Goal: Task Accomplishment & Management: Manage account settings

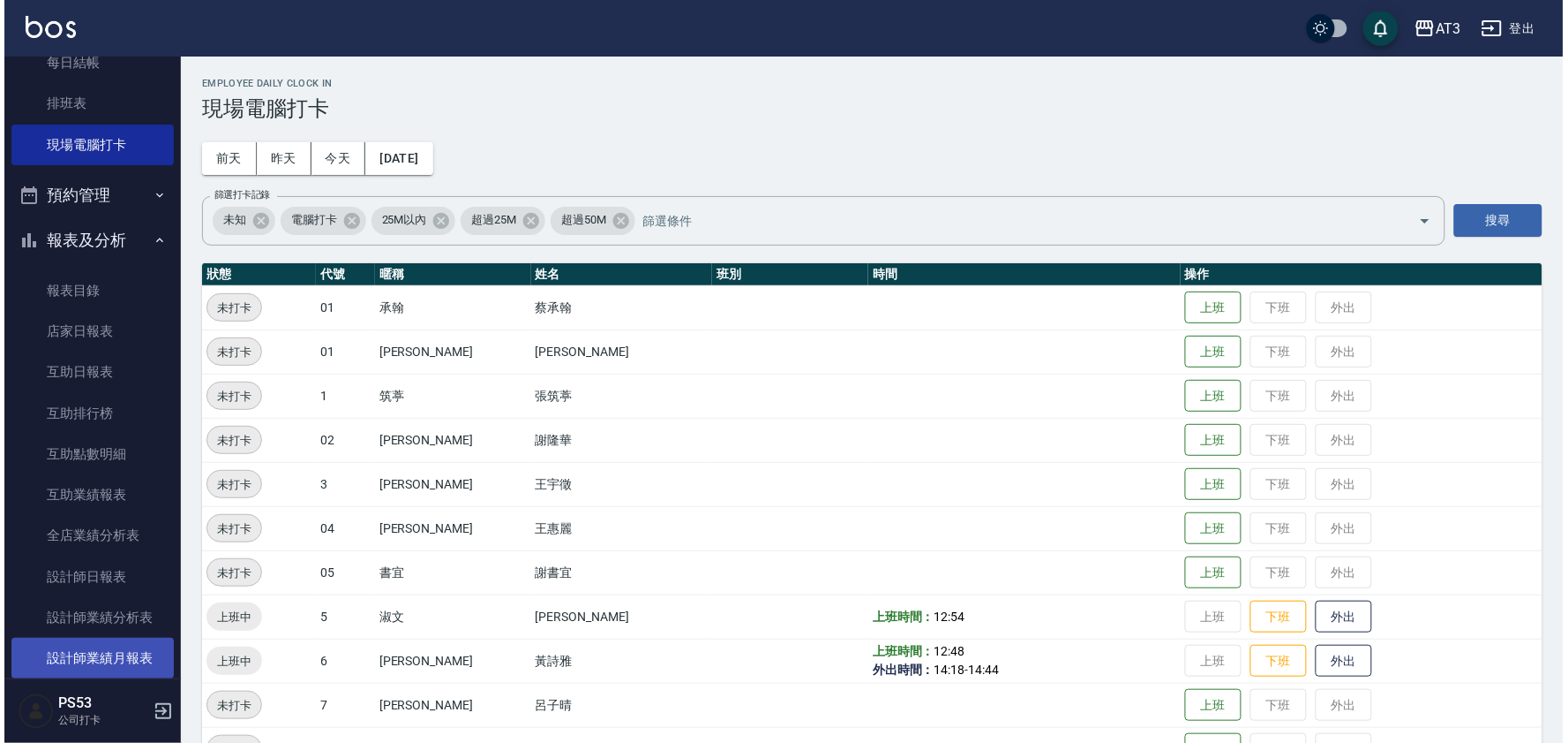
scroll to position [588, 0]
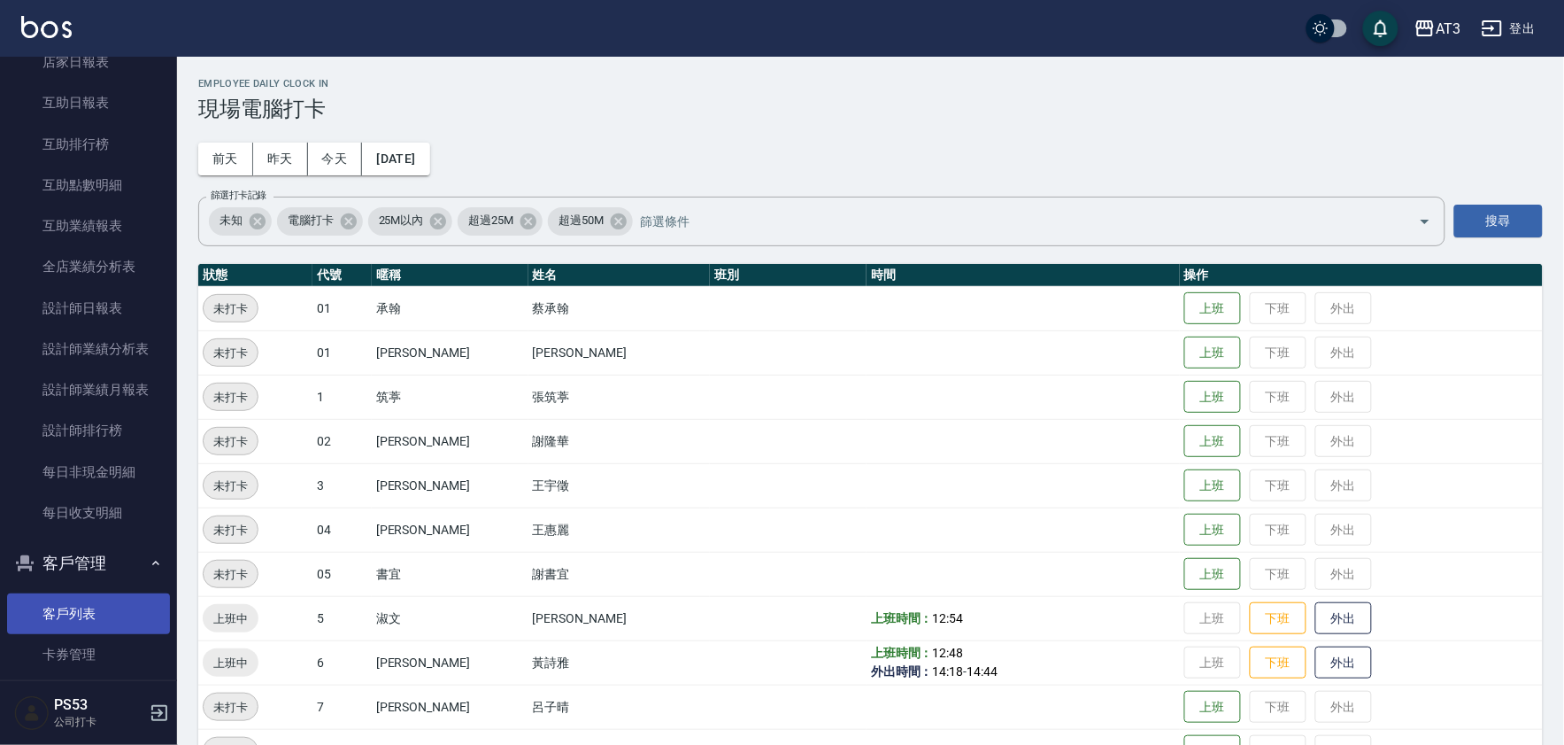
drag, startPoint x: 80, startPoint y: 615, endPoint x: 81, endPoint y: 603, distance: 12.4
click at [80, 615] on link "客戶列表" at bounding box center [88, 613] width 163 height 41
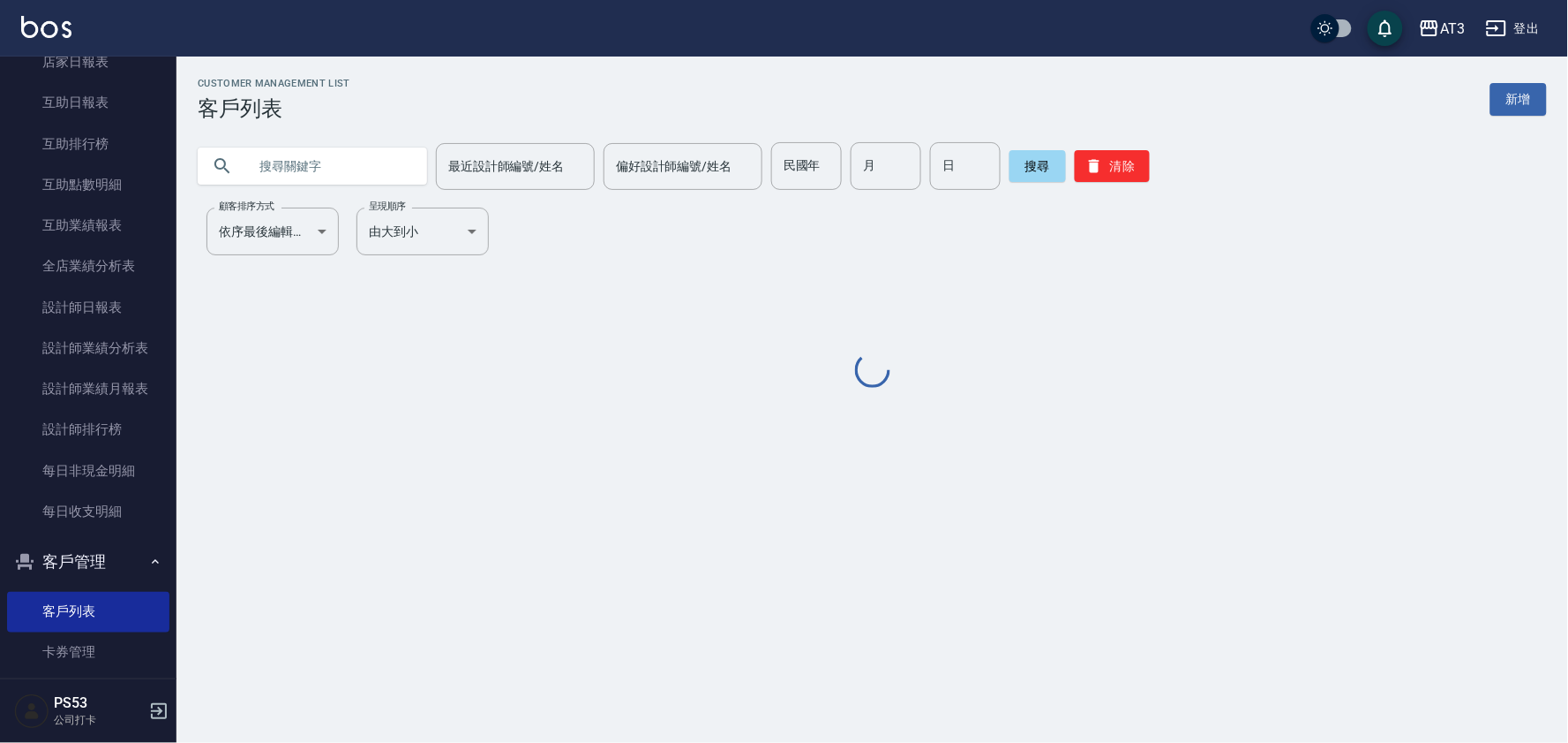
click at [389, 173] on input "text" at bounding box center [330, 167] width 165 height 48
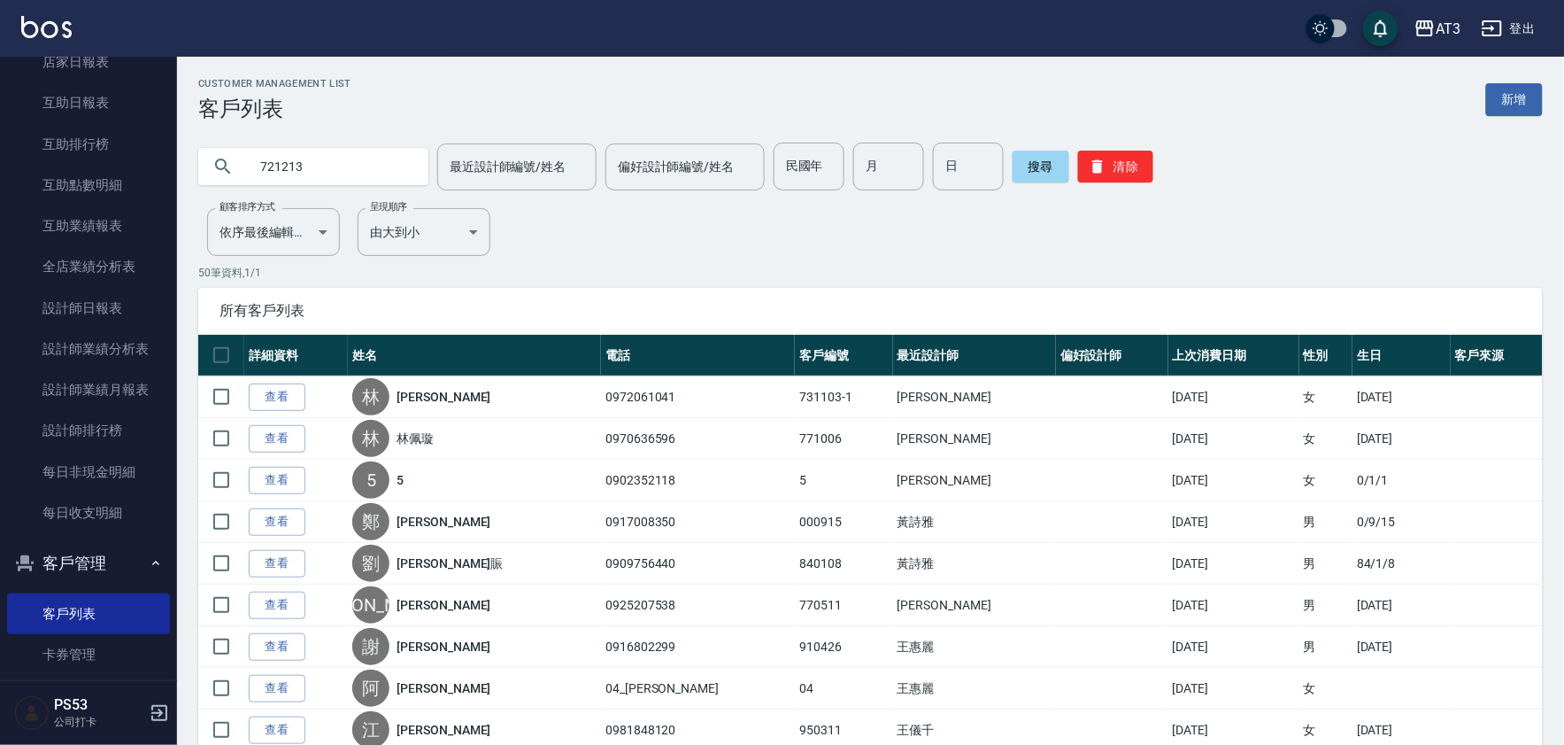
type input "721213"
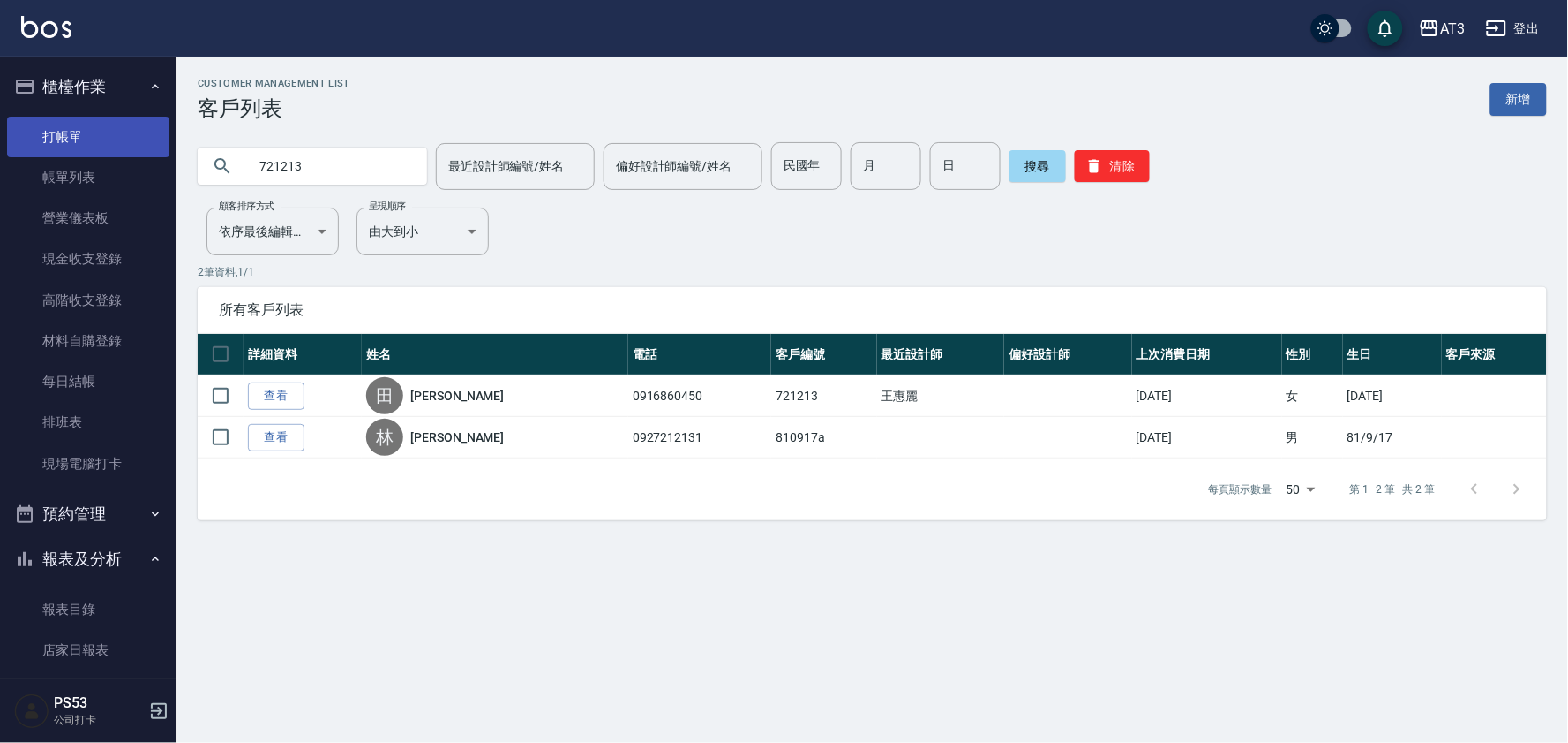
click at [67, 135] on link "打帳單" at bounding box center [88, 137] width 162 height 41
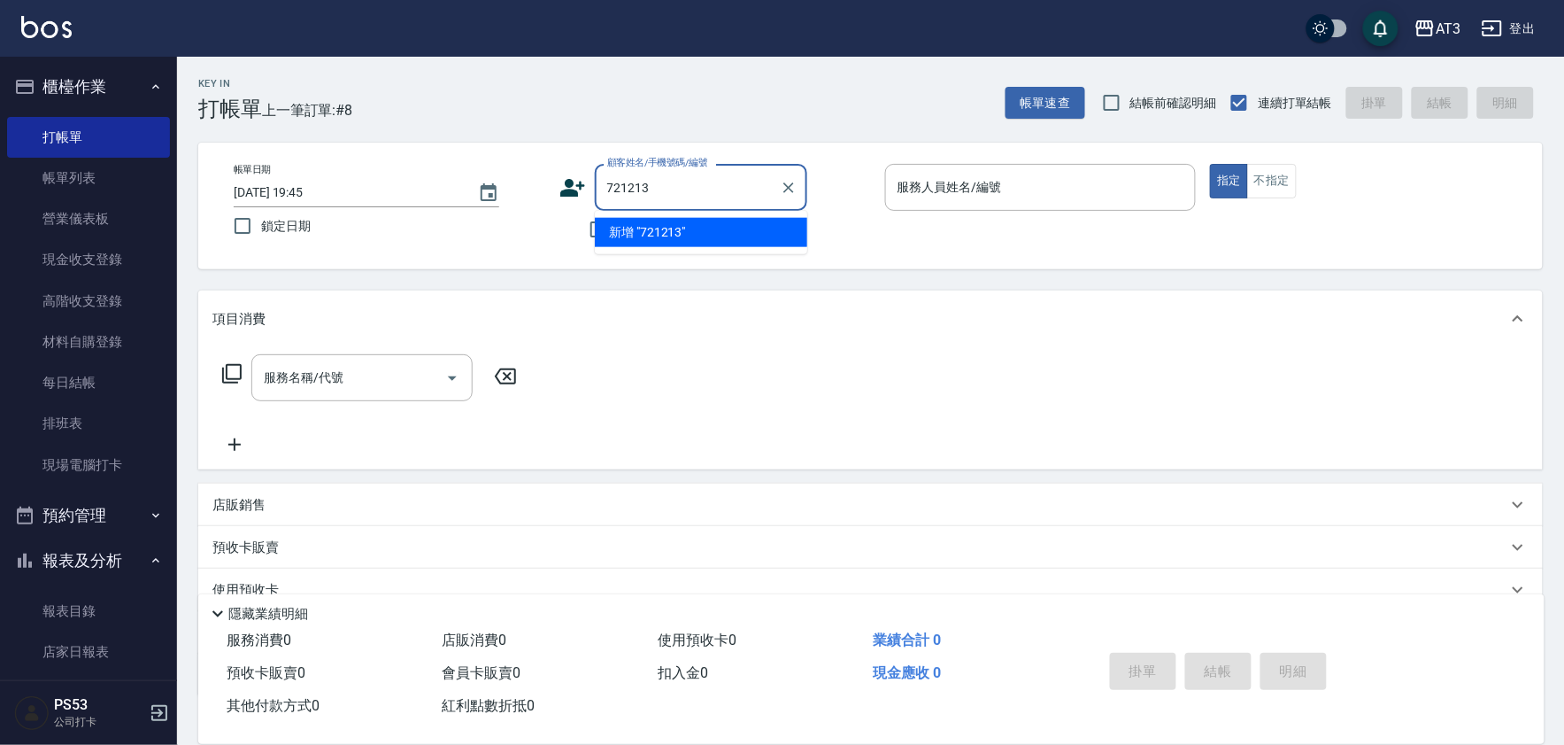
type input "721213"
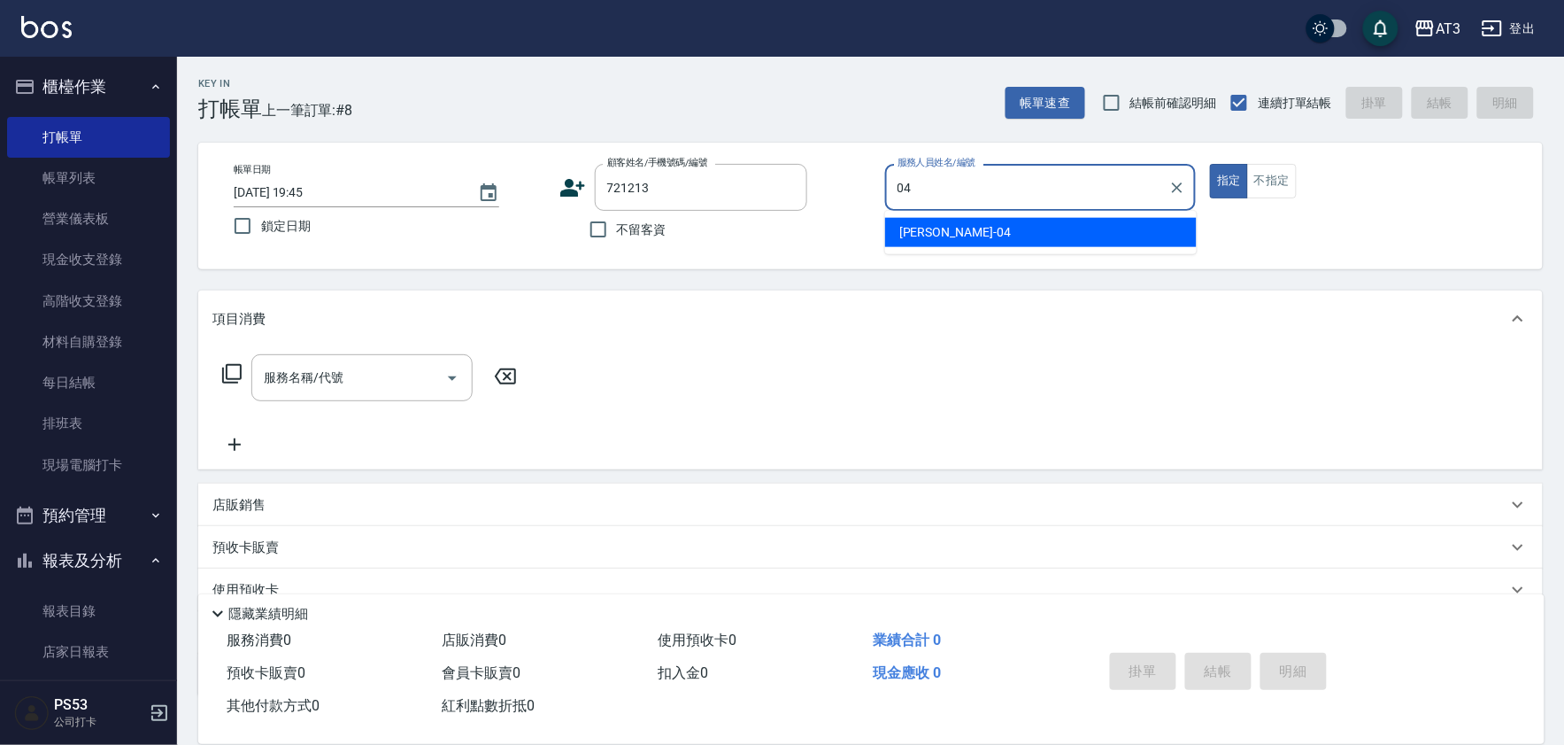
type input "惠麗-04"
type button "true"
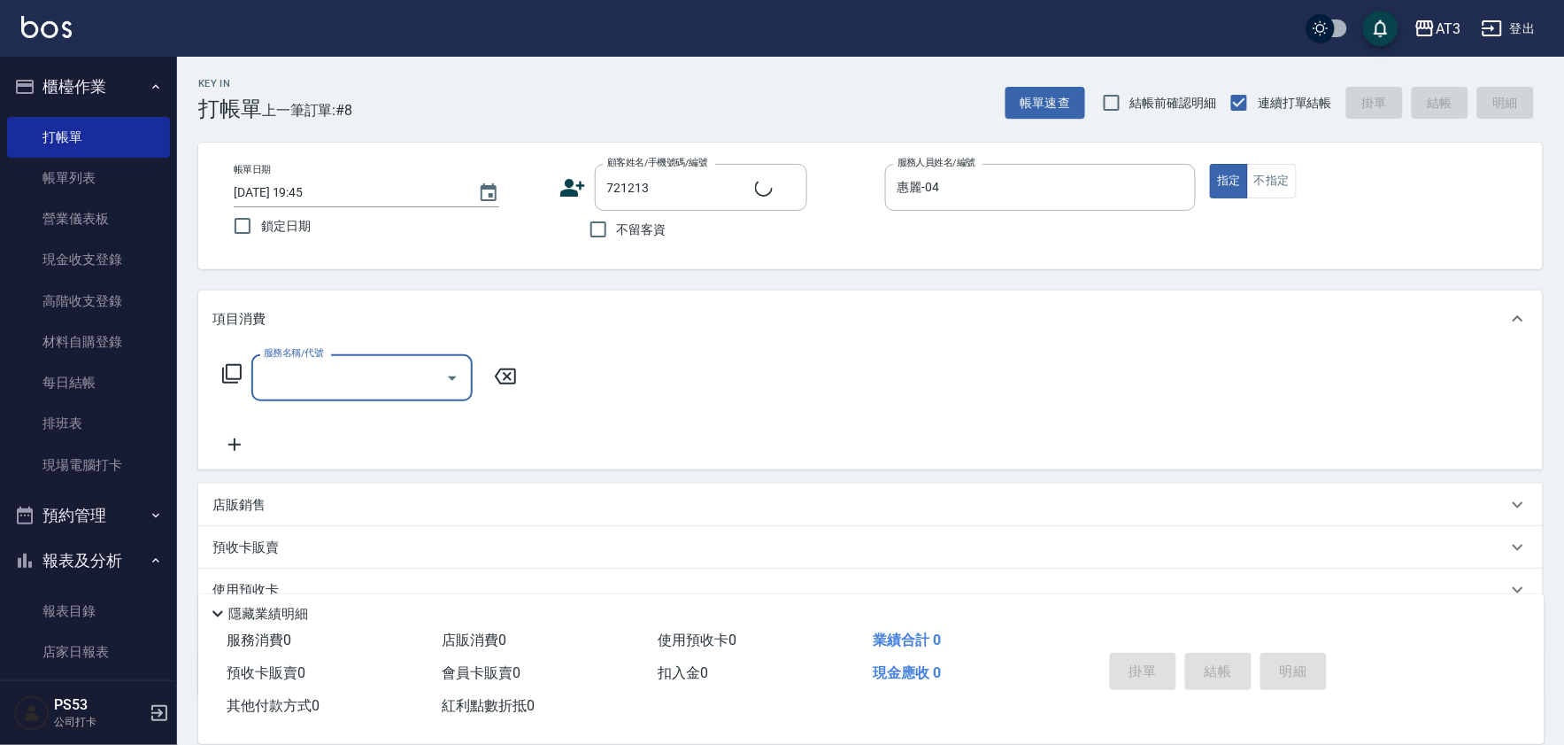
type input "田雅琦/0916860450/721213"
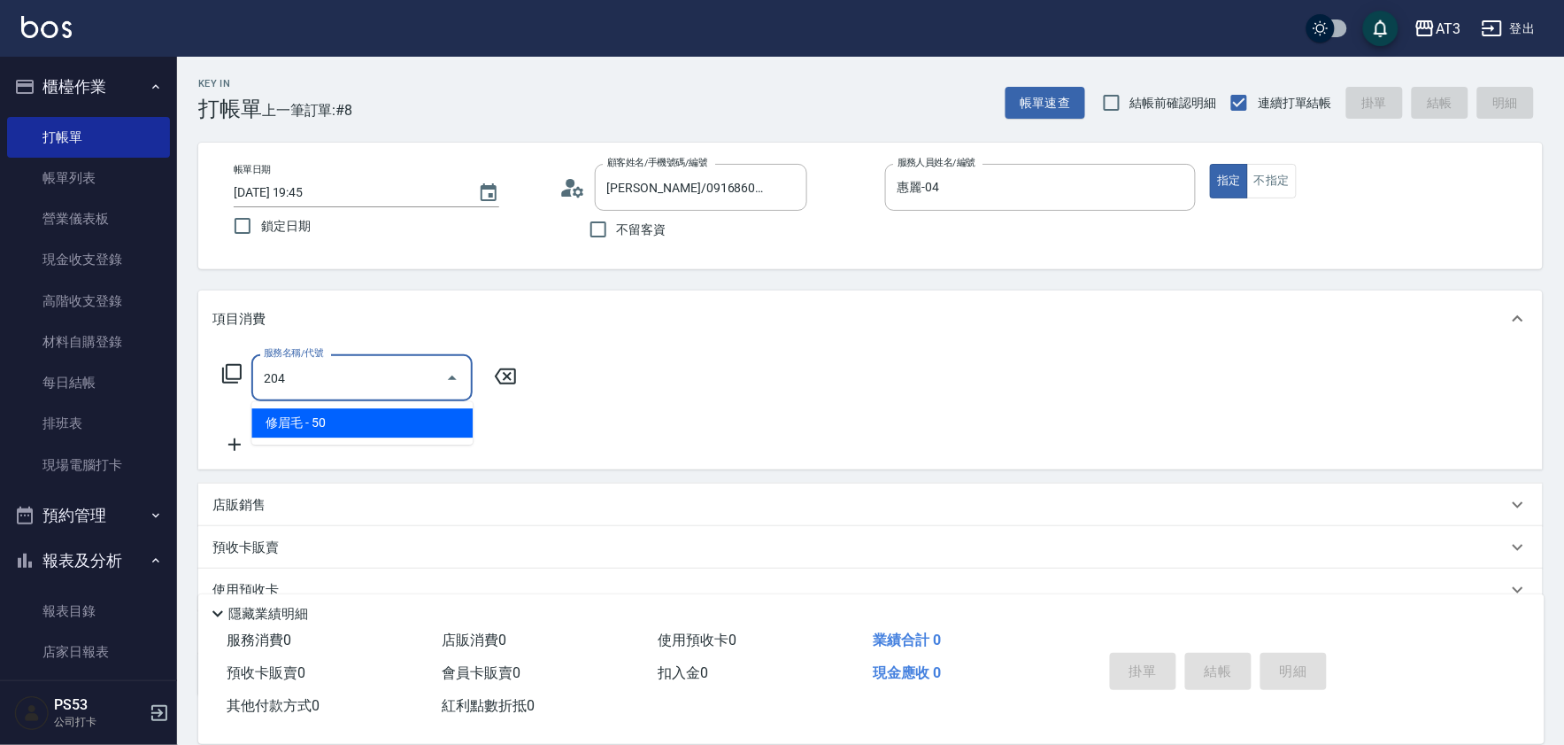
type input "修眉毛(204)"
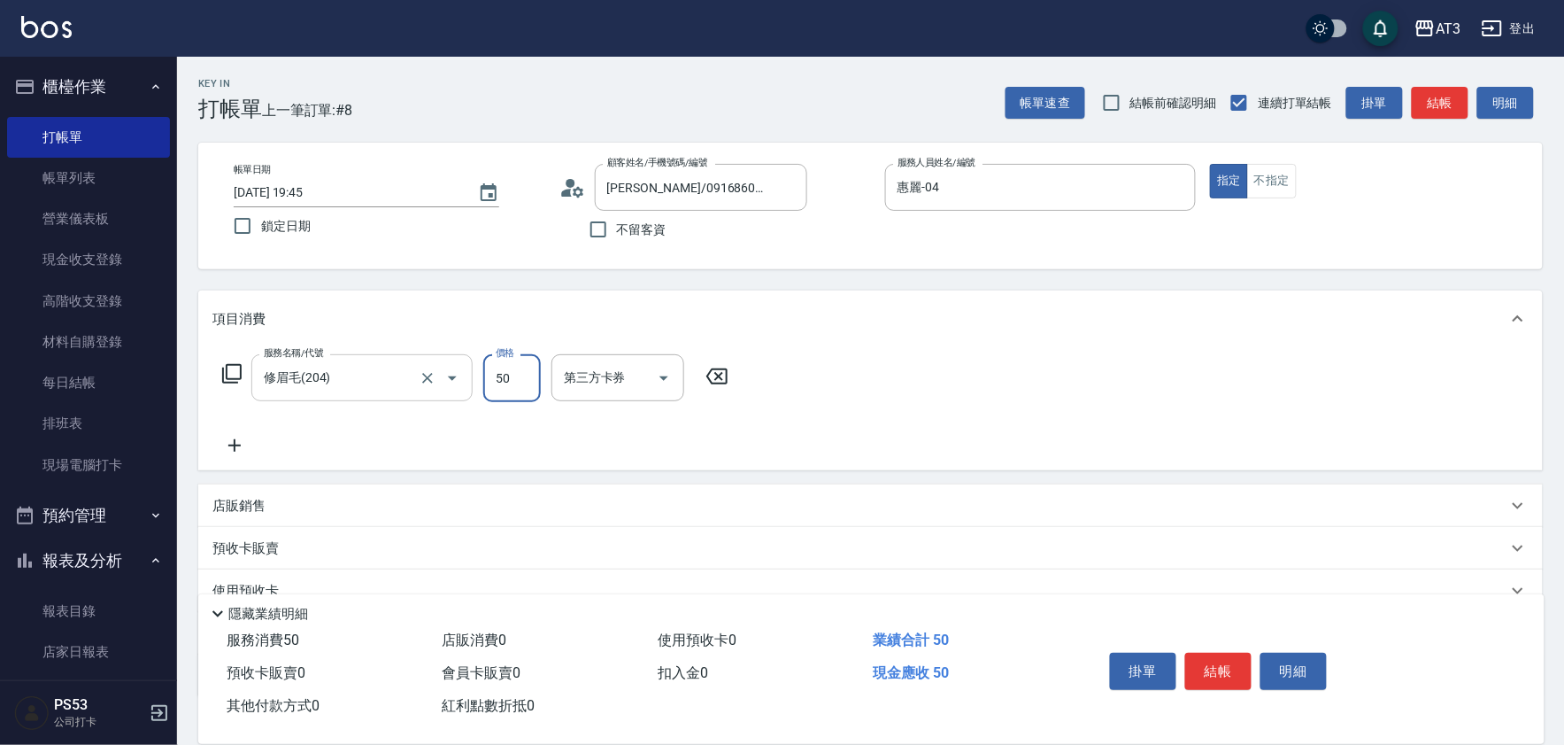
click at [352, 366] on input "修眉毛(204)" at bounding box center [337, 377] width 156 height 31
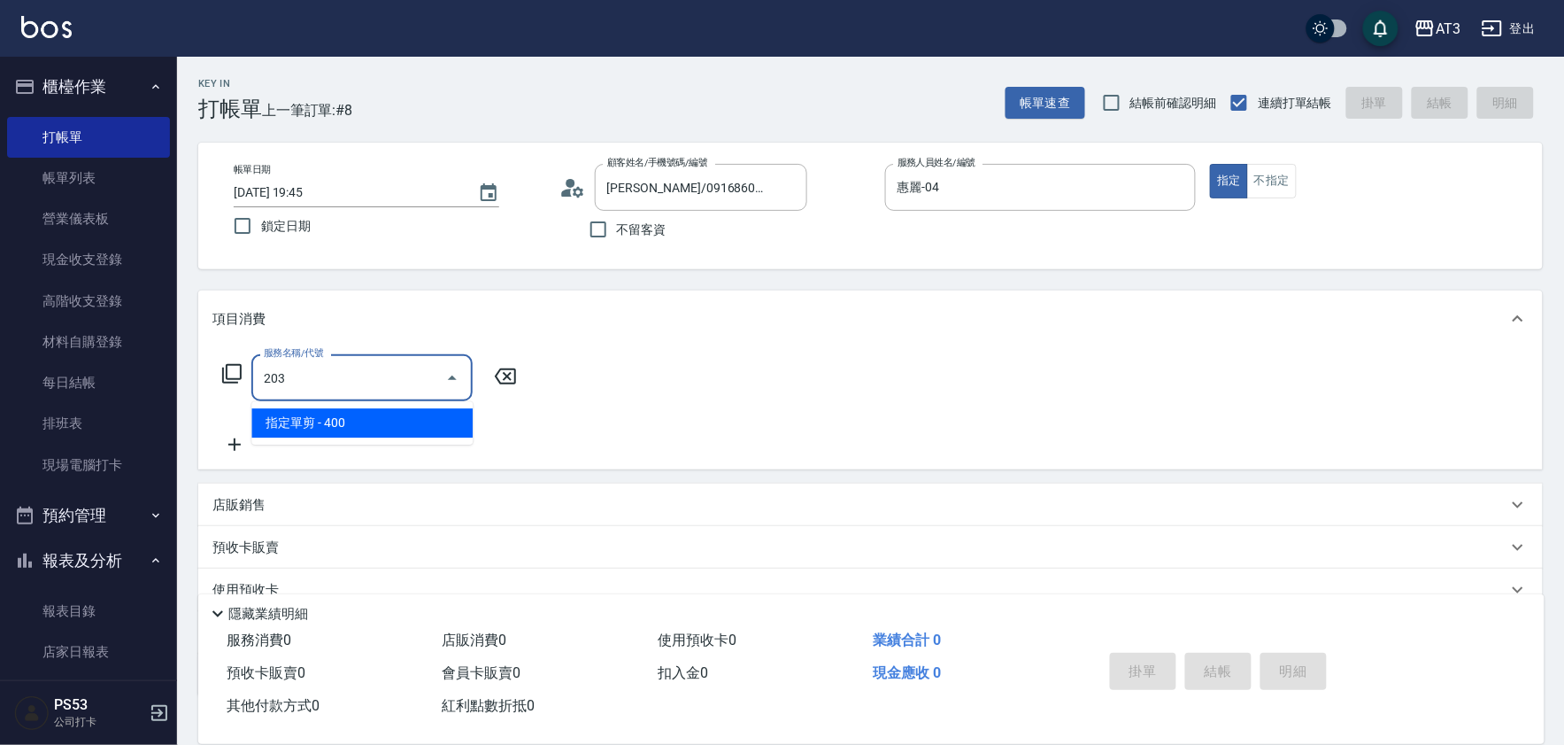
type input "指定單剪(203)"
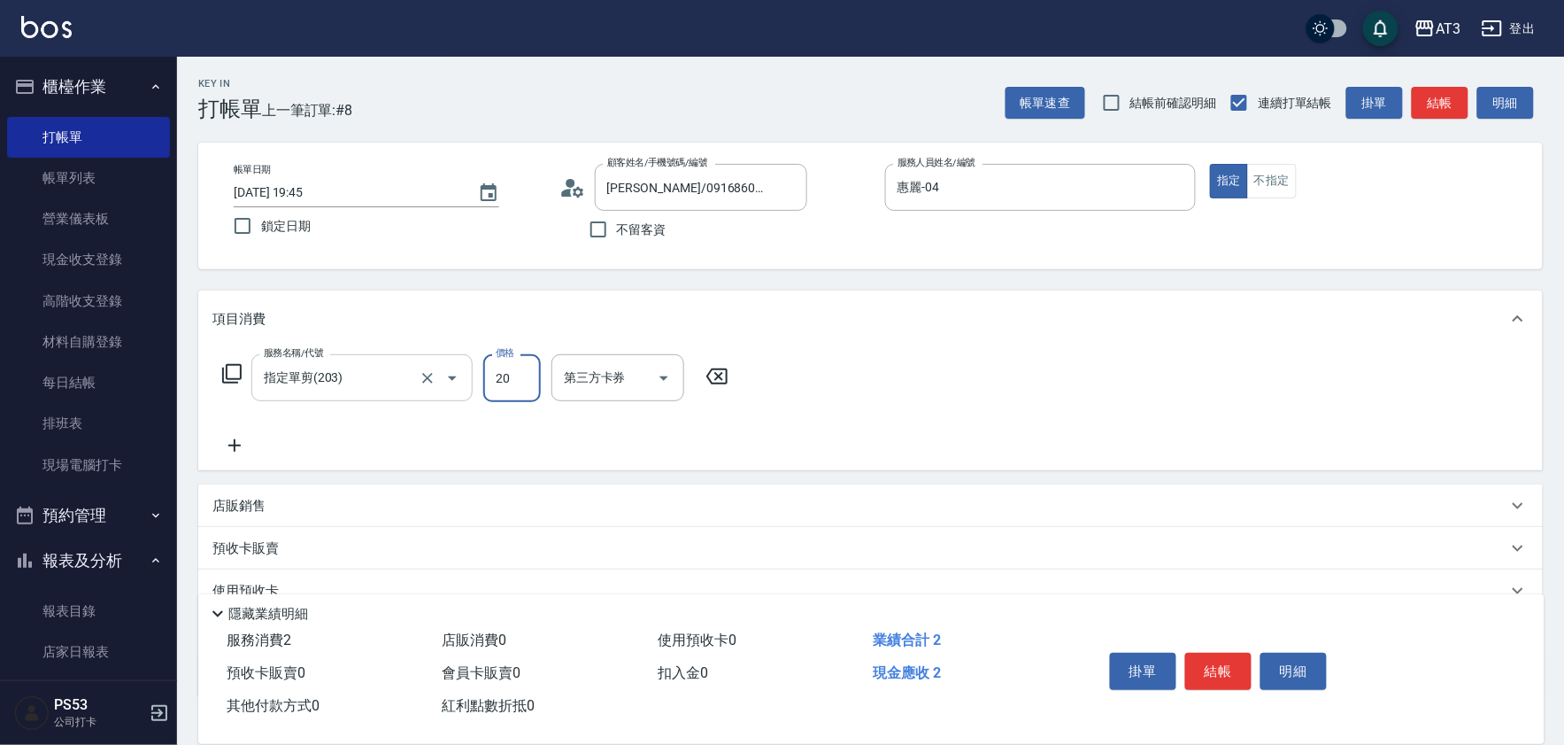
type input "200"
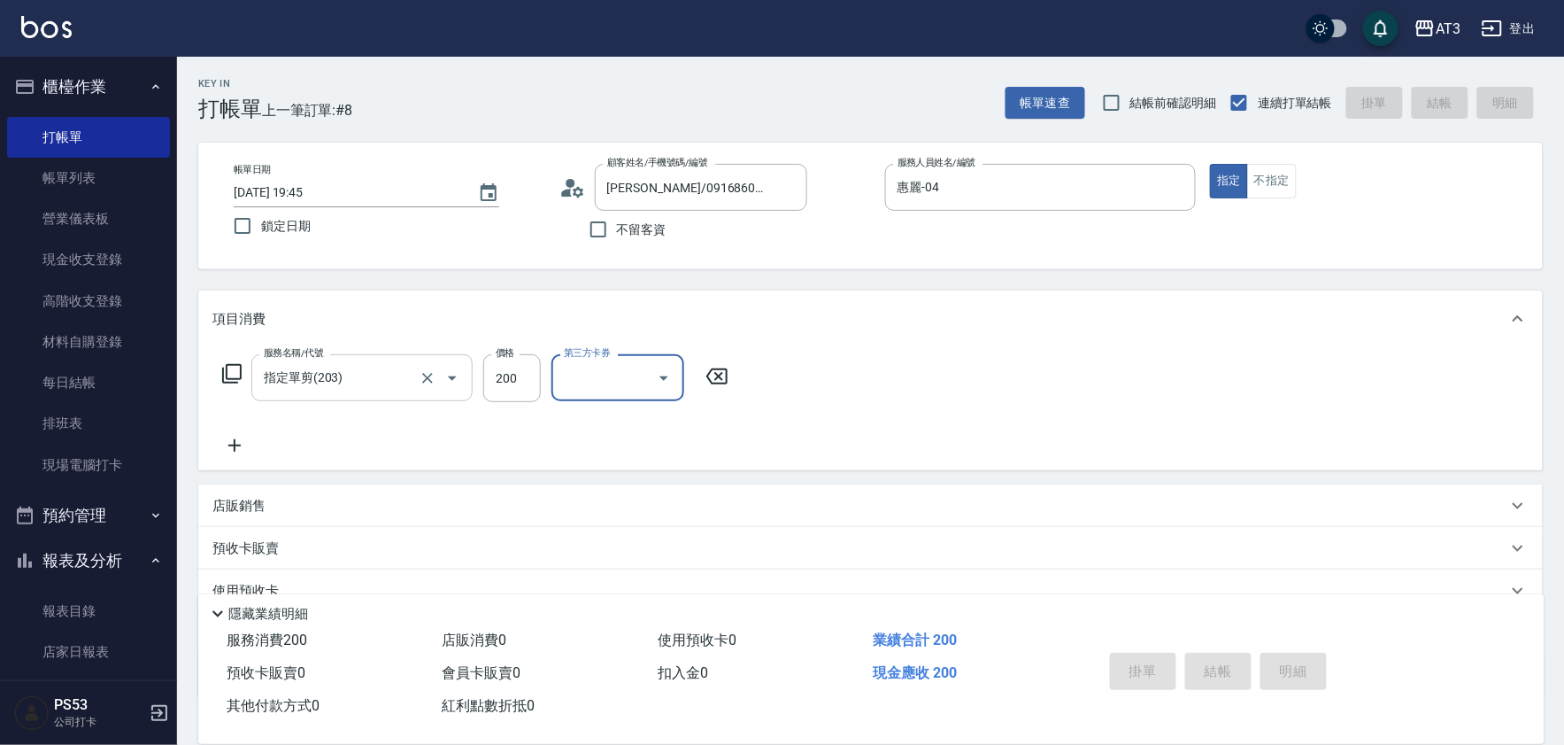
type input "2025/10/09 19:46"
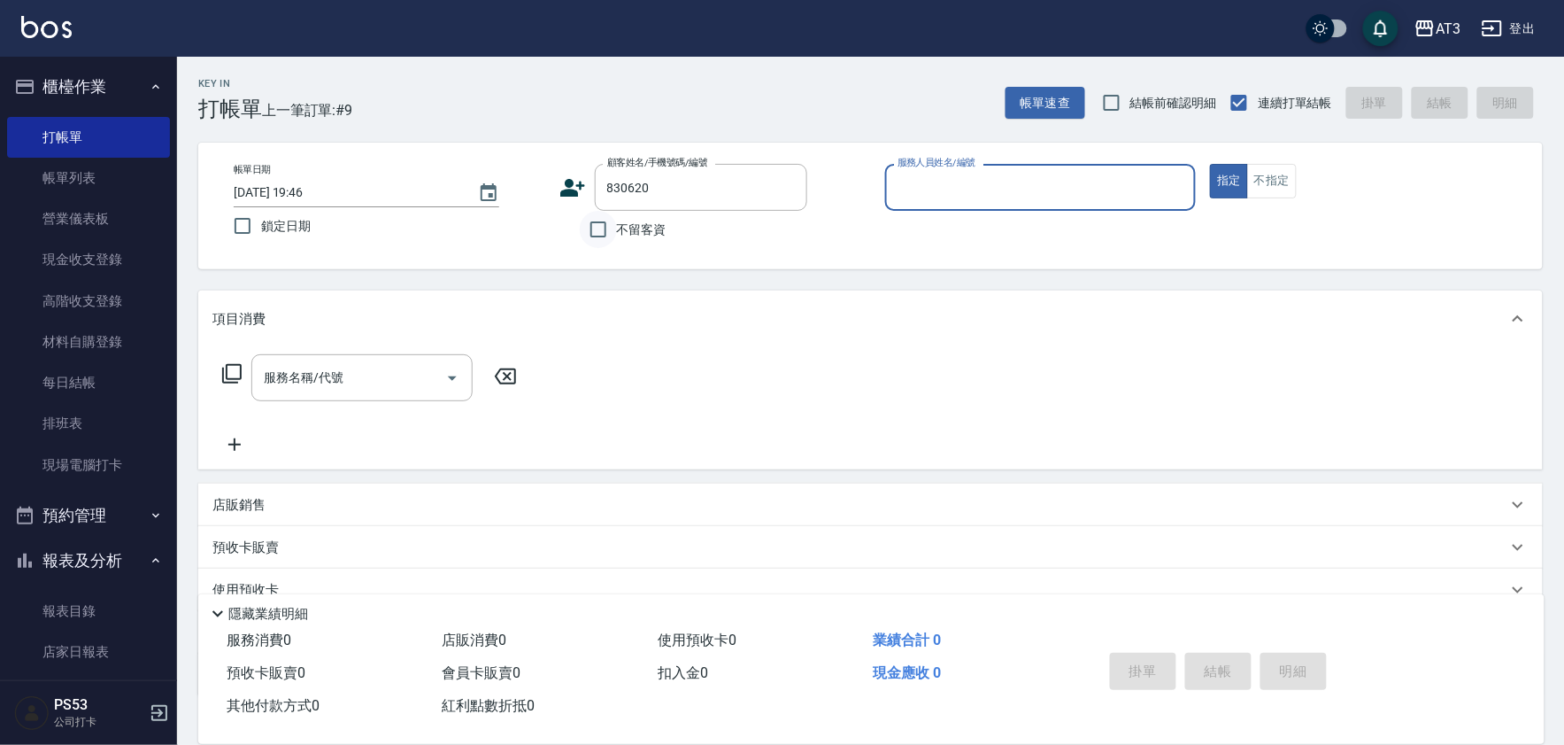
type input "王東昇/0975295321/830620"
type input "詩雅-6"
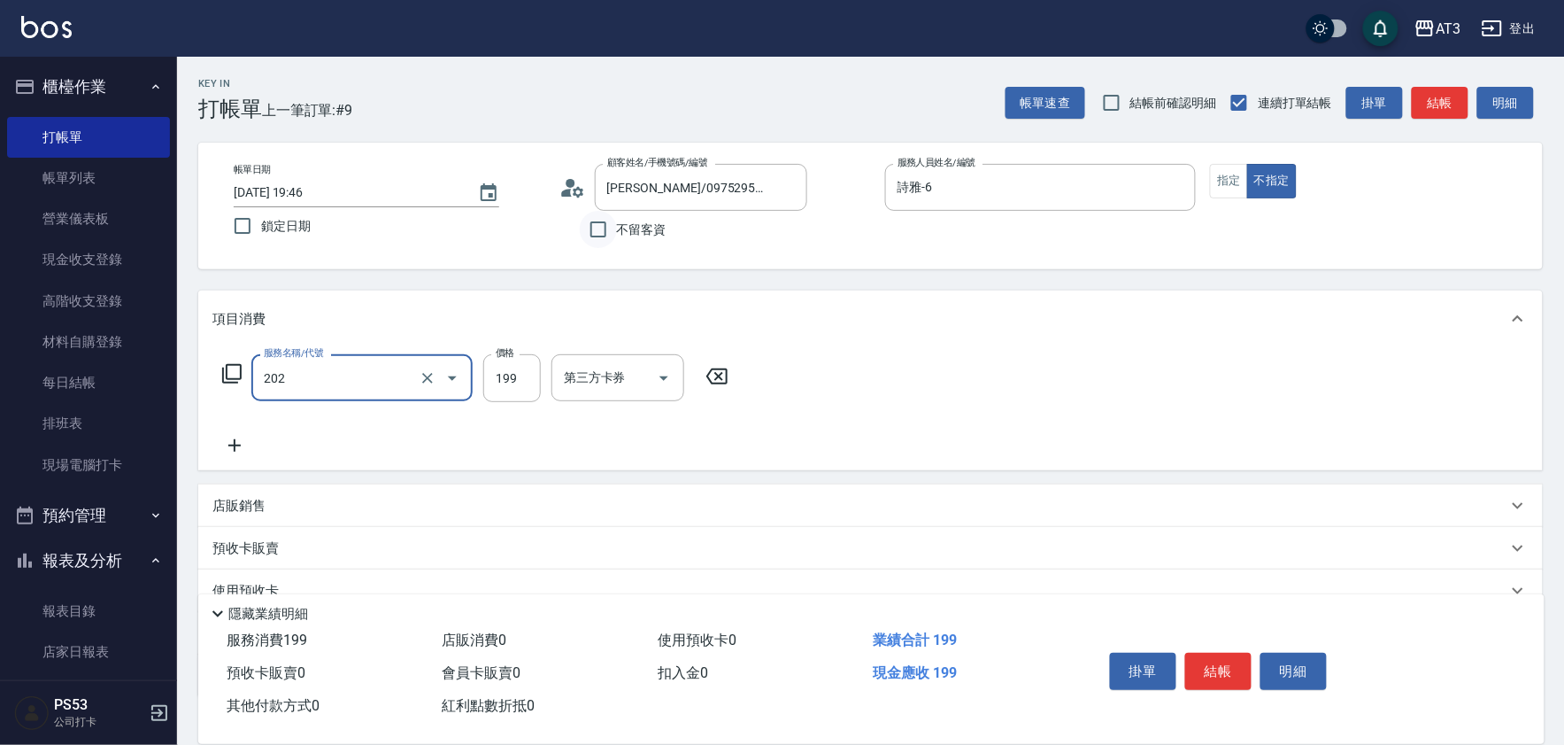
type input "不指定單剪(202)"
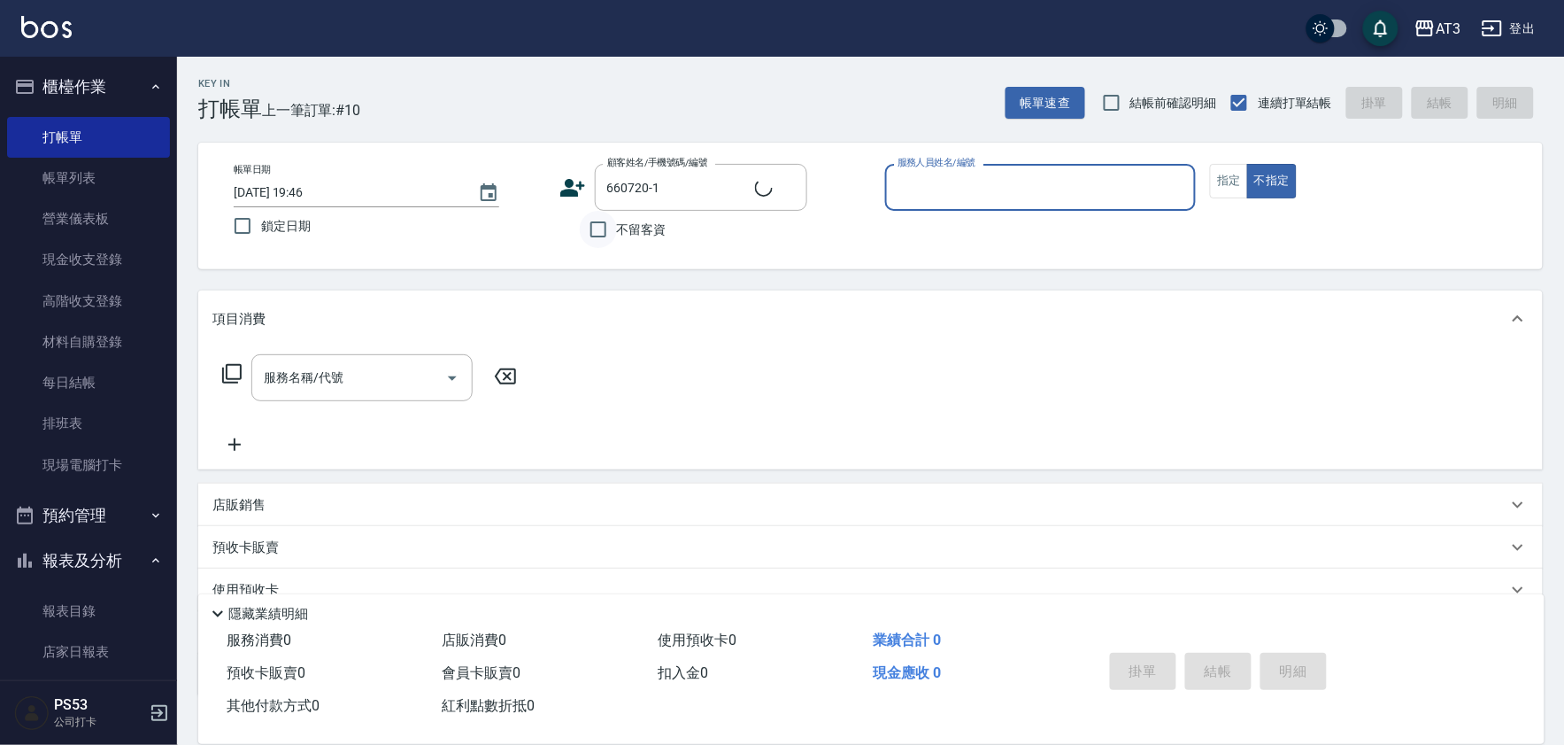
type input "邱思綺/0926940667/660720-1"
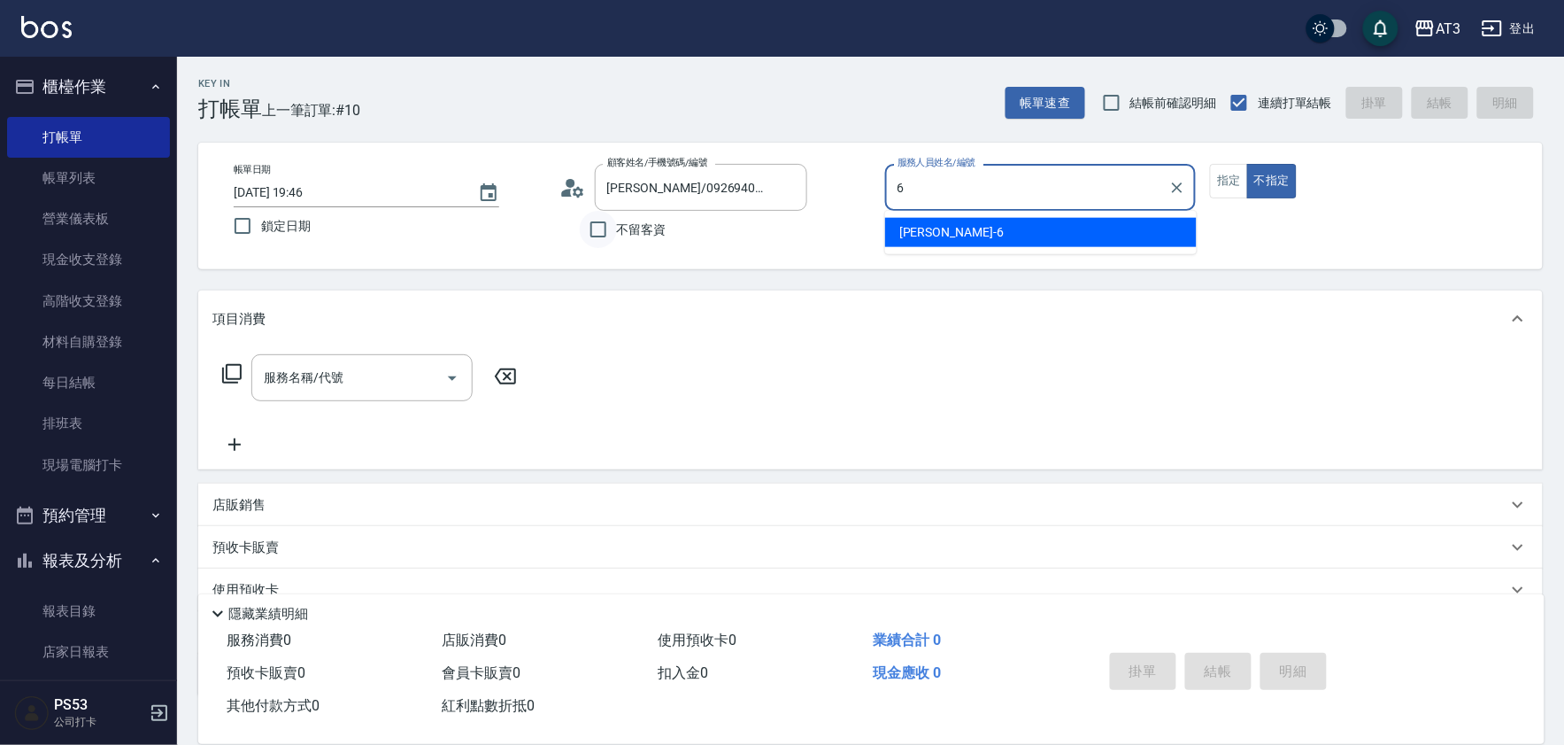
type input "詩雅-6"
type button "false"
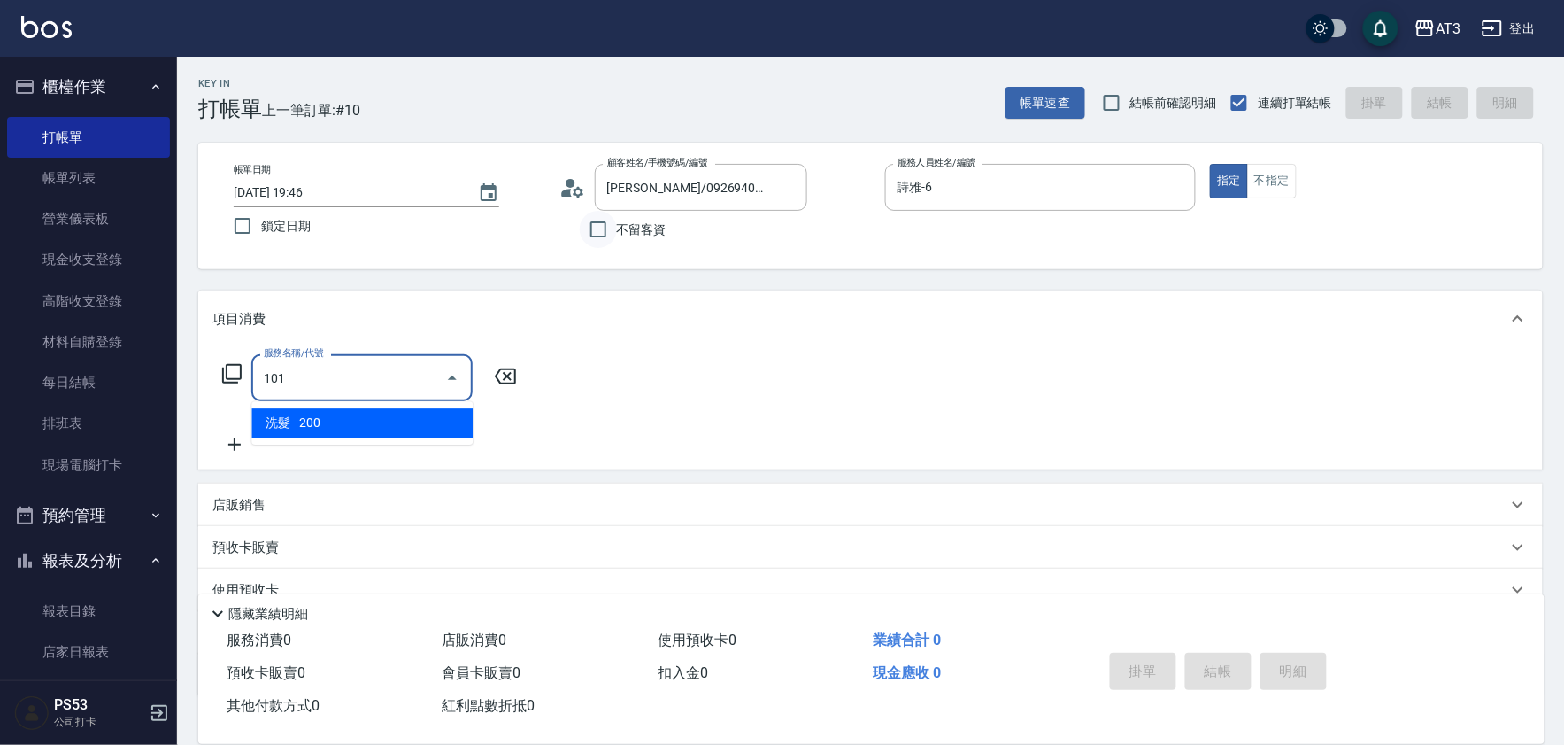
type input "洗髮(101)"
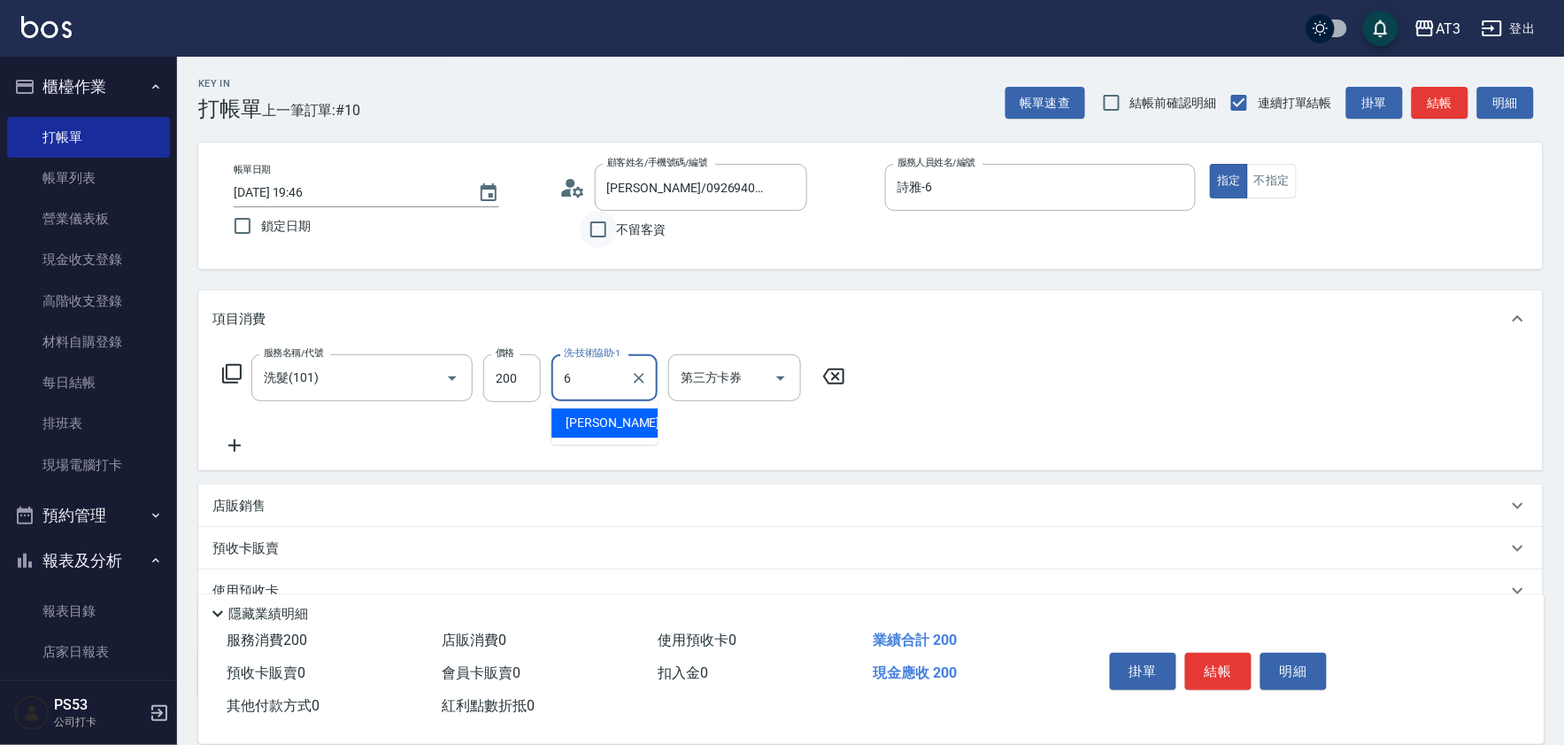
type input "詩雅-6"
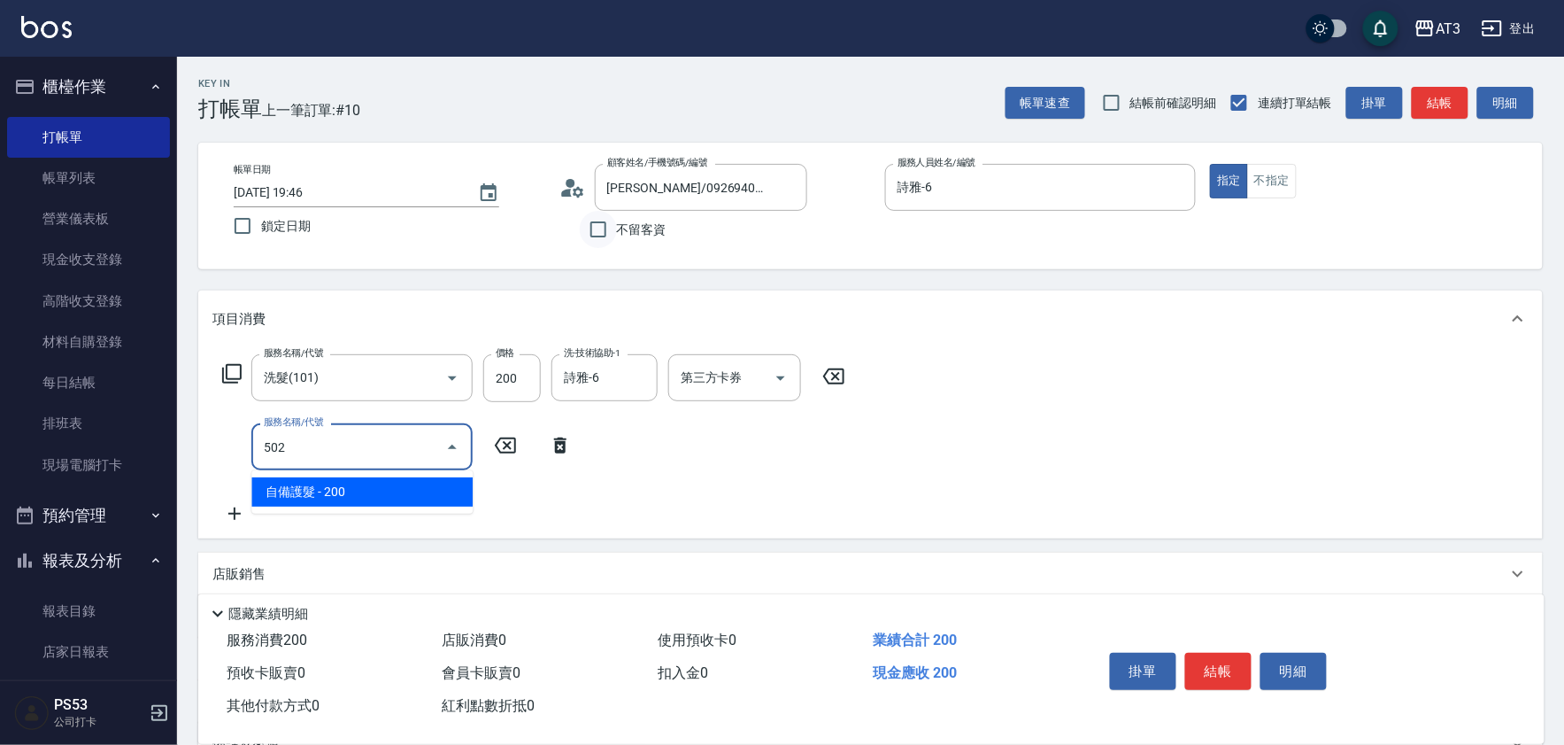
type input "自備護髮(502)"
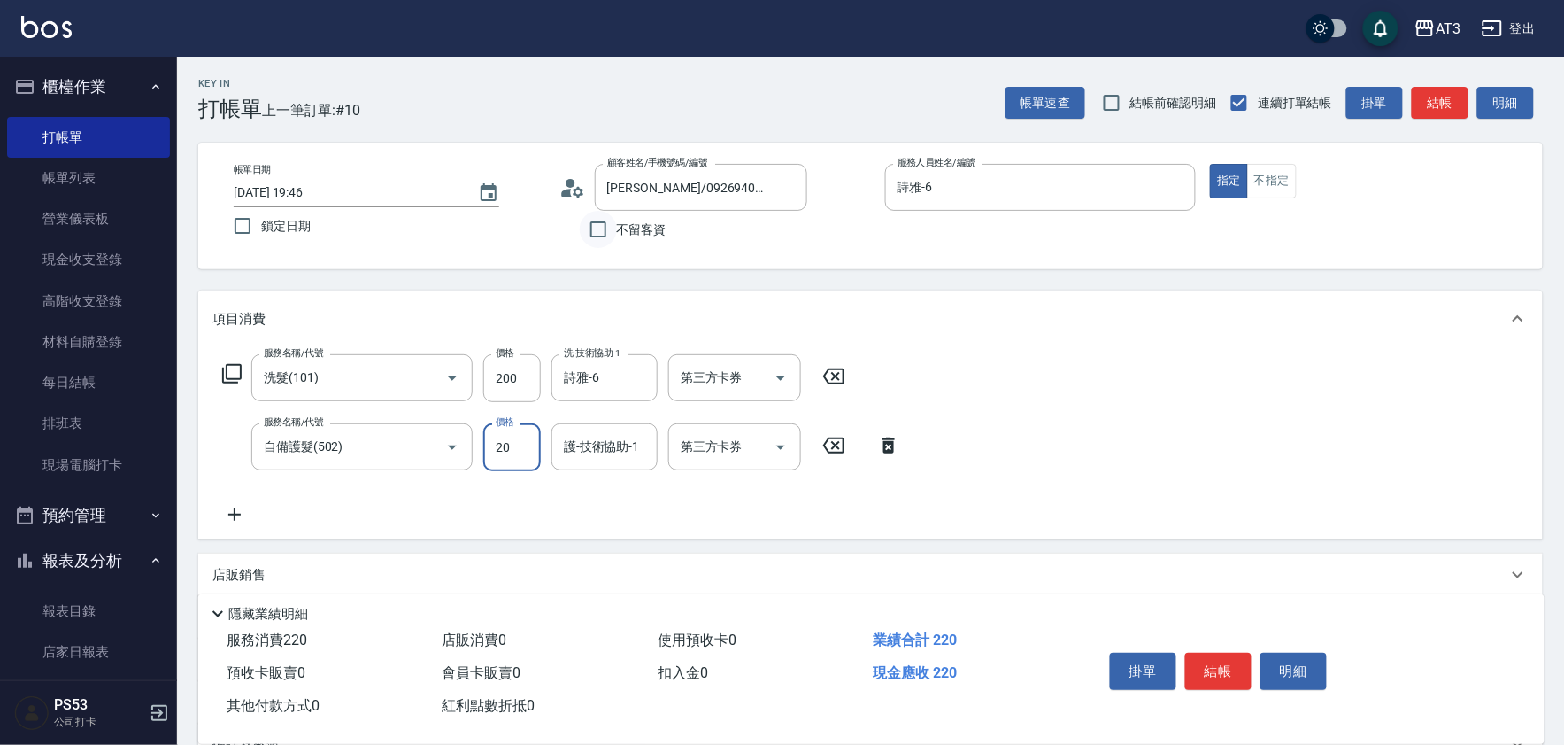
type input "200"
type input "詩雅-6"
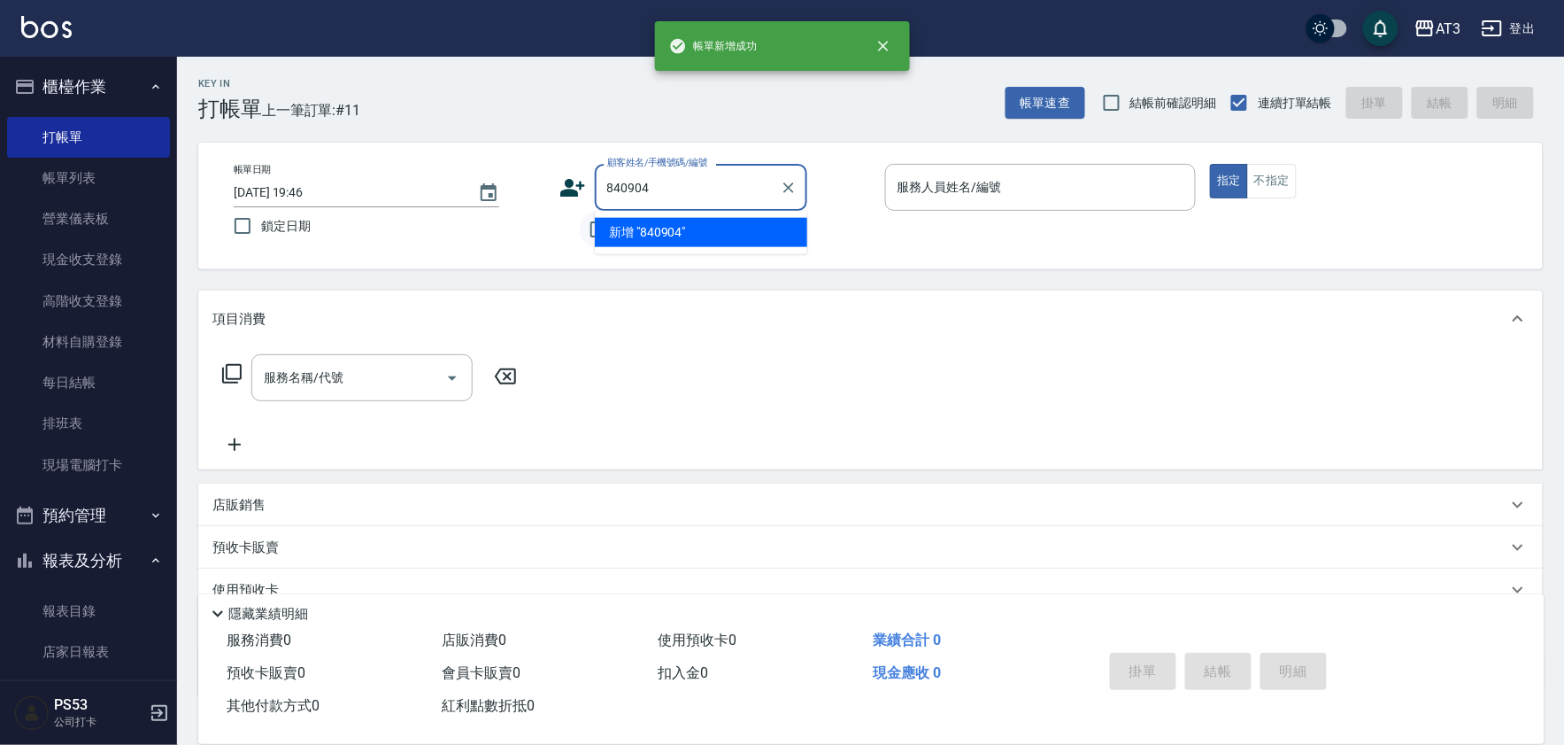
type input "840904"
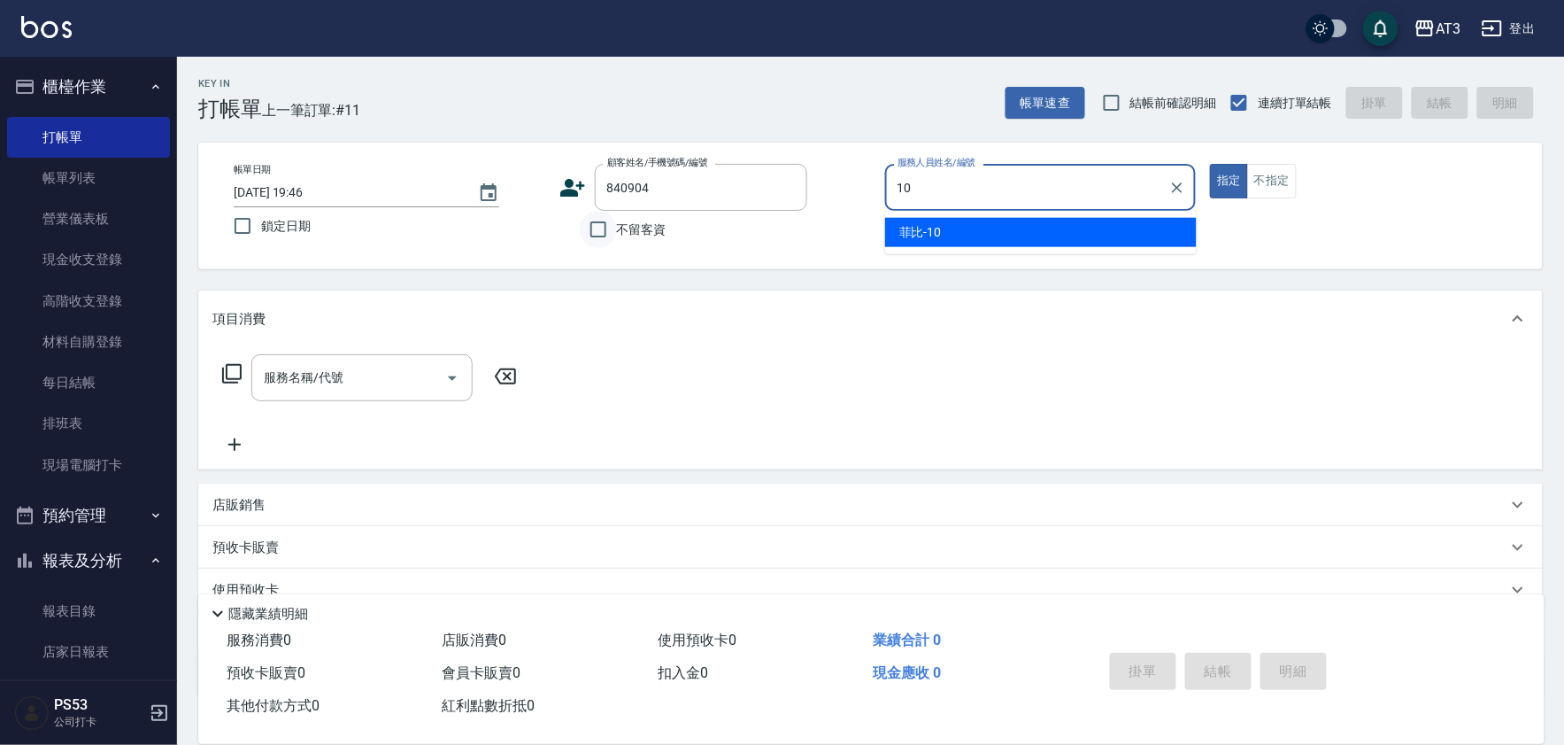
type input "菲比-10"
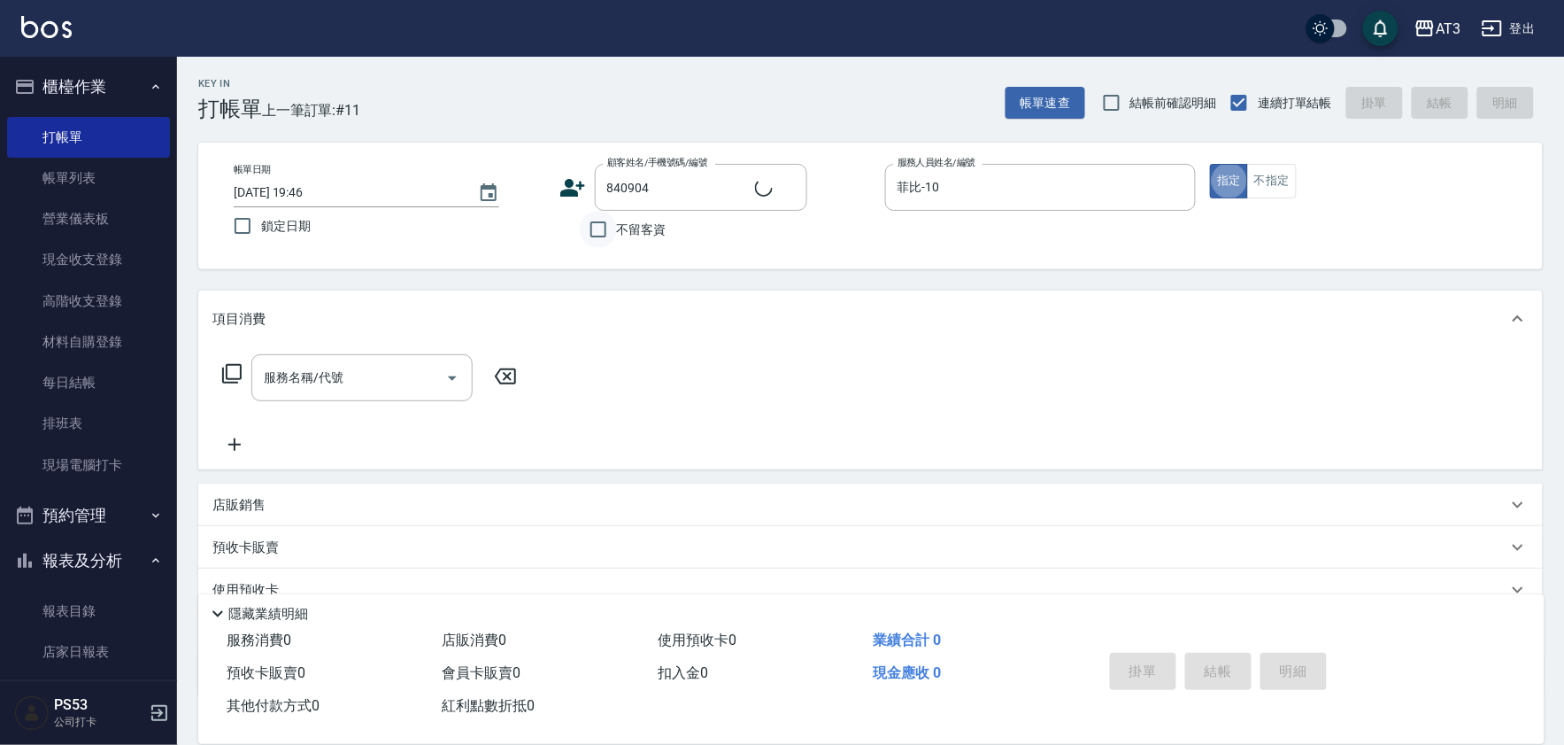
type input "黃琛亞/0970720402/840904"
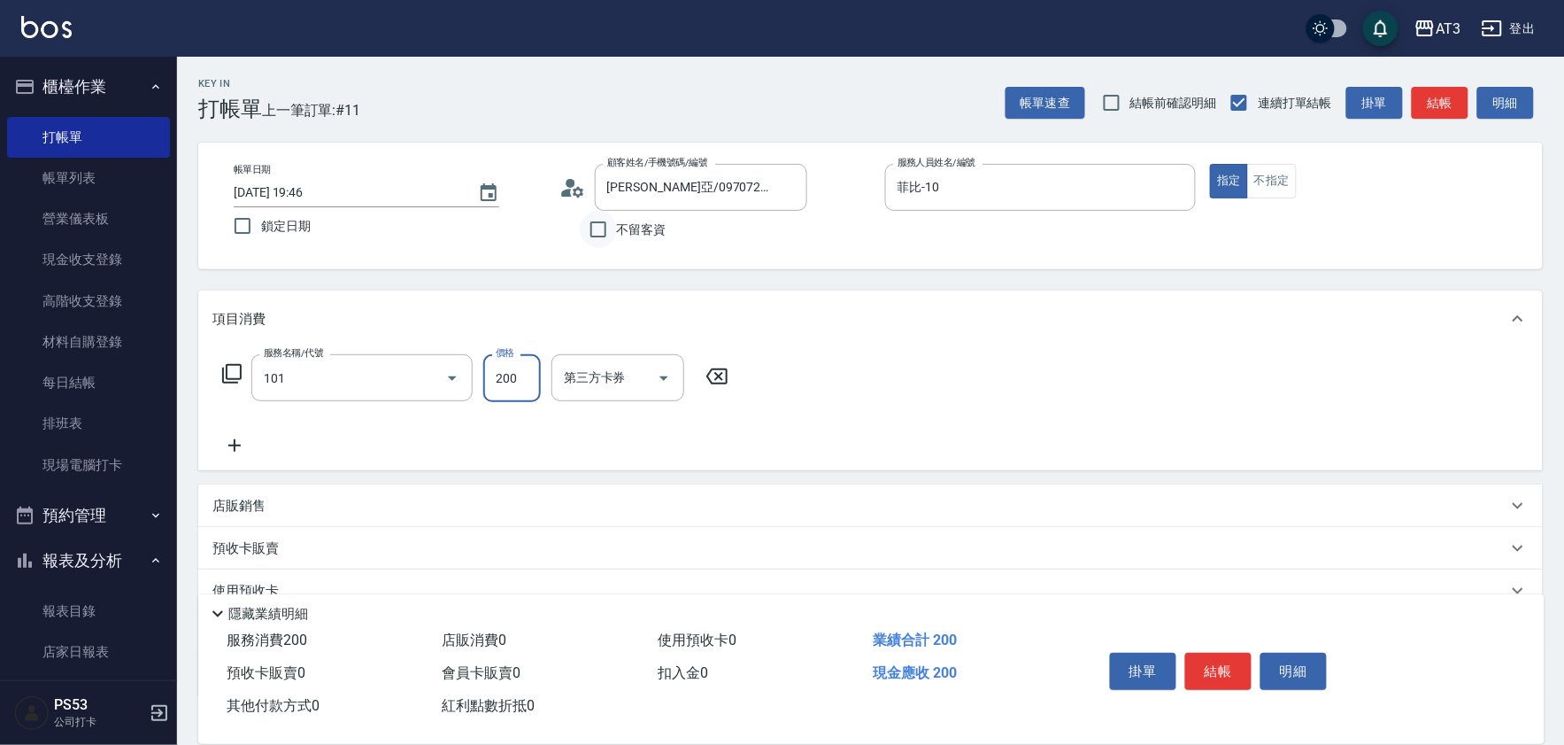
type input "洗髮(101)"
type input "珺珺-21"
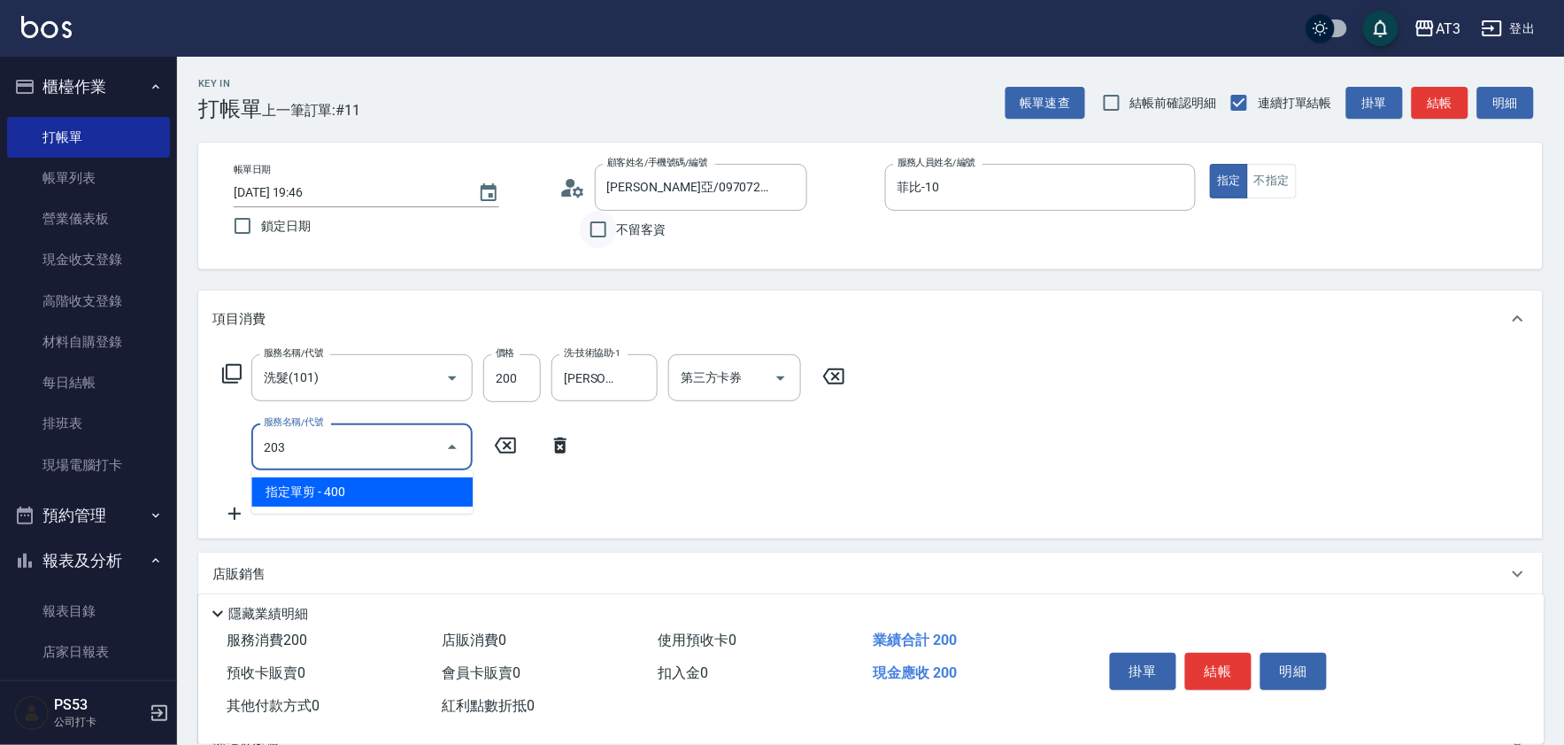
type input "指定單剪(203)"
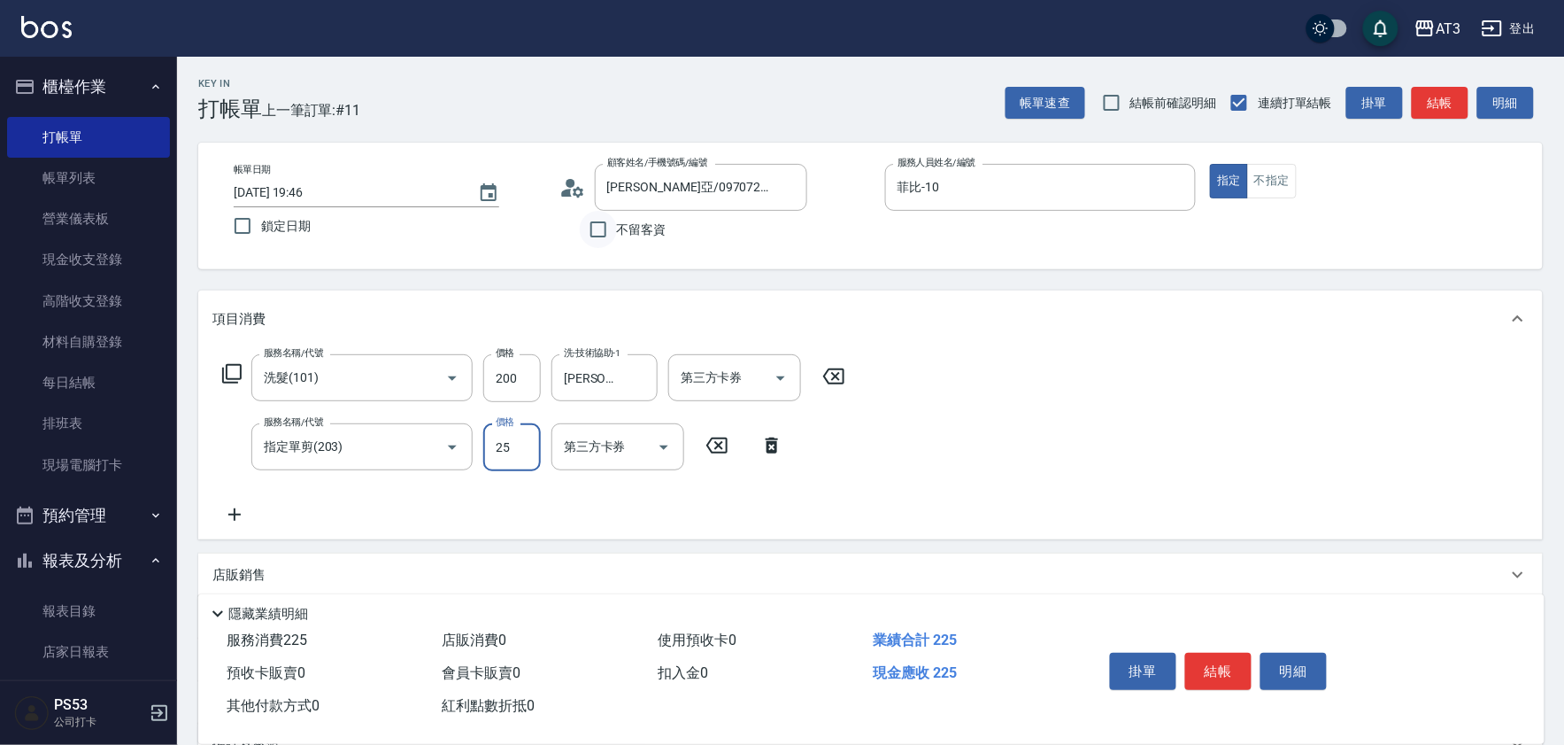
type input "250"
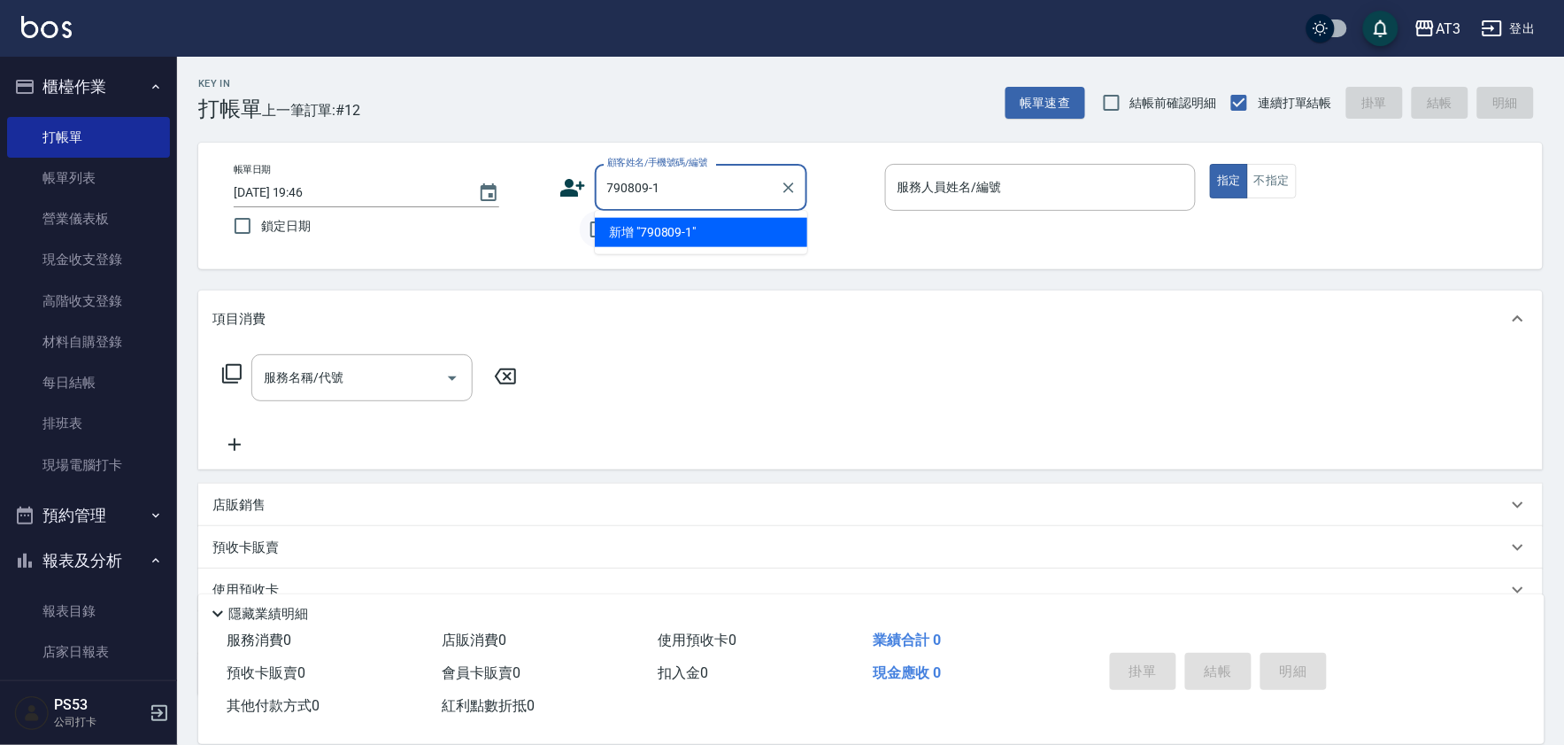
type input "790809-1"
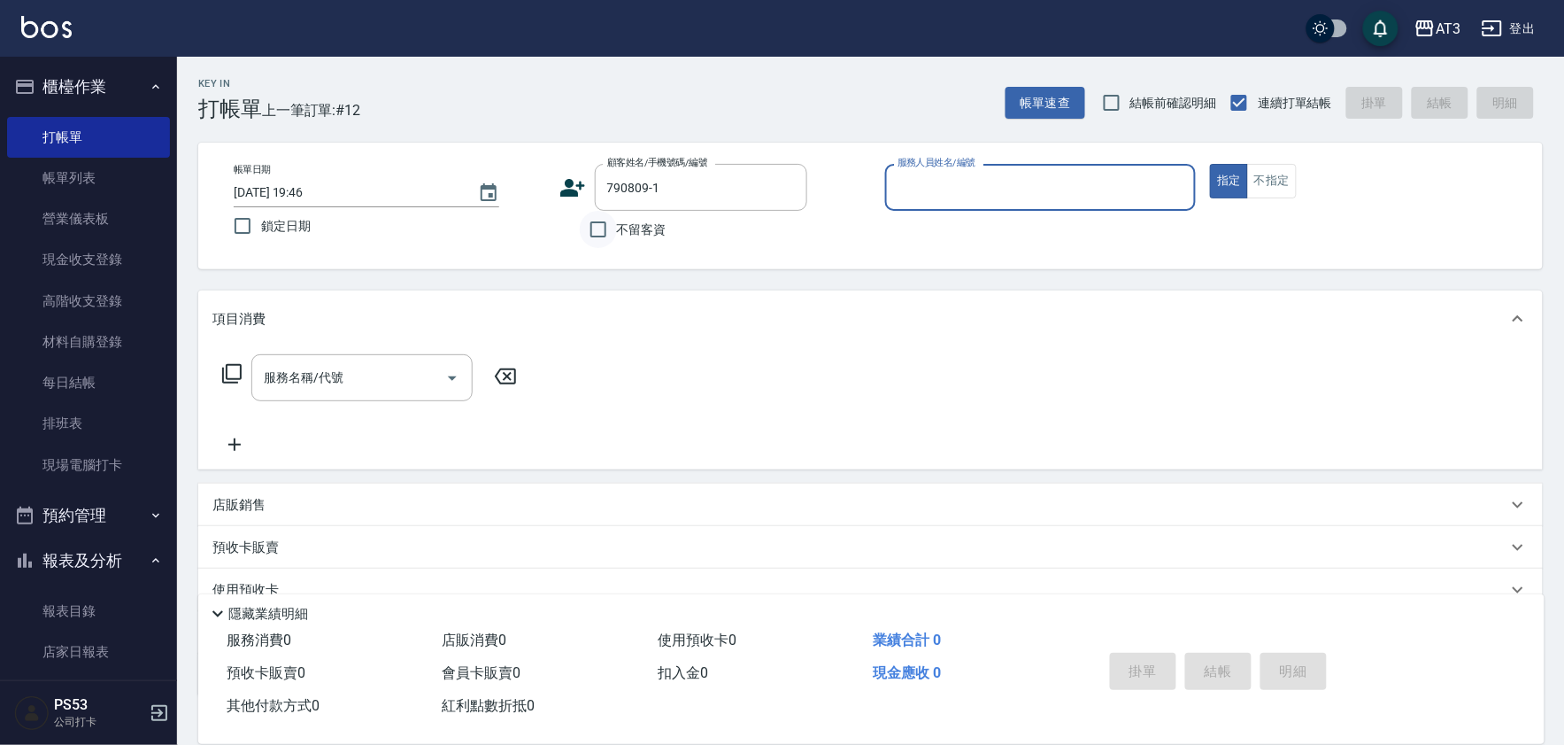
type input "1"
type input "謝靖瑋/09555555558/790809-1"
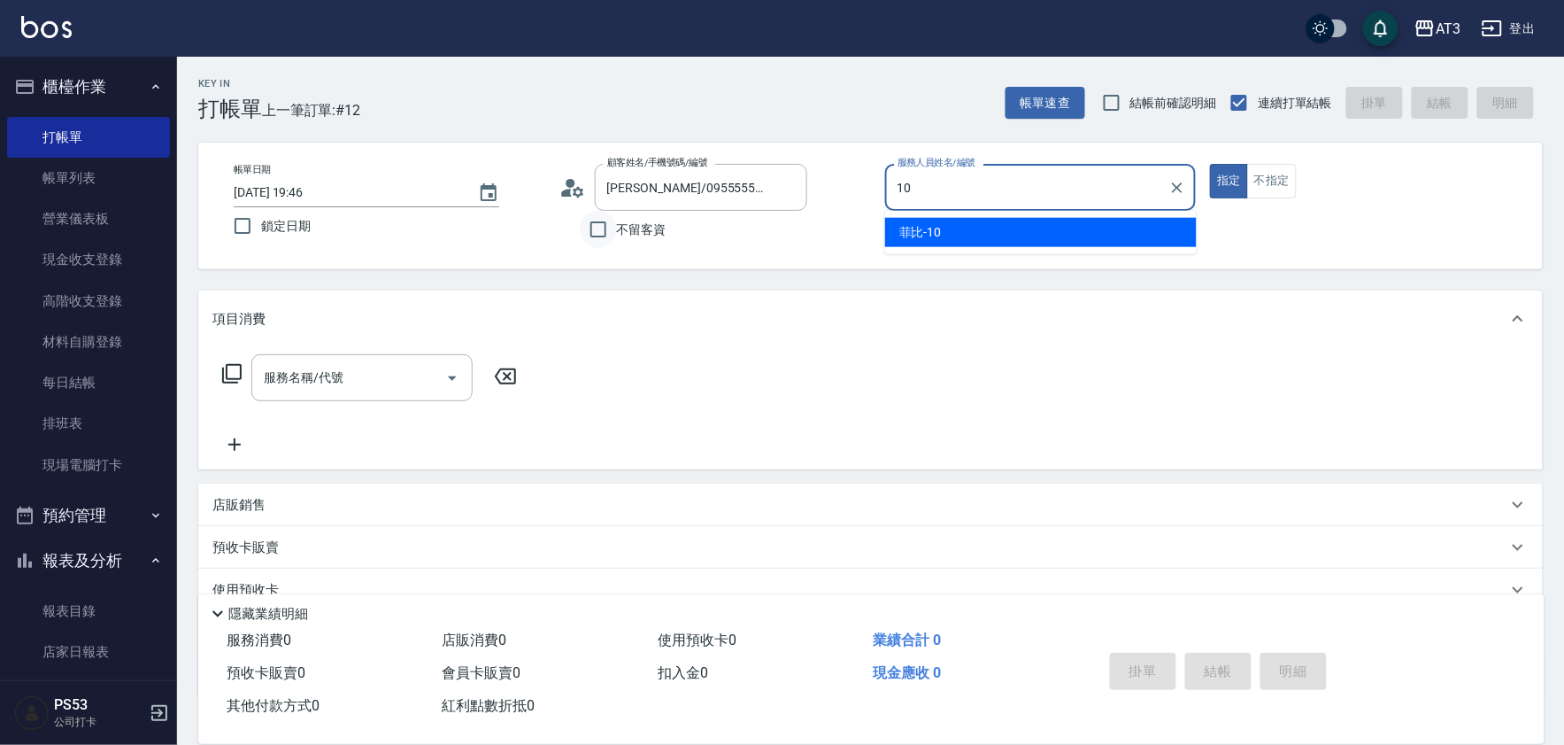
type input "菲比-10"
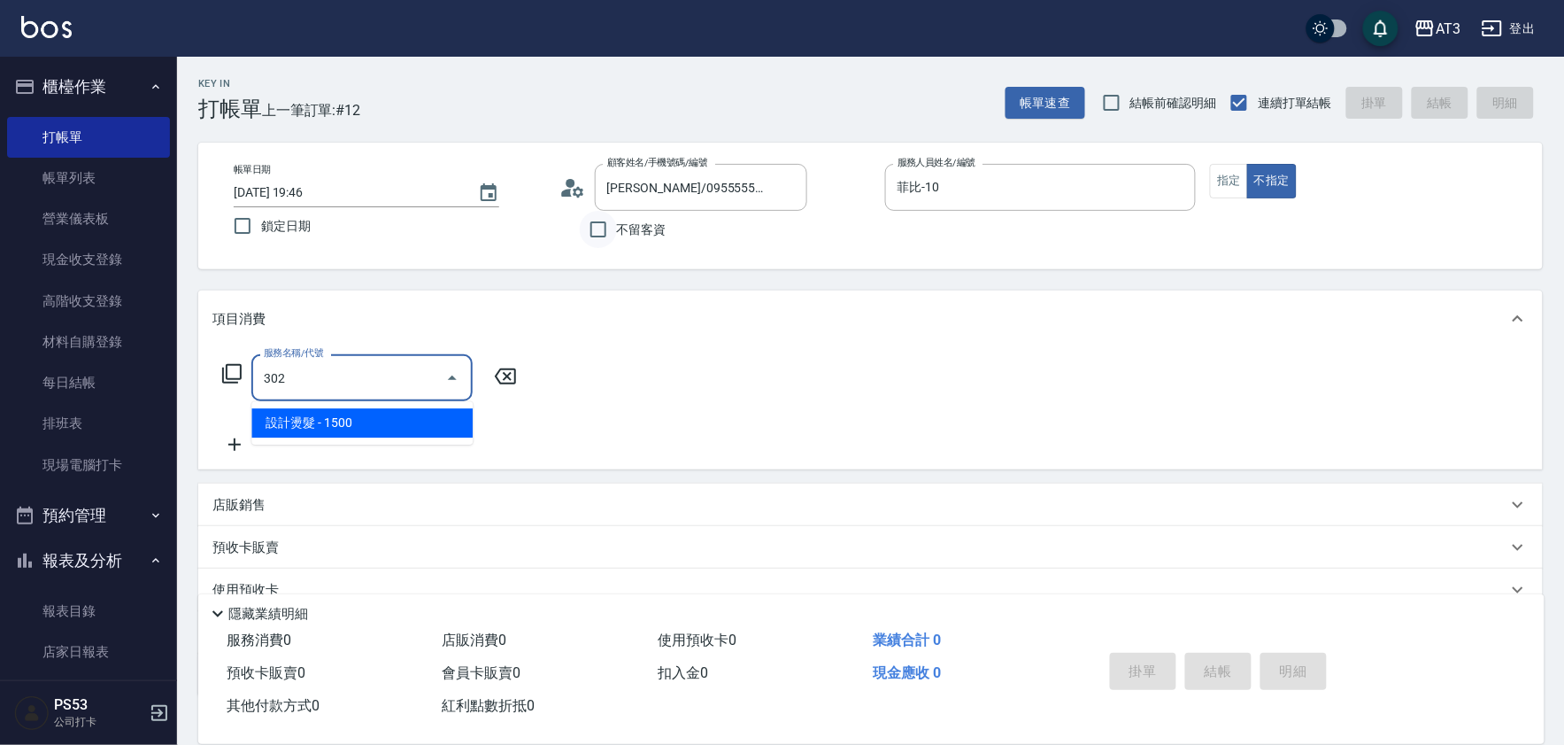
type input "設計燙髮(302)"
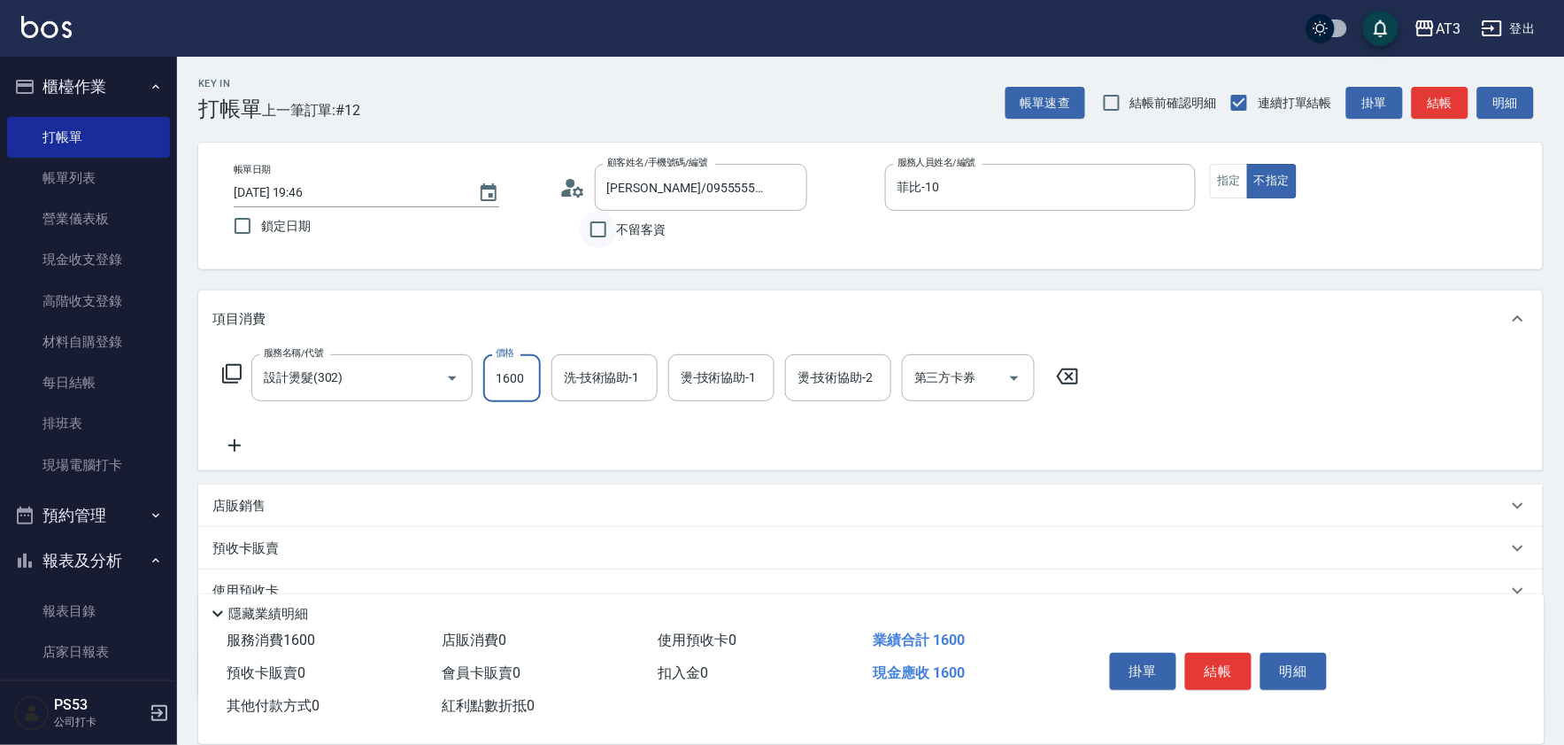
type input "1600"
type input "珺珺-21"
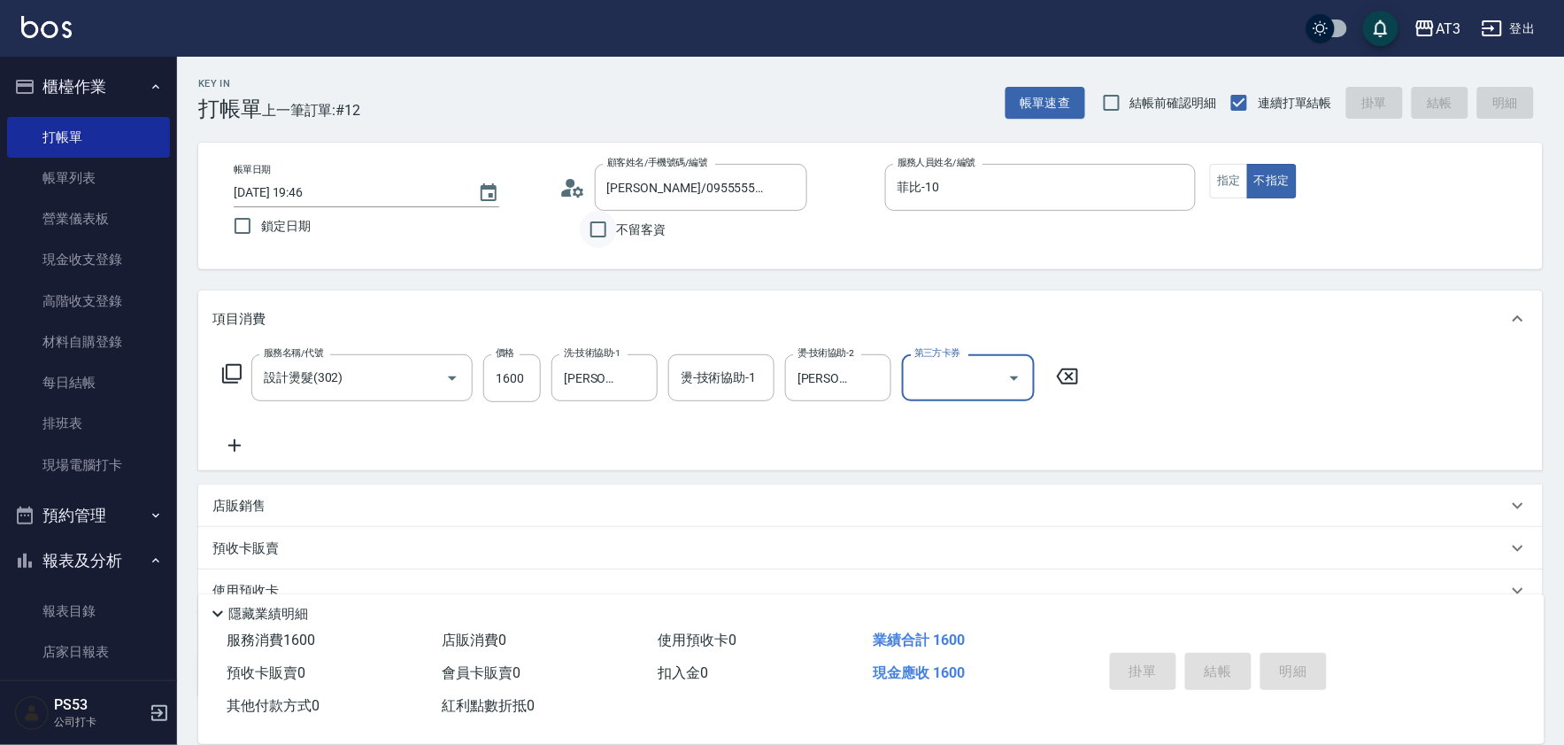
type input "2025/10/09 19:47"
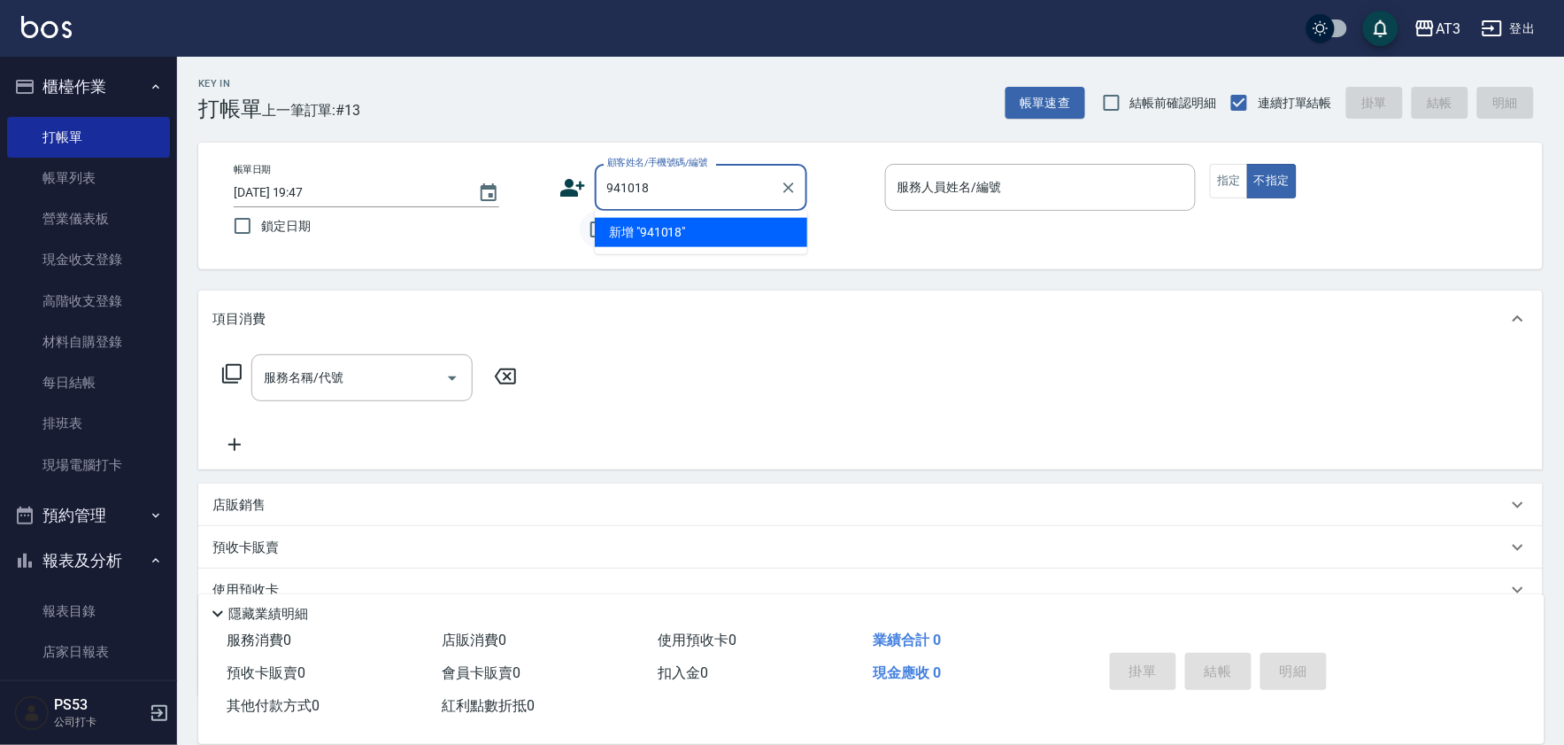
type input "941018"
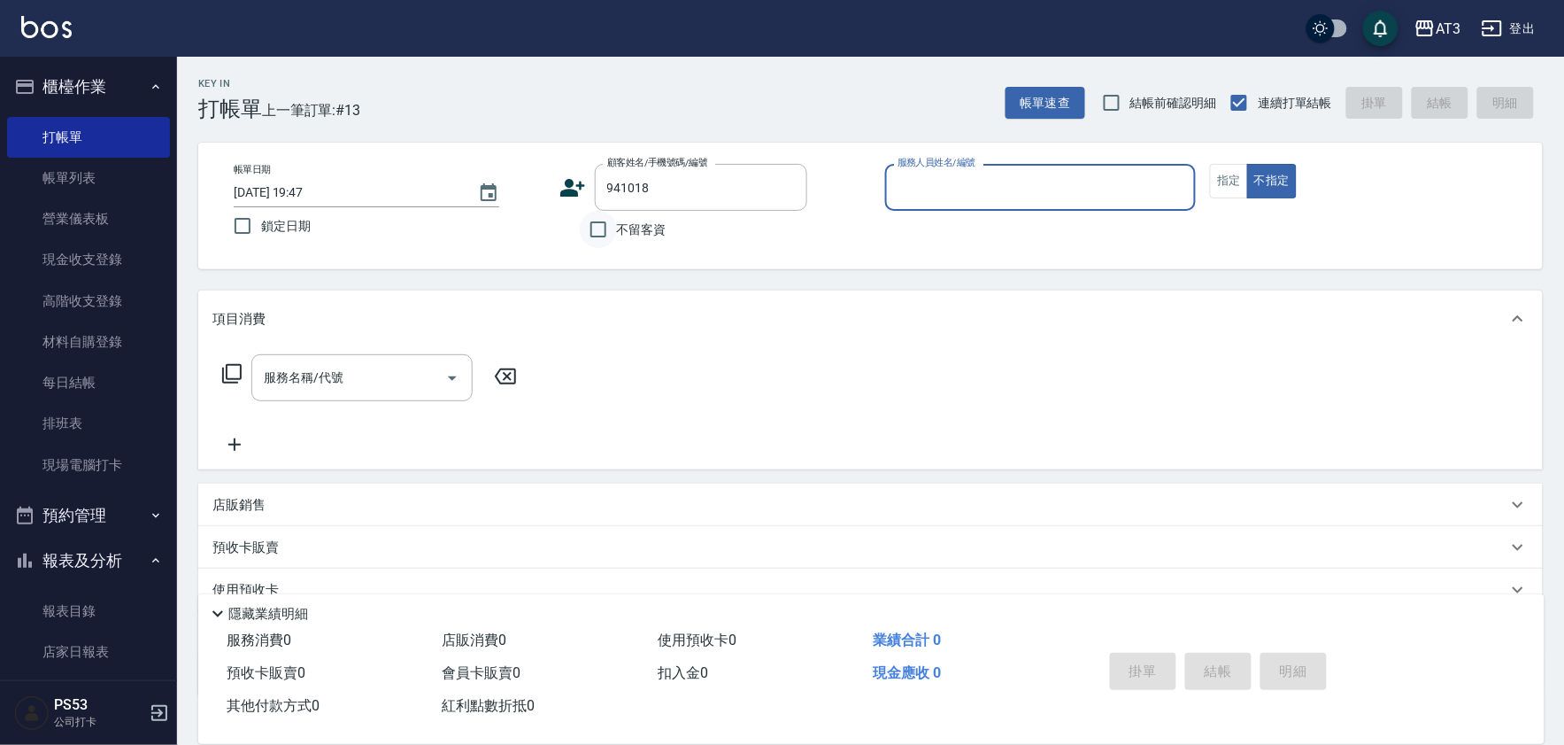
type input "1"
type input "陳彥琦/0960787517/941018"
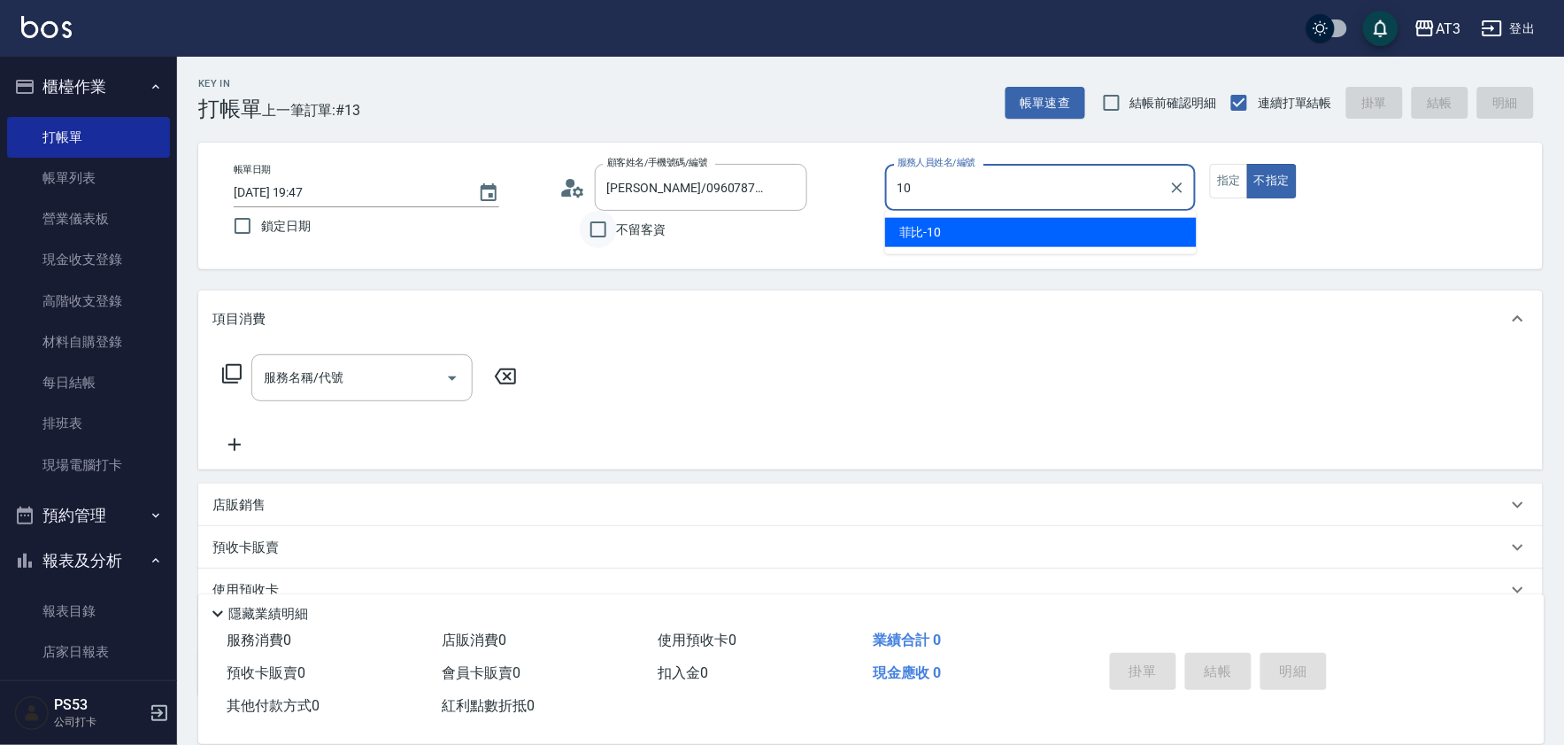
type input "菲比-10"
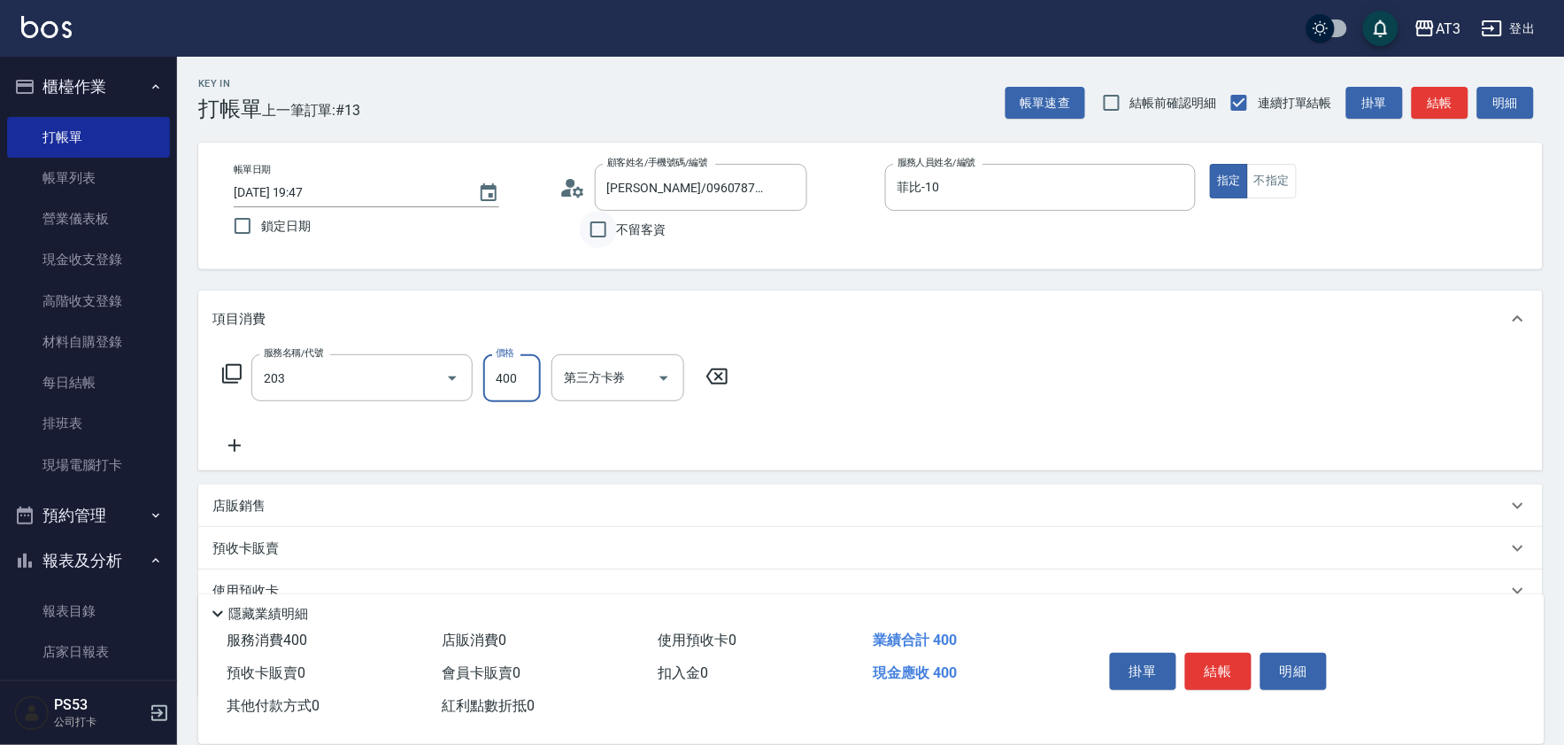
type input "指定單剪(203)"
type input "250"
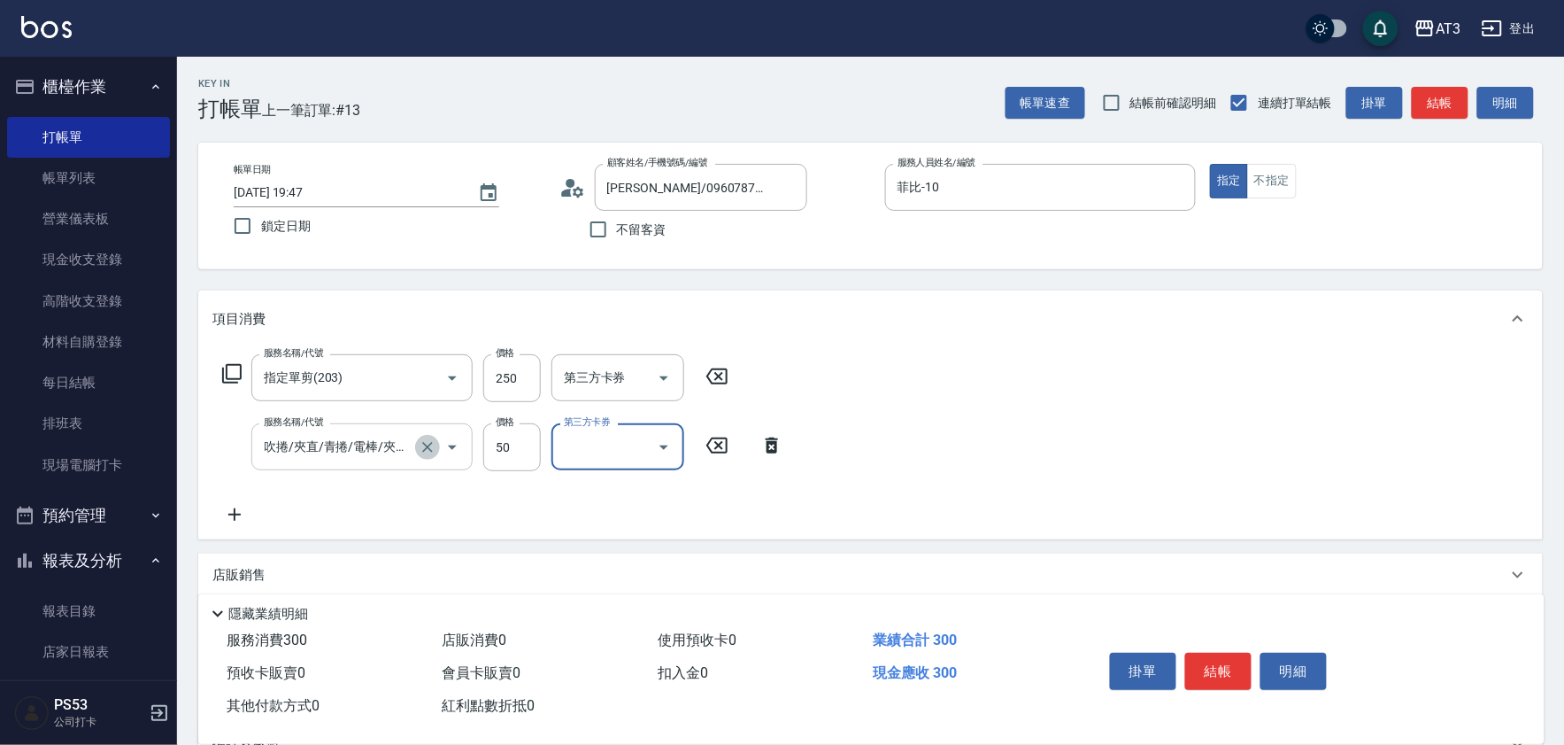
click at [425, 448] on icon "Clear" at bounding box center [427, 447] width 11 height 11
type input "吹捲/夾直/青捲/電棒/夾玉米鬚(804)"
click at [425, 448] on icon "Clear" at bounding box center [427, 447] width 11 height 11
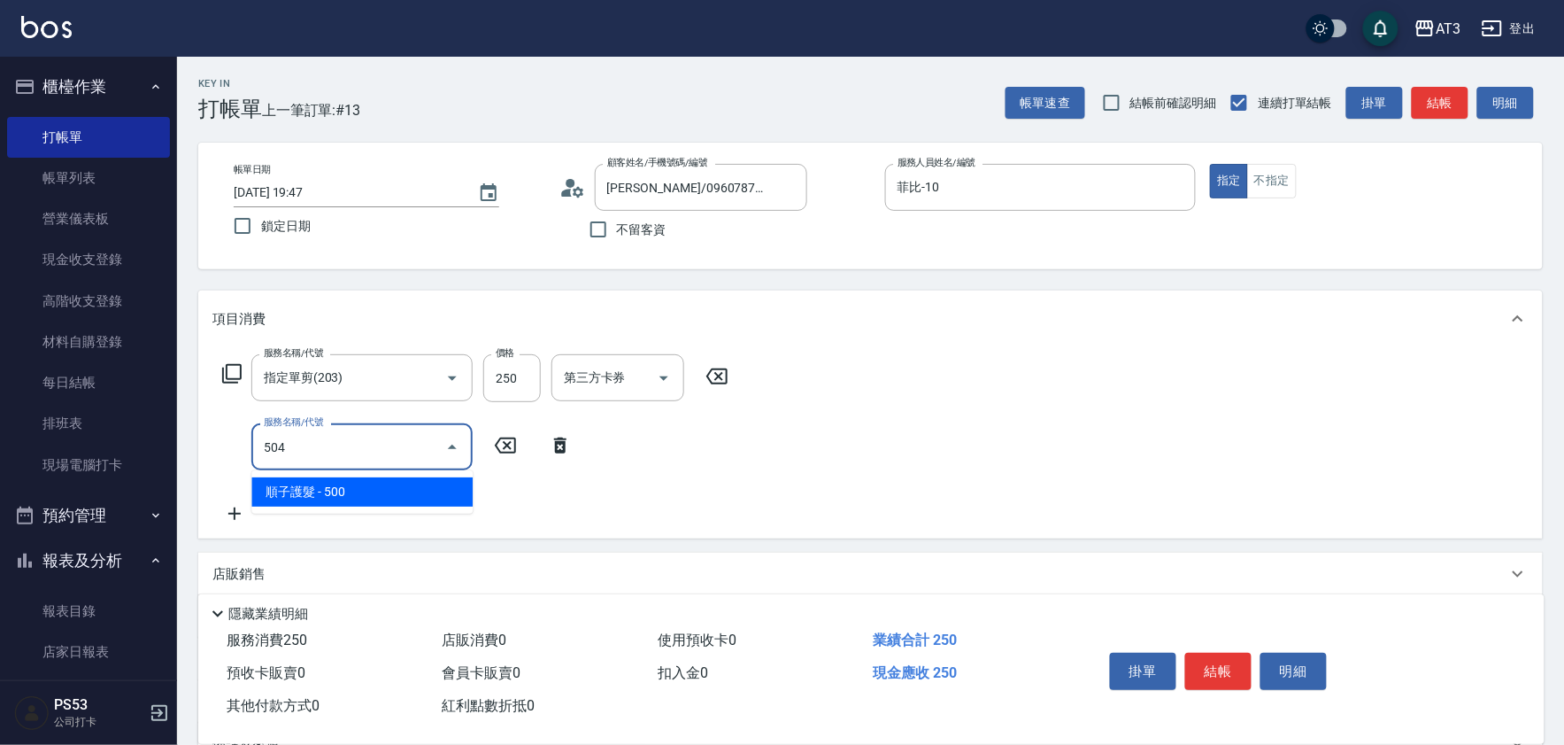
type input "順子護髮(504)"
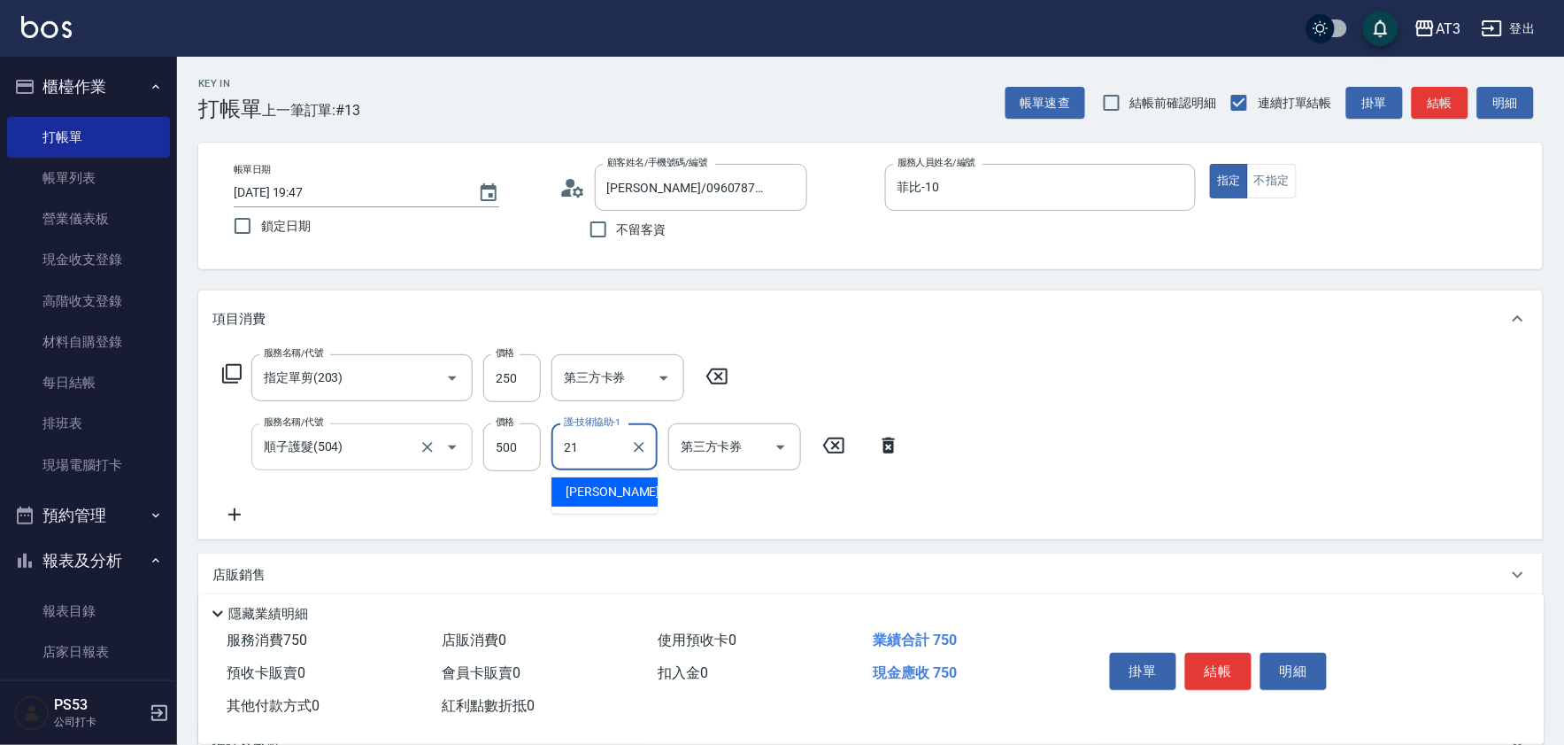
type input "珺珺-21"
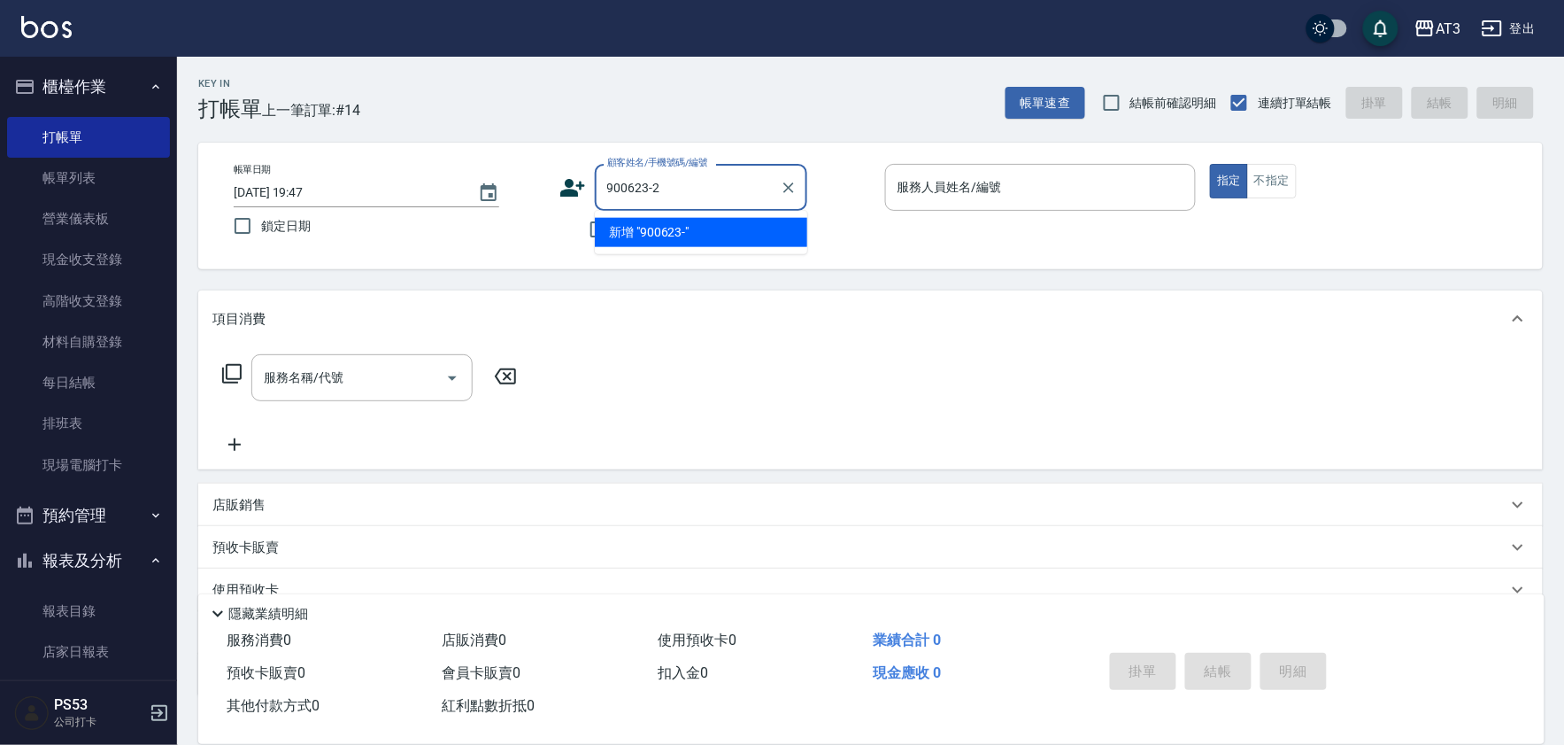
type input "900623-2"
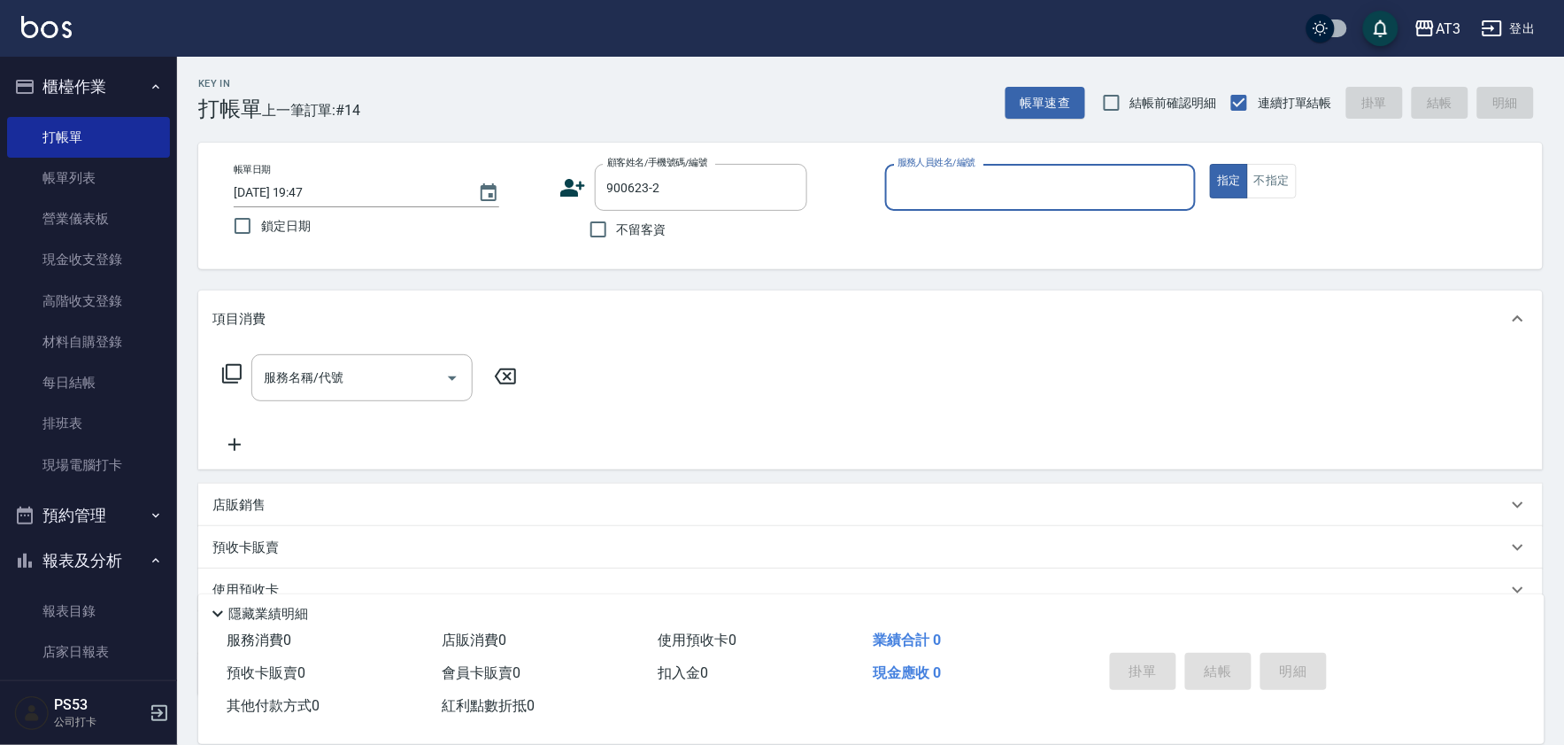
type input "1"
type input "黃柏勛/0967087917/900623-2"
type input "菲比-10"
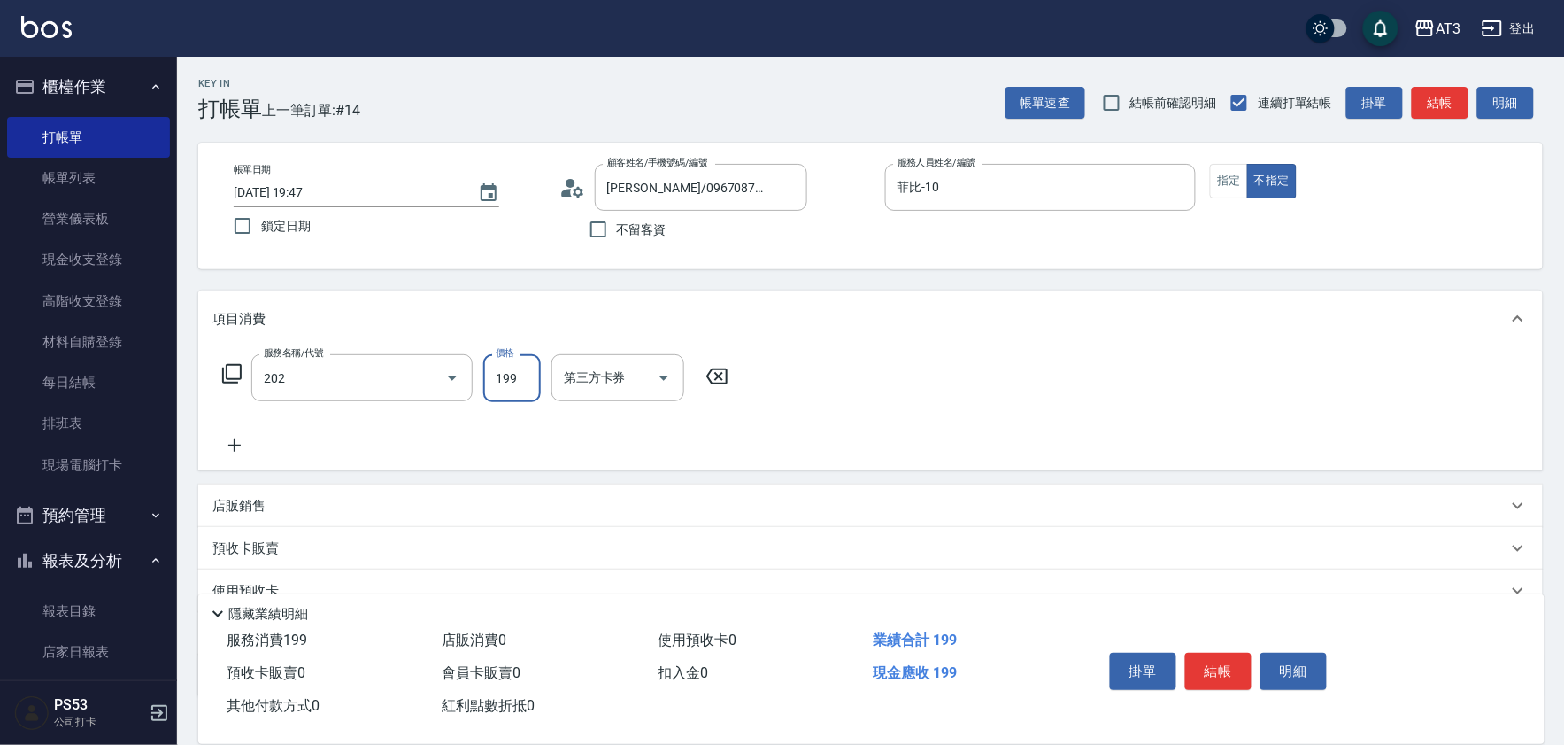
type input "不指定單剪(202)"
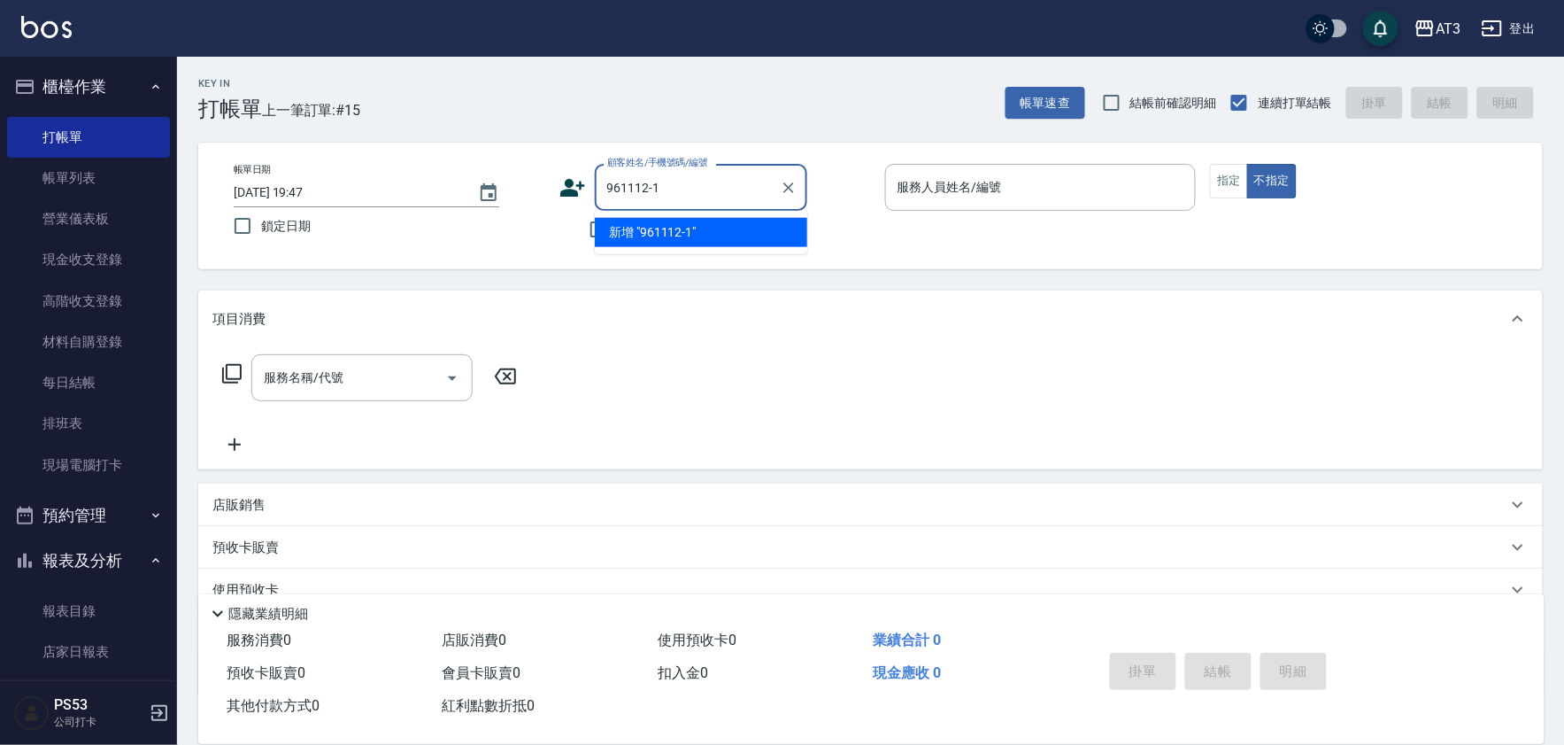
type input "961112-1"
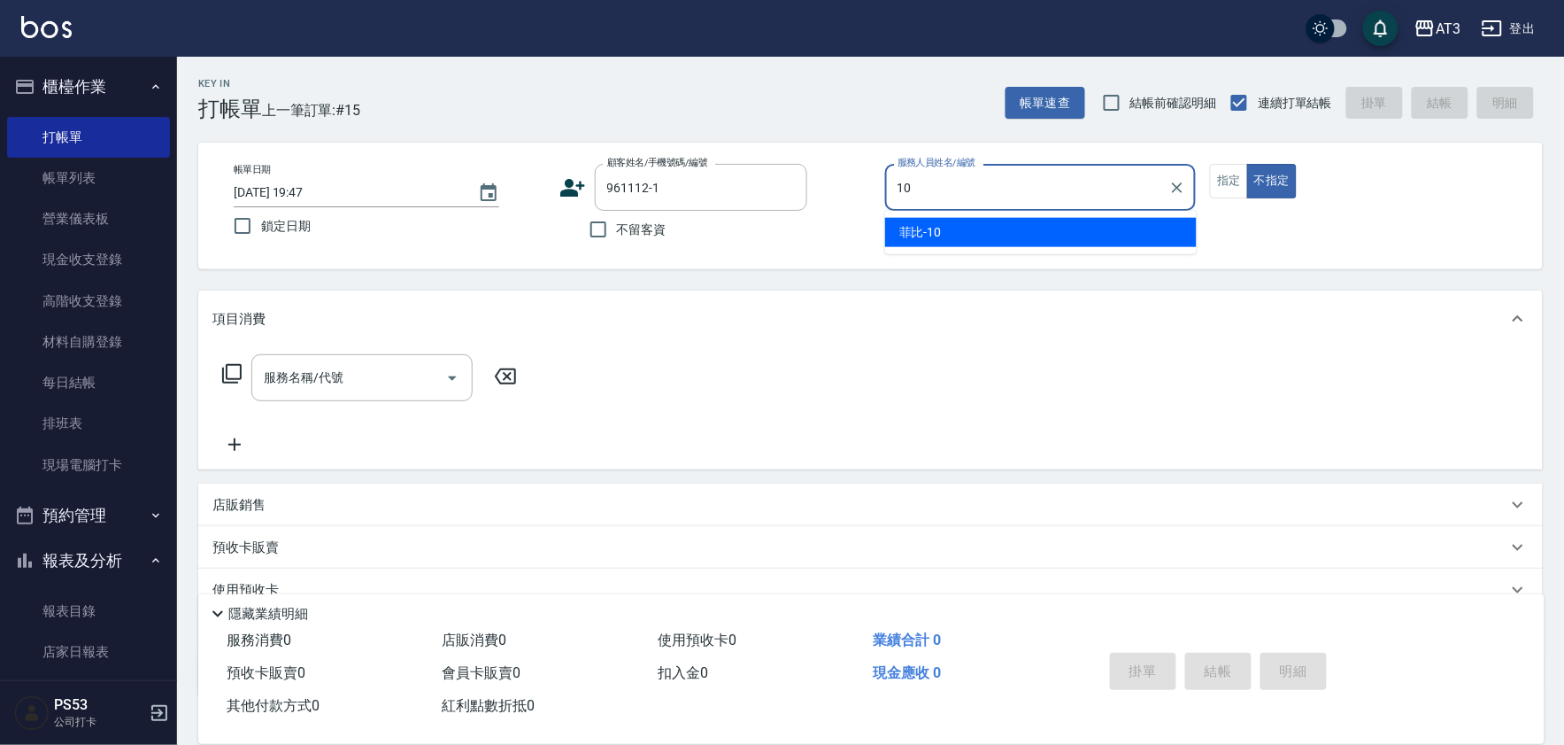
type input "菲比-10"
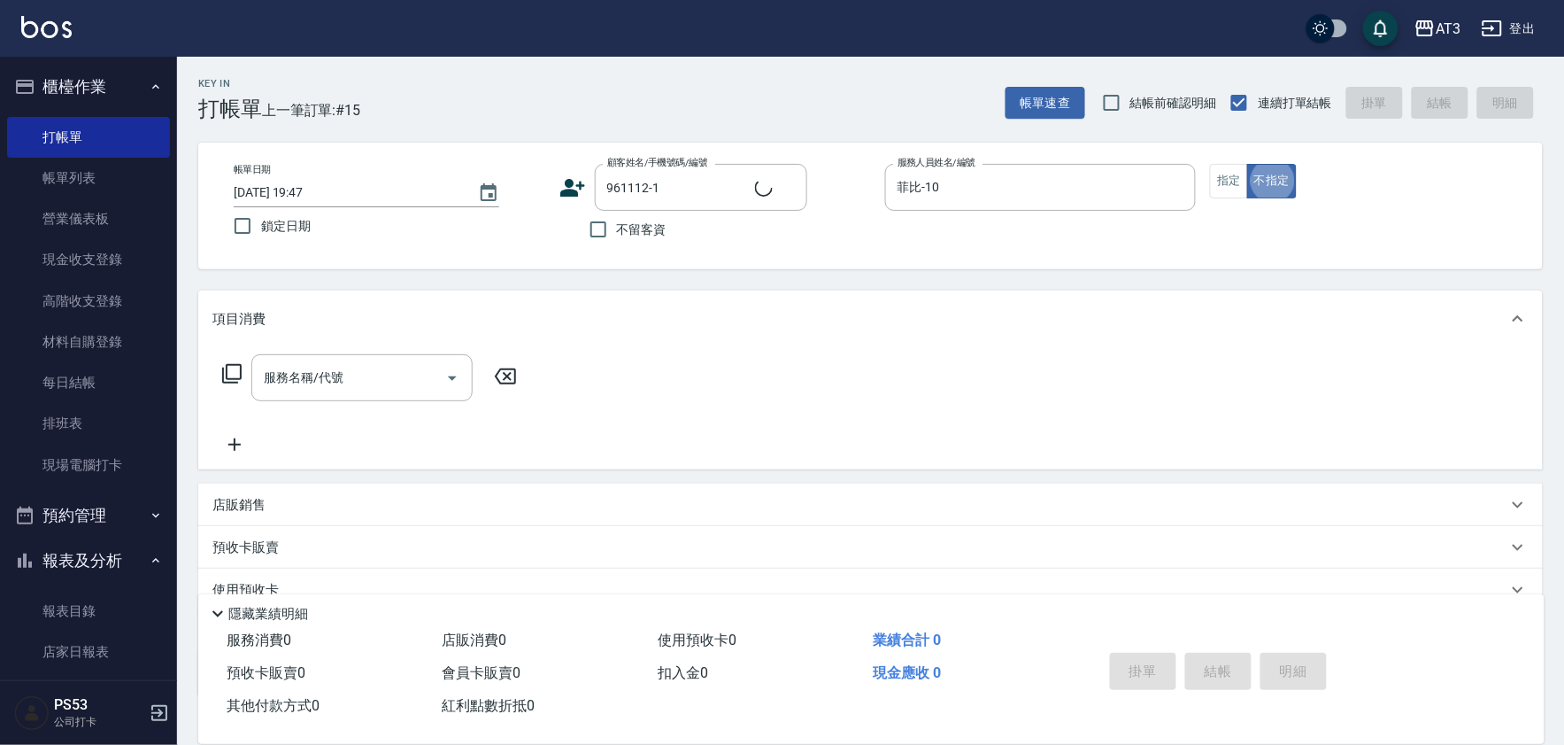
type input "俞俊丞/0905418298/961112-1"
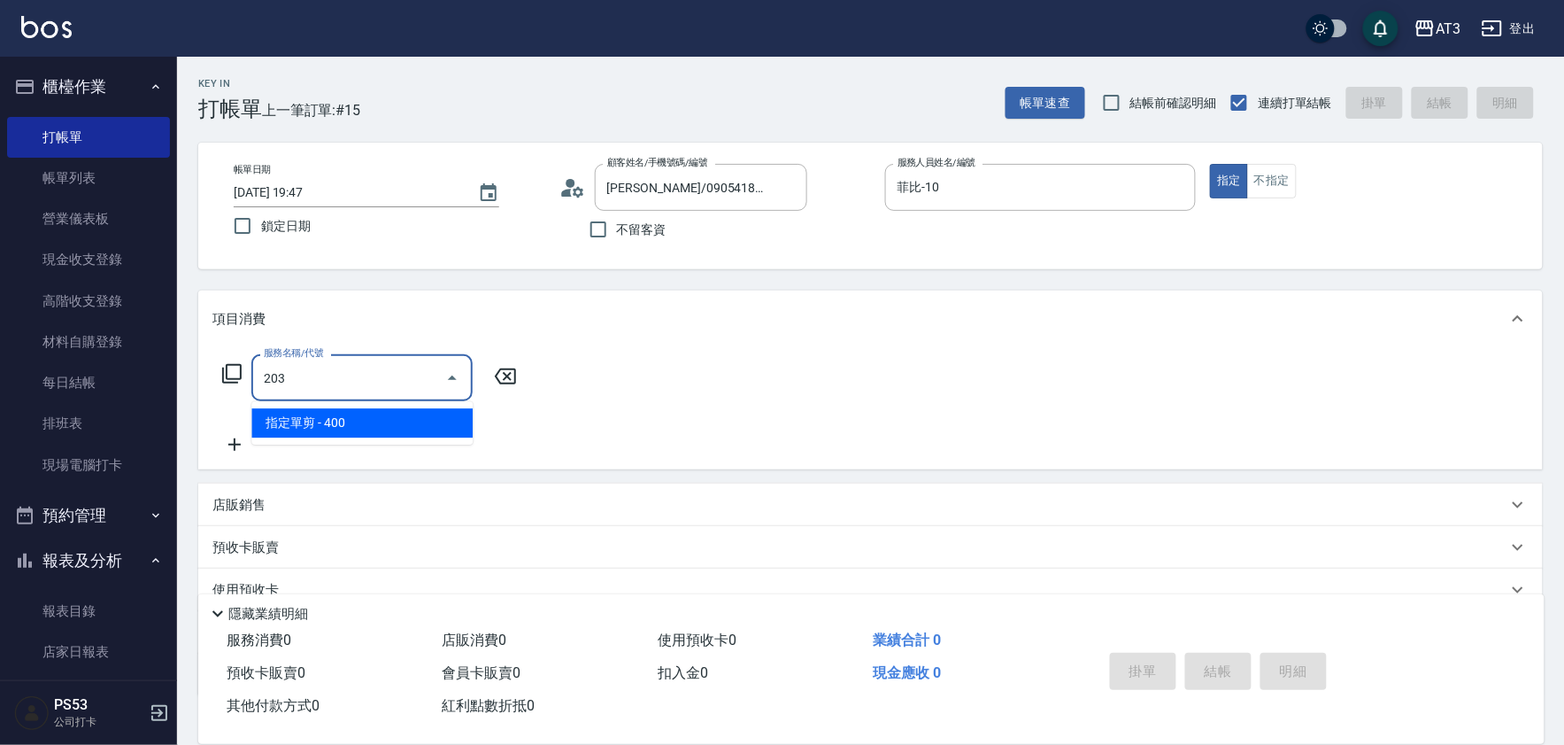
type input "指定單剪(203)"
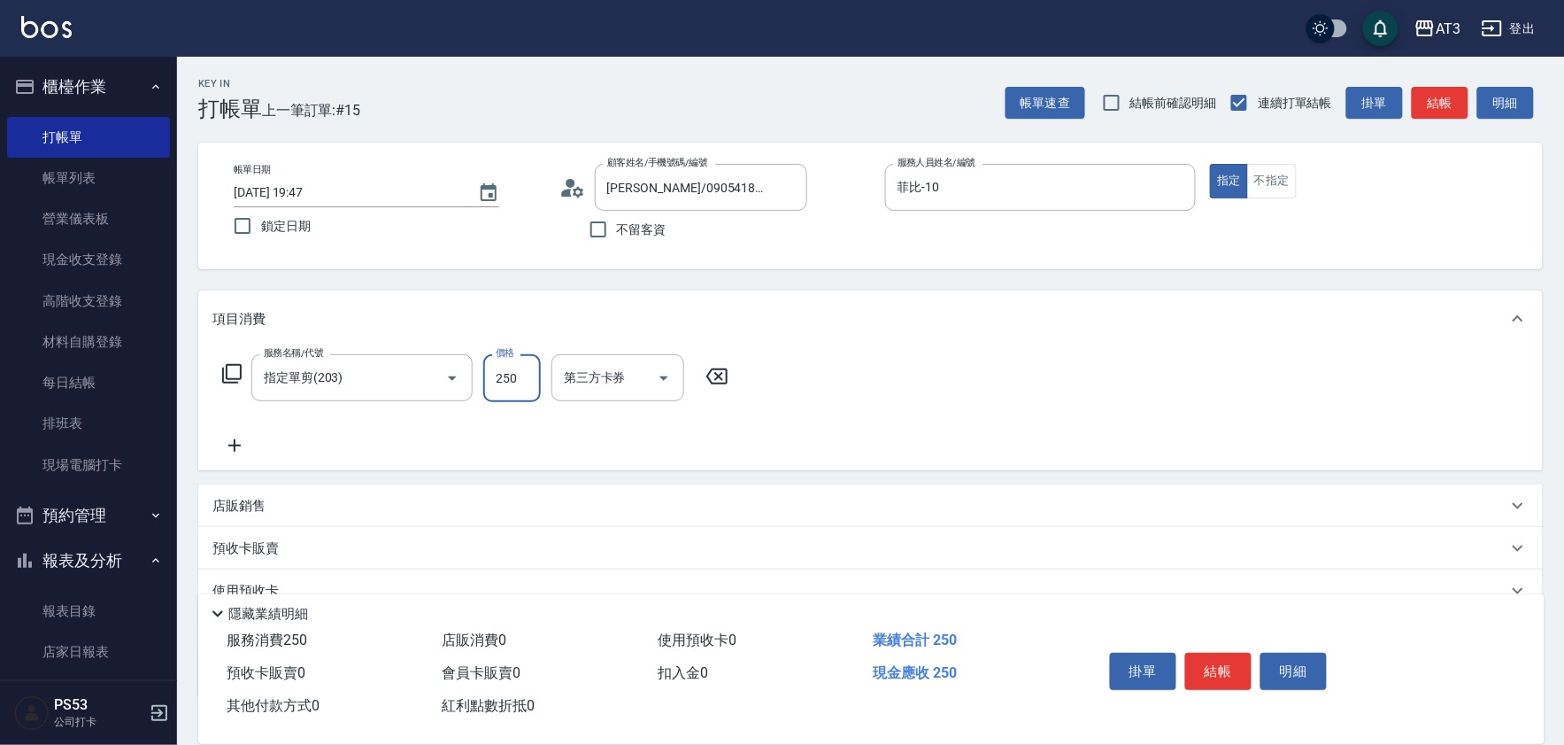
type input "250"
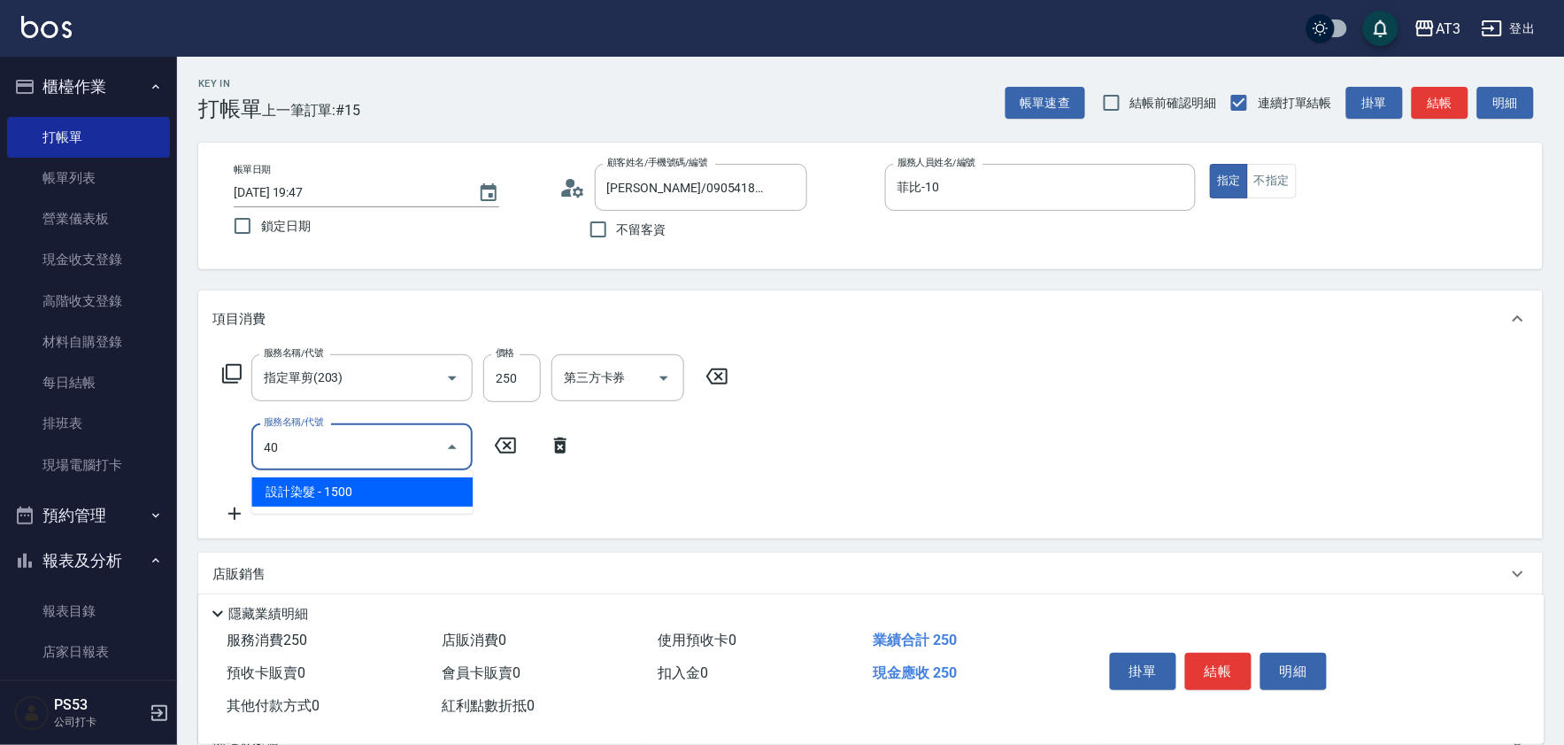
type input "4"
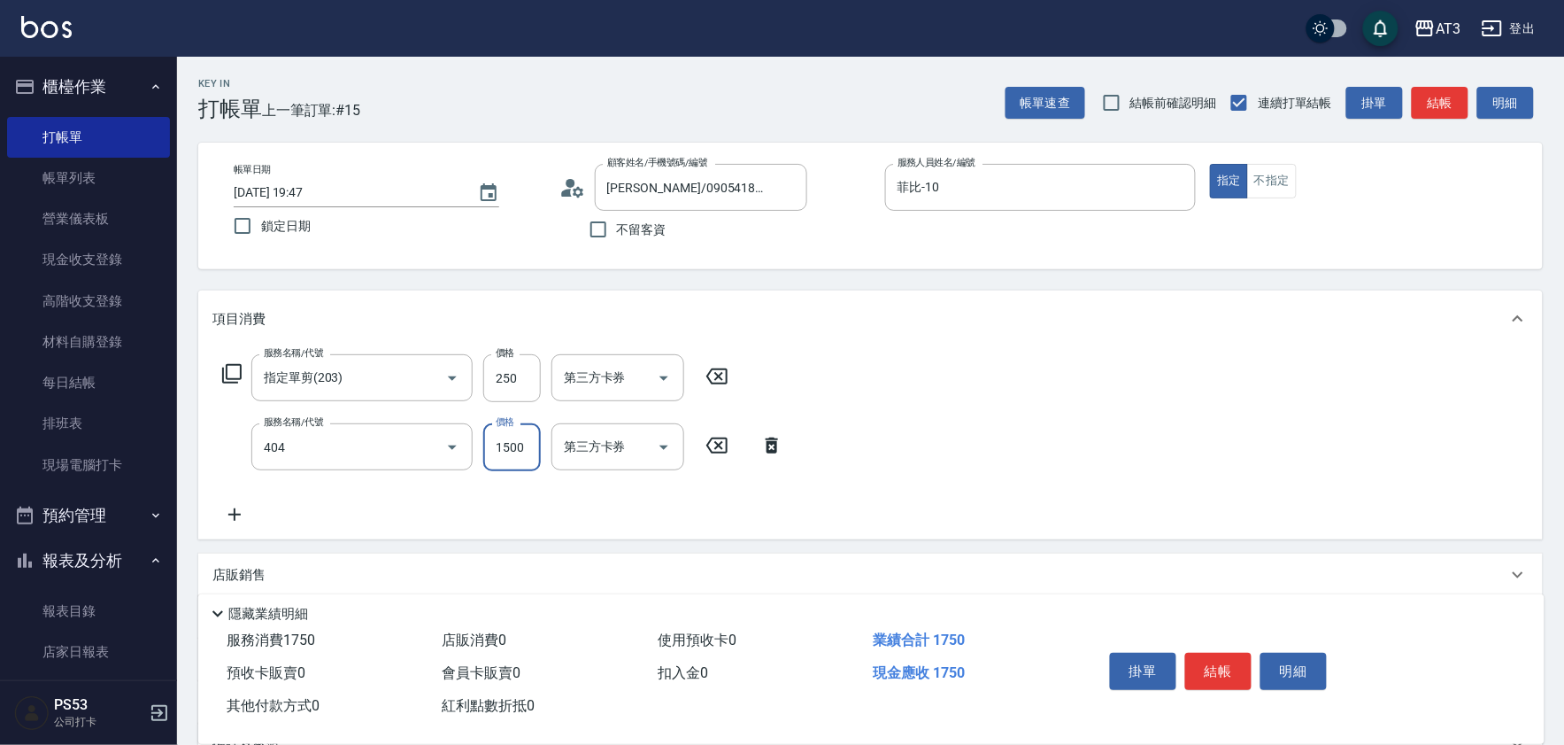
type input "設計染髮(404)"
type input "915"
type input "5"
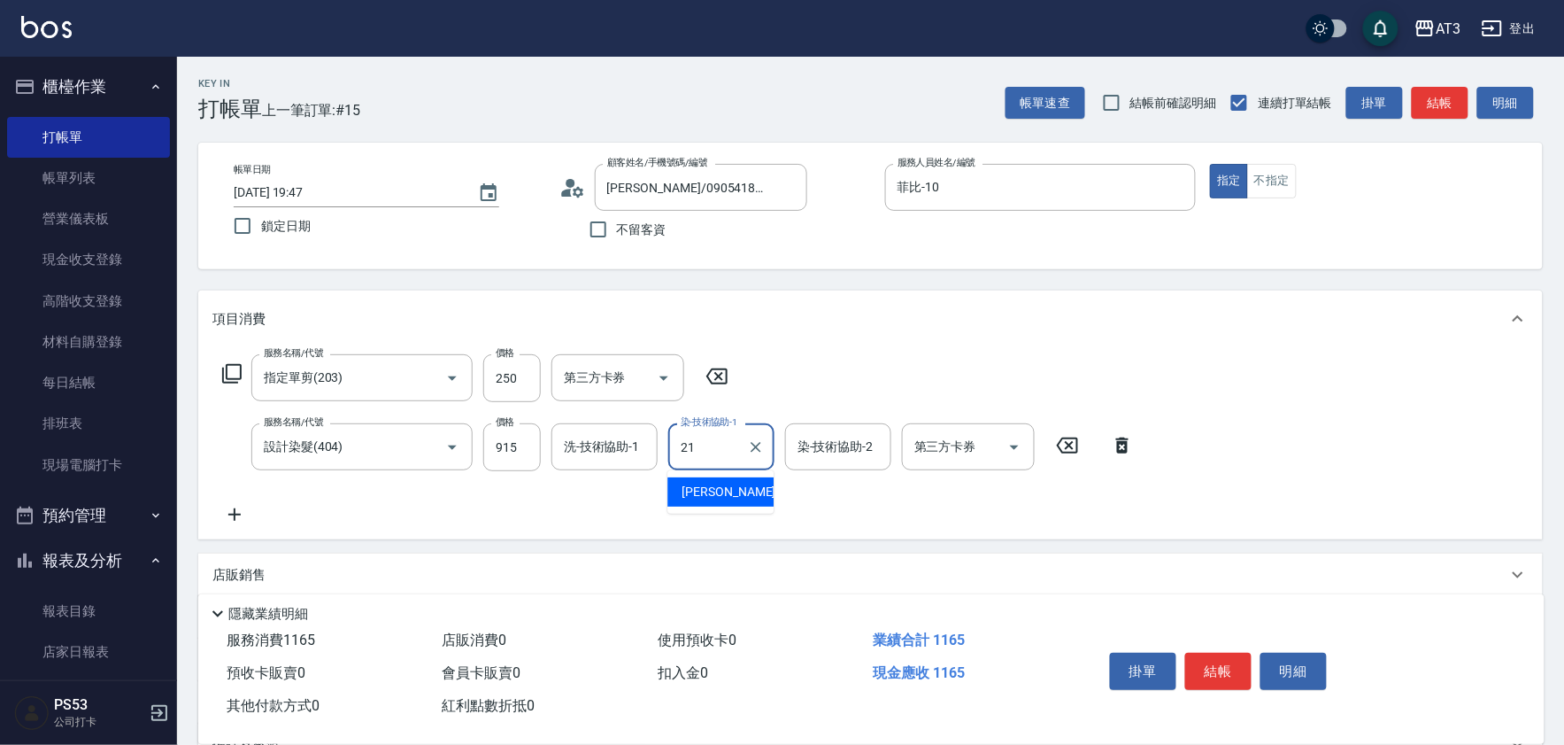
type input "珺珺-21"
click at [600, 455] on input "洗-技術協助-1" at bounding box center [605, 446] width 90 height 31
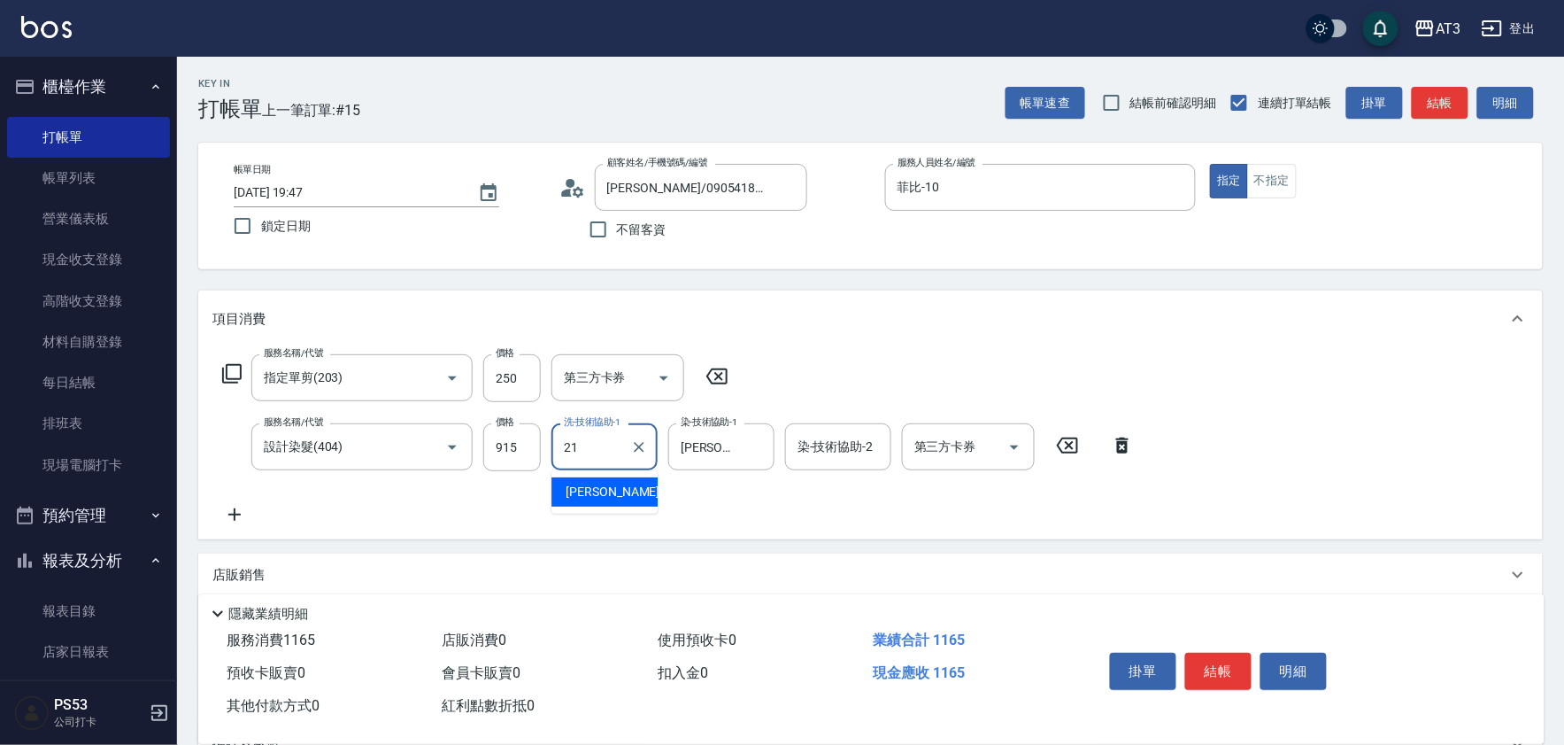
type input "珺珺-21"
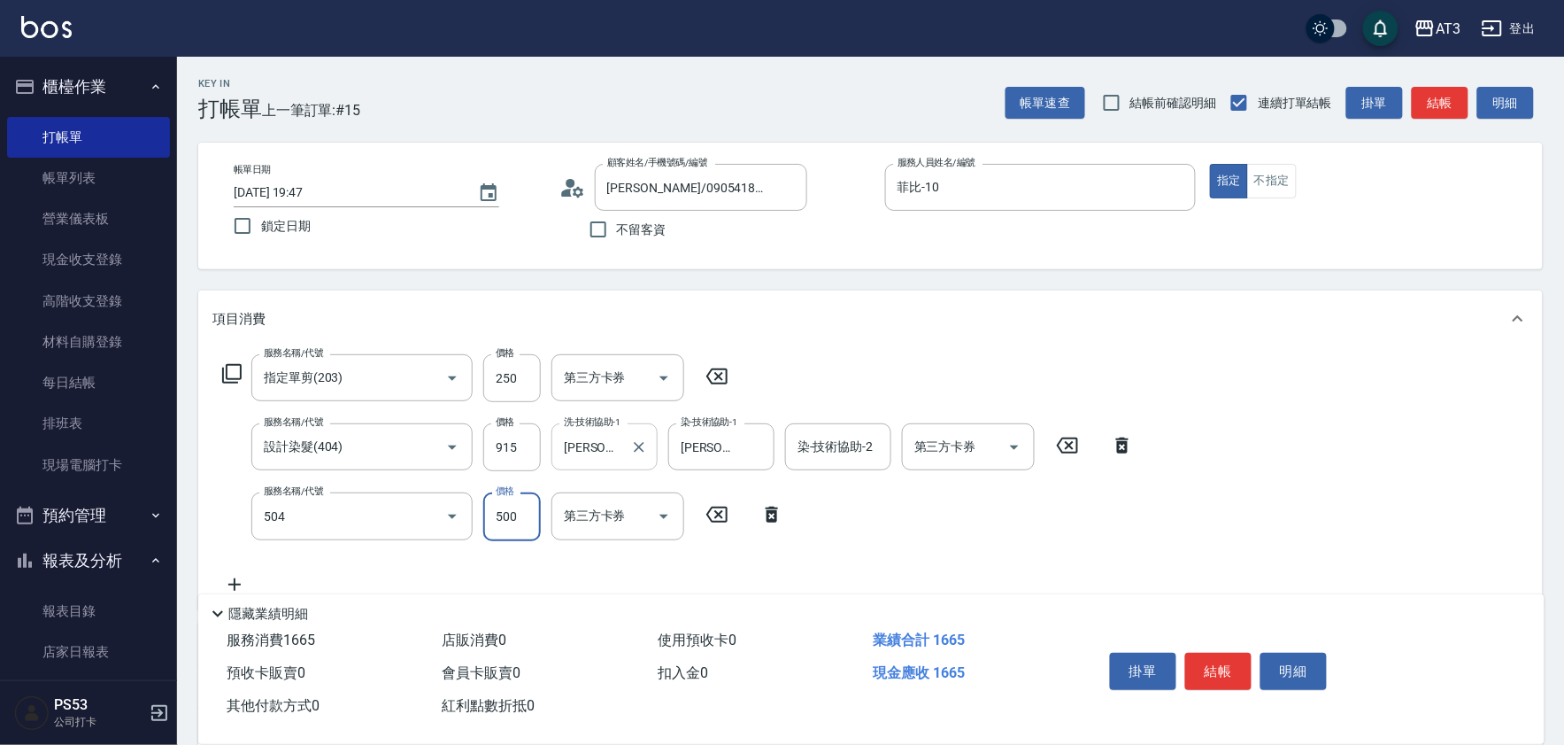
type input "順子護髮(504)"
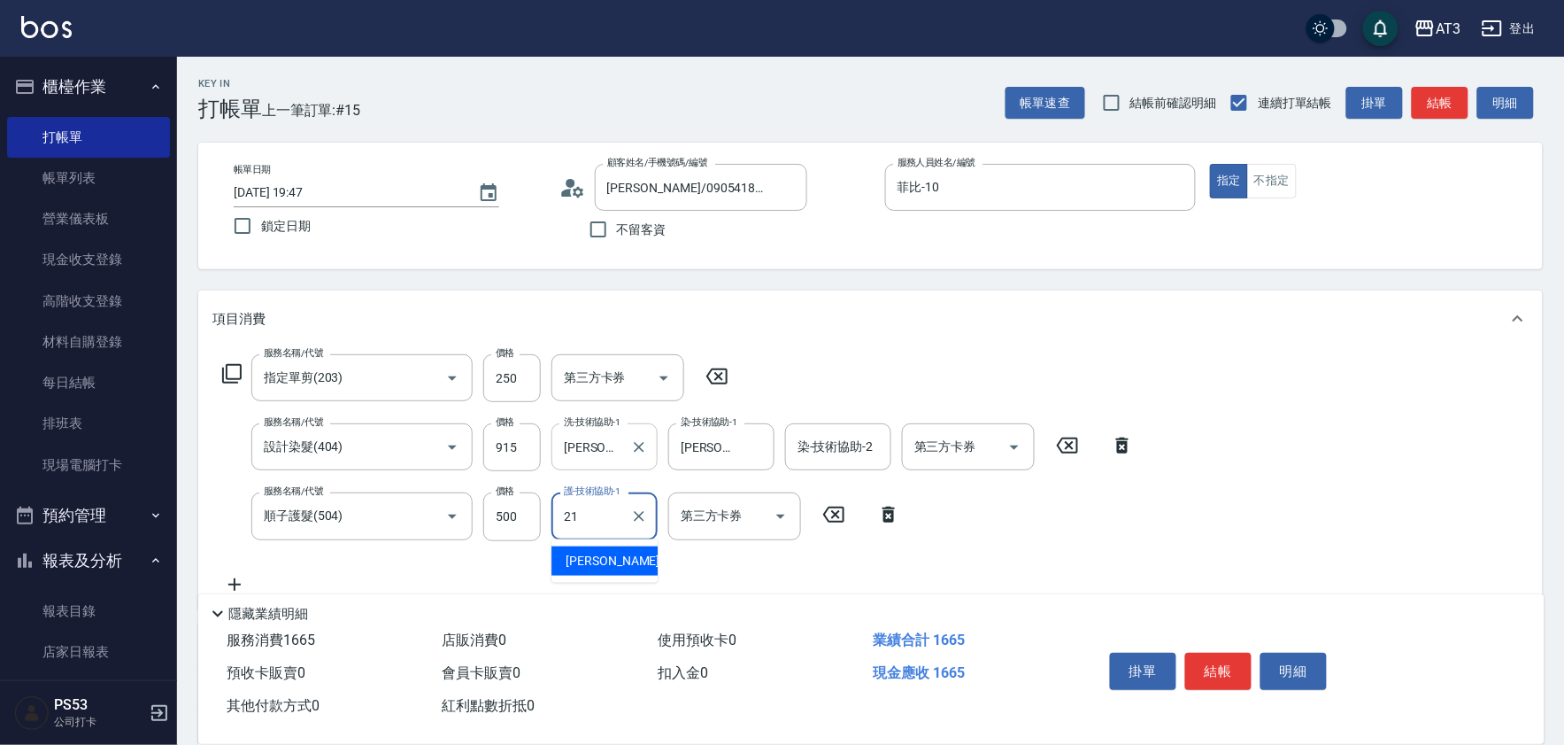
type input "珺珺-21"
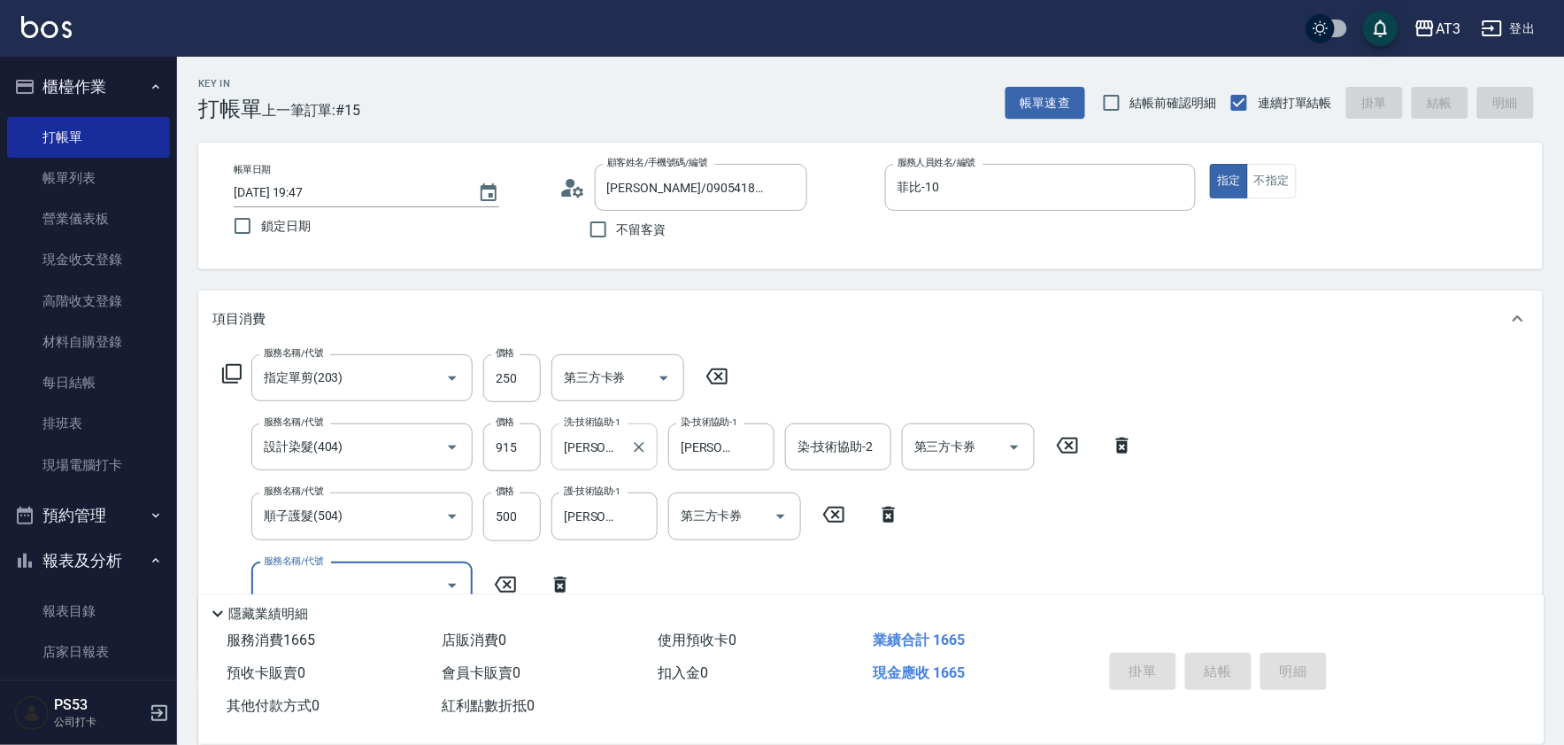
type input "2025/10/09 19:48"
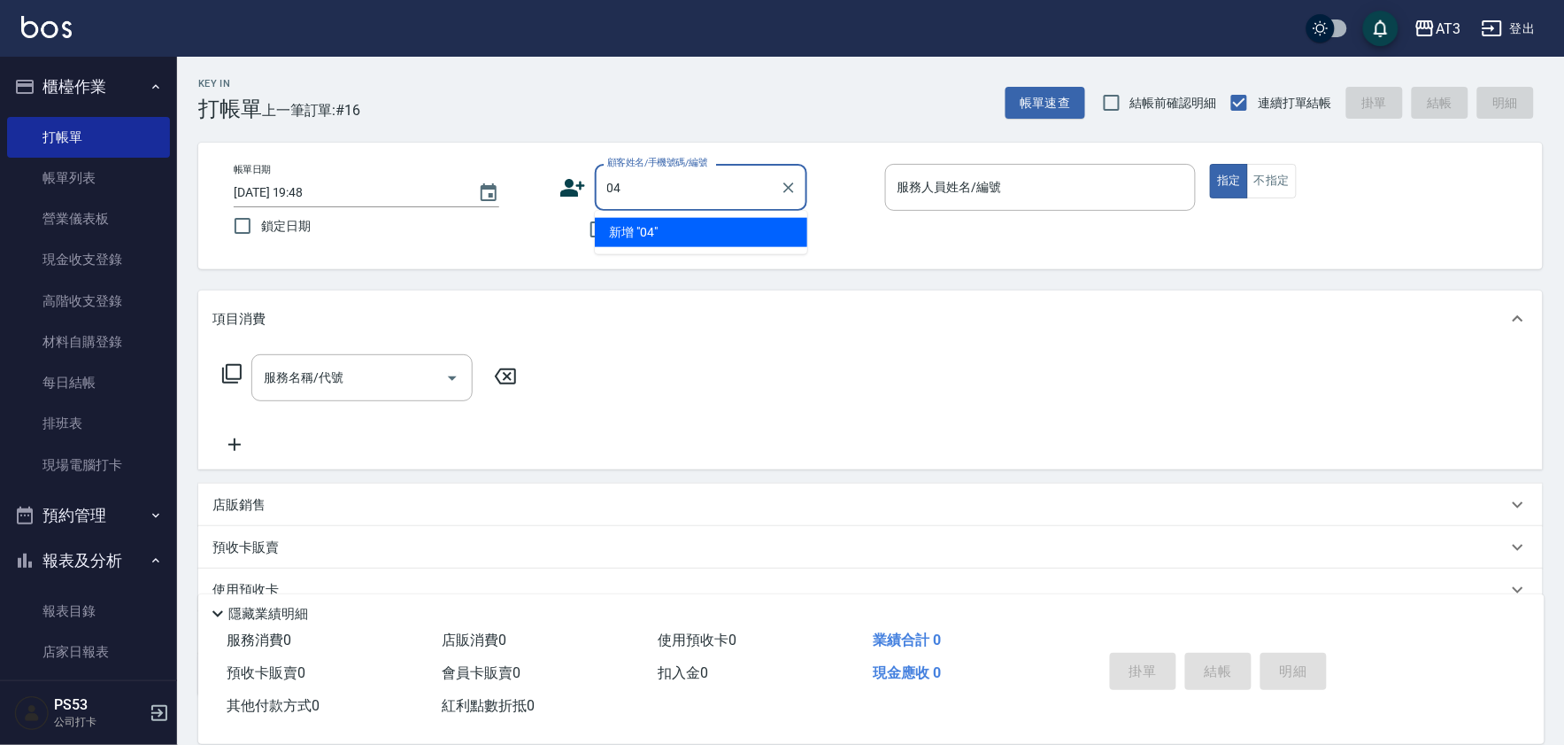
type input "04"
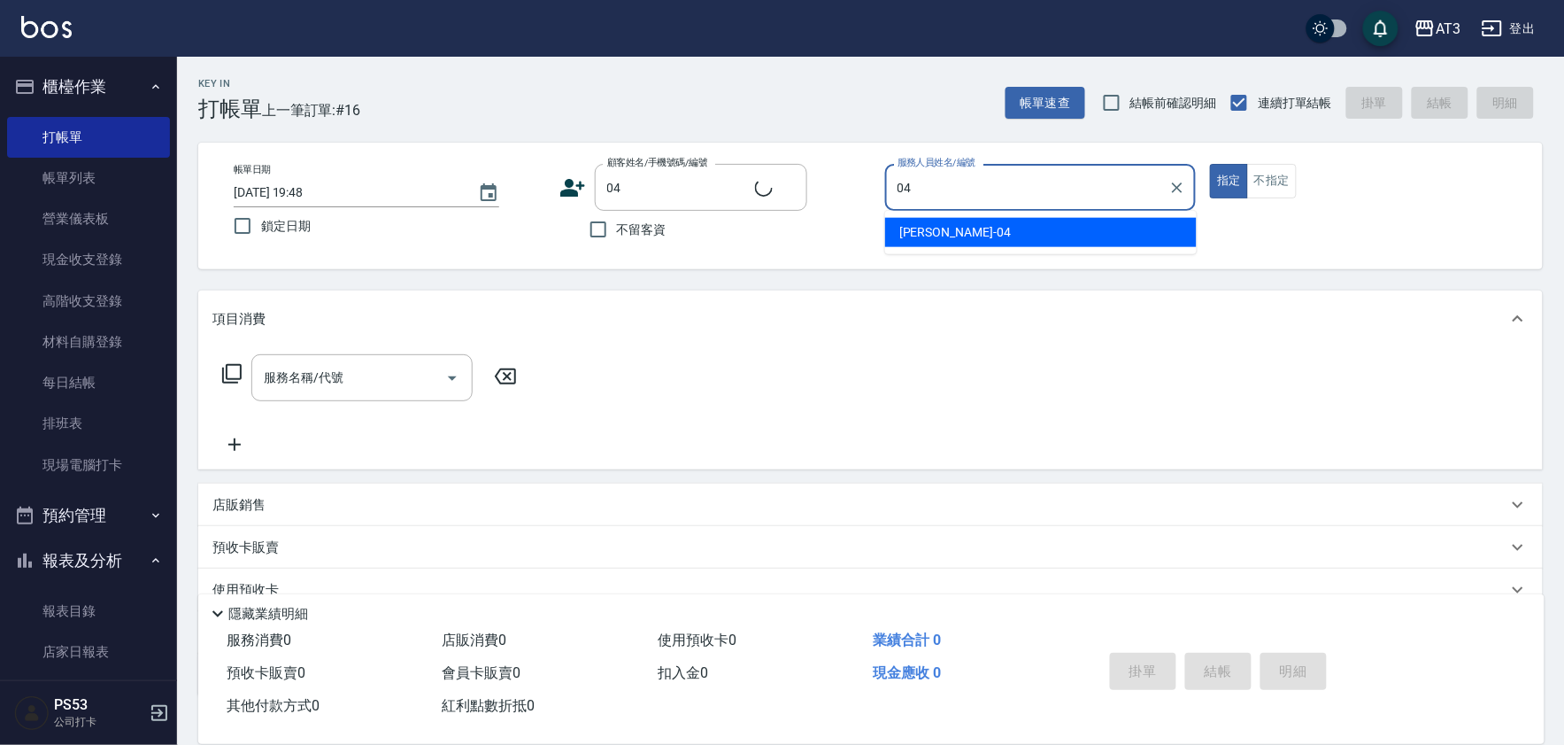
type input "04"
type input "阿蕾/04_阿蕾/04"
type input "惠麗-04"
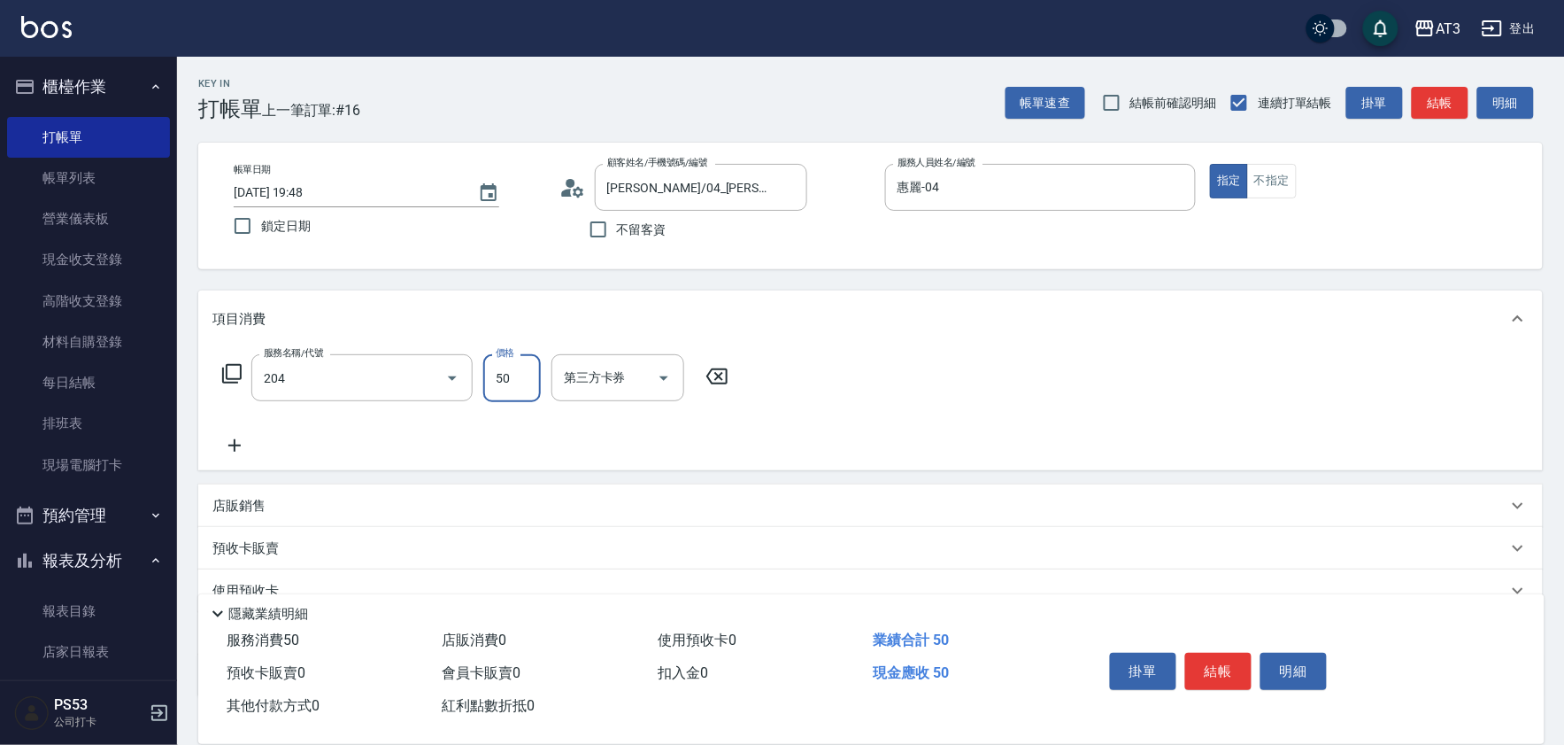
type input "修眉毛(204)"
type input "300"
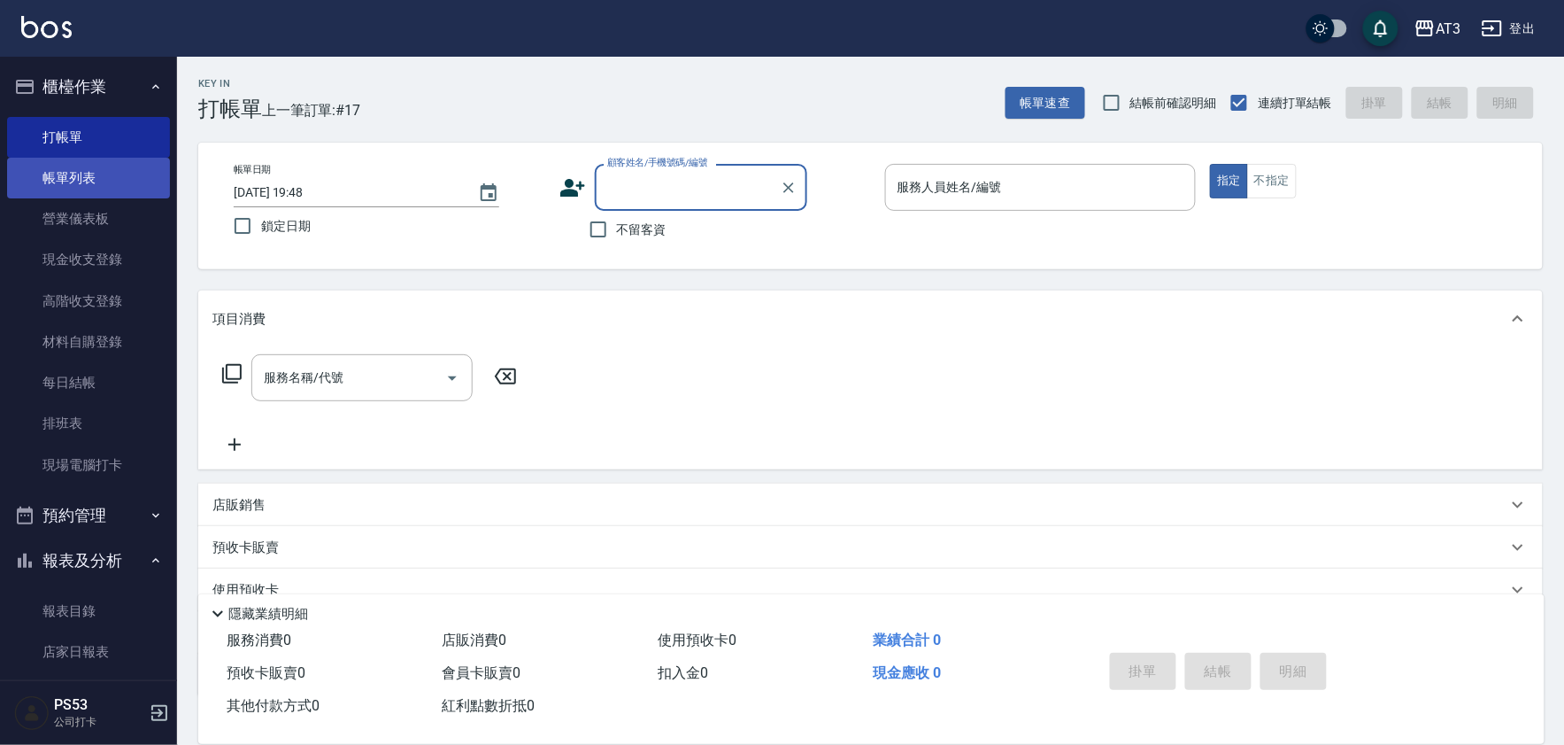
click at [49, 159] on link "帳單列表" at bounding box center [88, 178] width 163 height 41
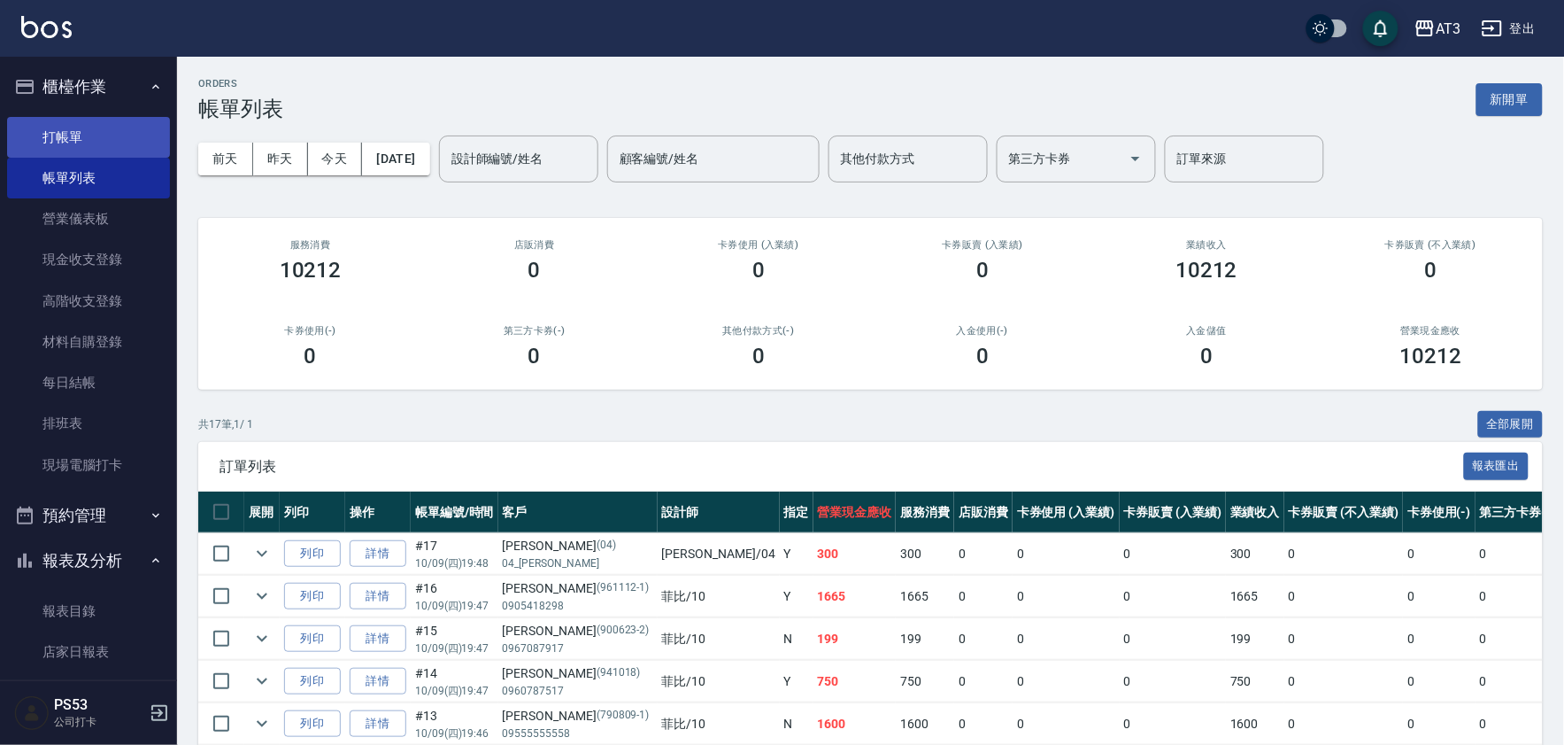
click at [62, 124] on link "打帳單" at bounding box center [88, 137] width 163 height 41
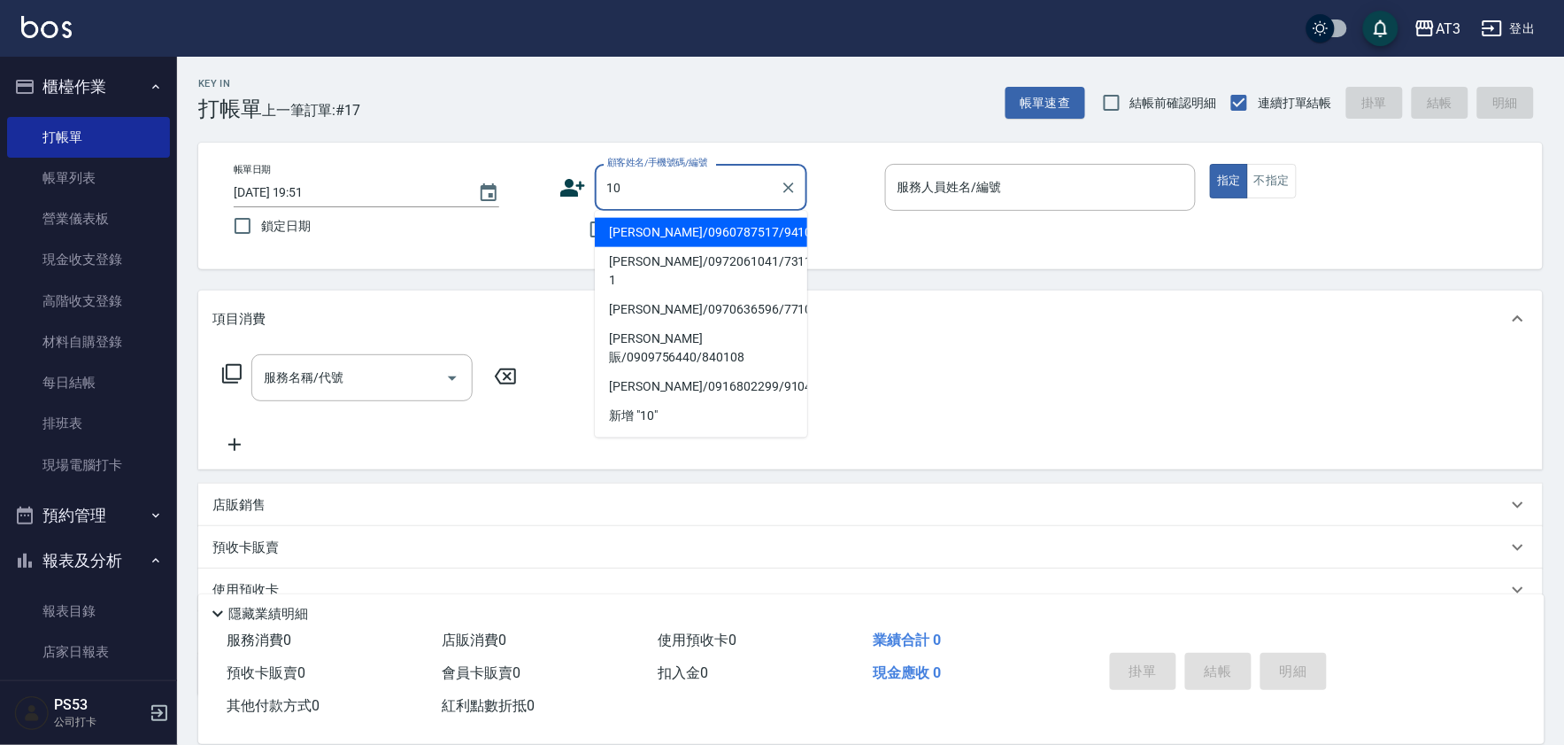
type input "陳彥琦/0960787517/941018"
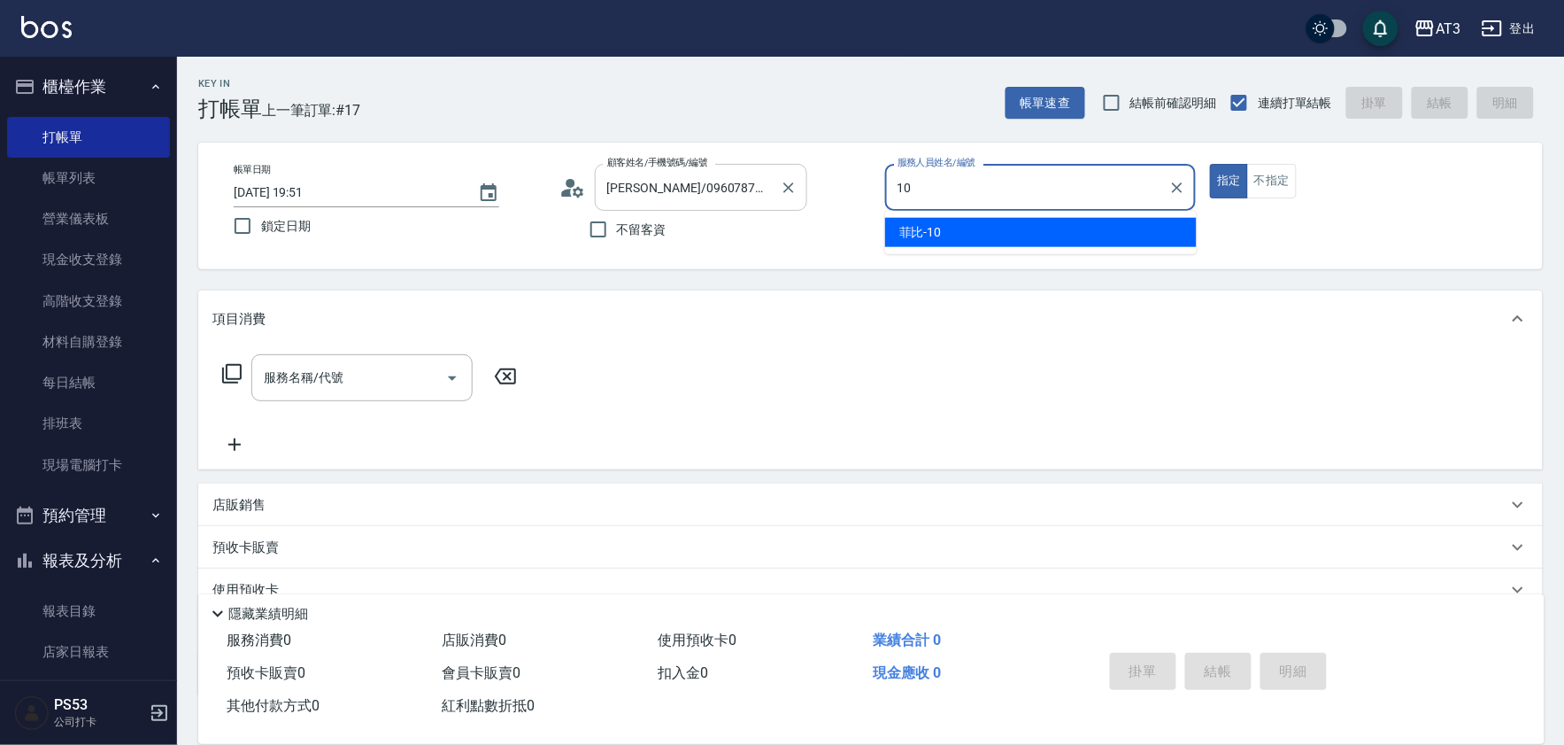
type input "10"
type button "true"
type input "菲比-10"
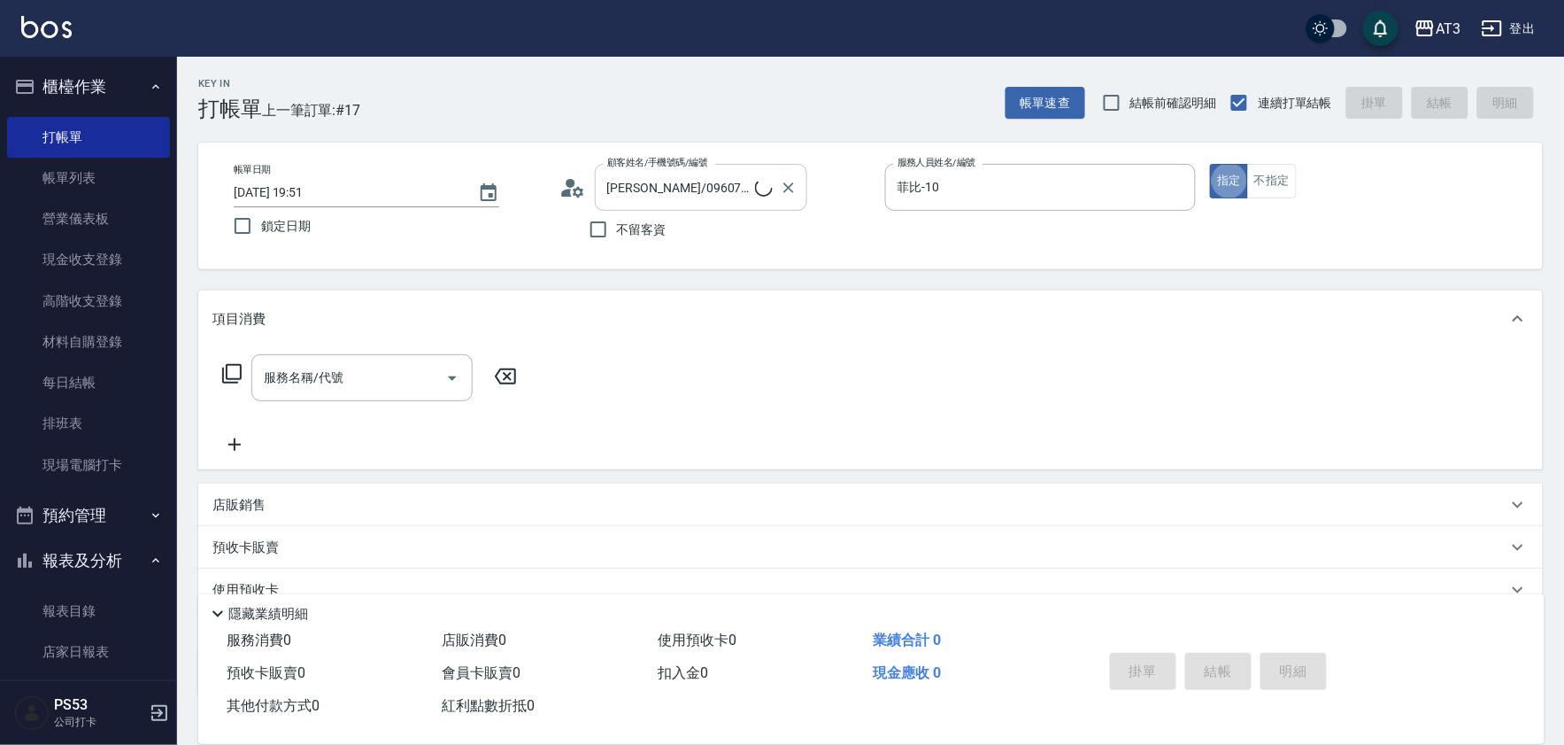
type input "10/10_/10"
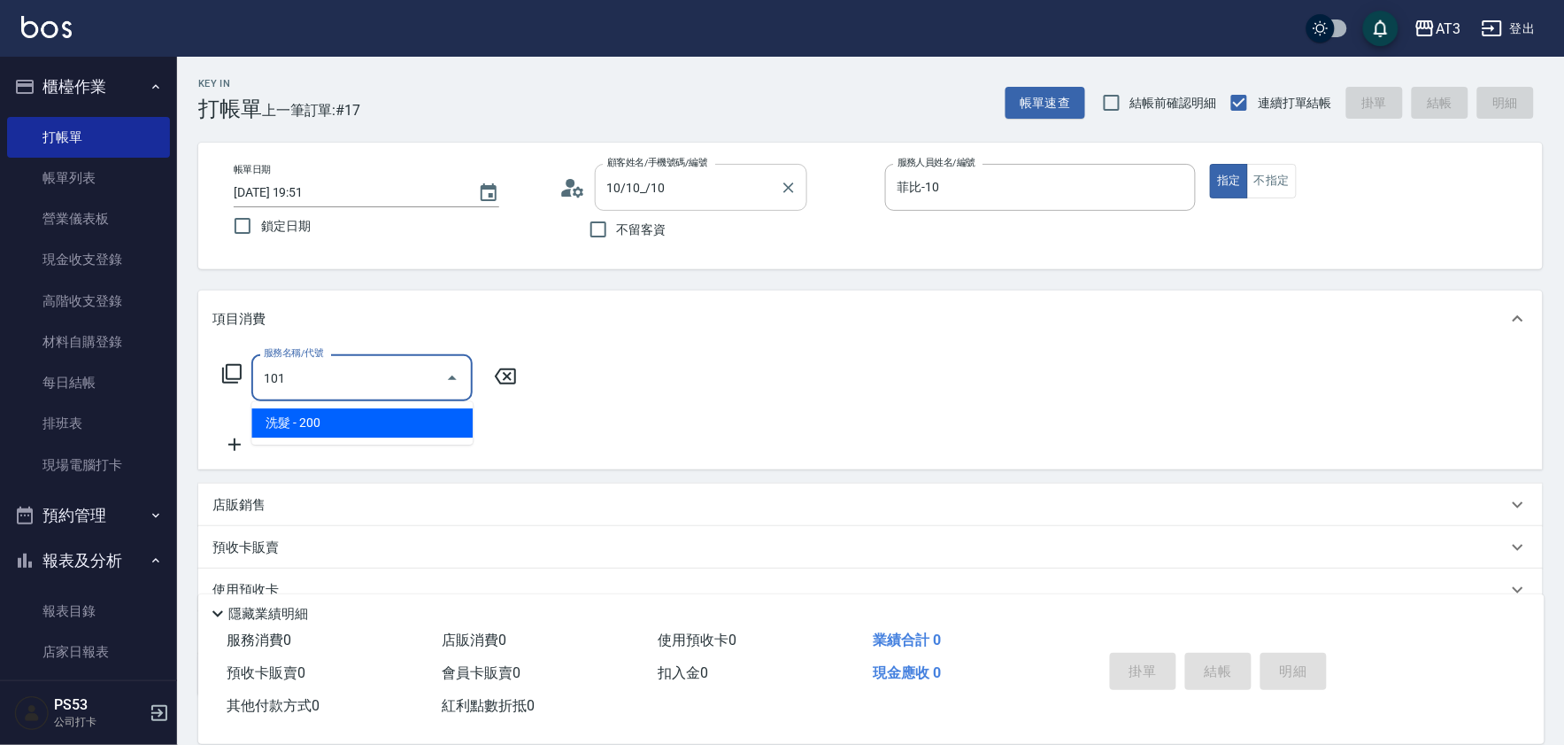
type input "洗髮(101)"
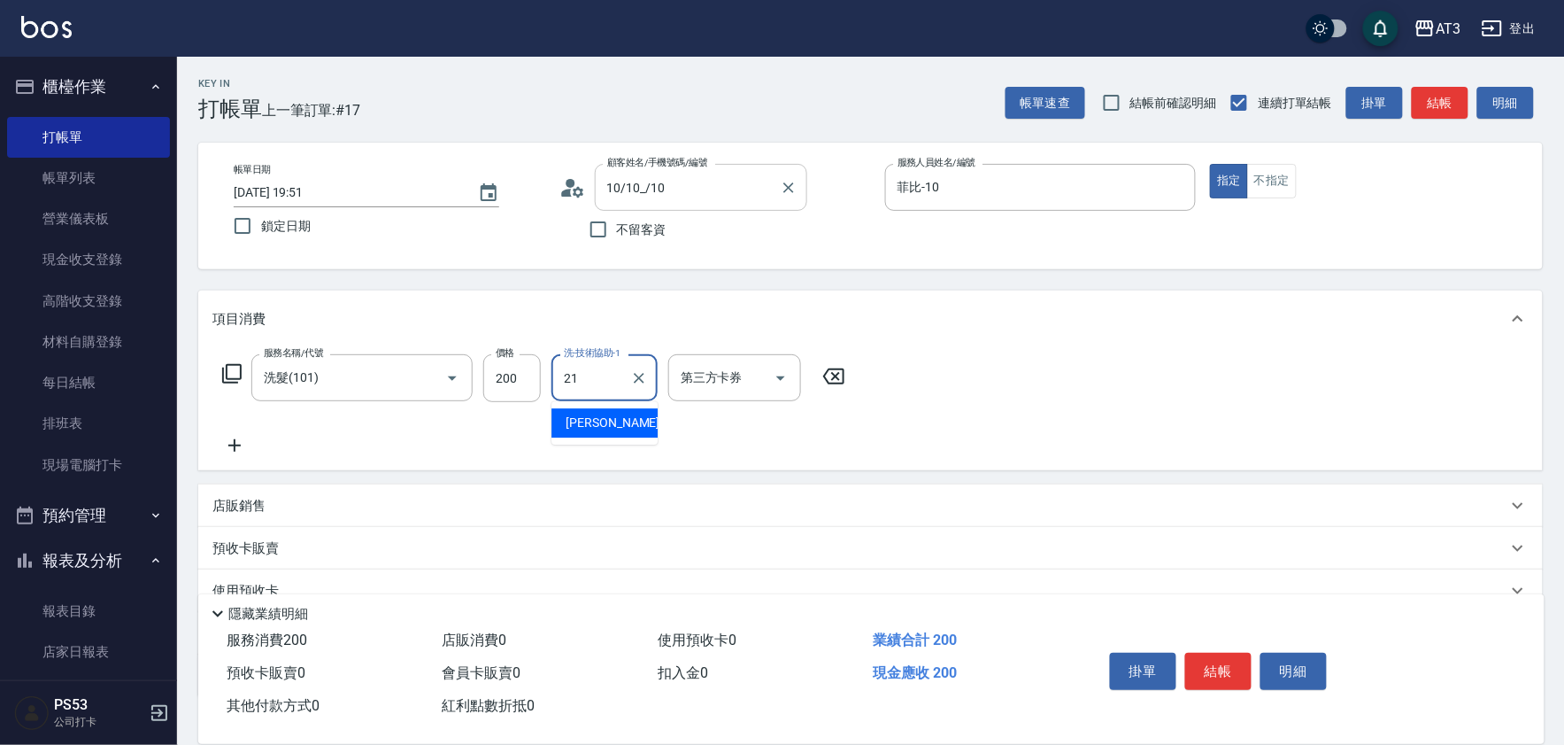
type input "珺珺-21"
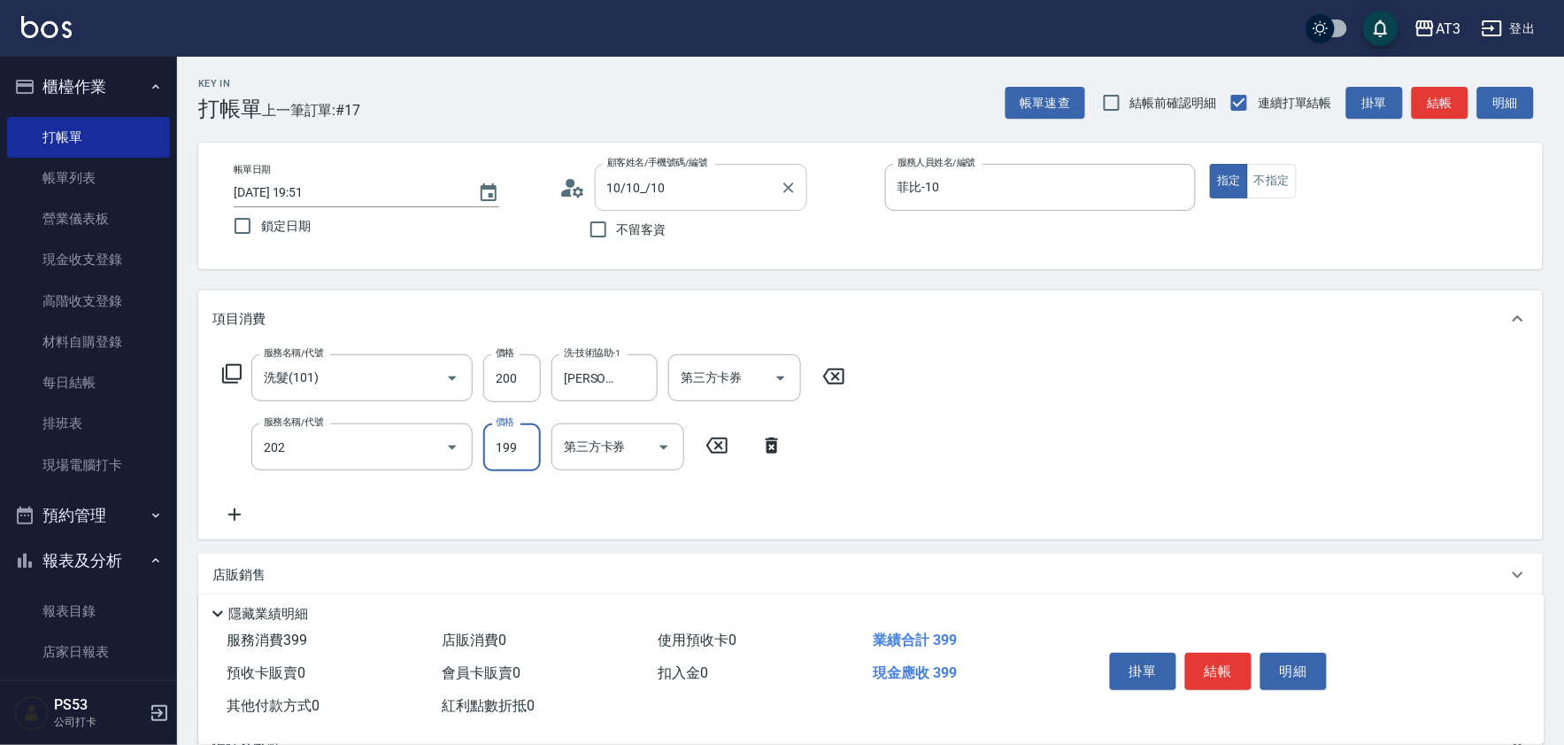
type input "不指定單剪(202)"
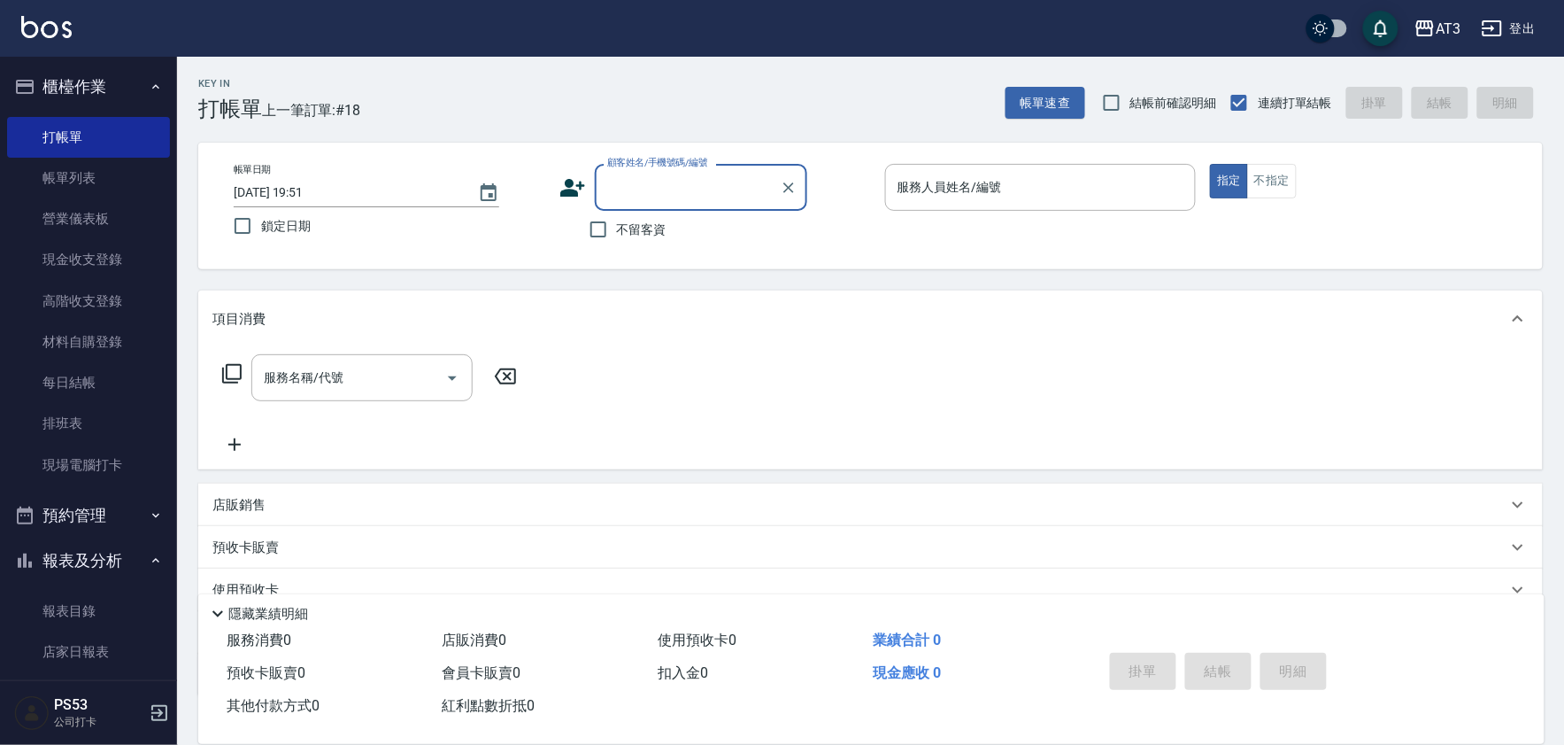
click at [585, 190] on icon at bounding box center [573, 187] width 27 height 27
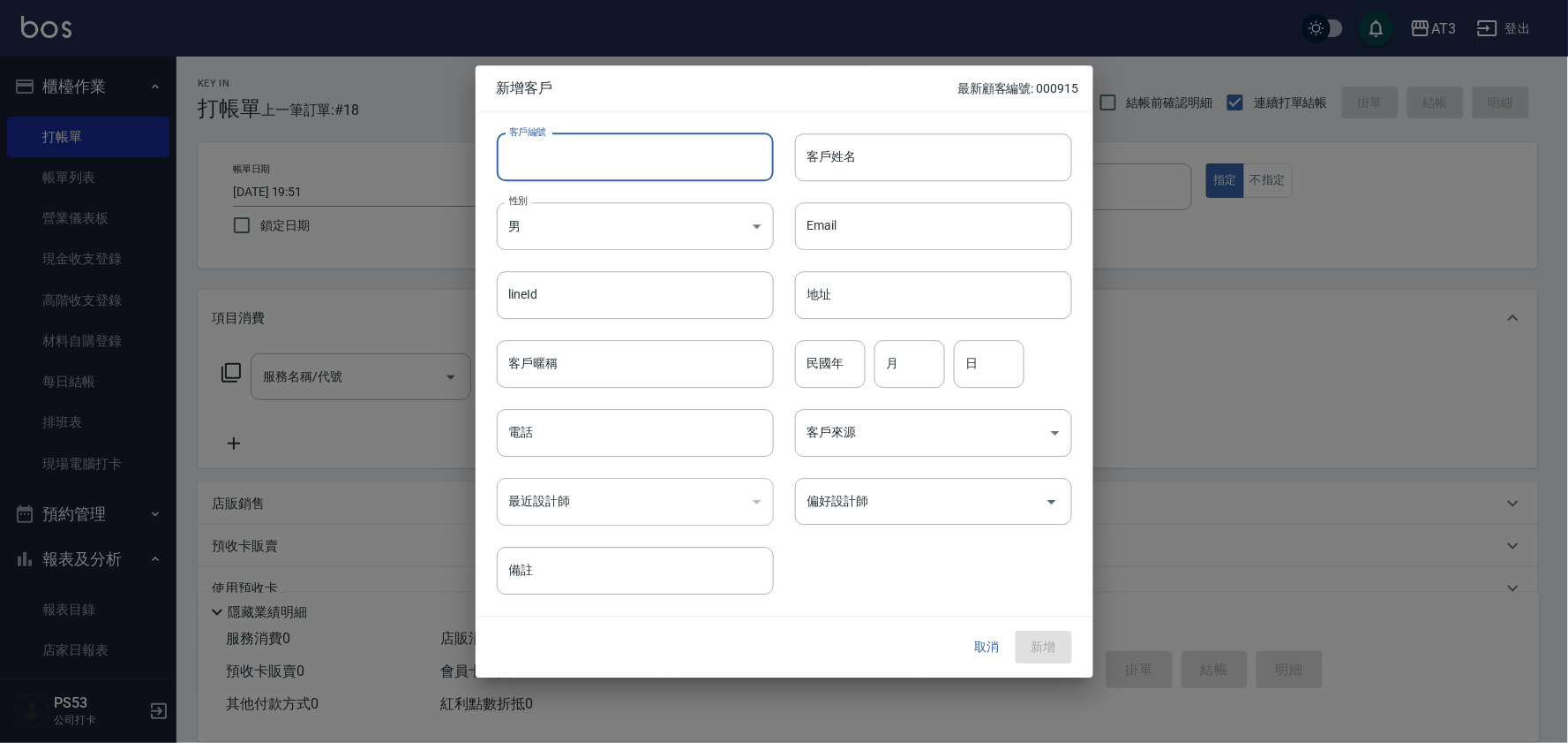
click at [624, 159] on input "客戶編號" at bounding box center [635, 158] width 277 height 48
type input "880105"
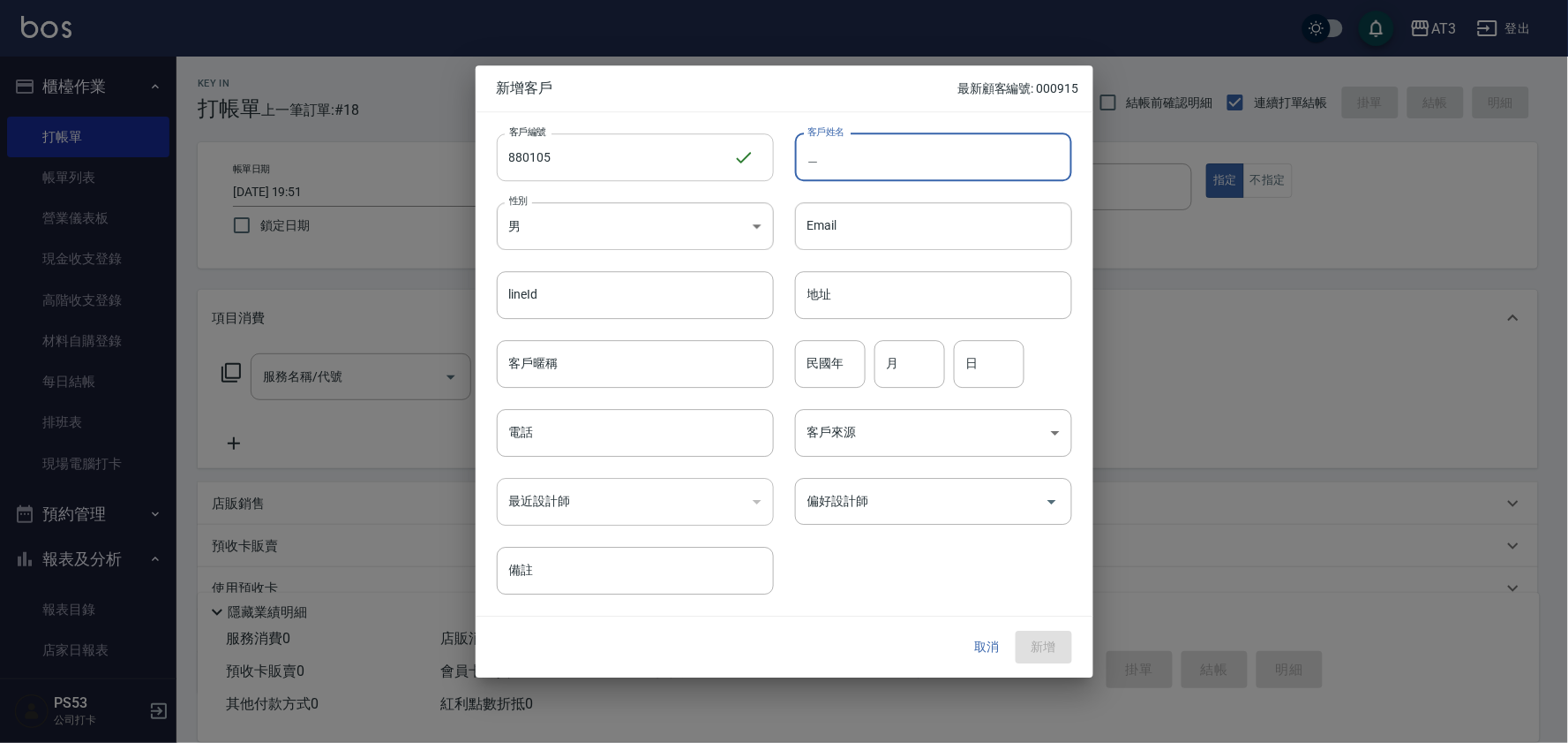
type input "彩"
type input "[PERSON_NAME]"
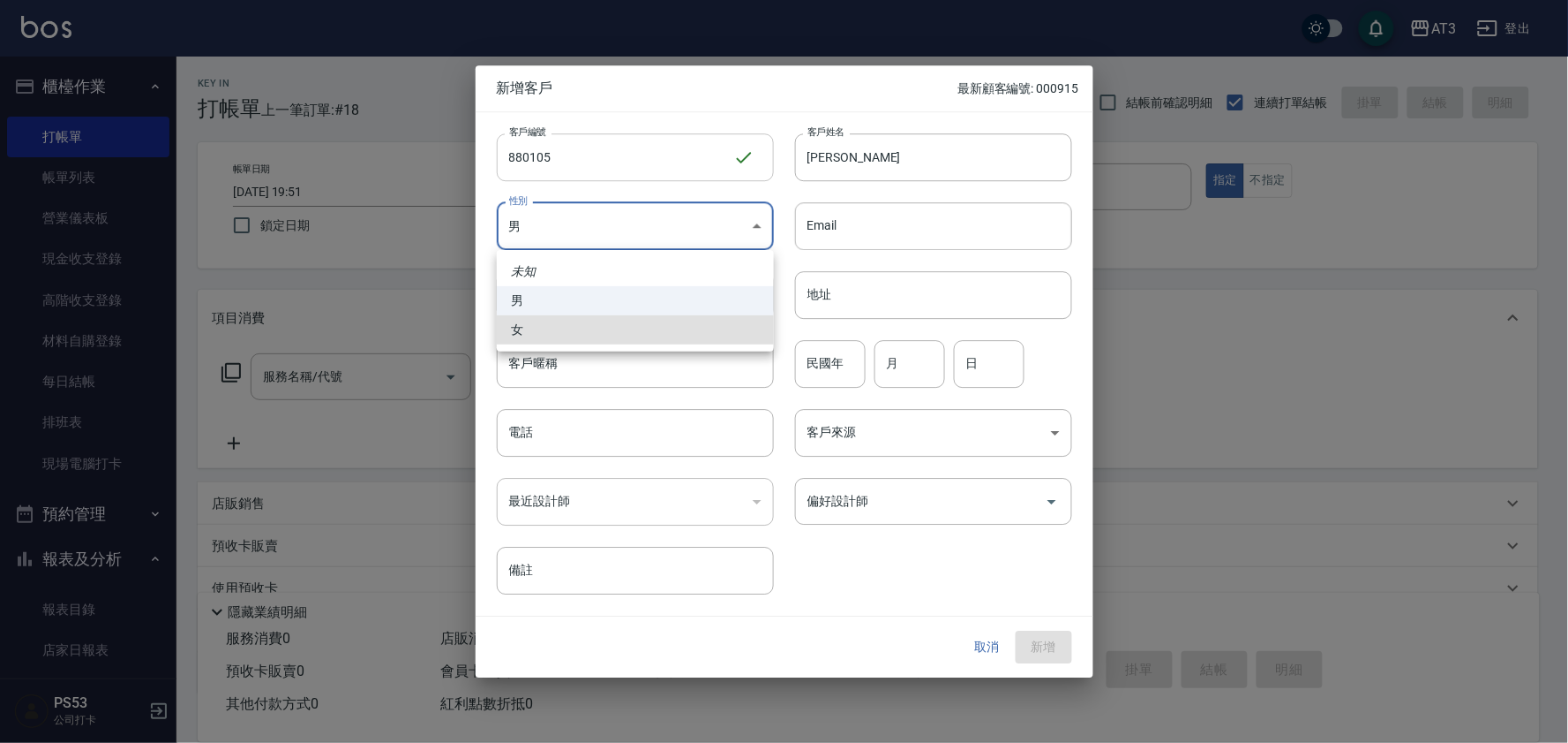
type input "[DEMOGRAPHIC_DATA]"
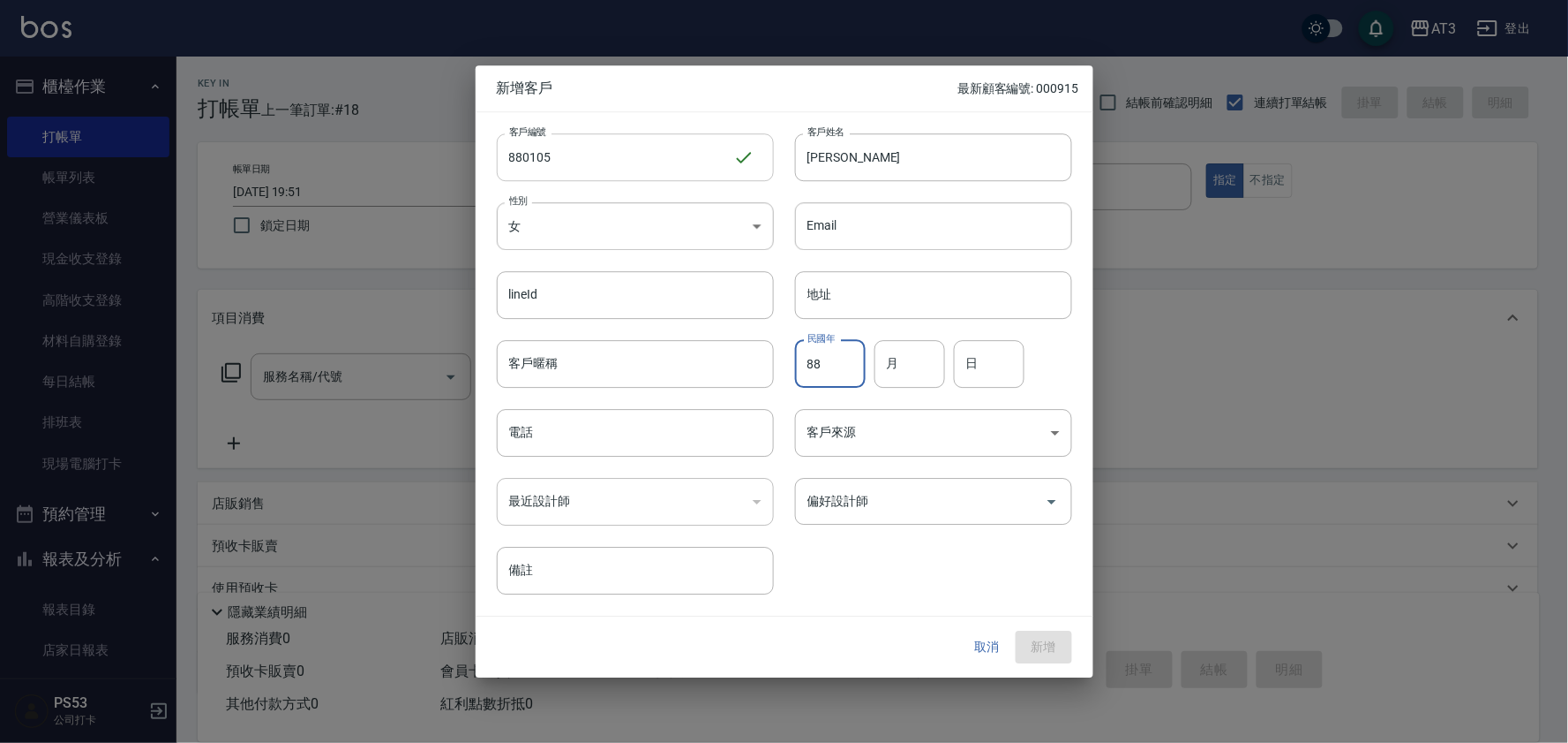
type input "88"
type input "01"
type input "05"
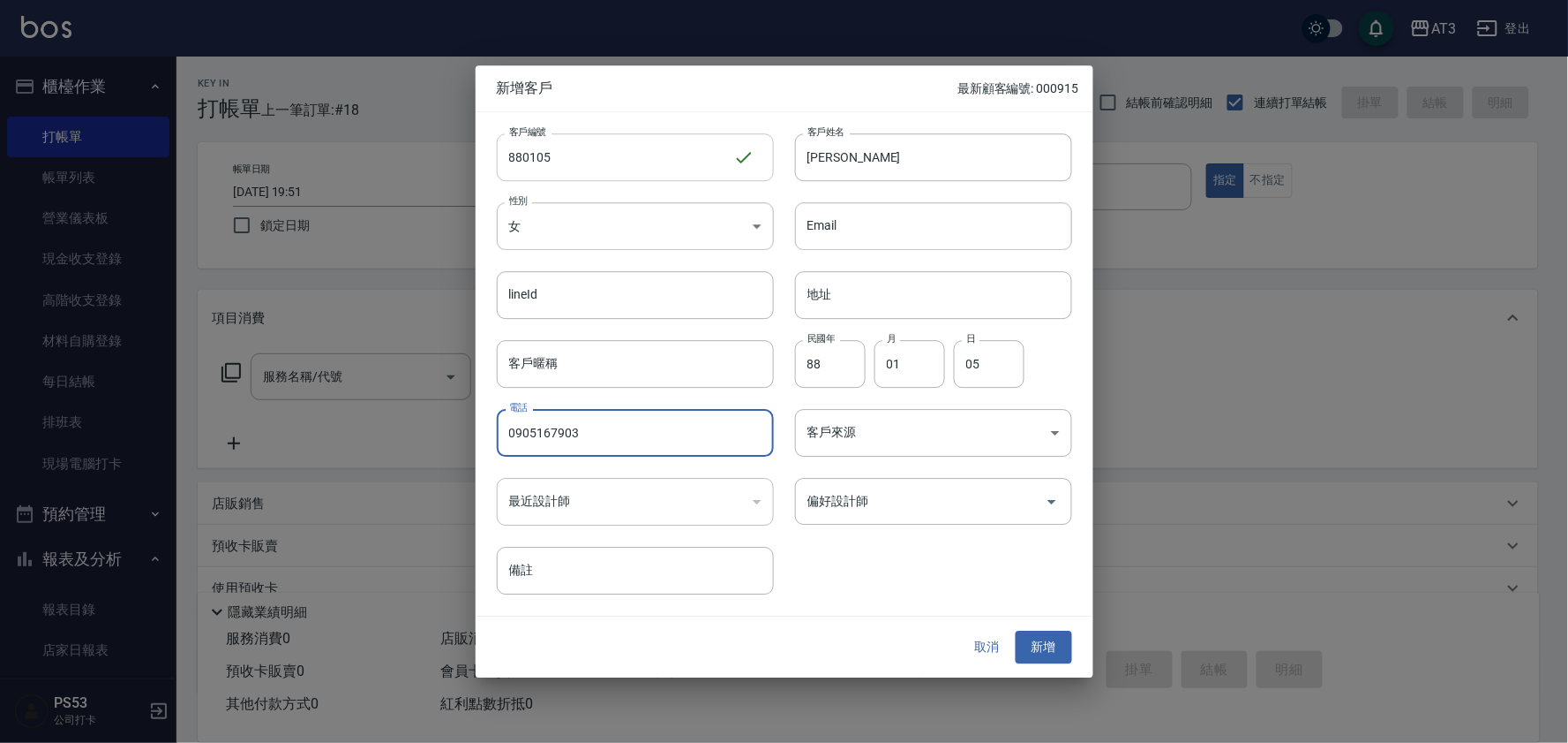
type input "0905167903"
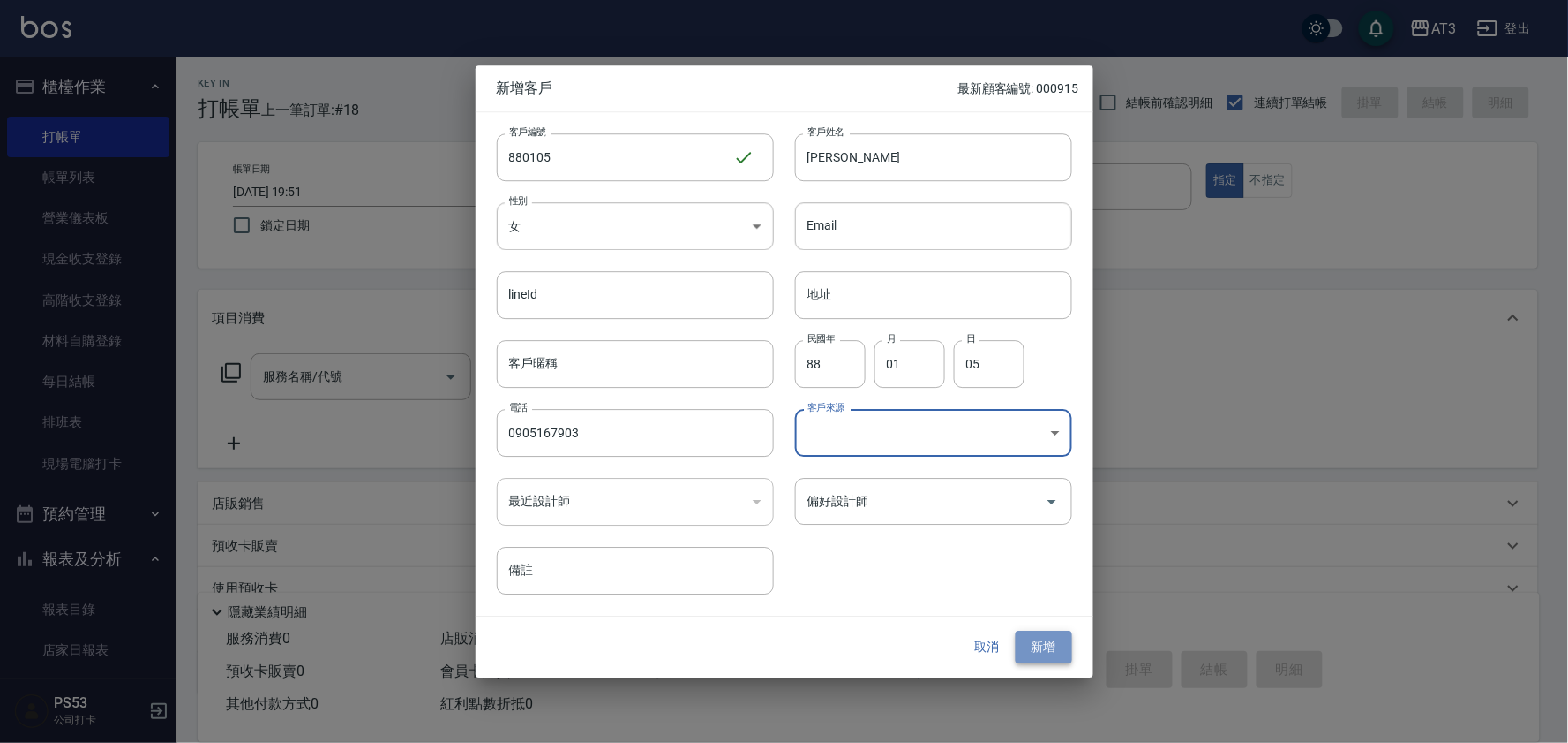
click at [1066, 641] on button "新增" at bounding box center [1044, 647] width 57 height 33
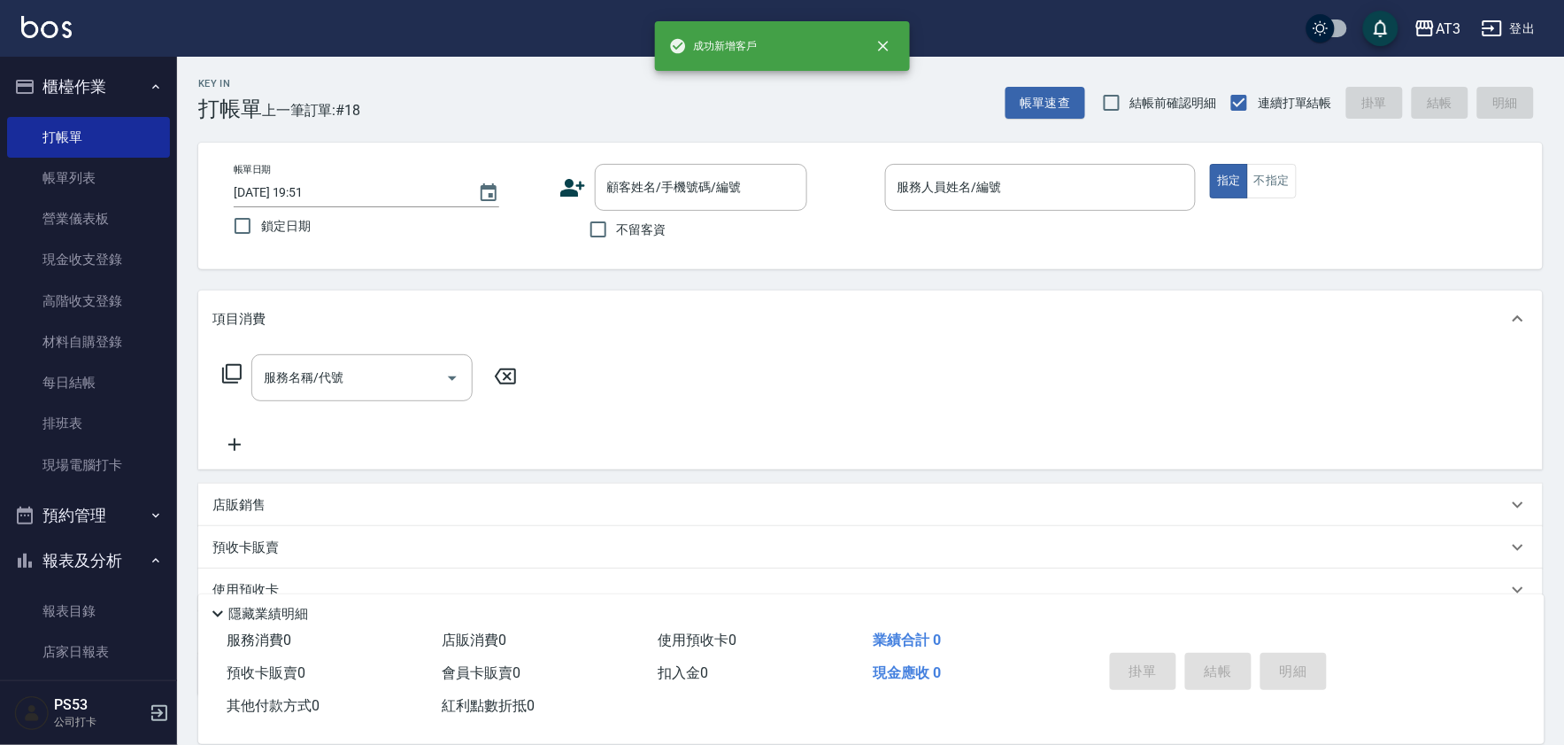
click at [568, 187] on icon at bounding box center [572, 188] width 25 height 18
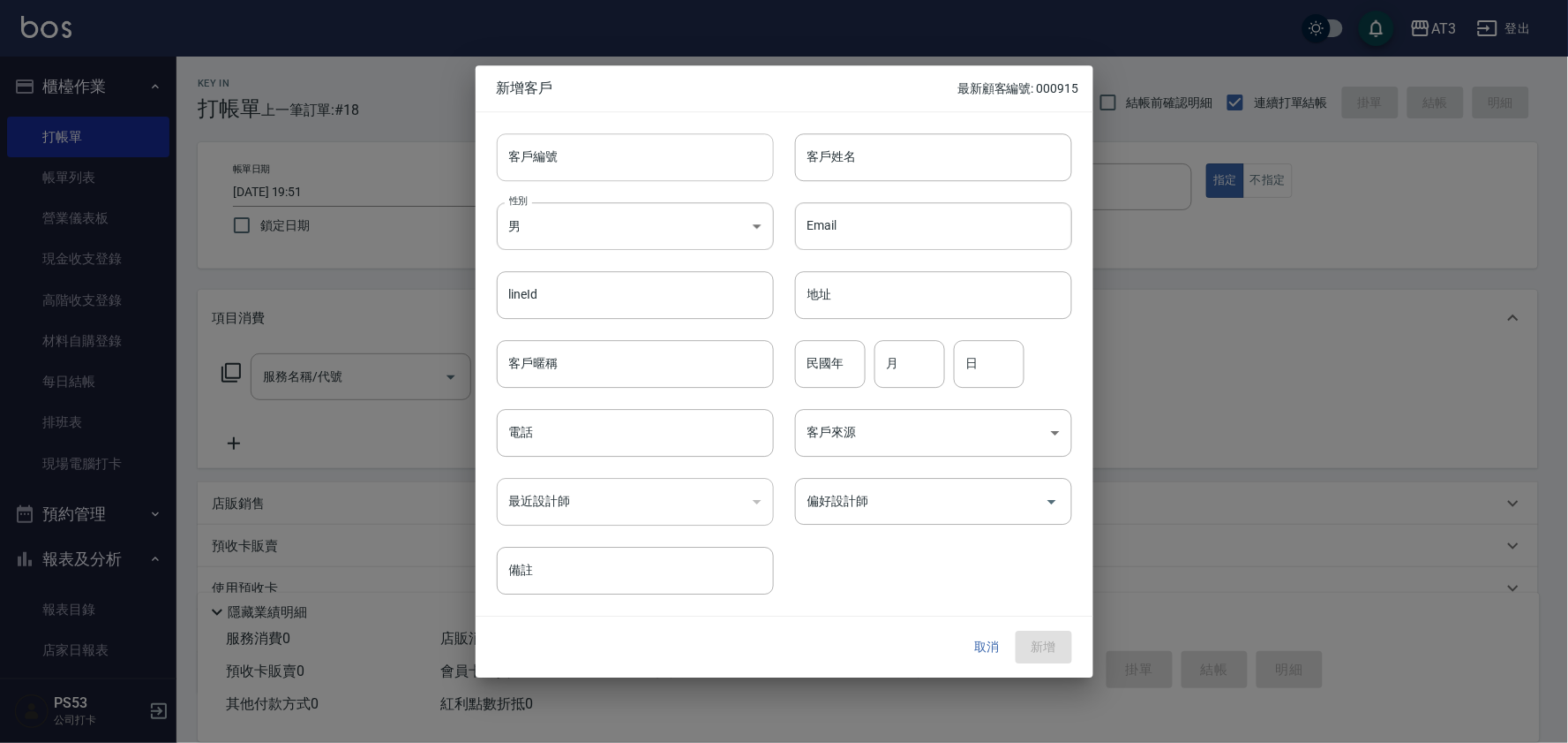
click at [575, 154] on input "客戶編號" at bounding box center [635, 158] width 277 height 48
type input "850703-1"
type input "[PERSON_NAME]"
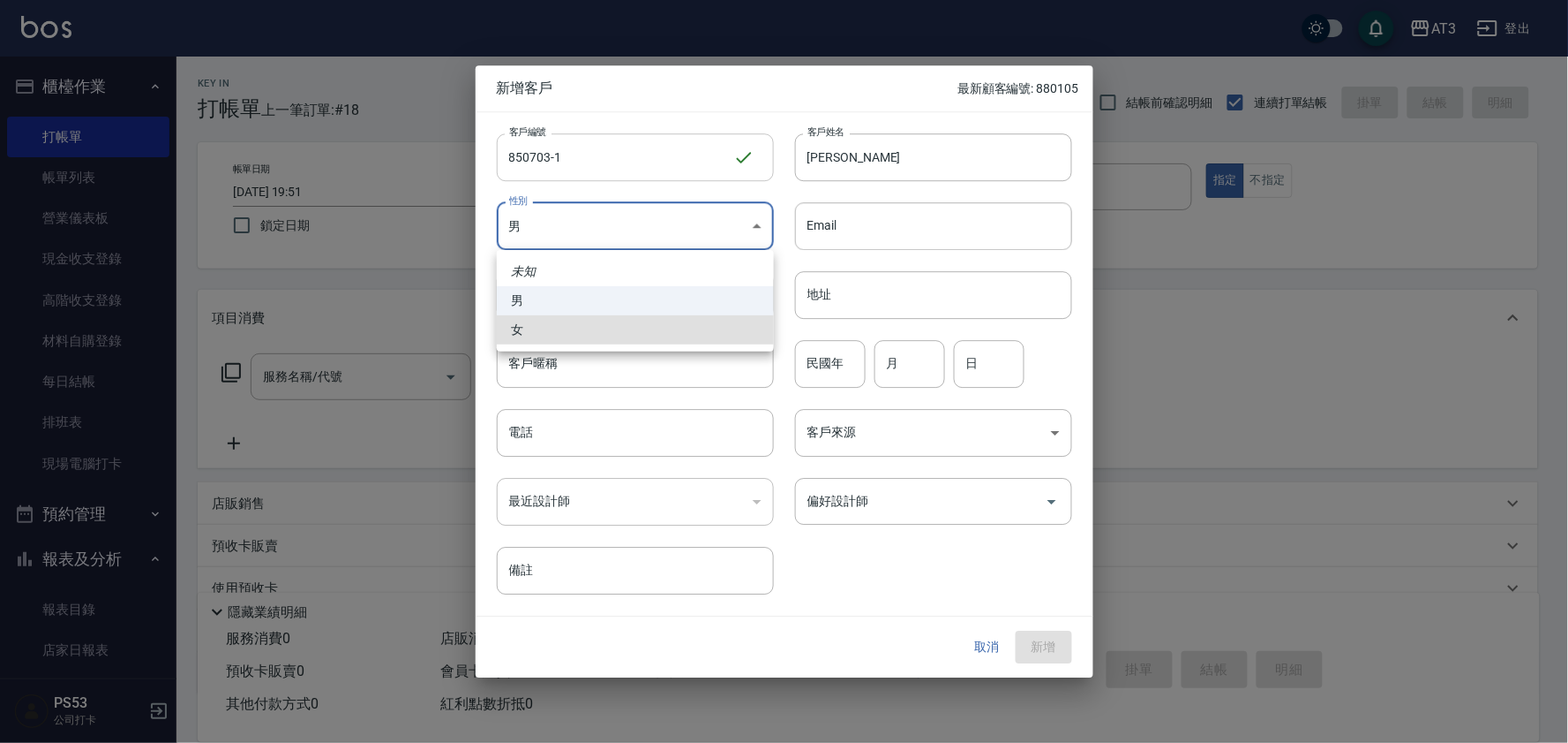
type input "[DEMOGRAPHIC_DATA]"
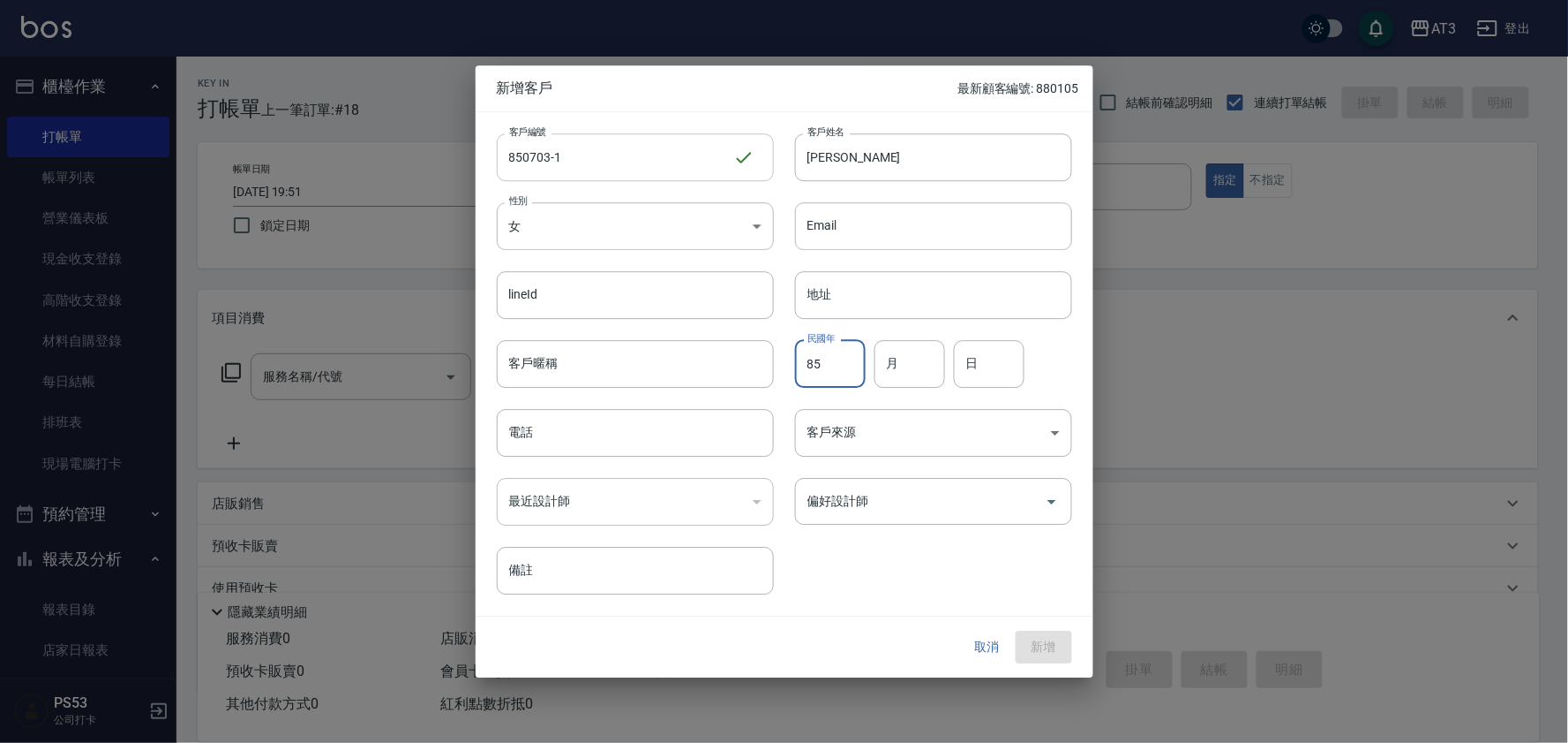
type input "85"
type input "07"
type input "03"
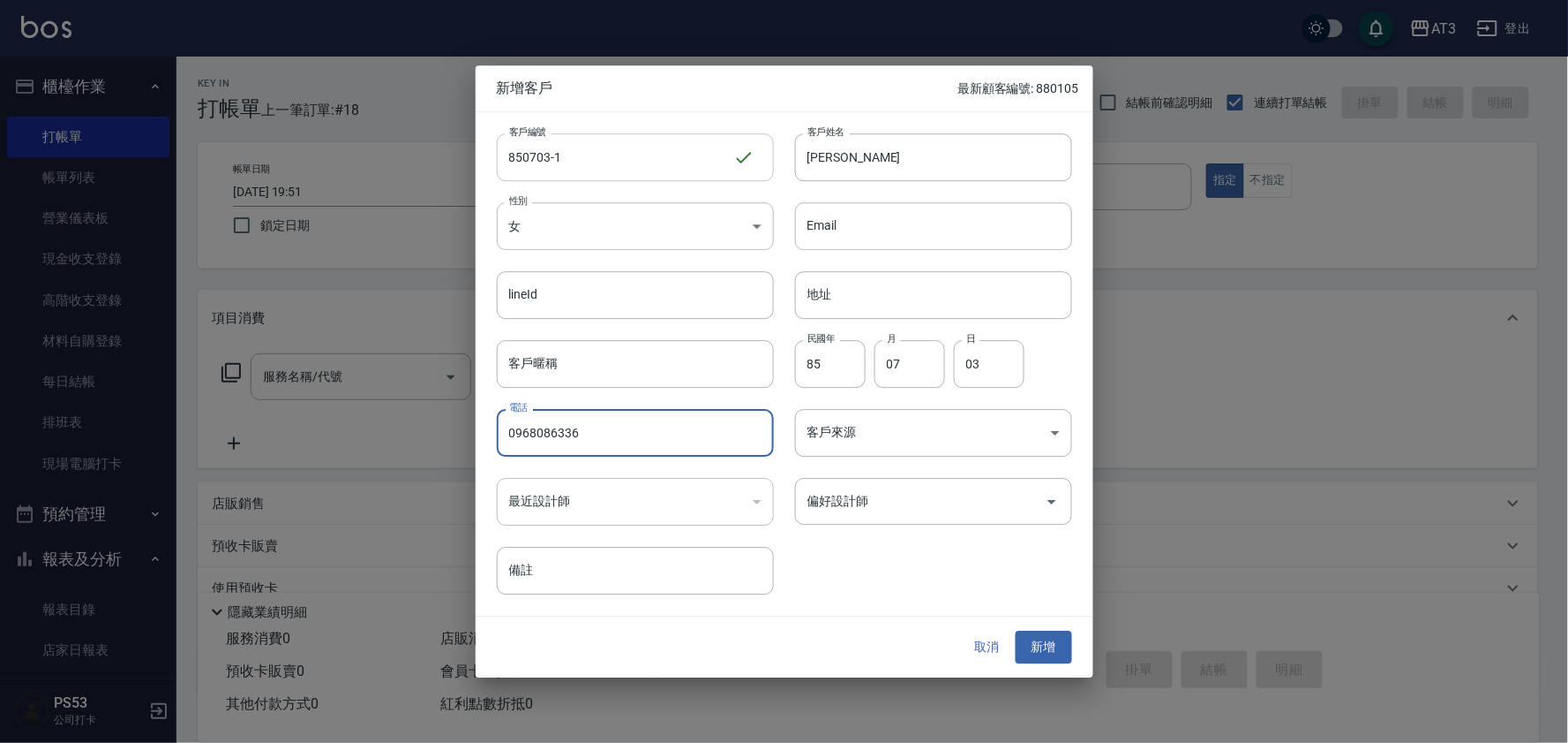
type input "0968086336"
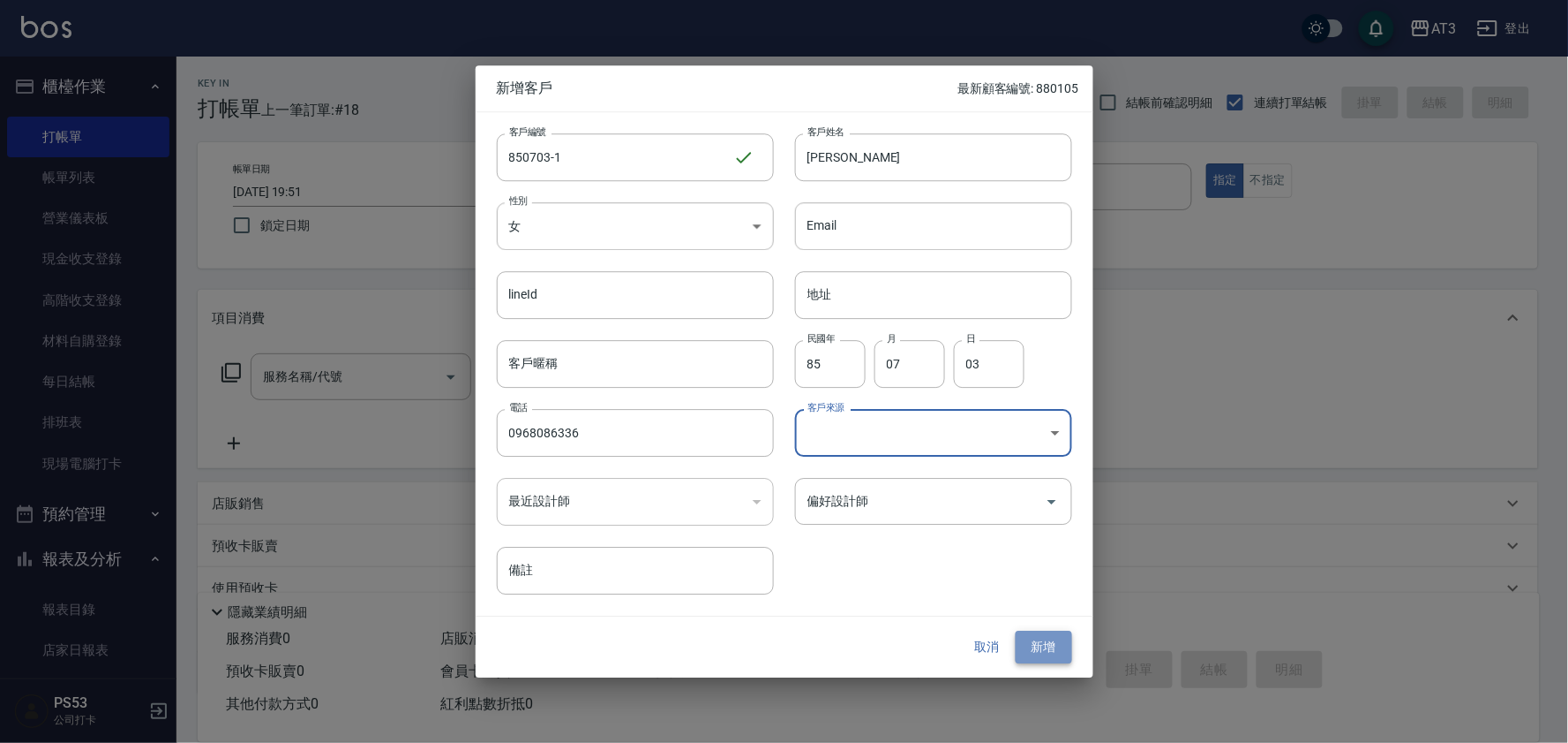
click at [1038, 644] on button "新增" at bounding box center [1044, 647] width 57 height 33
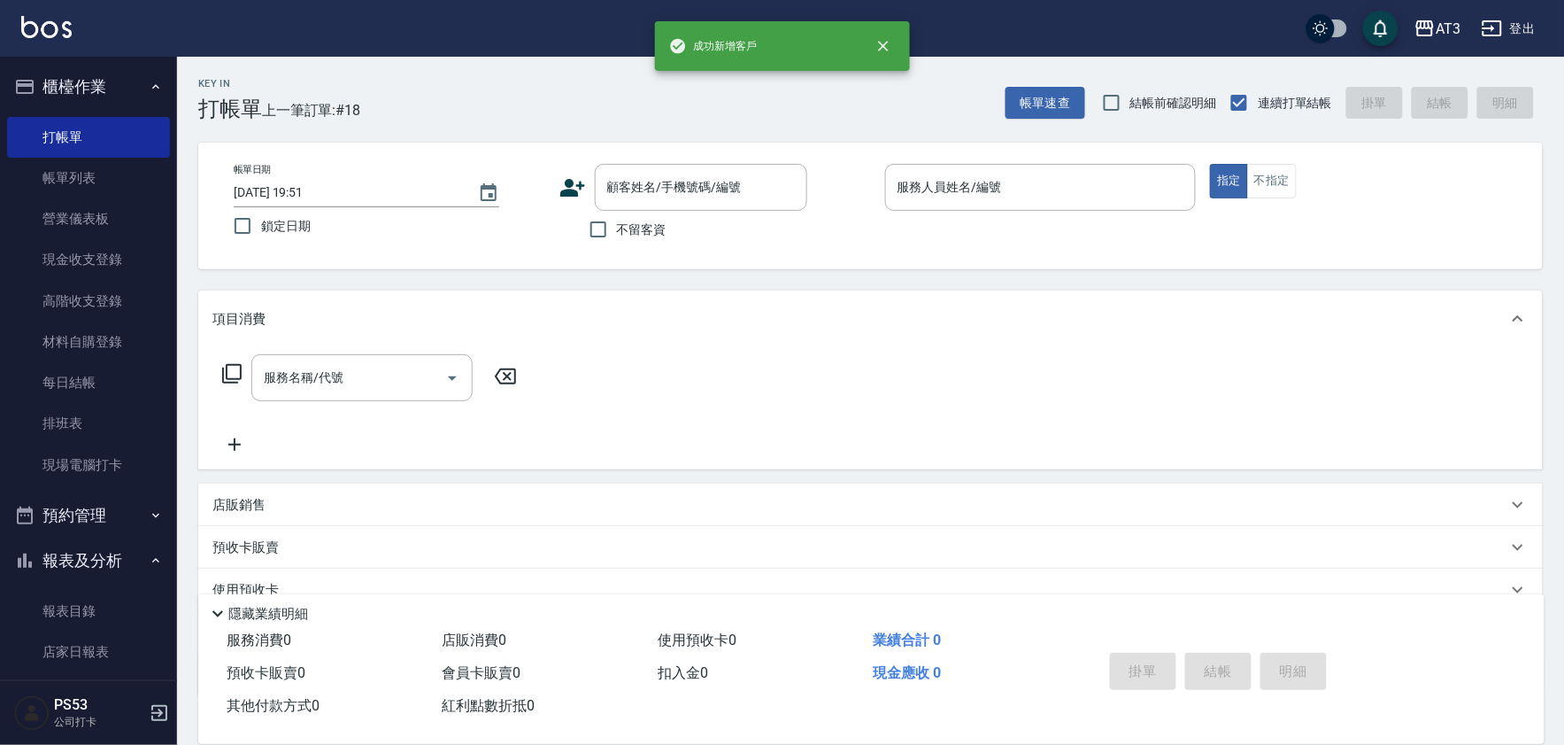
click at [574, 181] on icon at bounding box center [573, 187] width 27 height 27
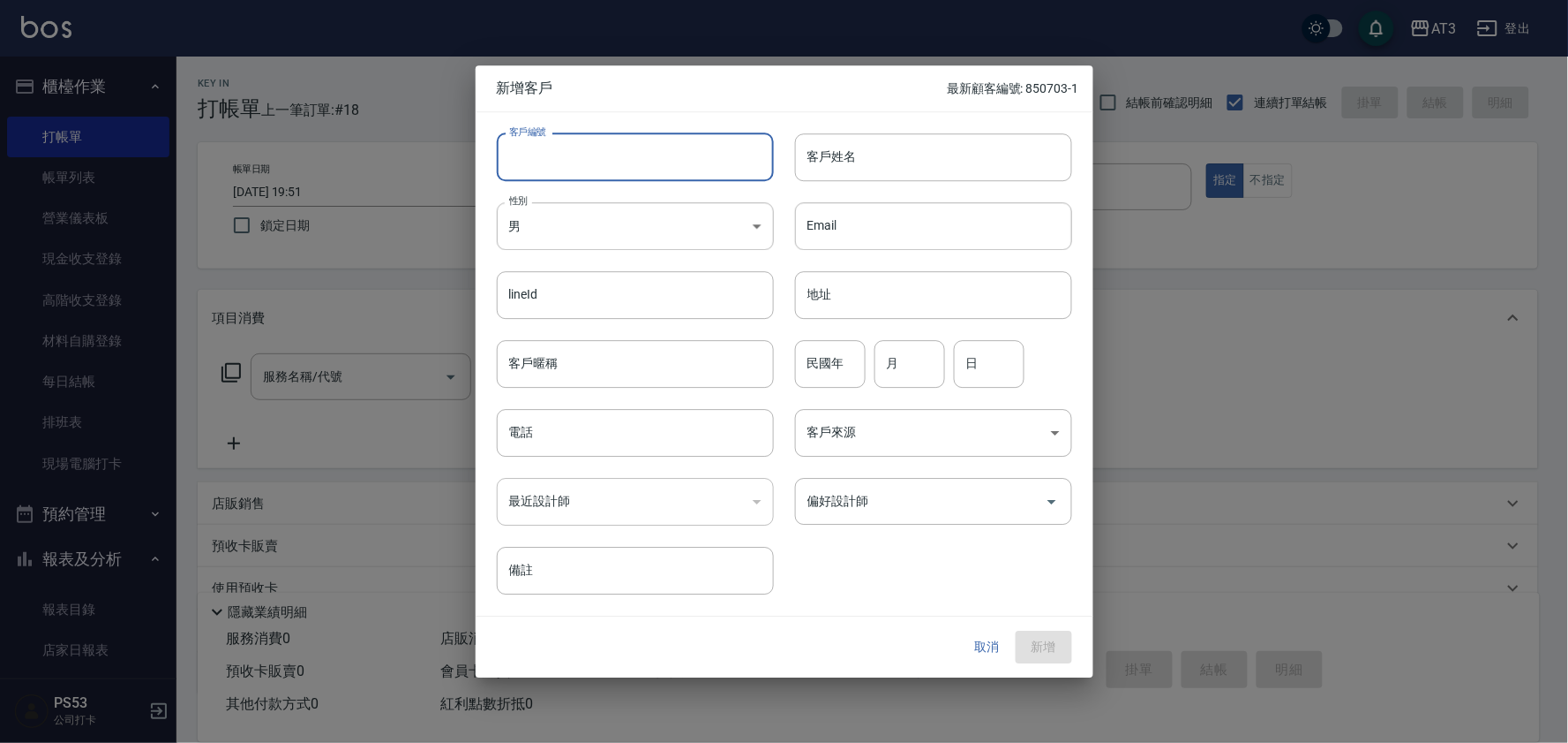
click at [576, 143] on input "客戶編號" at bounding box center [635, 158] width 277 height 48
type input "811213"
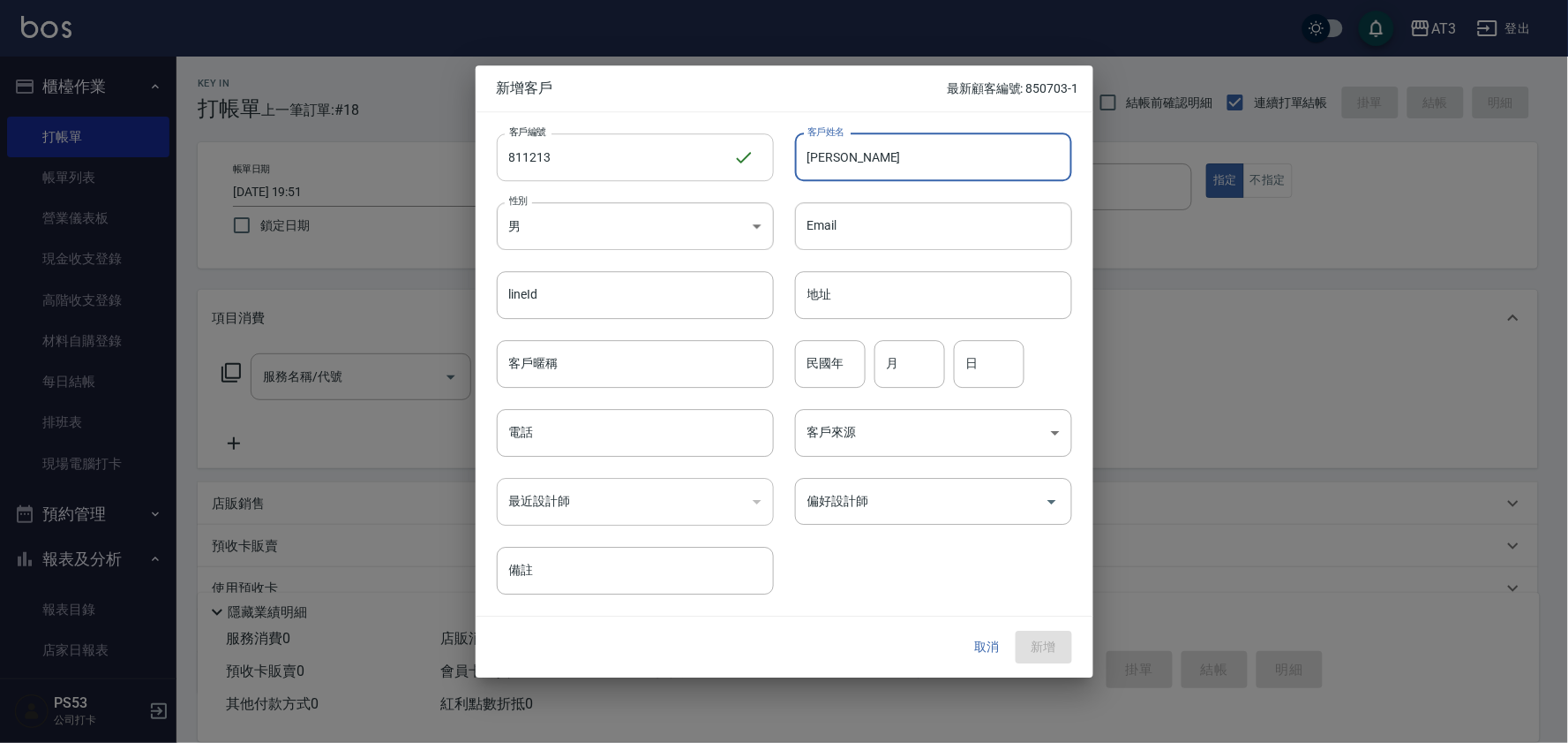
type input "[PERSON_NAME]"
click at [835, 377] on input "民國年" at bounding box center [830, 364] width 71 height 48
type input "81"
click at [896, 380] on input "月" at bounding box center [909, 364] width 71 height 48
type input "12"
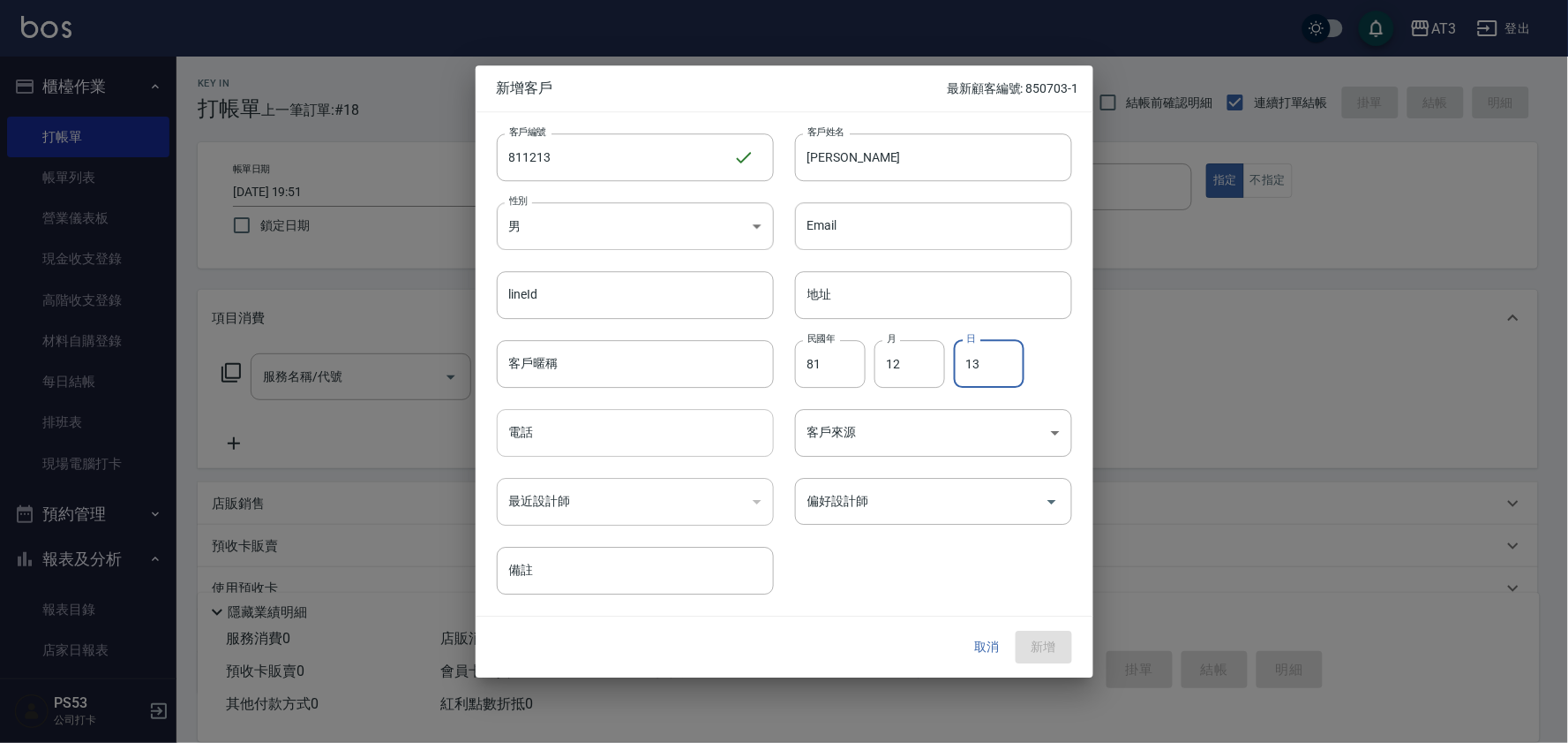
type input "13"
click at [700, 451] on input "電話" at bounding box center [635, 433] width 277 height 48
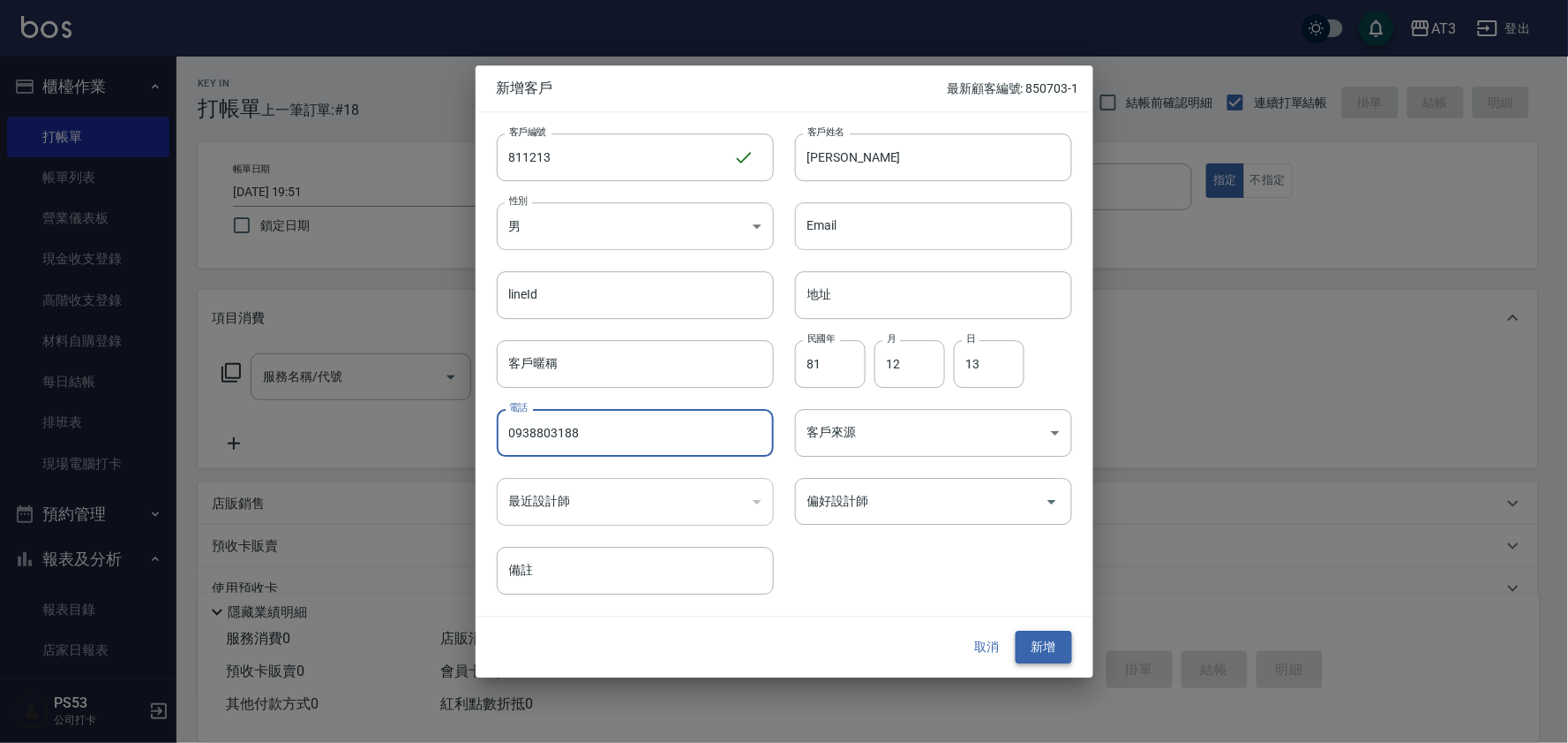
type input "0938803188"
click at [1052, 651] on button "新增" at bounding box center [1044, 647] width 57 height 33
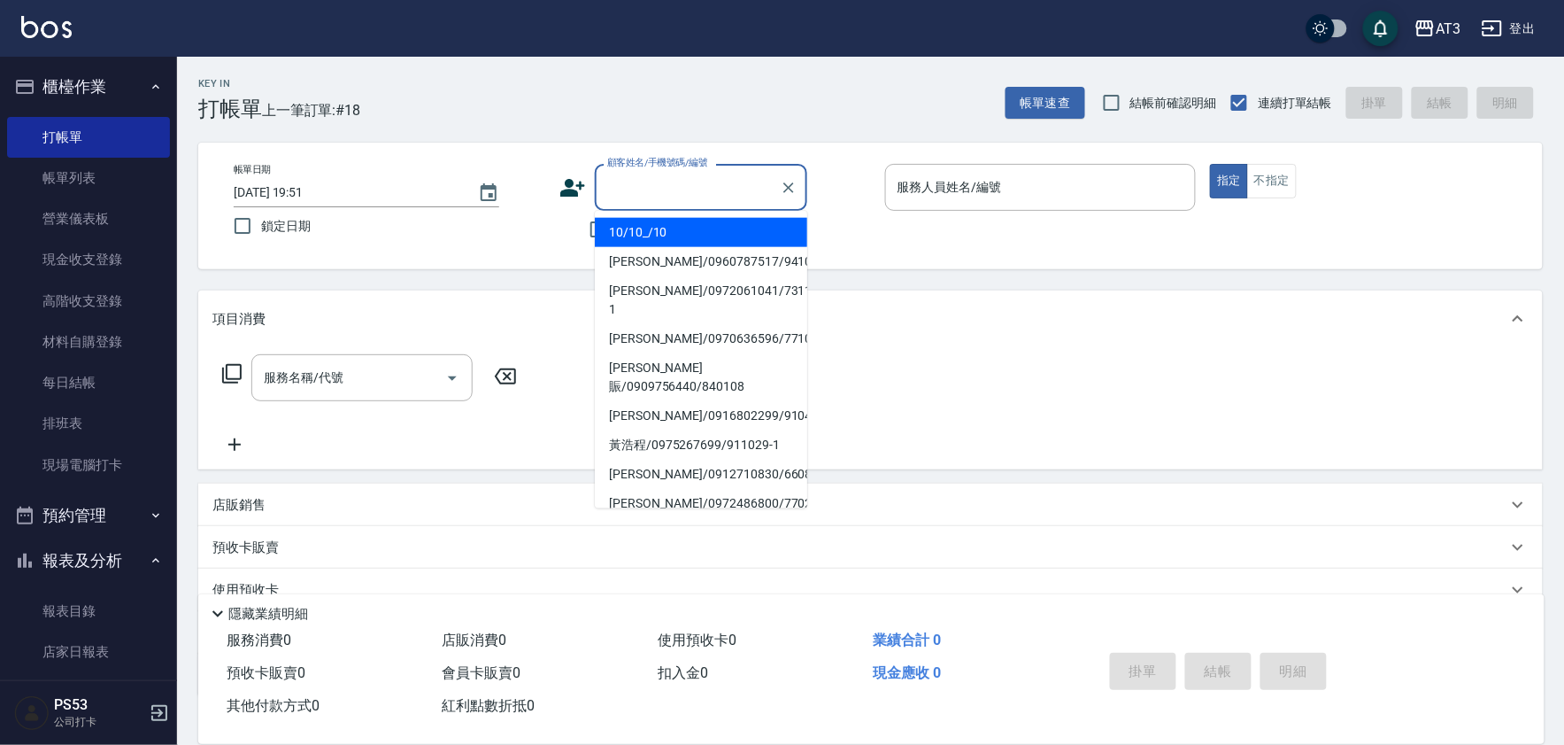
click at [698, 173] on div "顧客姓名/手機號碼/編號 顧客姓名/手機號碼/編號" at bounding box center [701, 187] width 212 height 47
click at [629, 178] on input "顧客姓名/手機號碼/編號" at bounding box center [688, 187] width 170 height 31
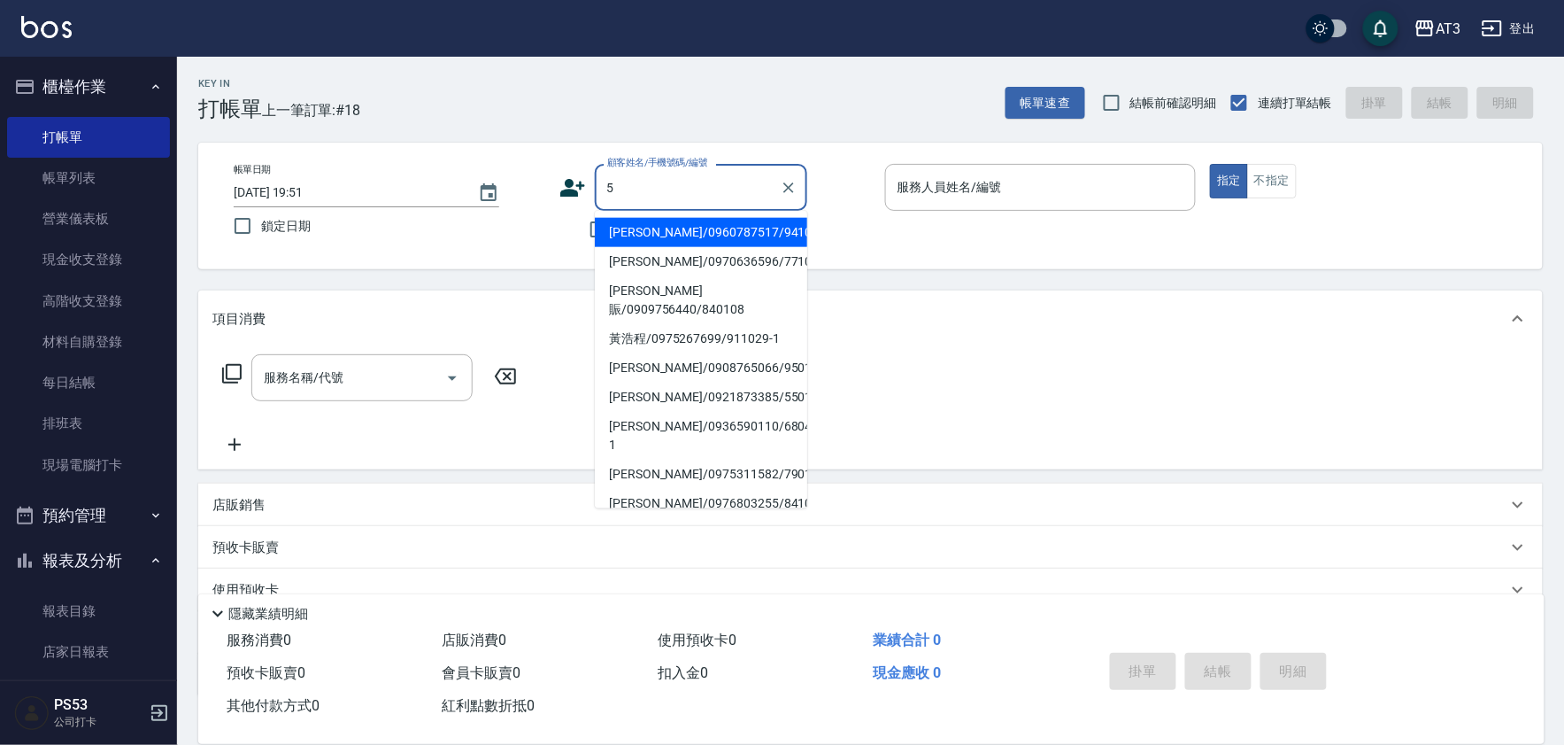
type input "5"
type input "陳彥琦/0960787517/941018"
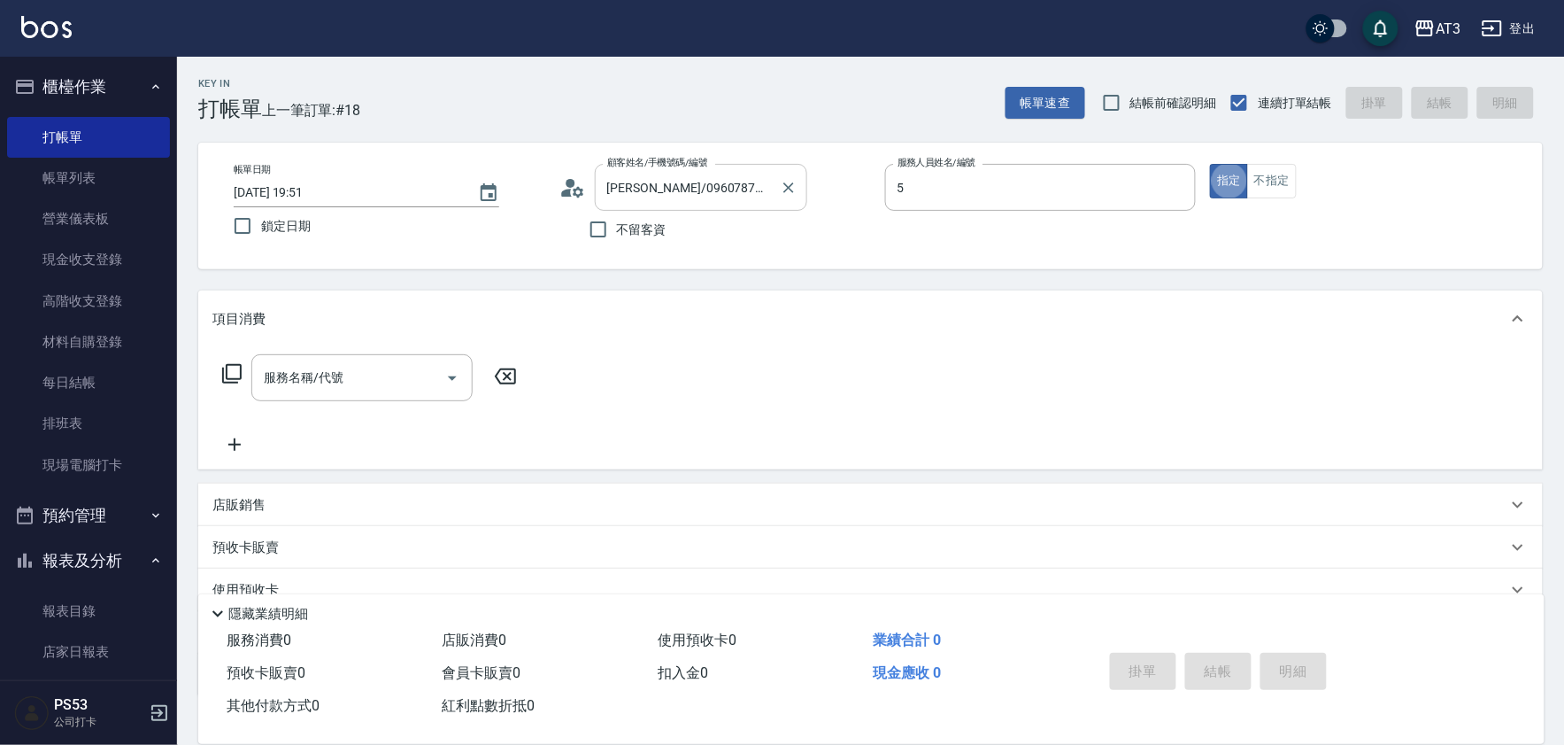
type input "淑文-5"
type input "5/0902352118/5"
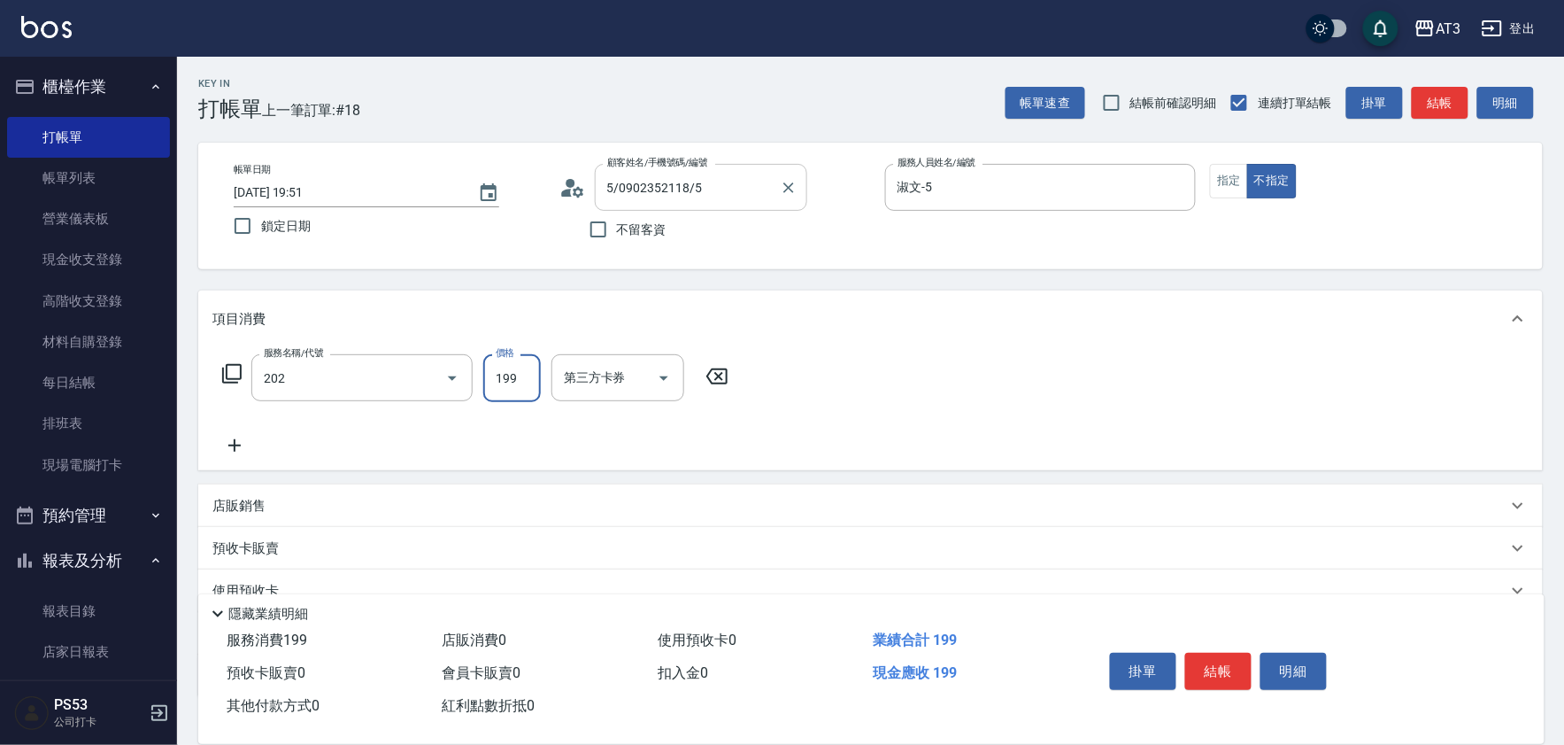
type input "不指定單剪(202)"
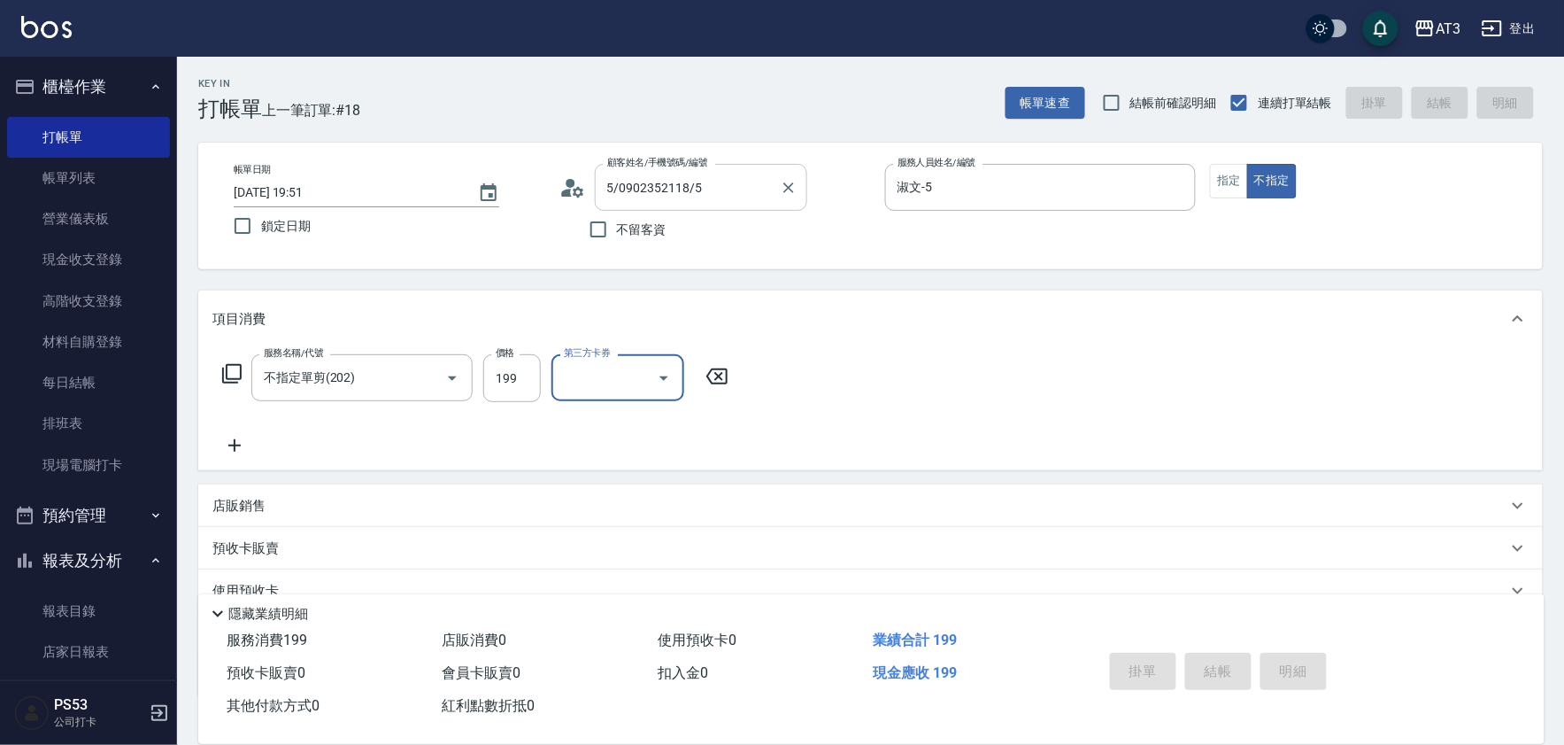
type input "2025/10/09 20:02"
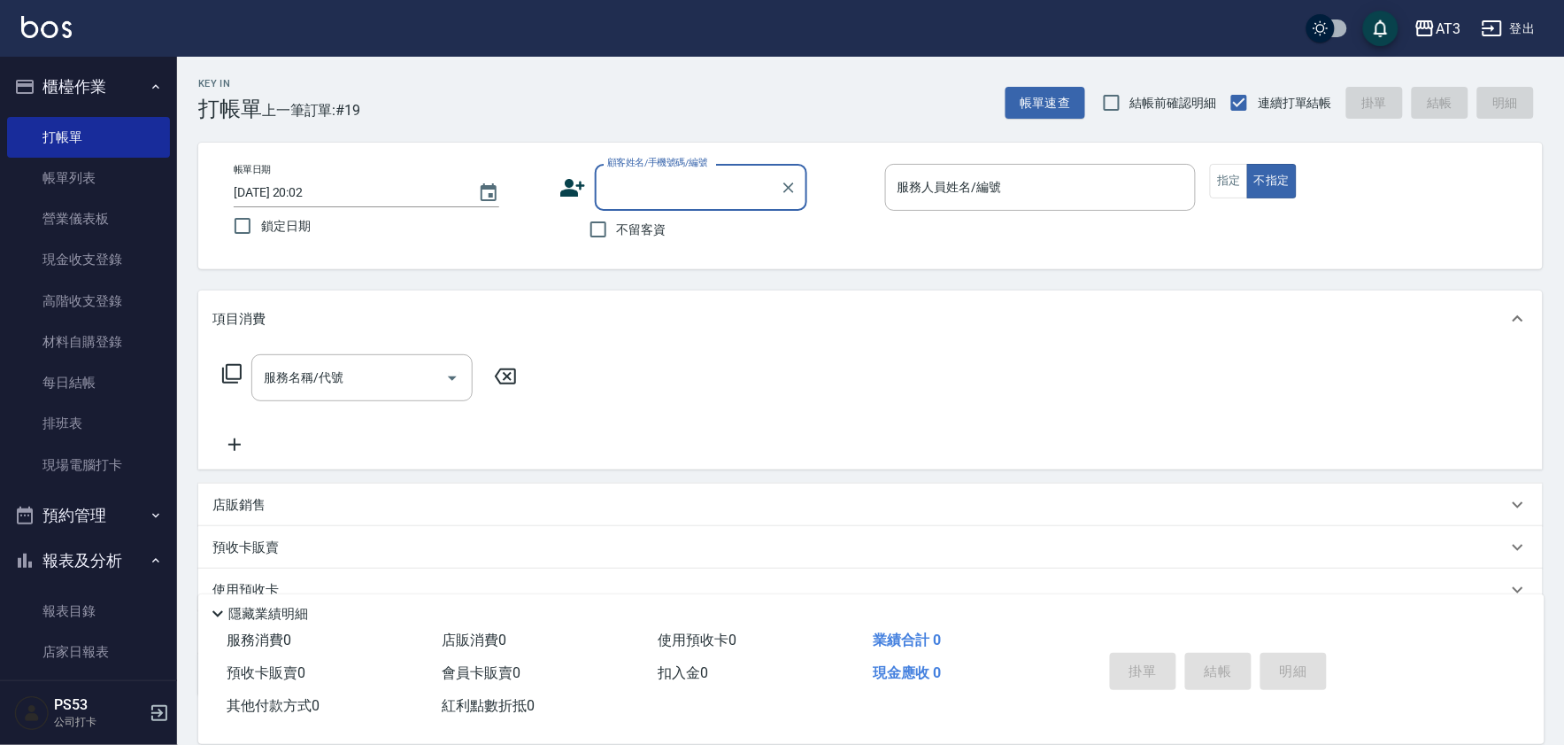
click at [560, 193] on icon at bounding box center [573, 187] width 27 height 27
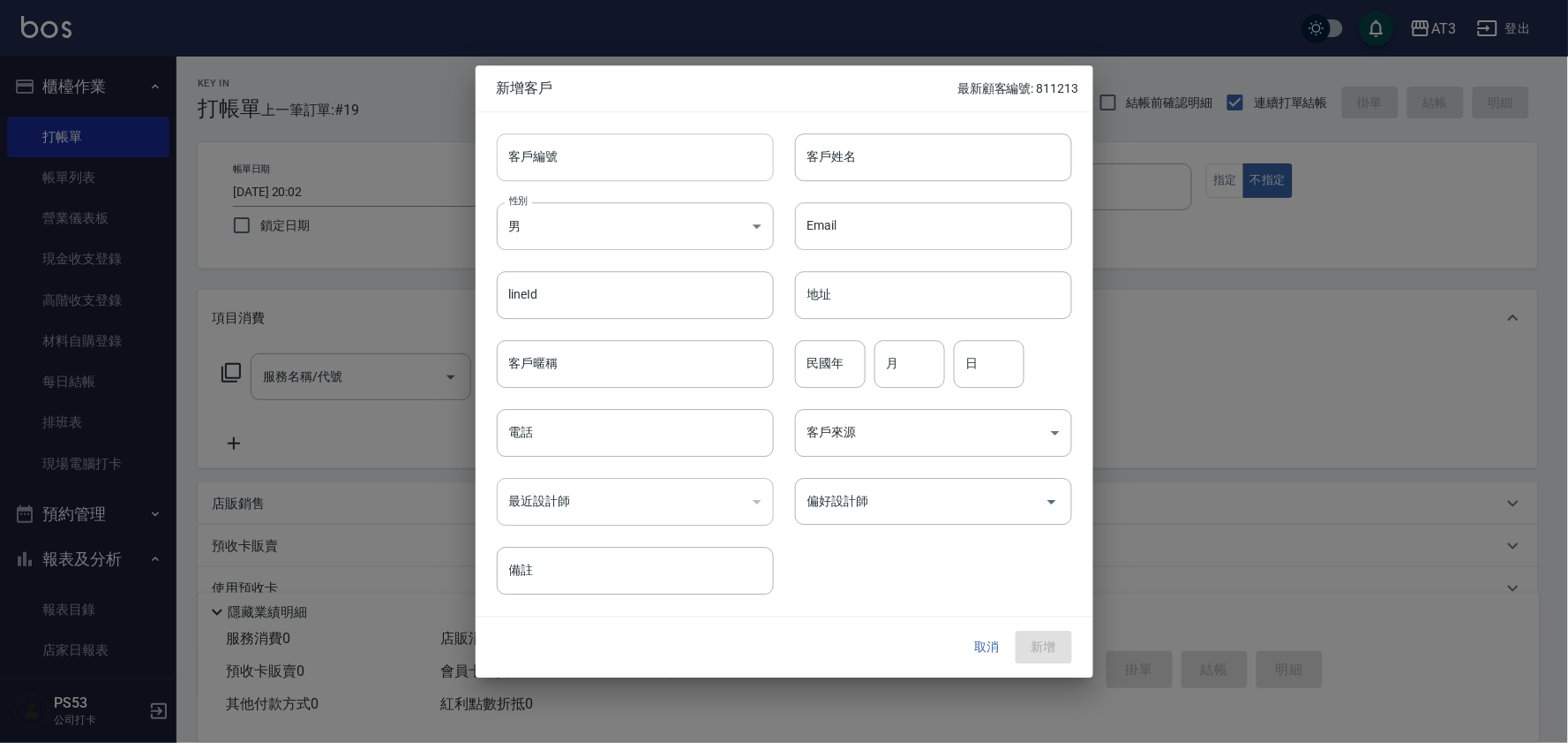
click at [627, 138] on input "客戶編號" at bounding box center [635, 158] width 277 height 48
type input "8"
click at [977, 650] on button "取消" at bounding box center [987, 647] width 57 height 33
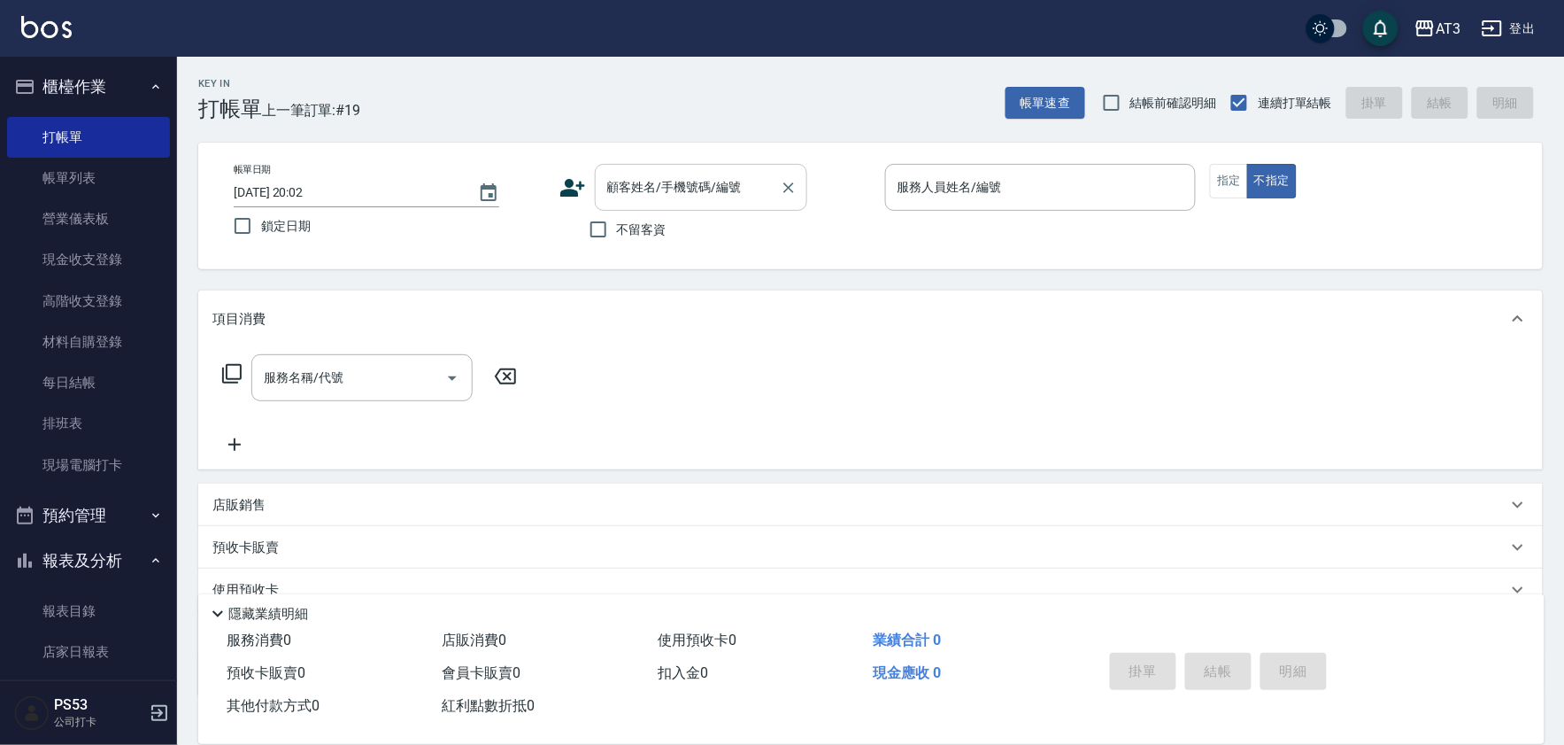
click at [660, 188] on input "顧客姓名/手機號碼/編號" at bounding box center [688, 187] width 170 height 31
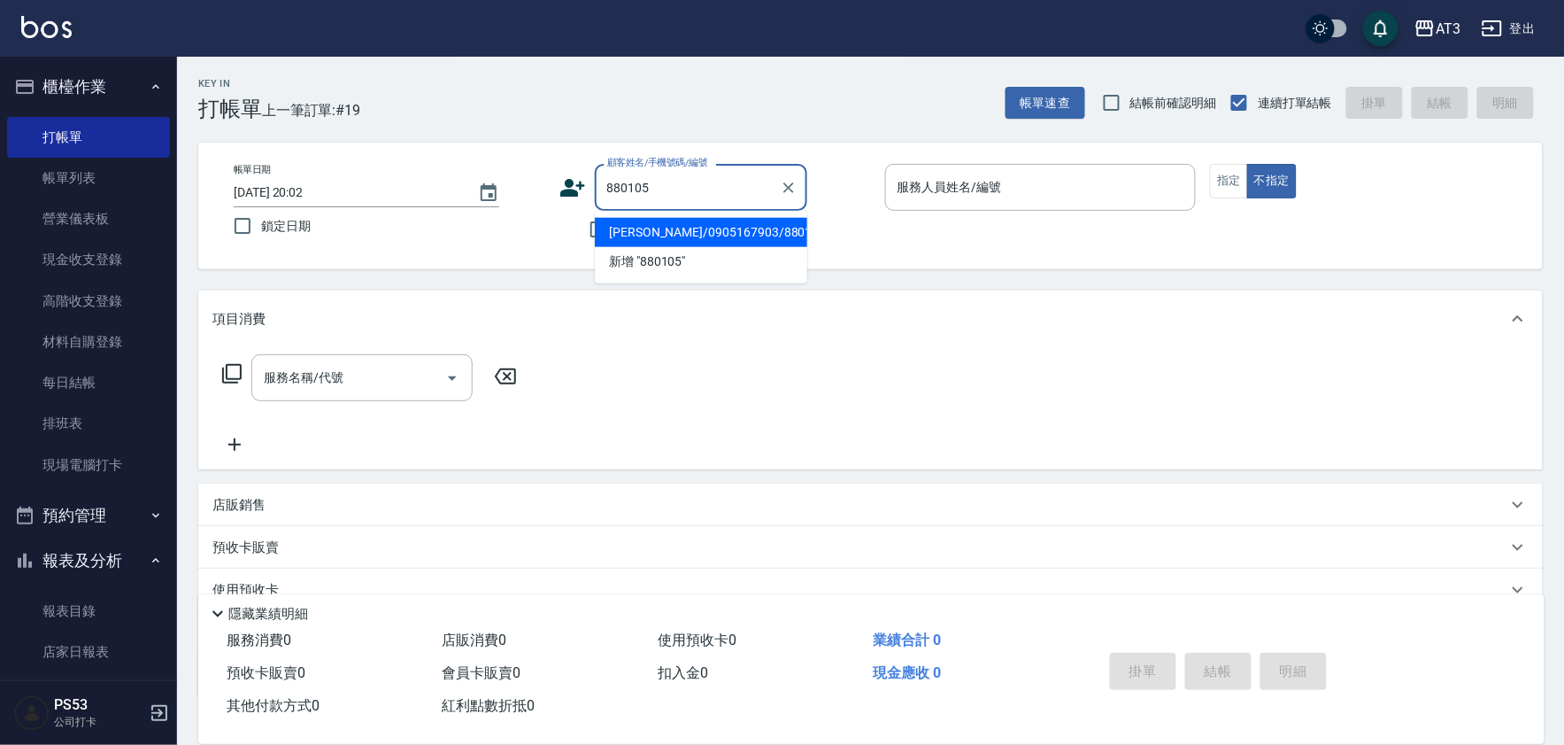
type input "蔡曉妤/0905167903/880105"
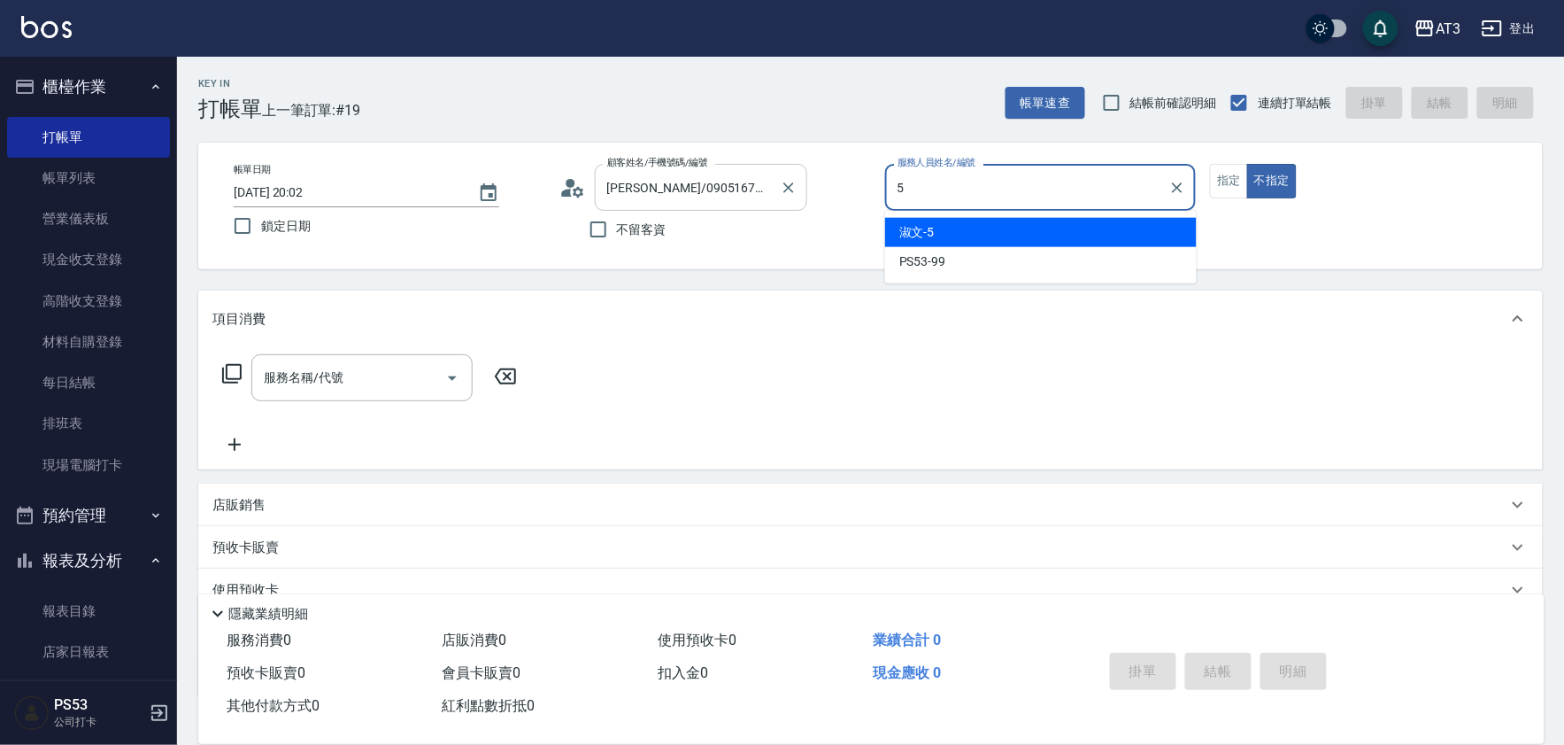
type input "淑文-5"
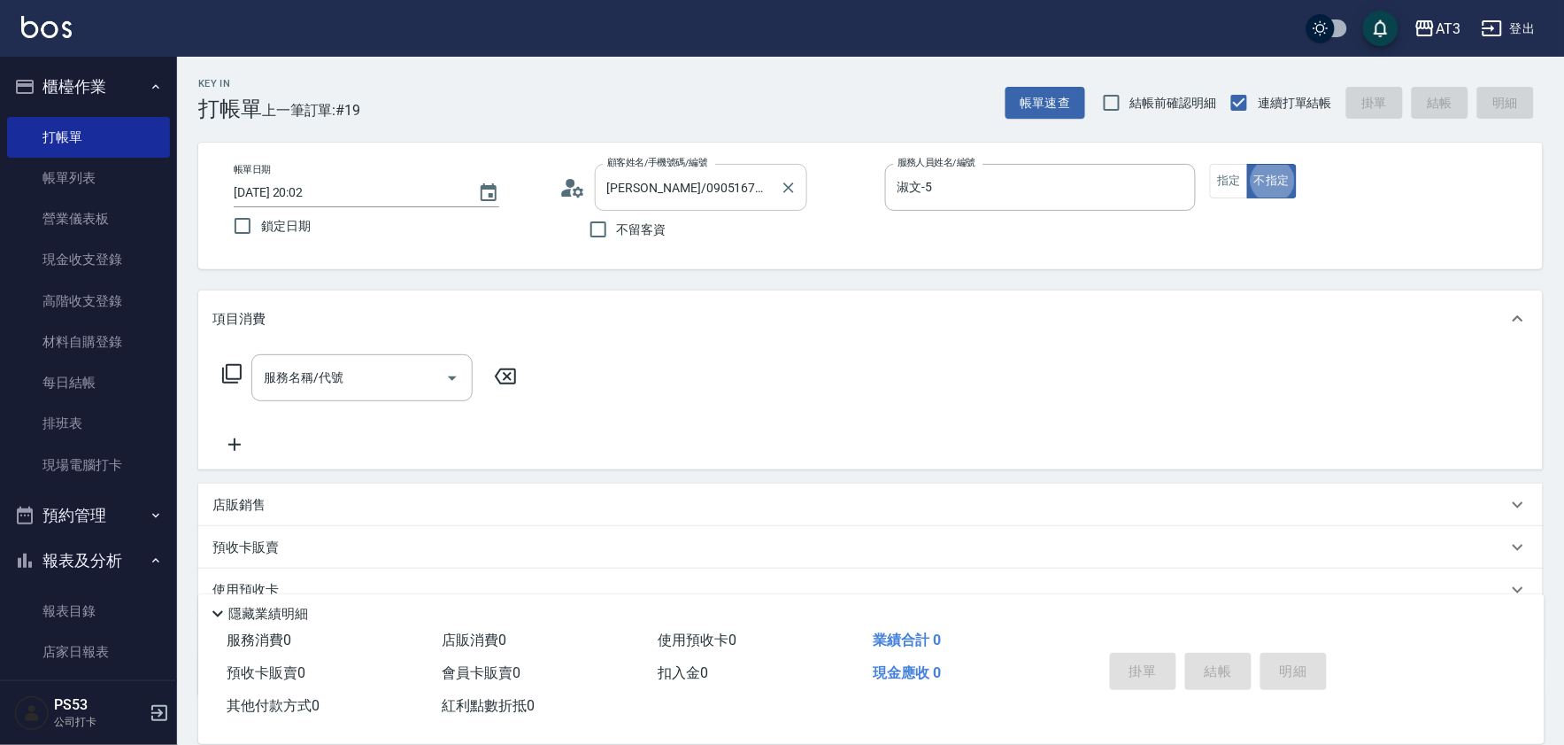
type button "false"
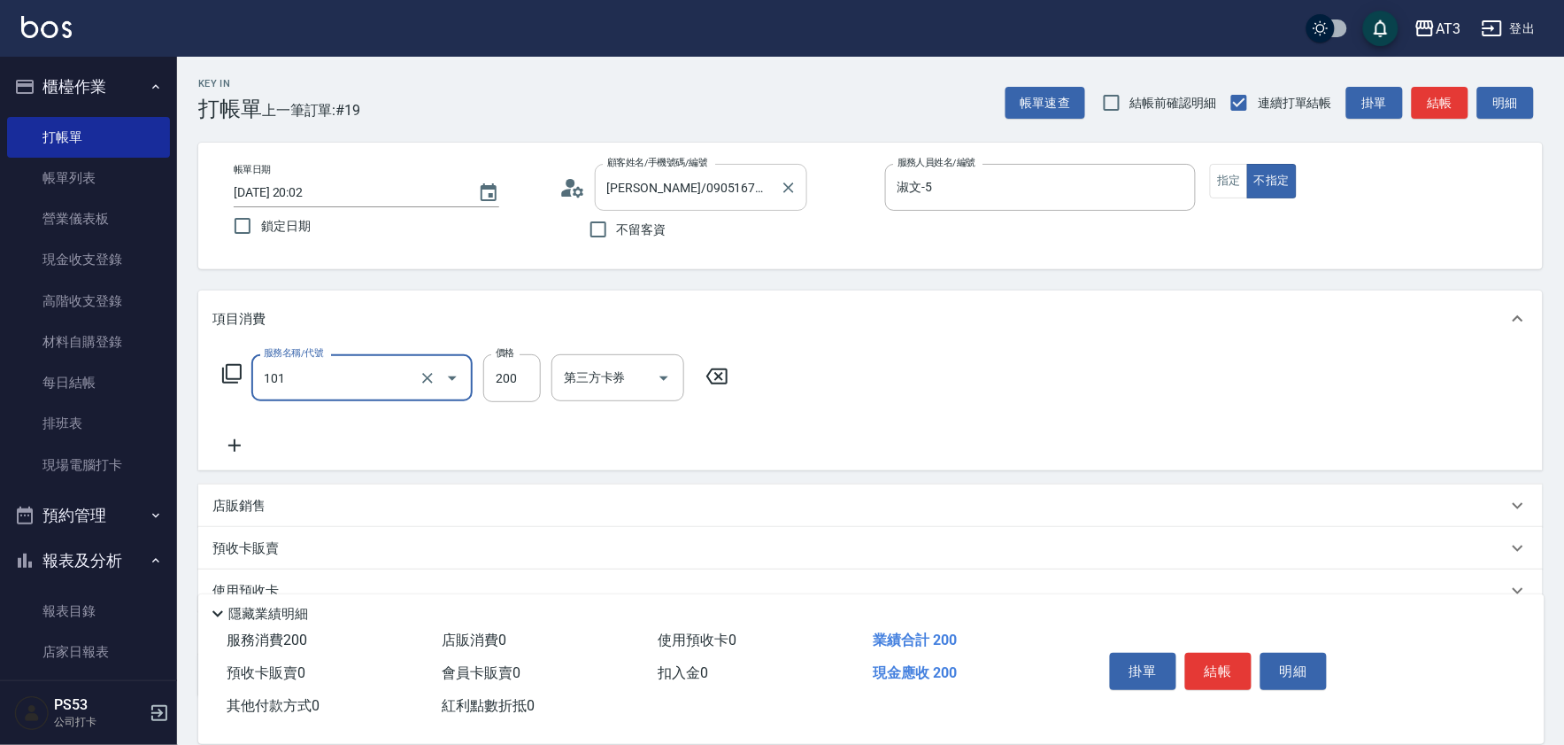
type input "洗髮(101)"
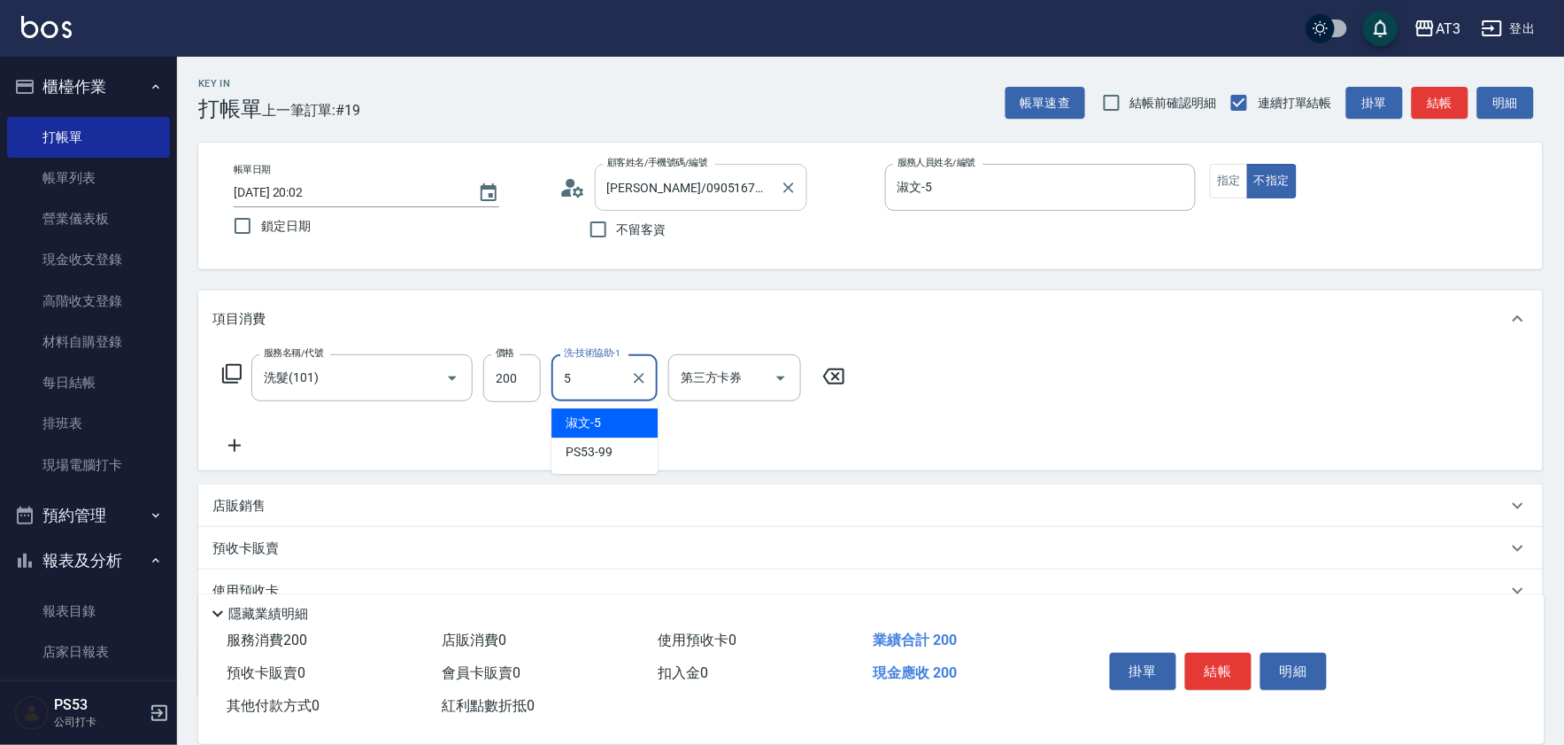
type input "淑文-5"
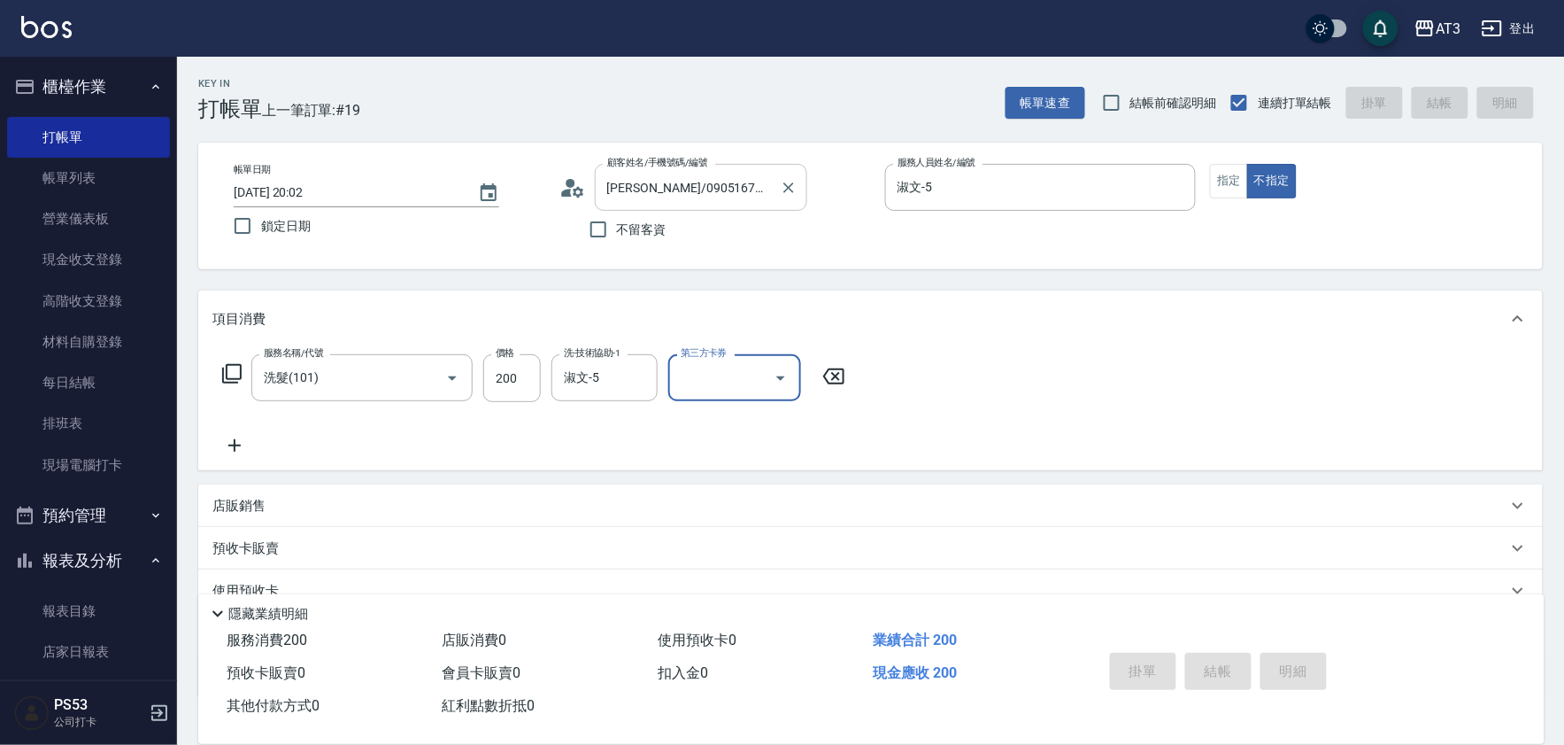
type input "2025/10/09 20:05"
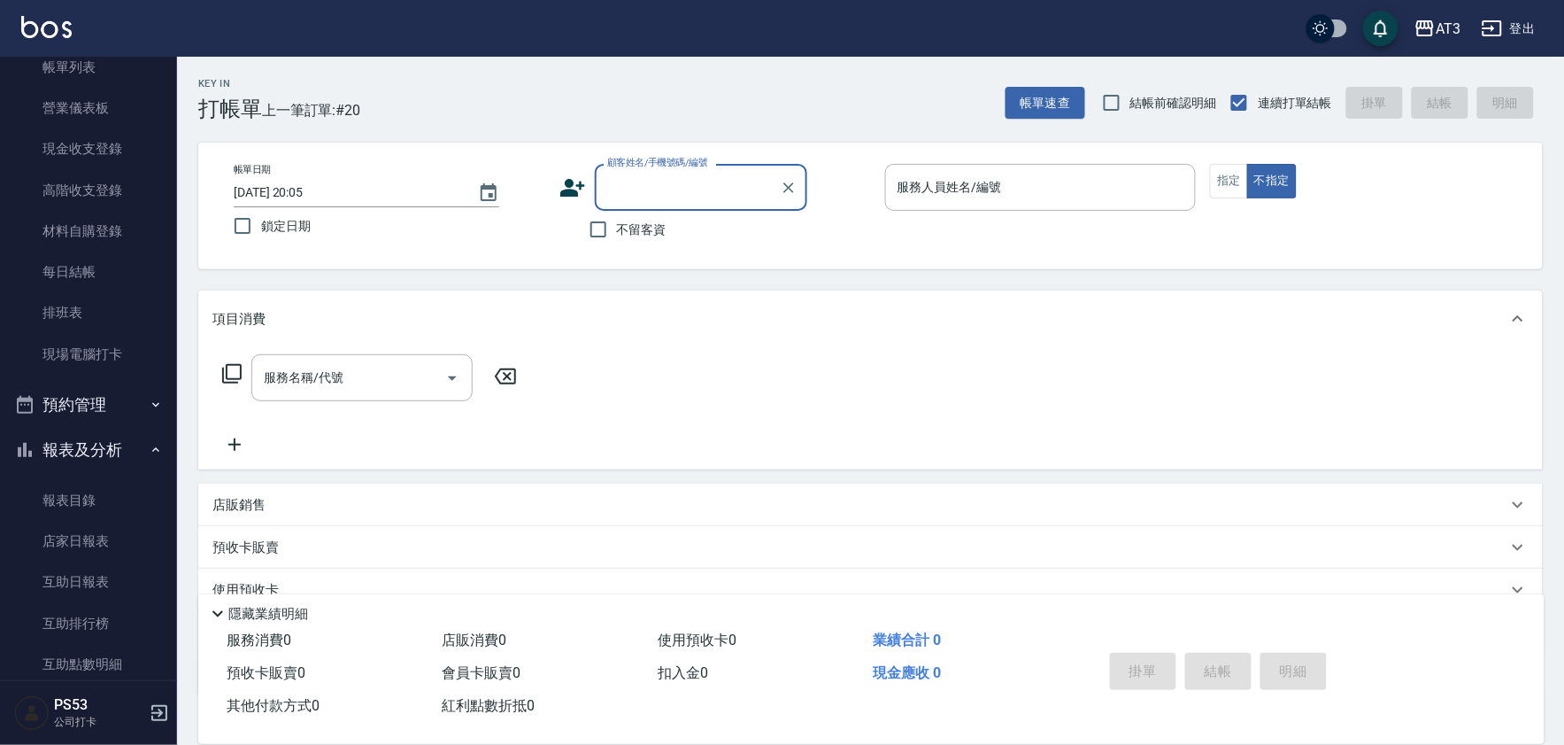
scroll to position [295, 0]
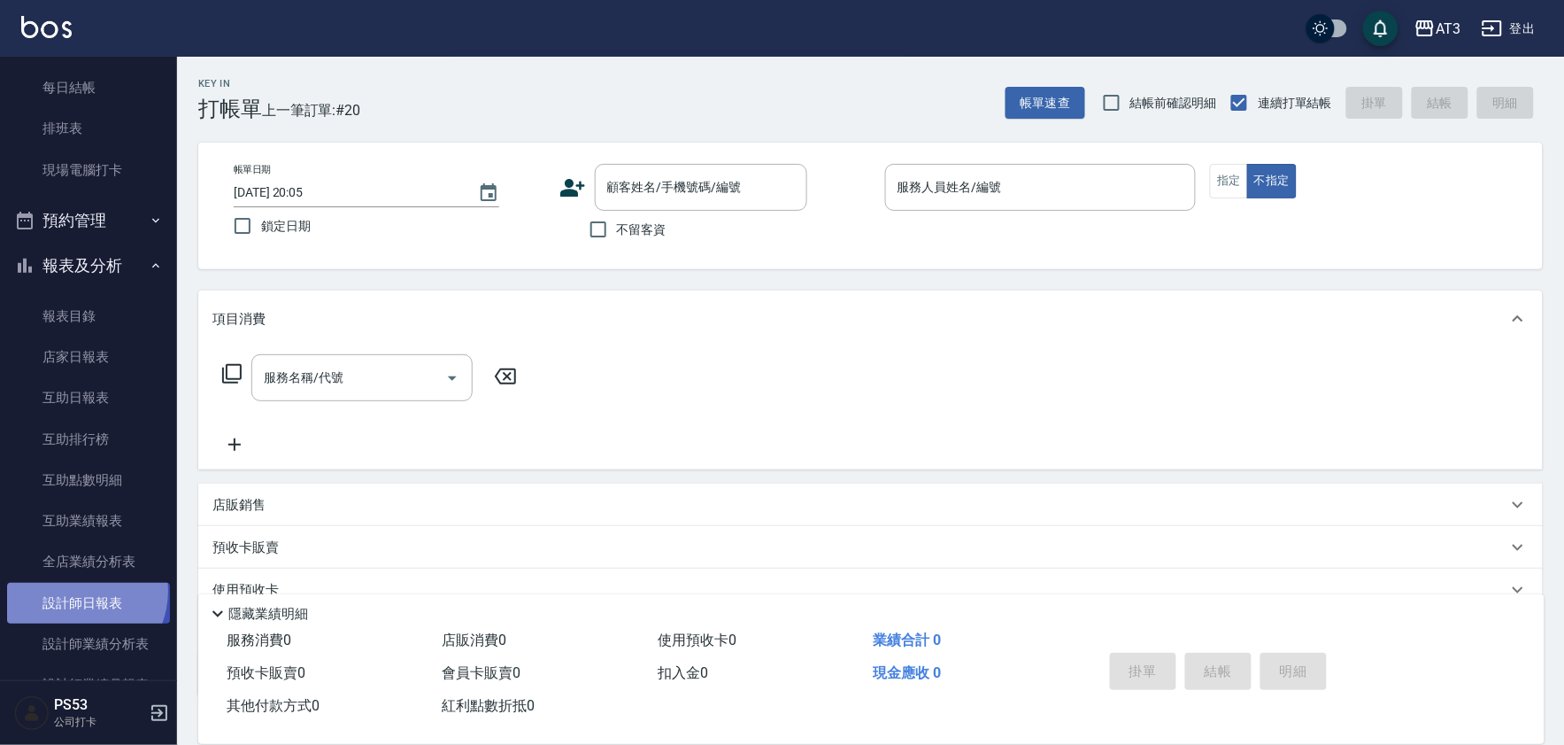
click at [75, 590] on link "設計師日報表" at bounding box center [88, 603] width 163 height 41
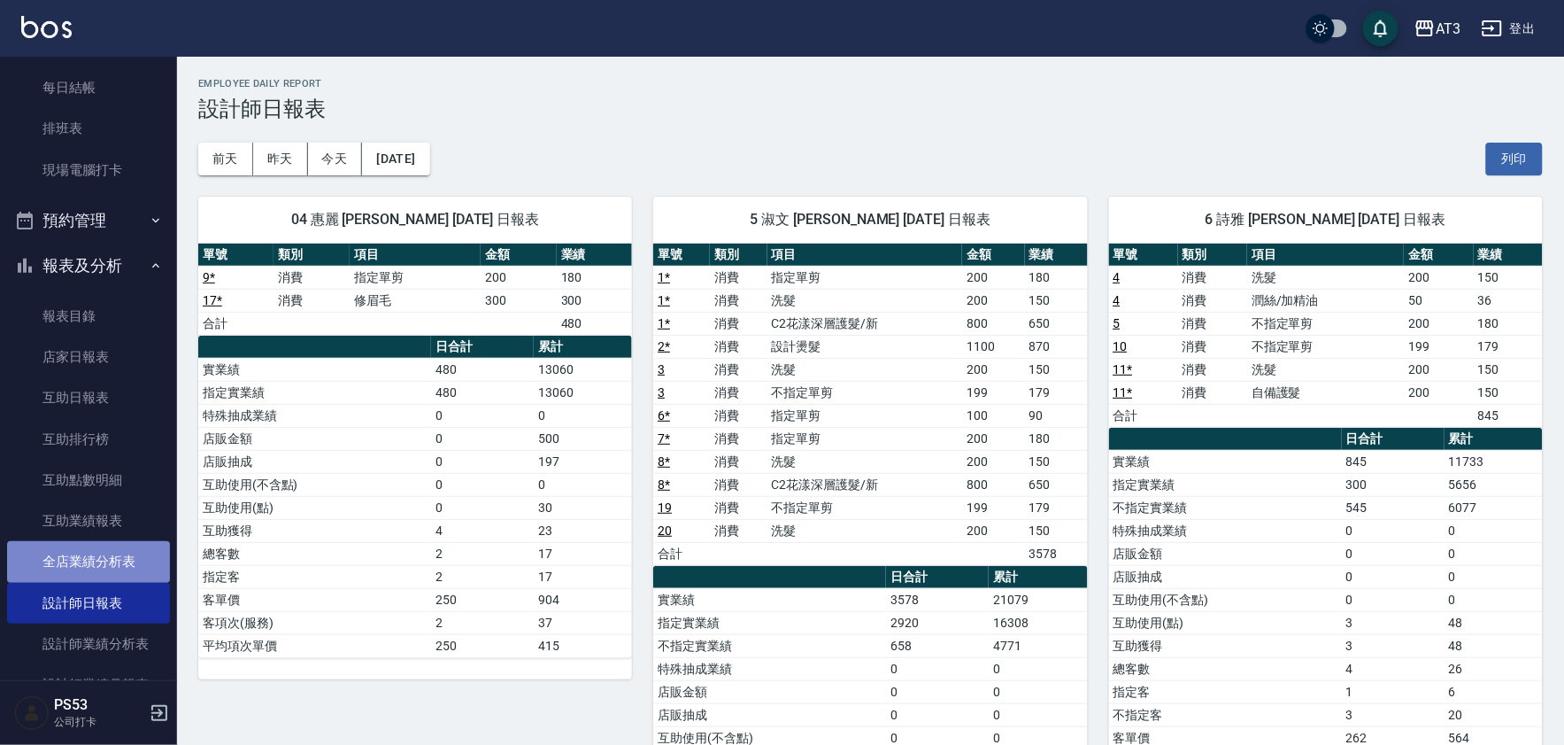
click at [120, 553] on link "全店業績分析表" at bounding box center [88, 561] width 163 height 41
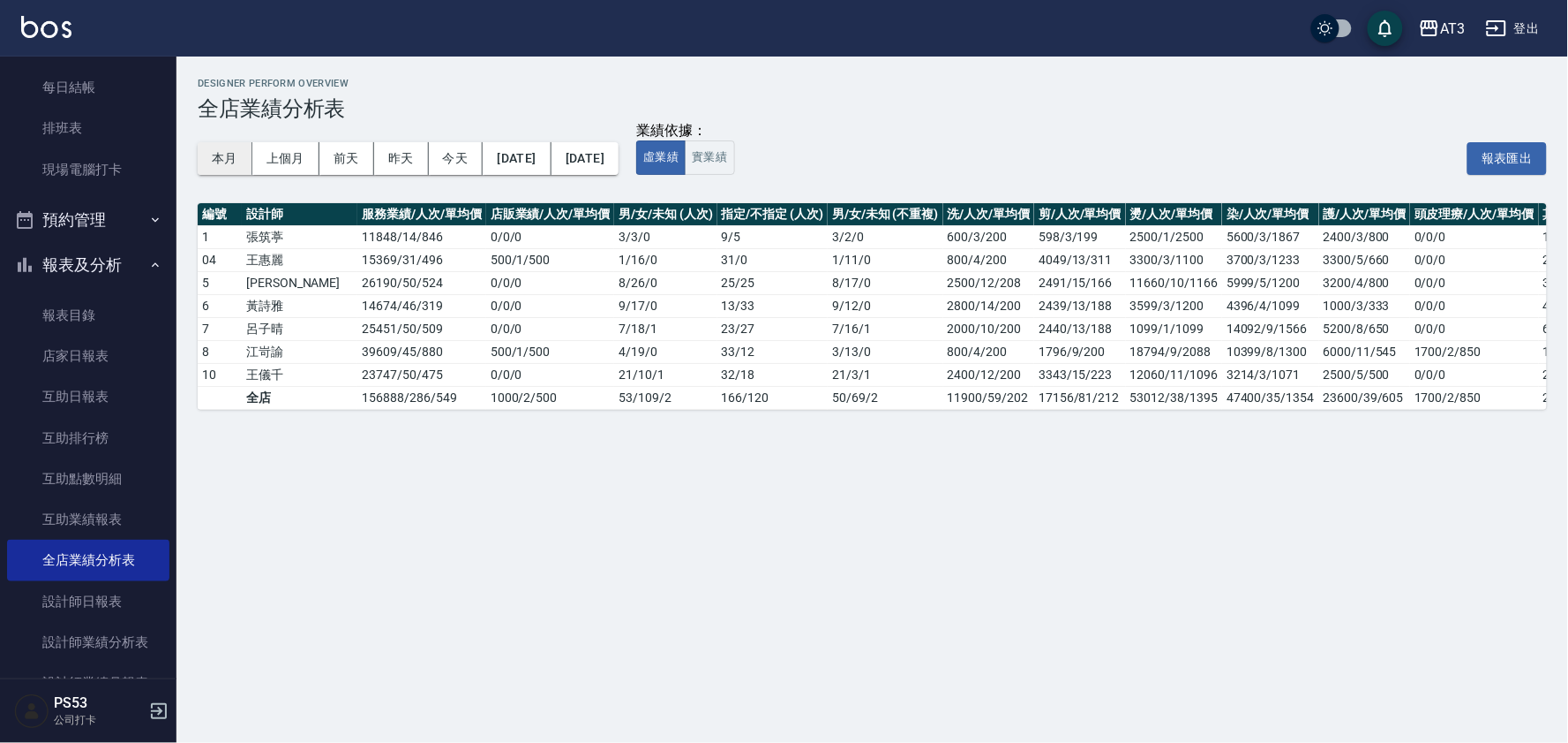
click at [223, 156] on button "本月" at bounding box center [224, 159] width 55 height 33
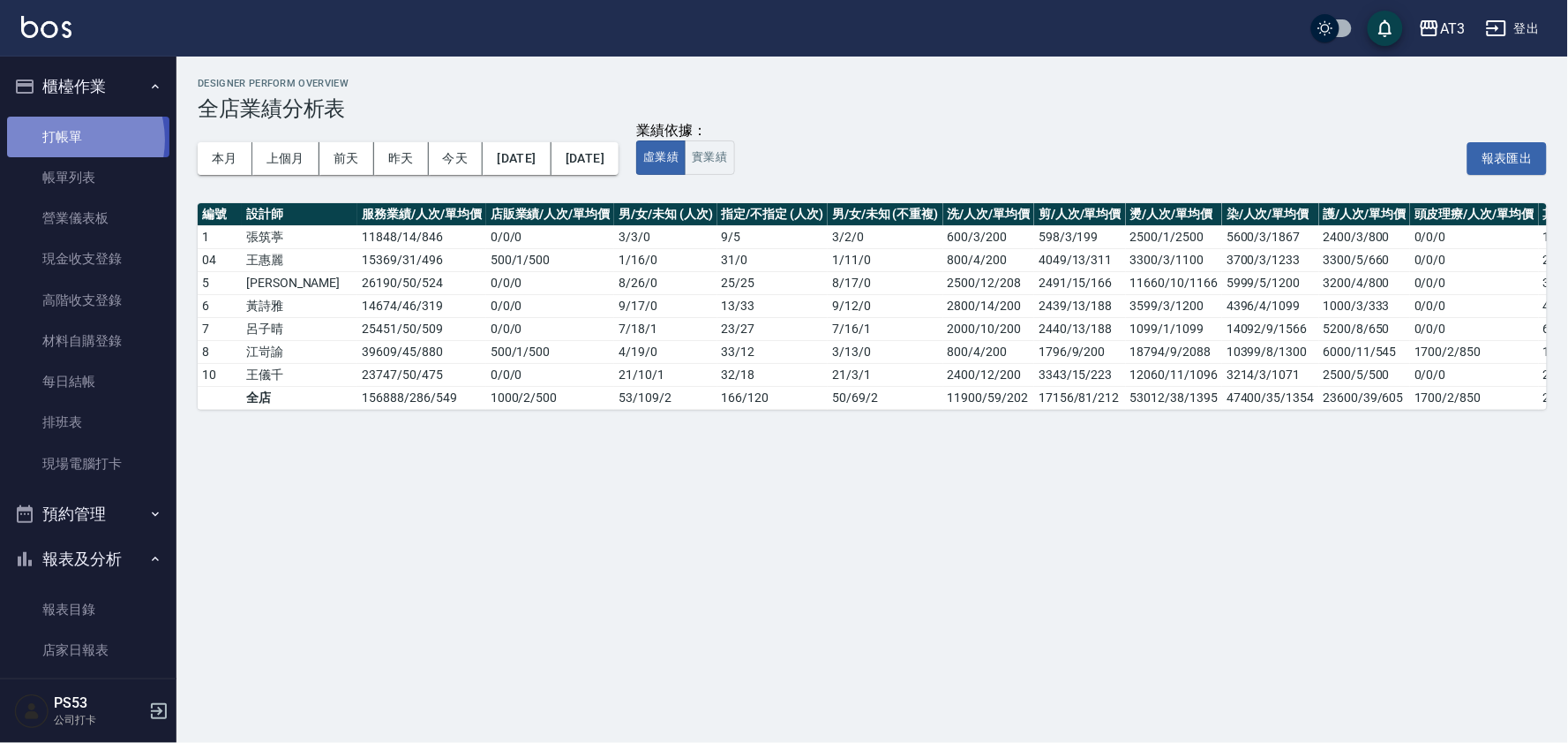
click at [65, 140] on link "打帳單" at bounding box center [88, 137] width 162 height 41
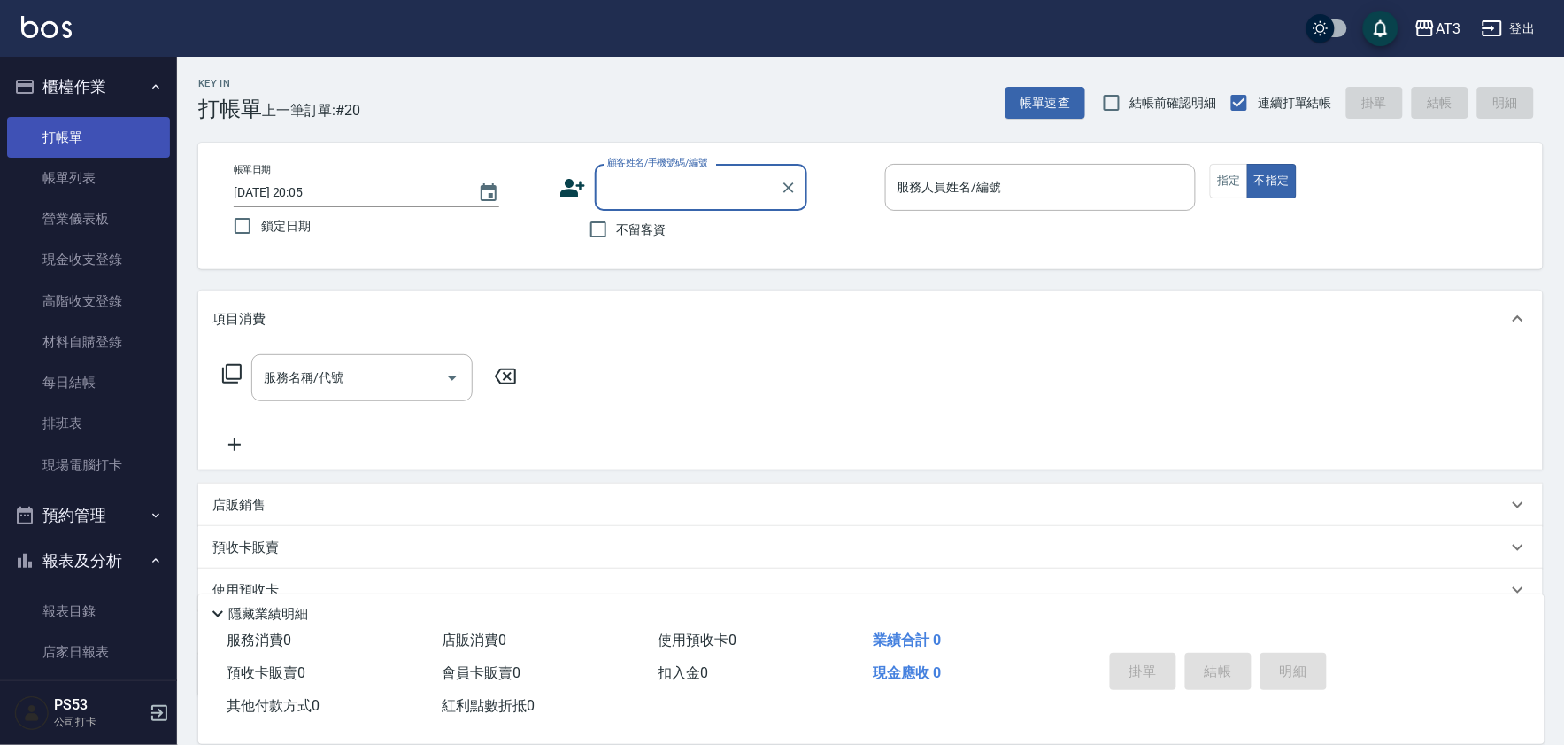
type input "1"
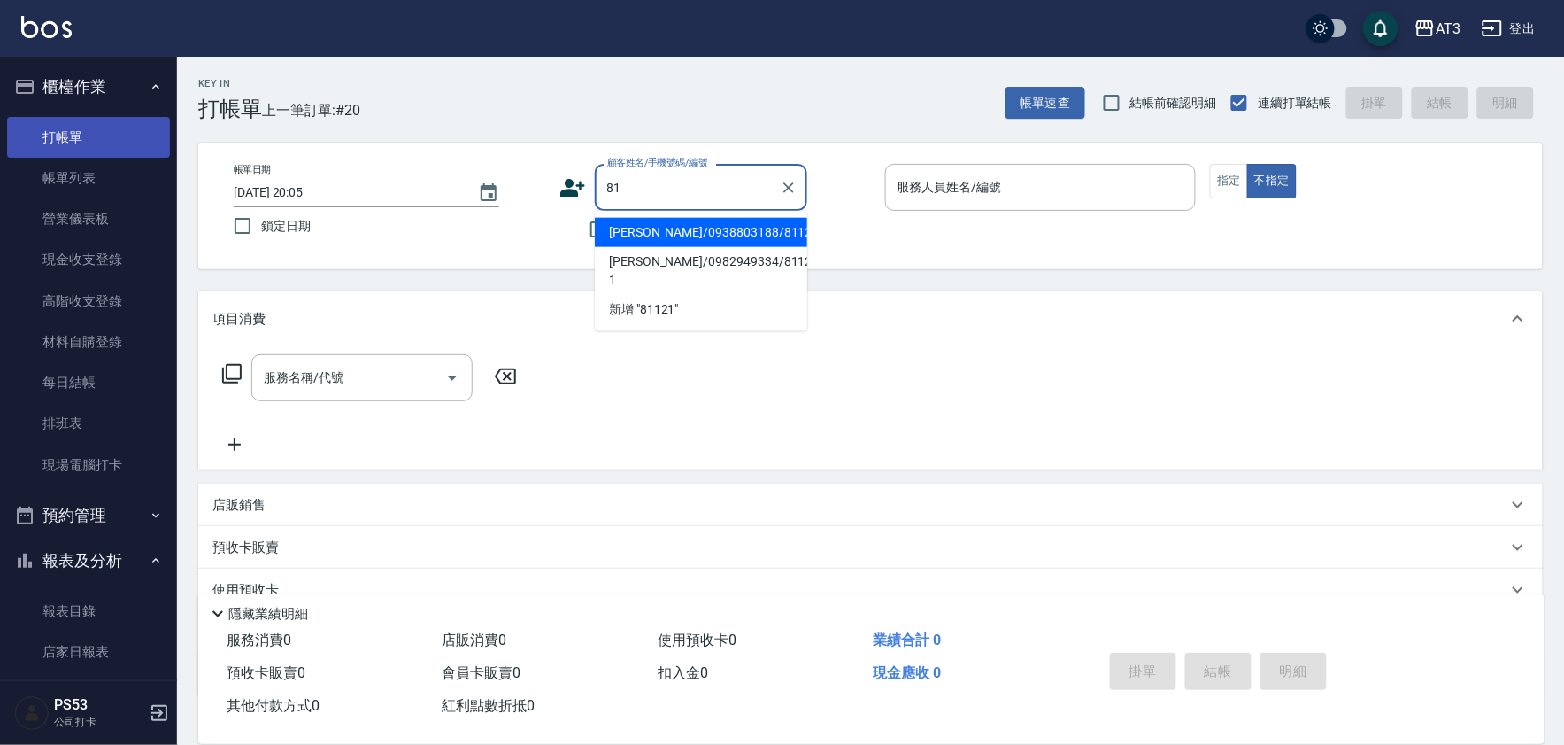
type input "8"
type input "劉佳瑄/0968086336/850703-1"
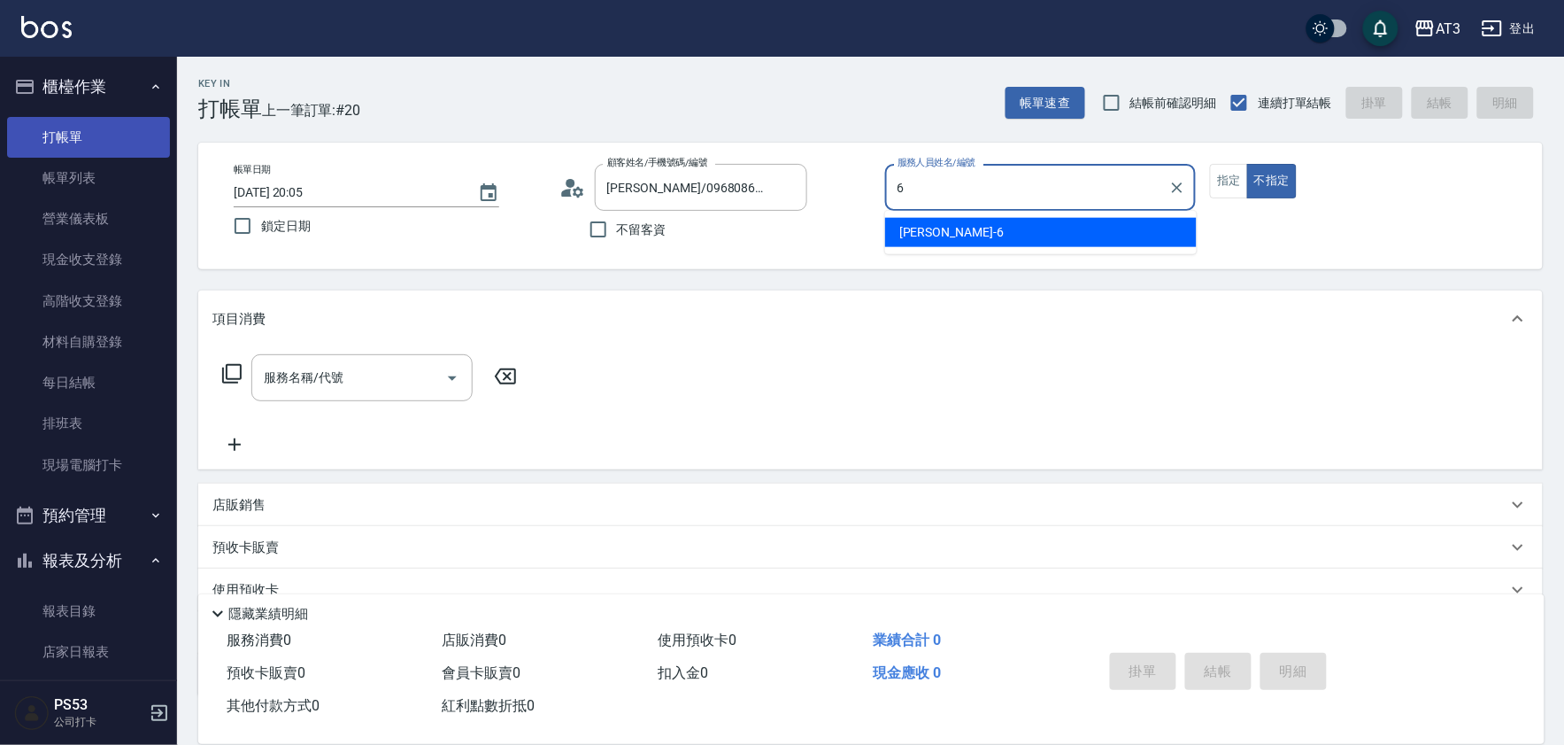
type input "詩雅-6"
type button "false"
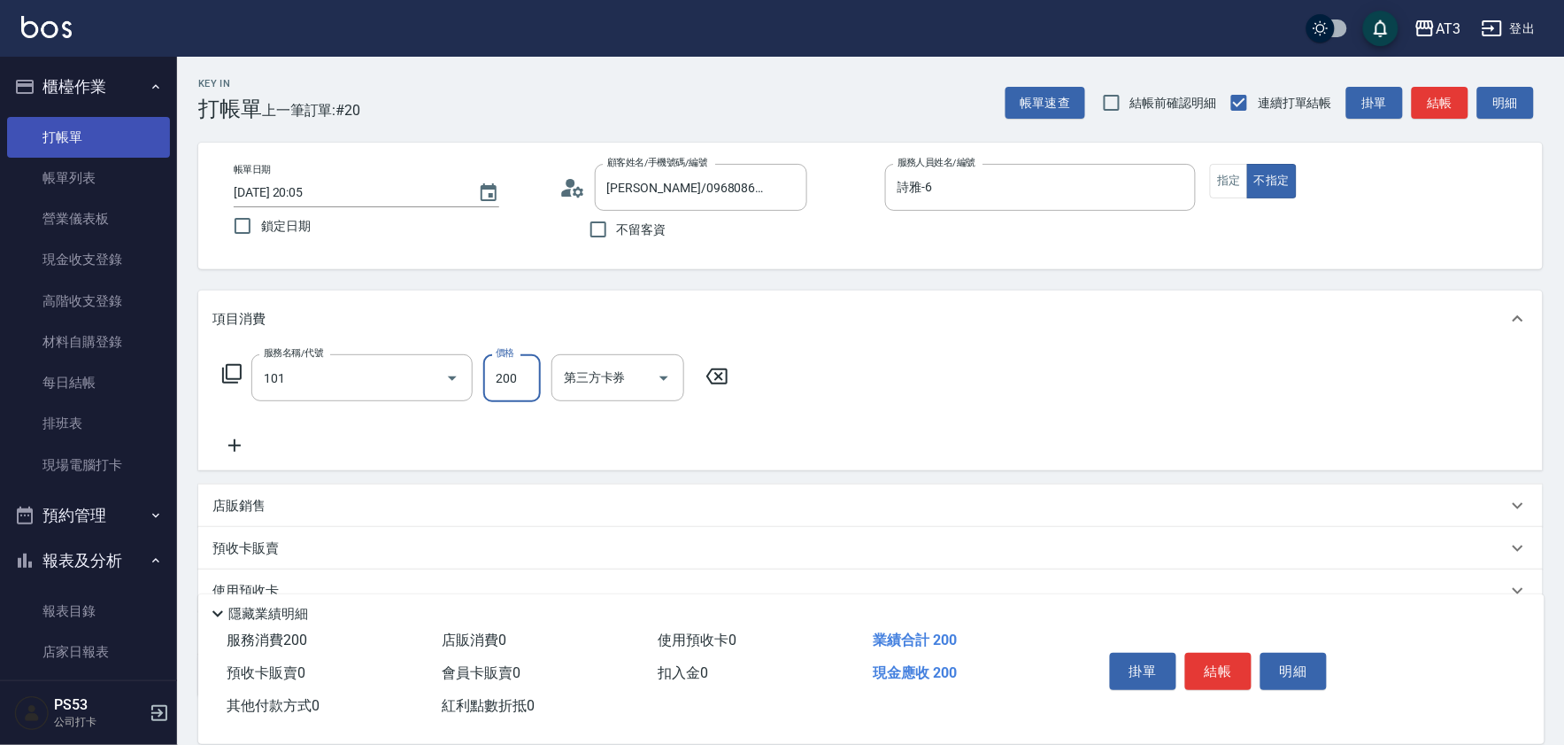
type input "洗髮(101)"
type input "珺珺-21"
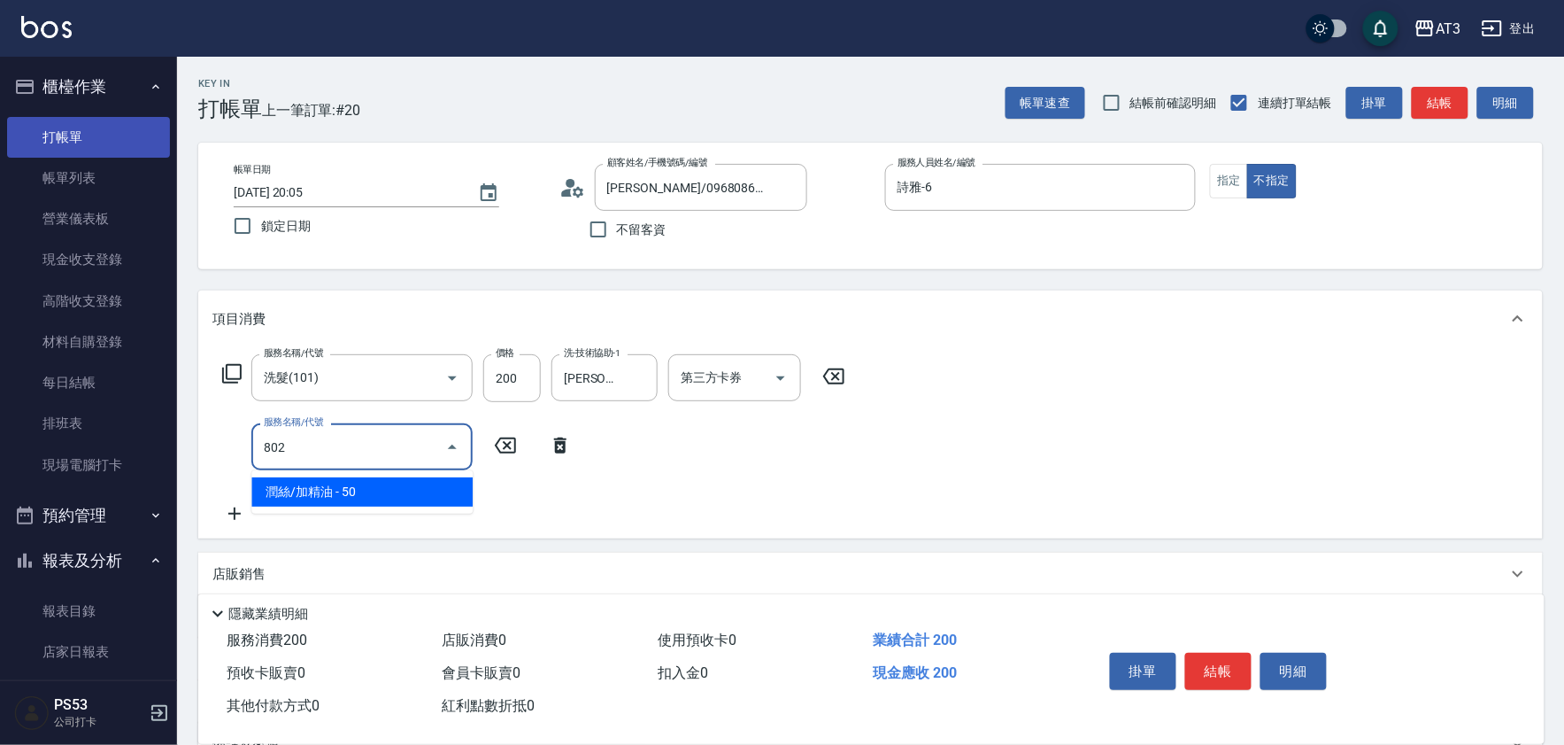
type input "潤絲/加精油(802)"
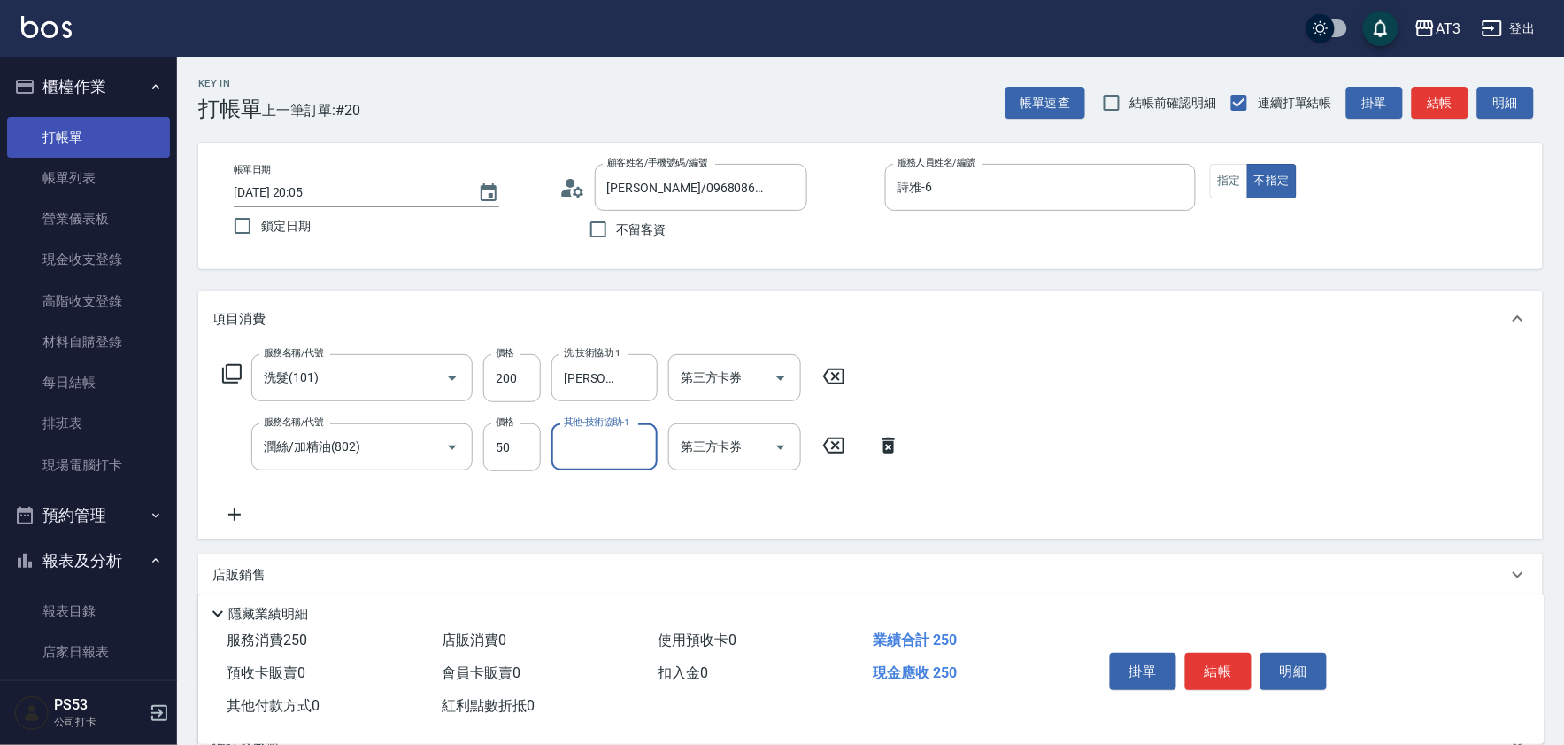
type input "1"
type input "珺珺-21"
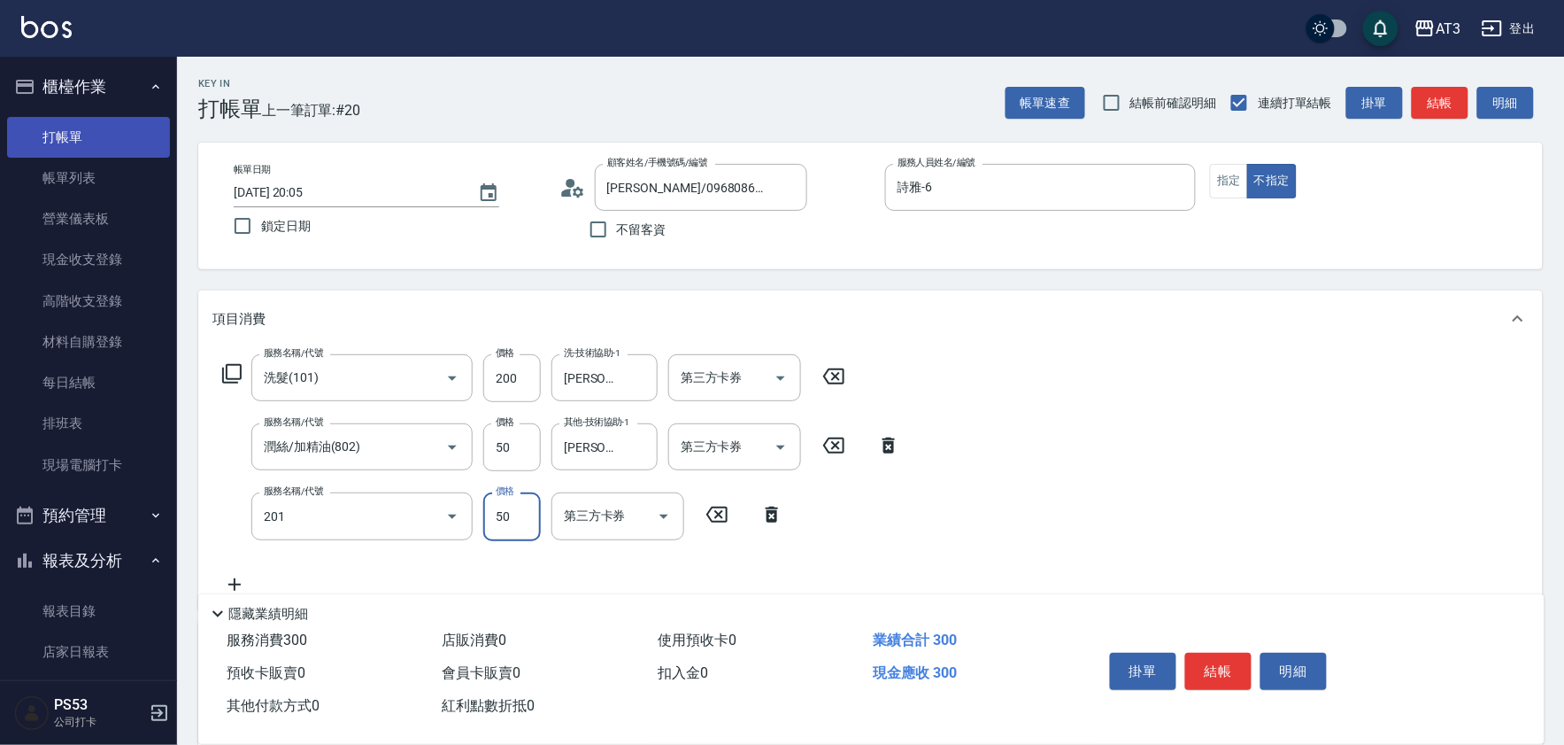
type input "剪瀏海(201)"
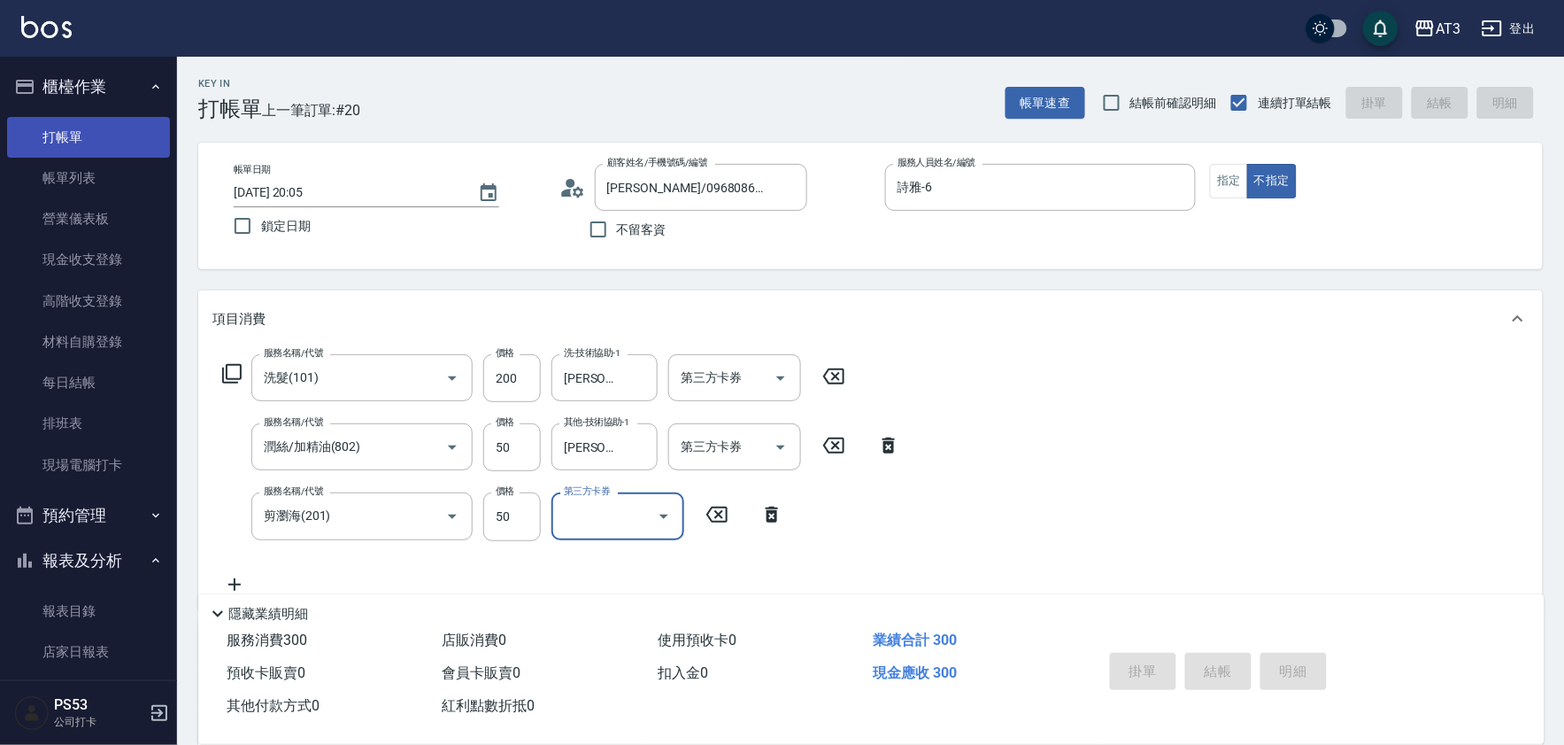
type input "2025/10/09 20:10"
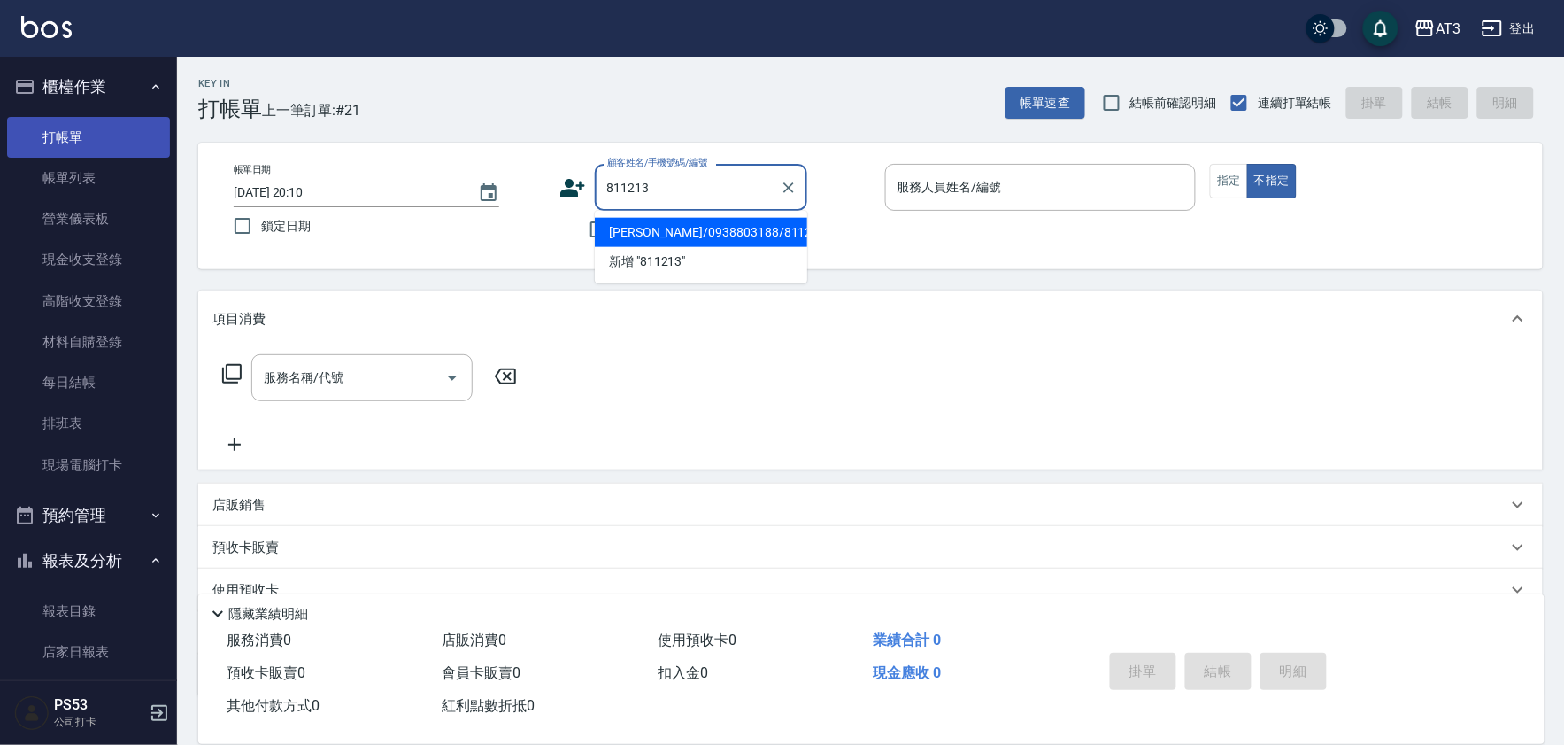
type input "施昶安/0938803188/811213"
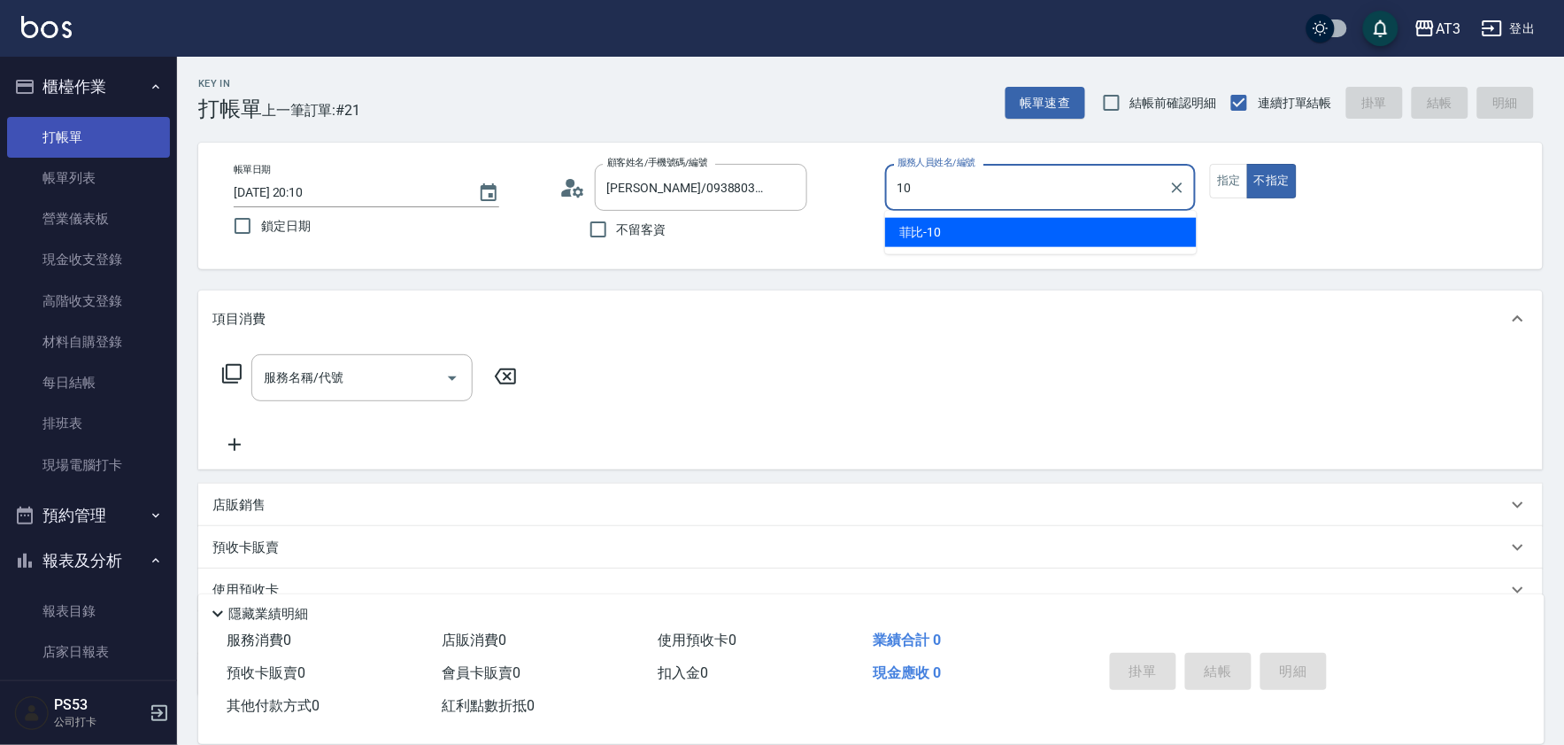
type input "菲比-10"
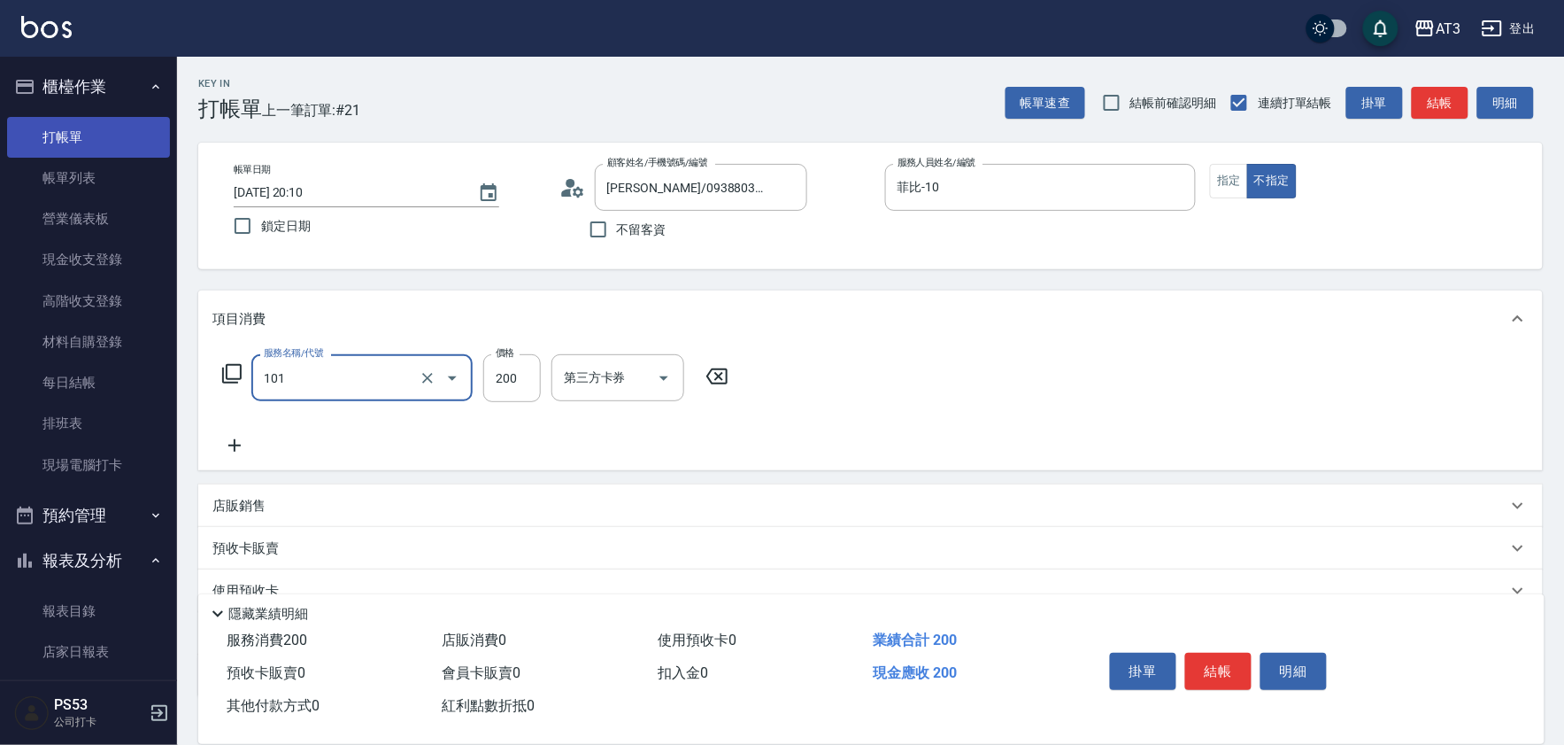
type input "洗髮(101)"
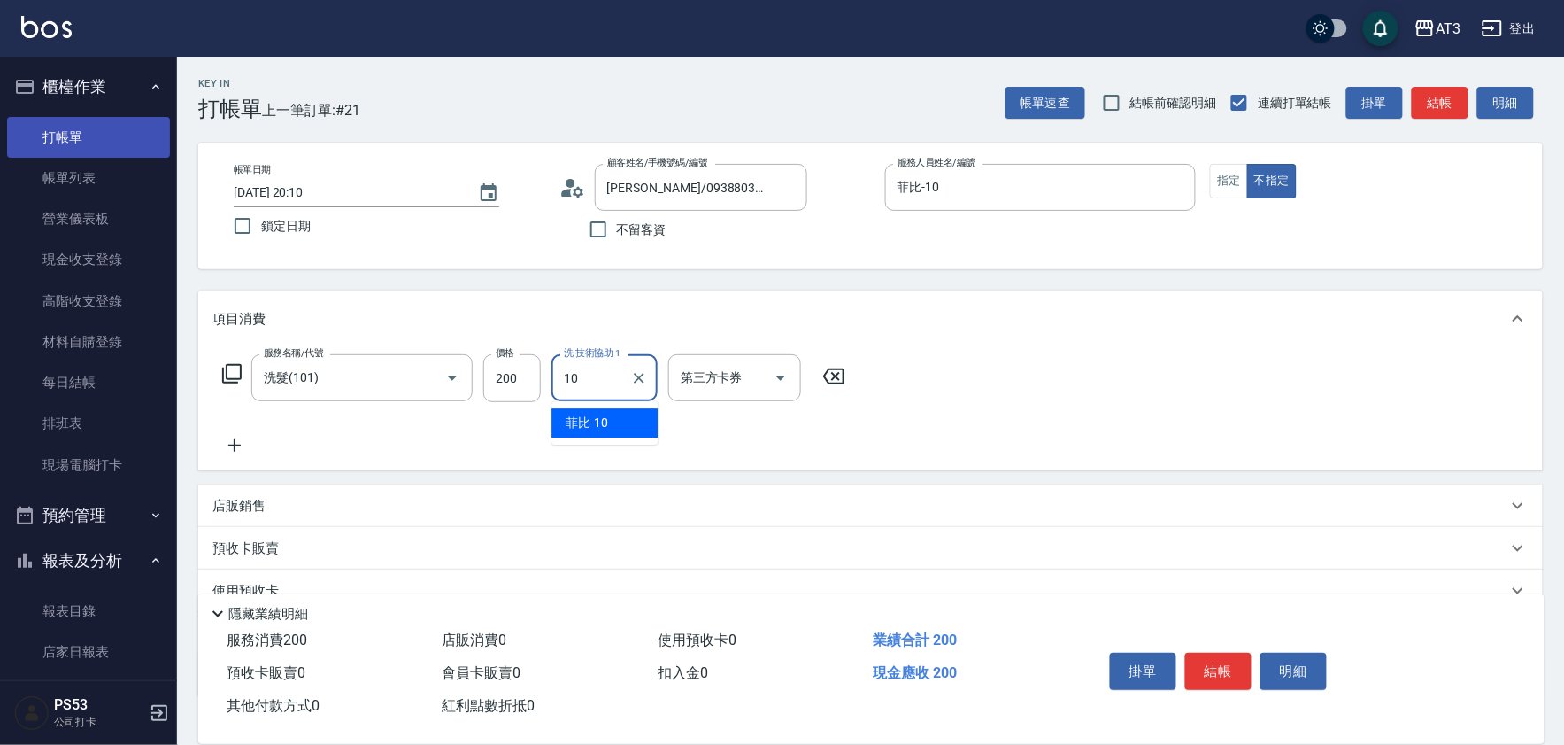
type input "菲比-10"
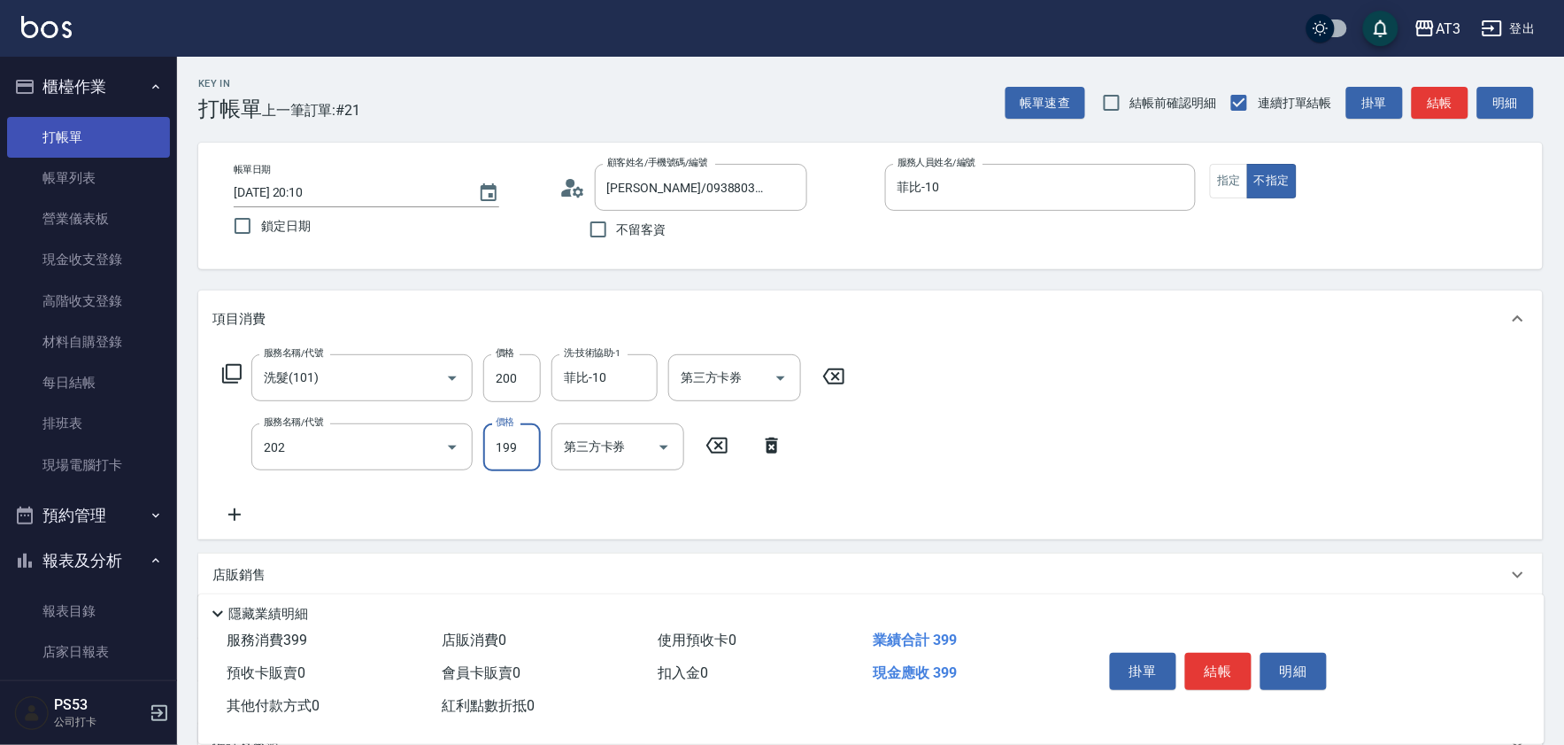
type input "不指定單剪(202)"
click at [1229, 671] on button "結帳" at bounding box center [1218, 670] width 66 height 37
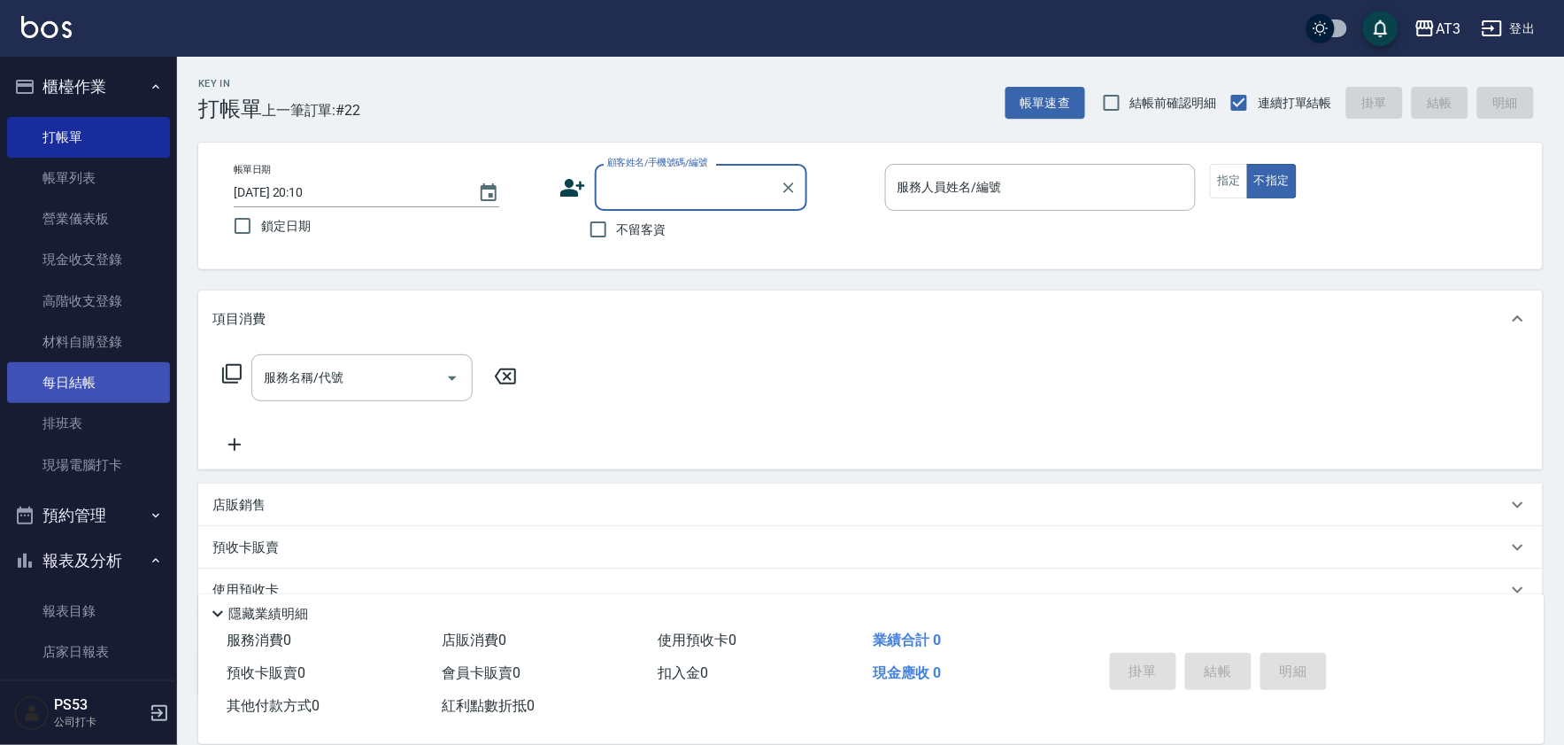
click at [94, 378] on link "每日結帳" at bounding box center [88, 382] width 163 height 41
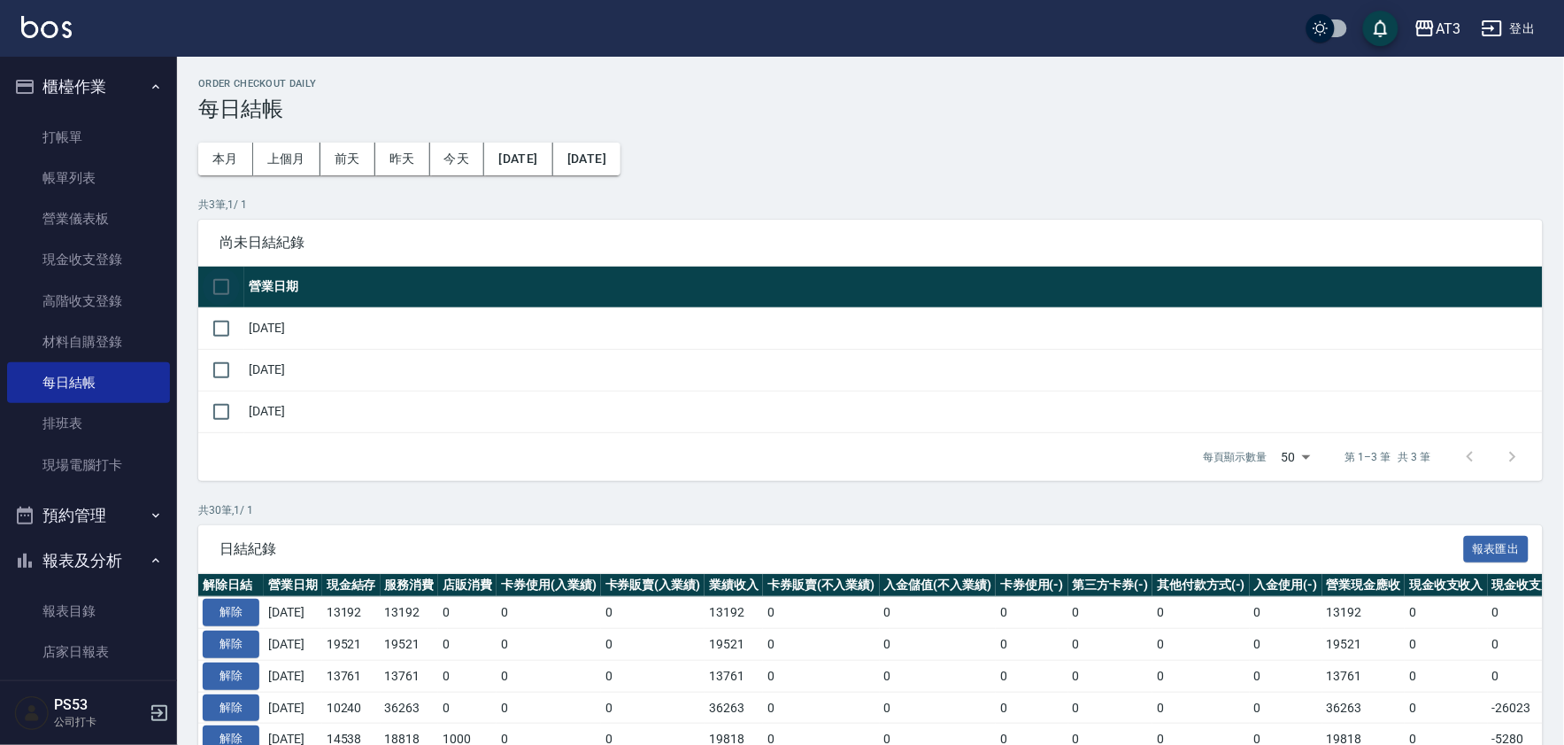
click at [228, 294] on input "checkbox" at bounding box center [221, 286] width 37 height 37
checkbox input "true"
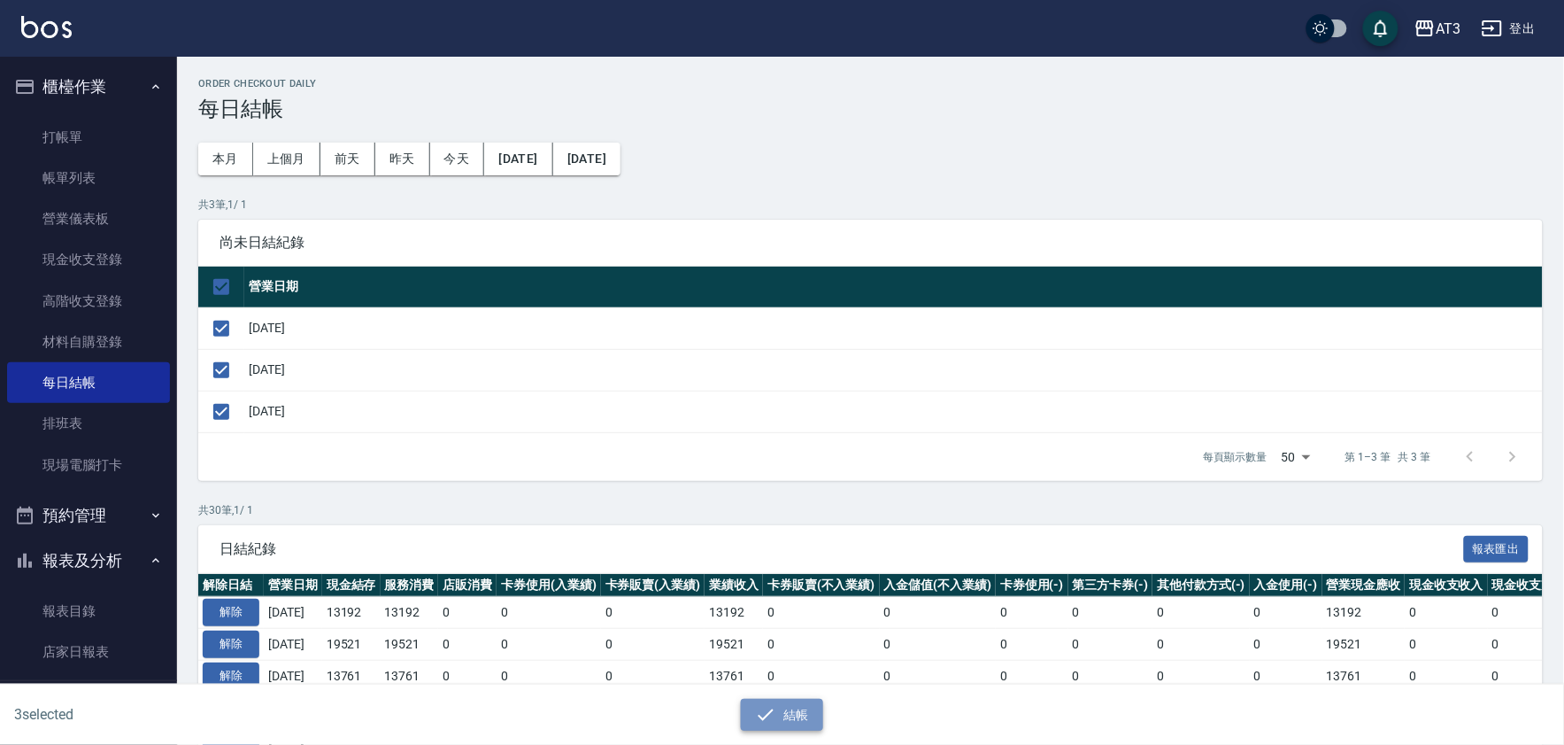
click at [807, 714] on button "結帳" at bounding box center [782, 714] width 82 height 33
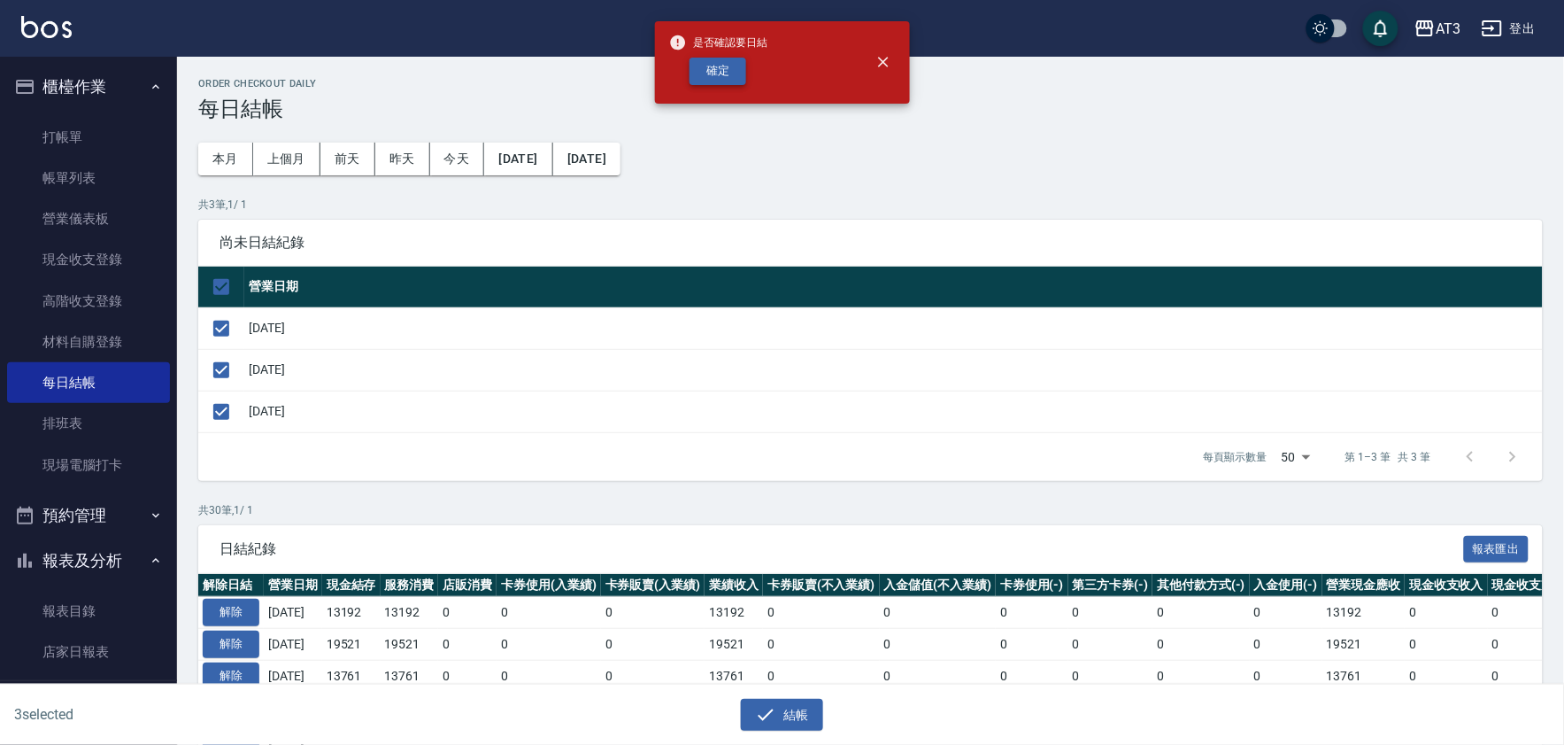
drag, startPoint x: 742, startPoint y: 51, endPoint x: 738, endPoint y: 60, distance: 9.5
click at [739, 59] on div "是否確認要日結 確定" at bounding box center [718, 63] width 99 height 72
click at [738, 60] on button "確定" at bounding box center [718, 71] width 57 height 27
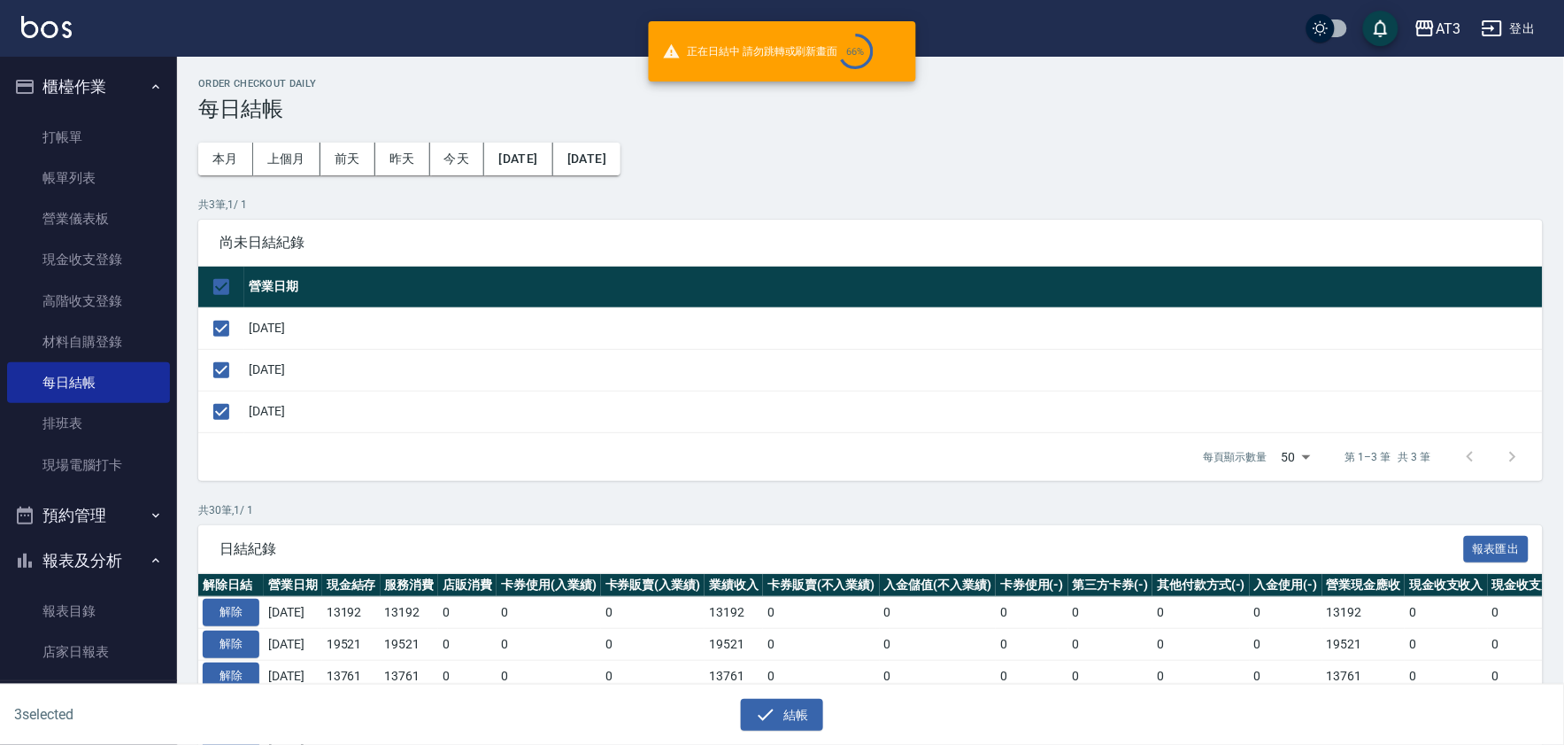
checkbox input "false"
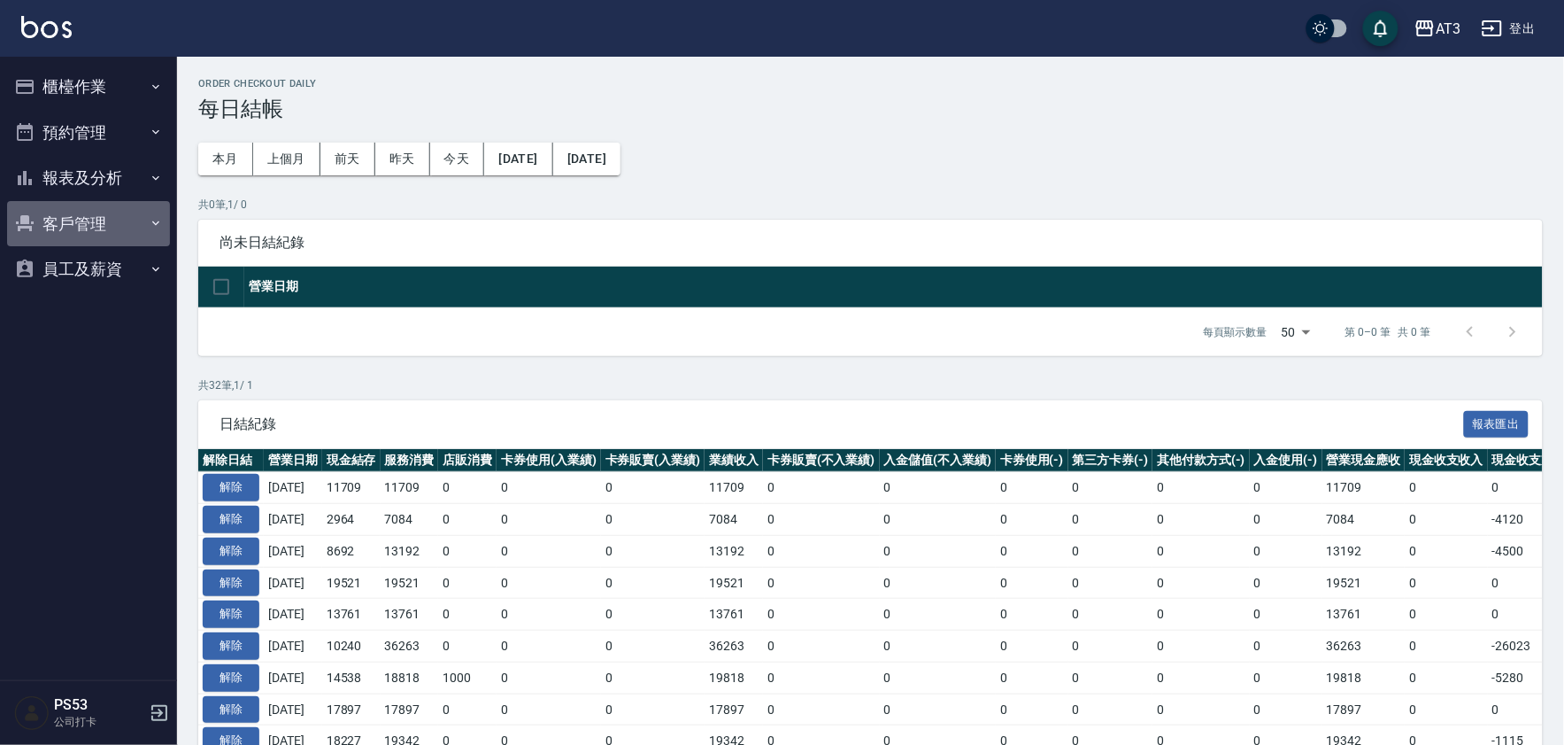
click at [90, 227] on button "客戶管理" at bounding box center [88, 224] width 163 height 46
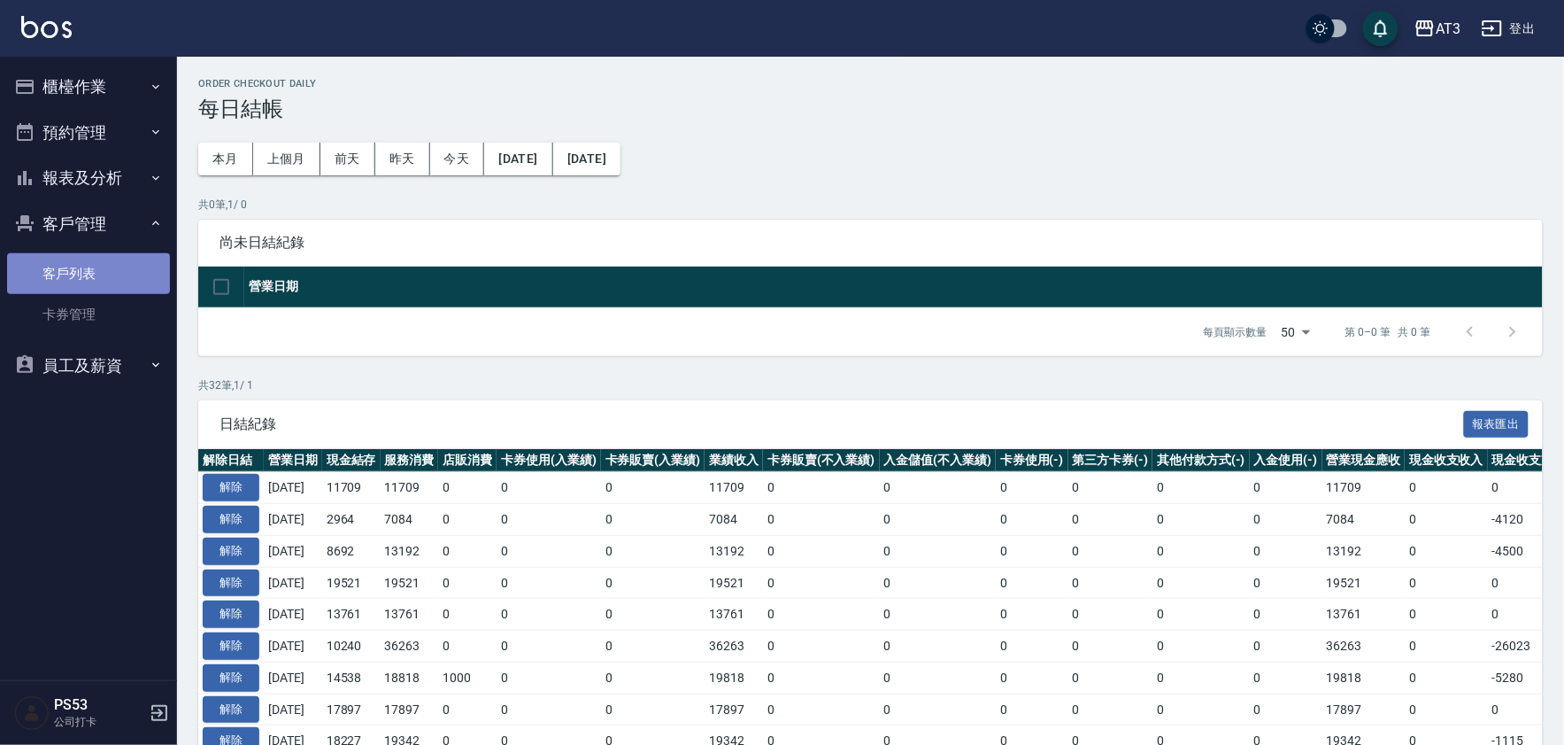
click at [77, 276] on link "客戶列表" at bounding box center [88, 273] width 163 height 41
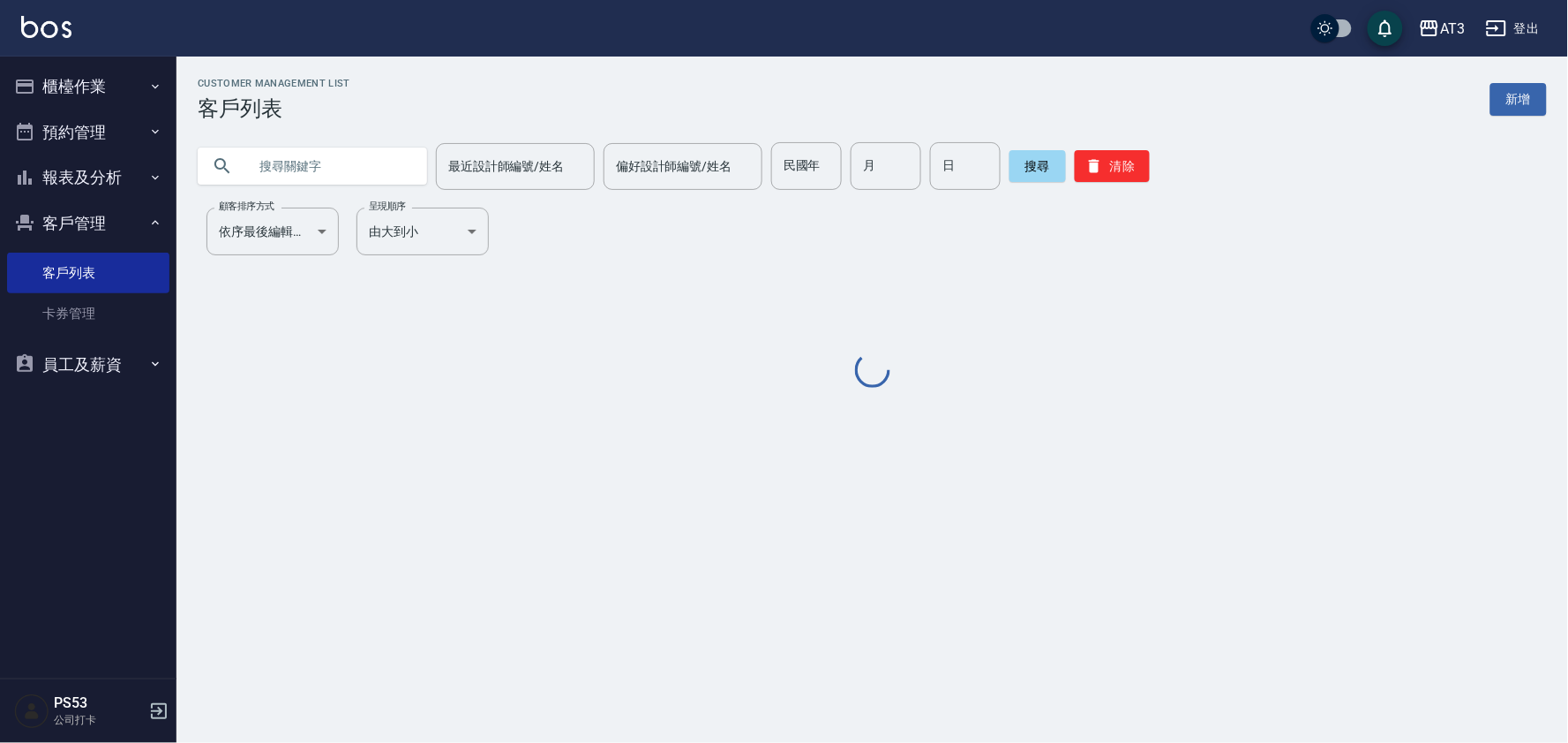
click at [412, 170] on input "text" at bounding box center [330, 167] width 165 height 48
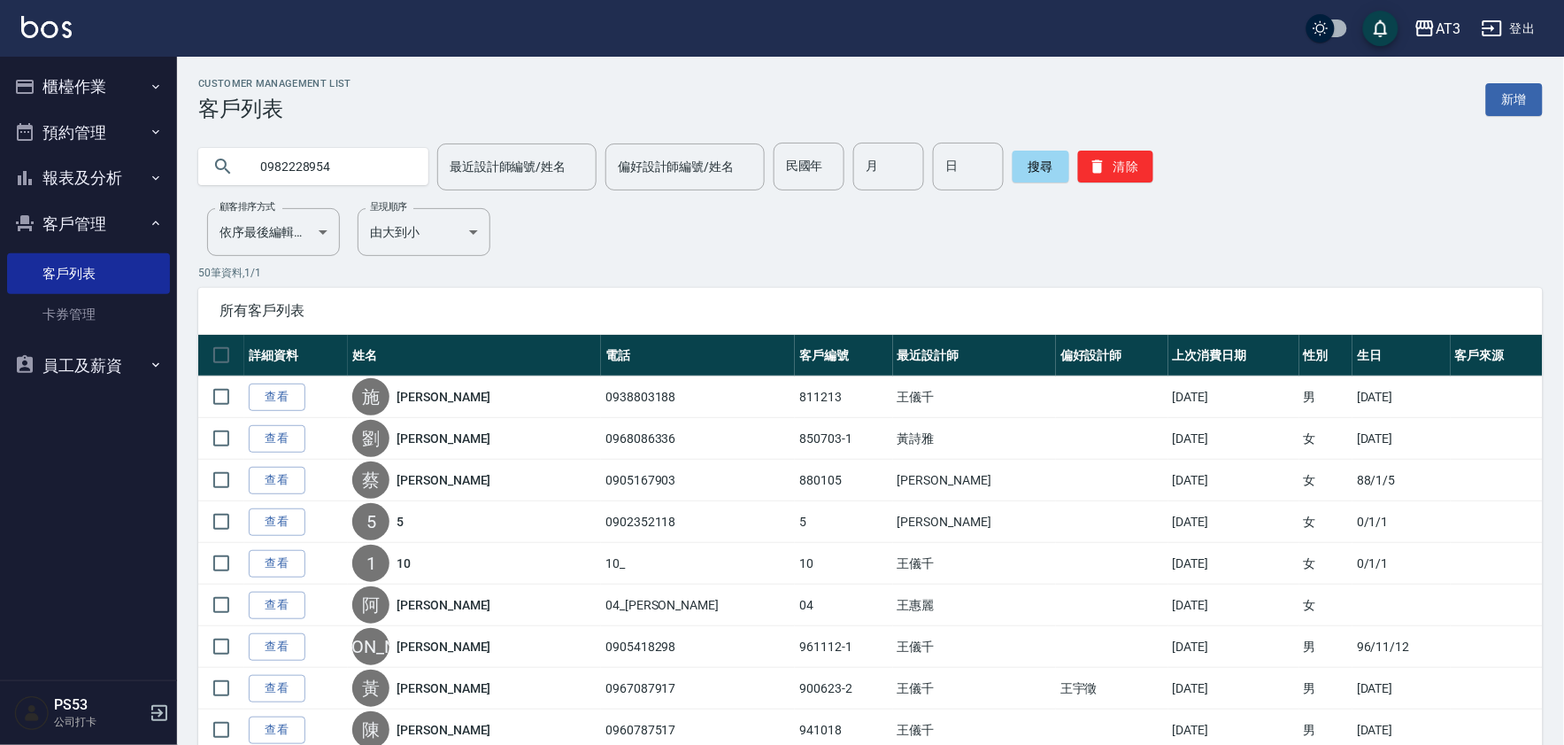
type input "0982228954"
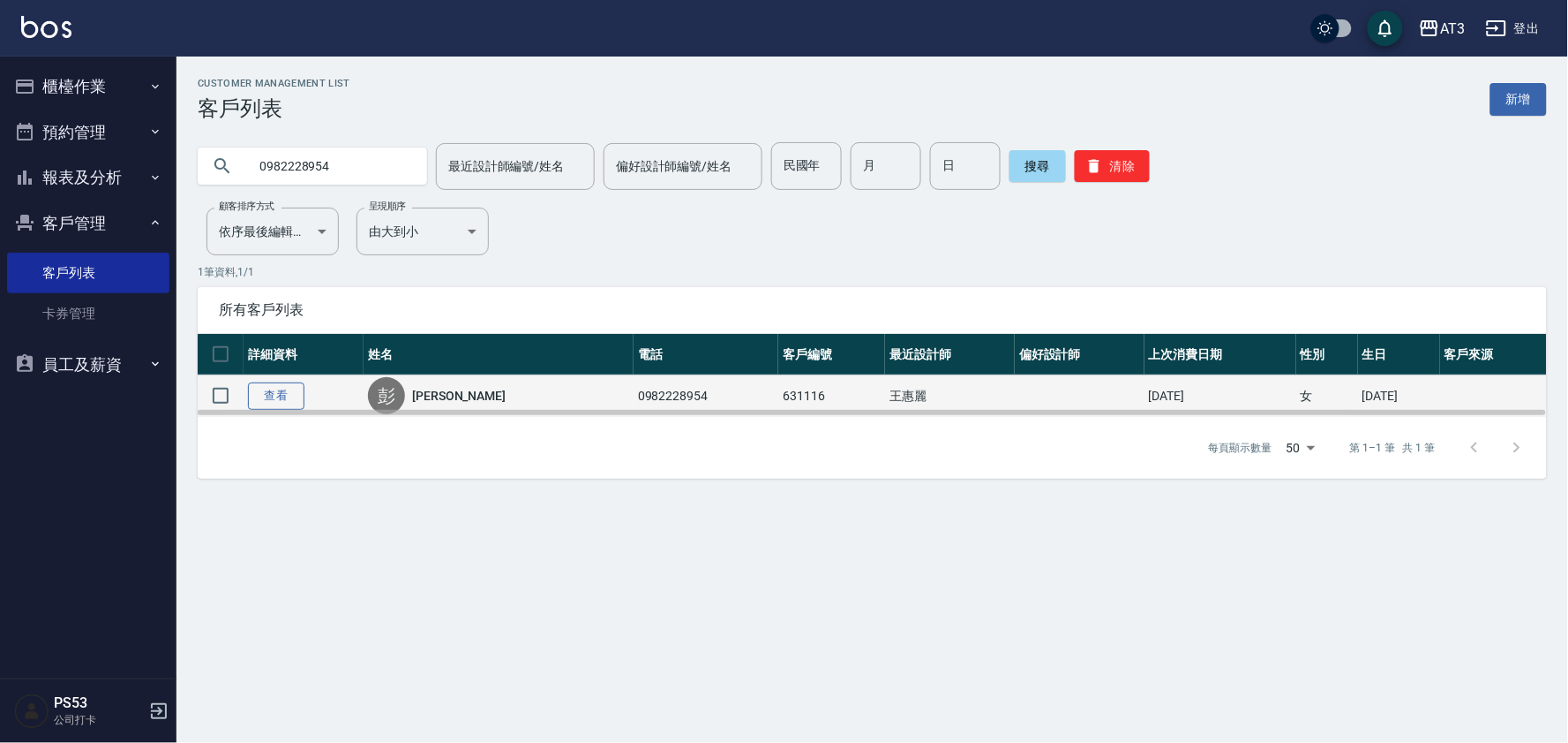
click at [268, 391] on link "查看" at bounding box center [276, 395] width 57 height 27
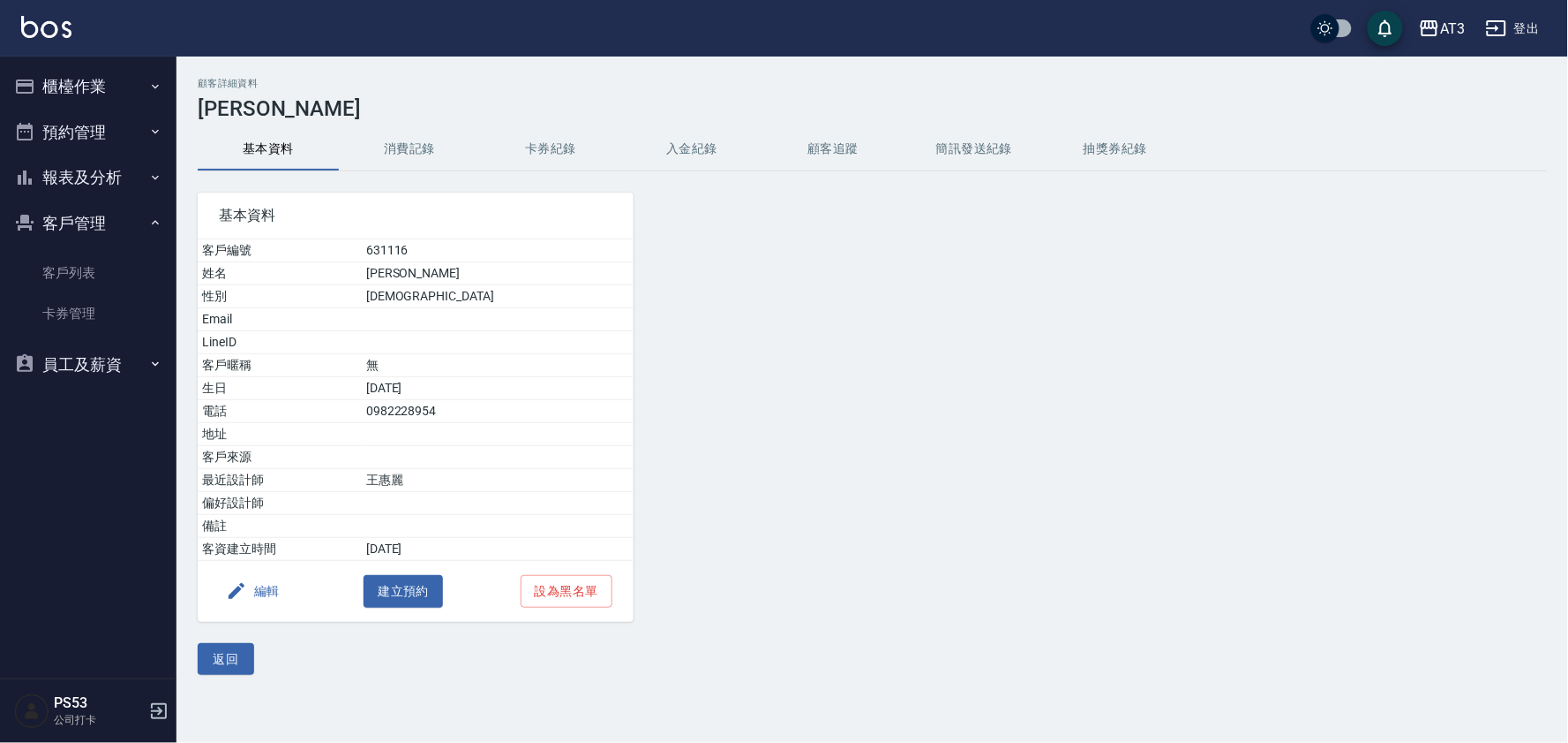
click at [389, 144] on button "消費記錄" at bounding box center [410, 149] width 142 height 42
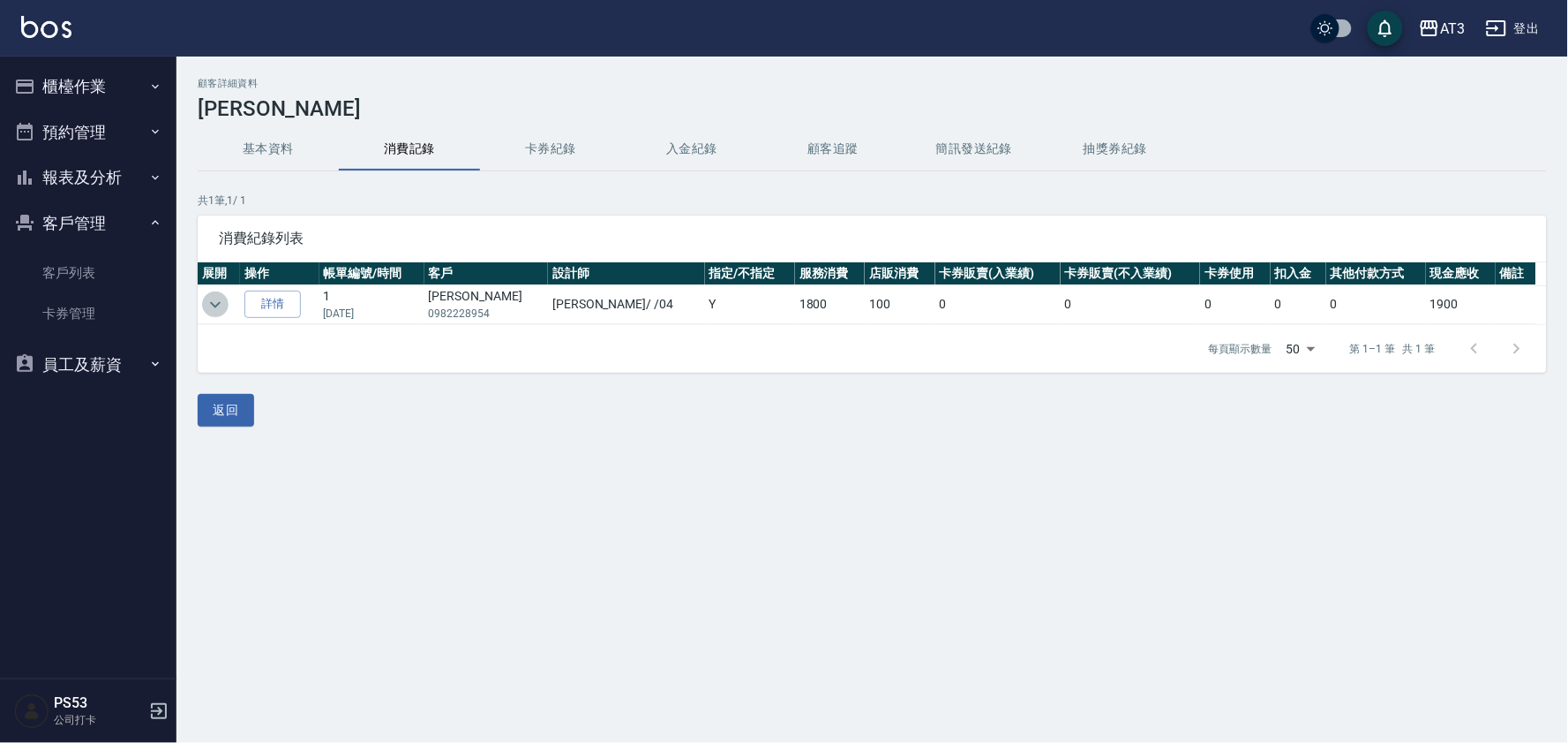
click at [214, 304] on icon "expand row" at bounding box center [214, 304] width 21 height 21
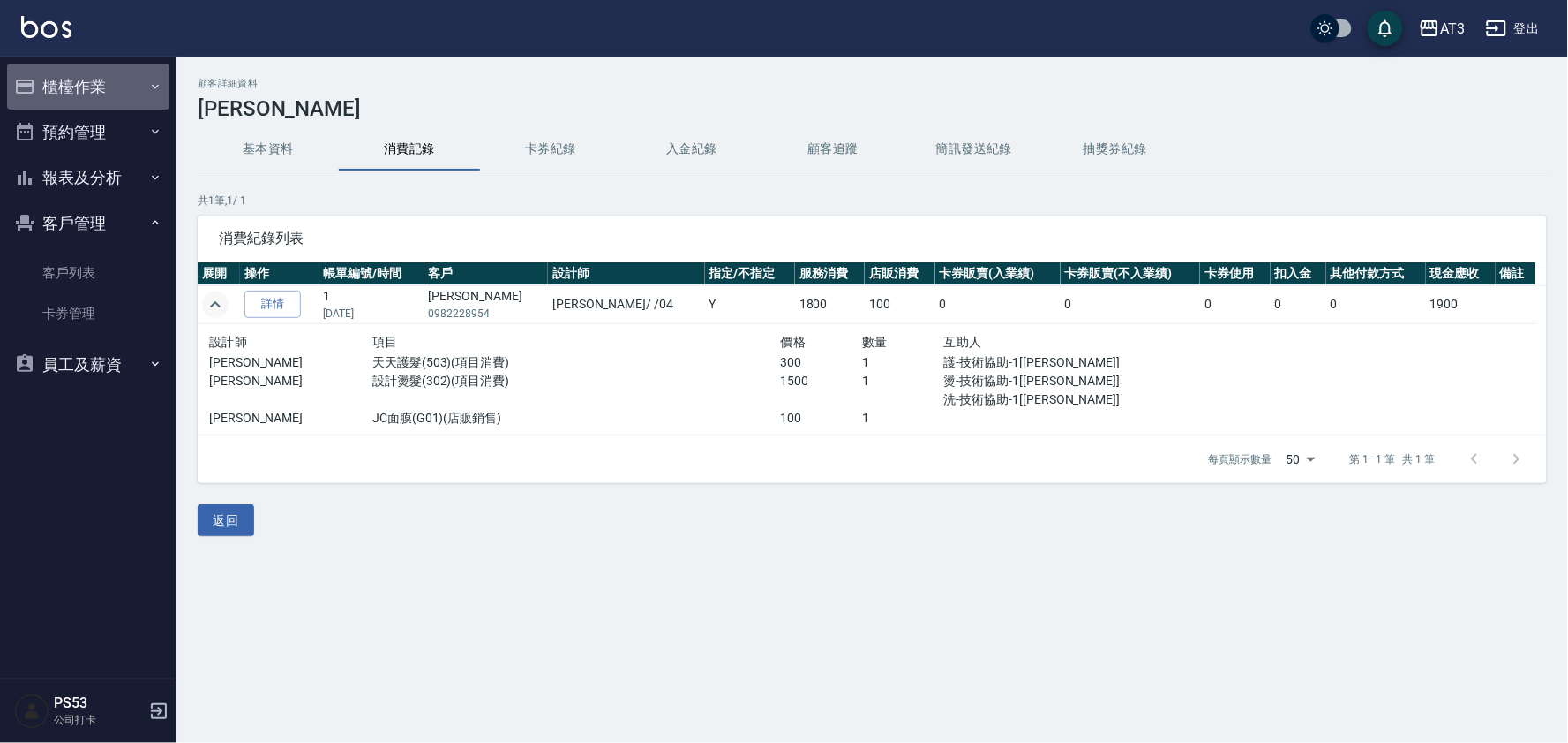
click at [95, 82] on button "櫃檯作業" at bounding box center [88, 87] width 162 height 46
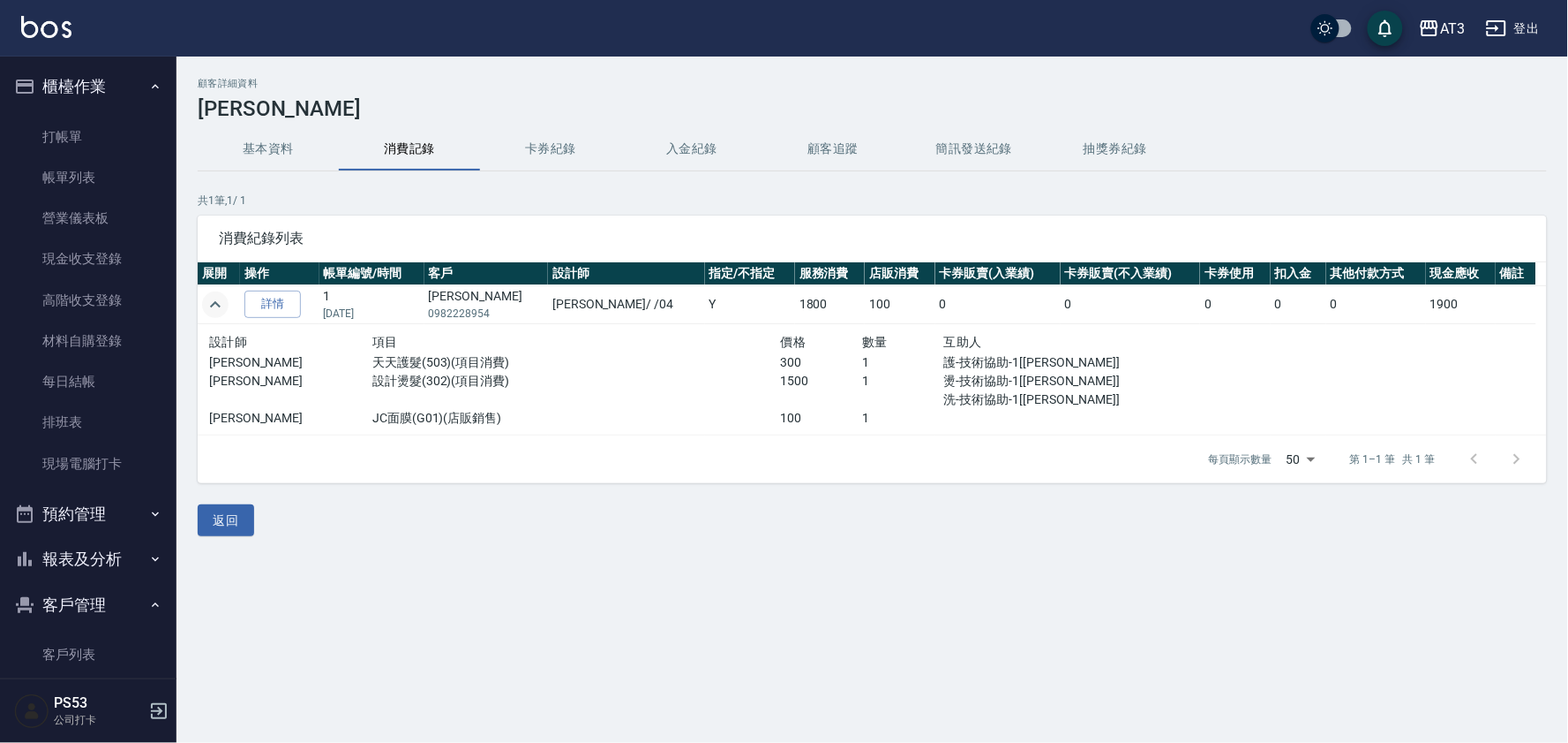
click at [89, 555] on button "報表及分析" at bounding box center [88, 558] width 162 height 46
click at [81, 642] on link "店家日報表" at bounding box center [88, 649] width 162 height 41
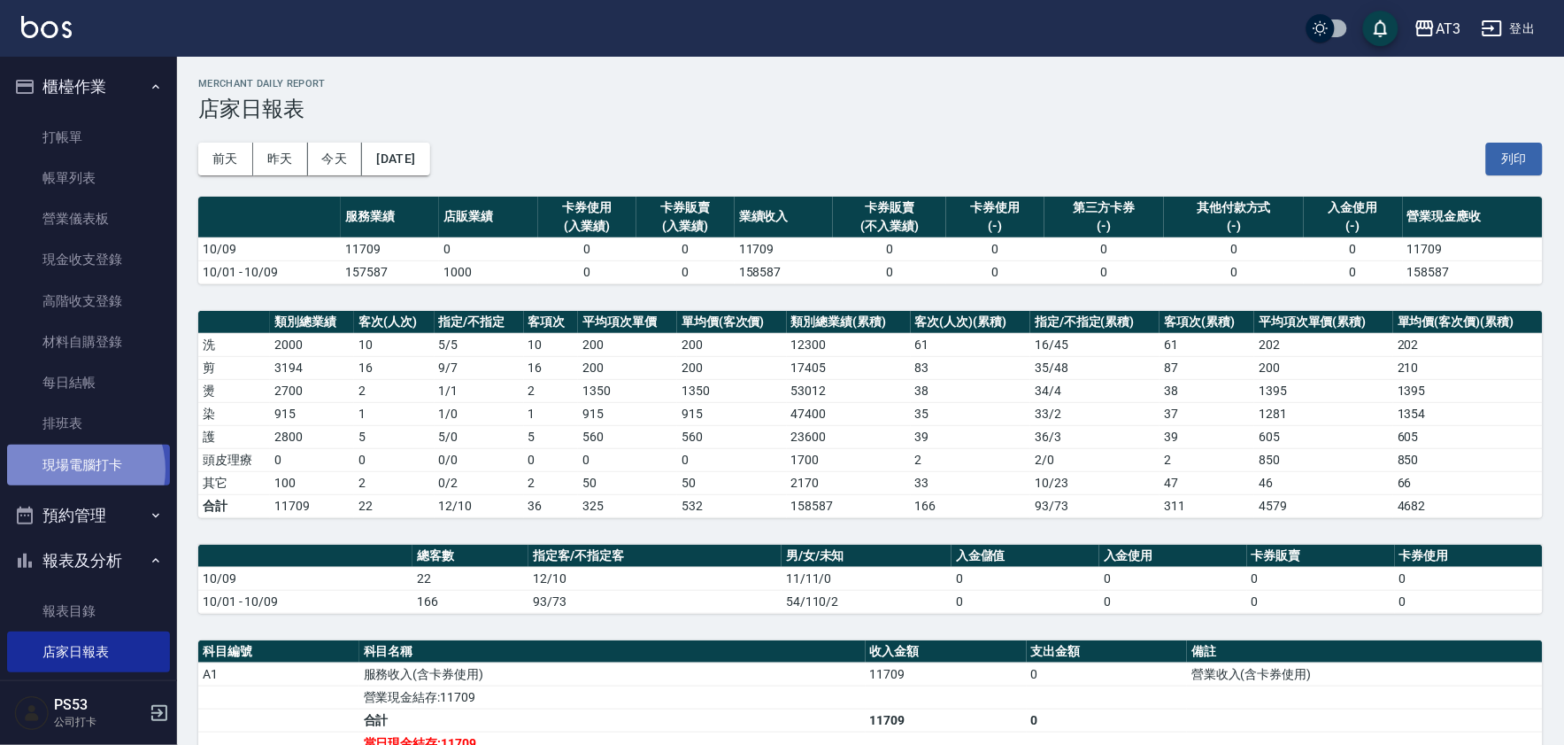
click at [73, 469] on link "現場電腦打卡" at bounding box center [88, 464] width 163 height 41
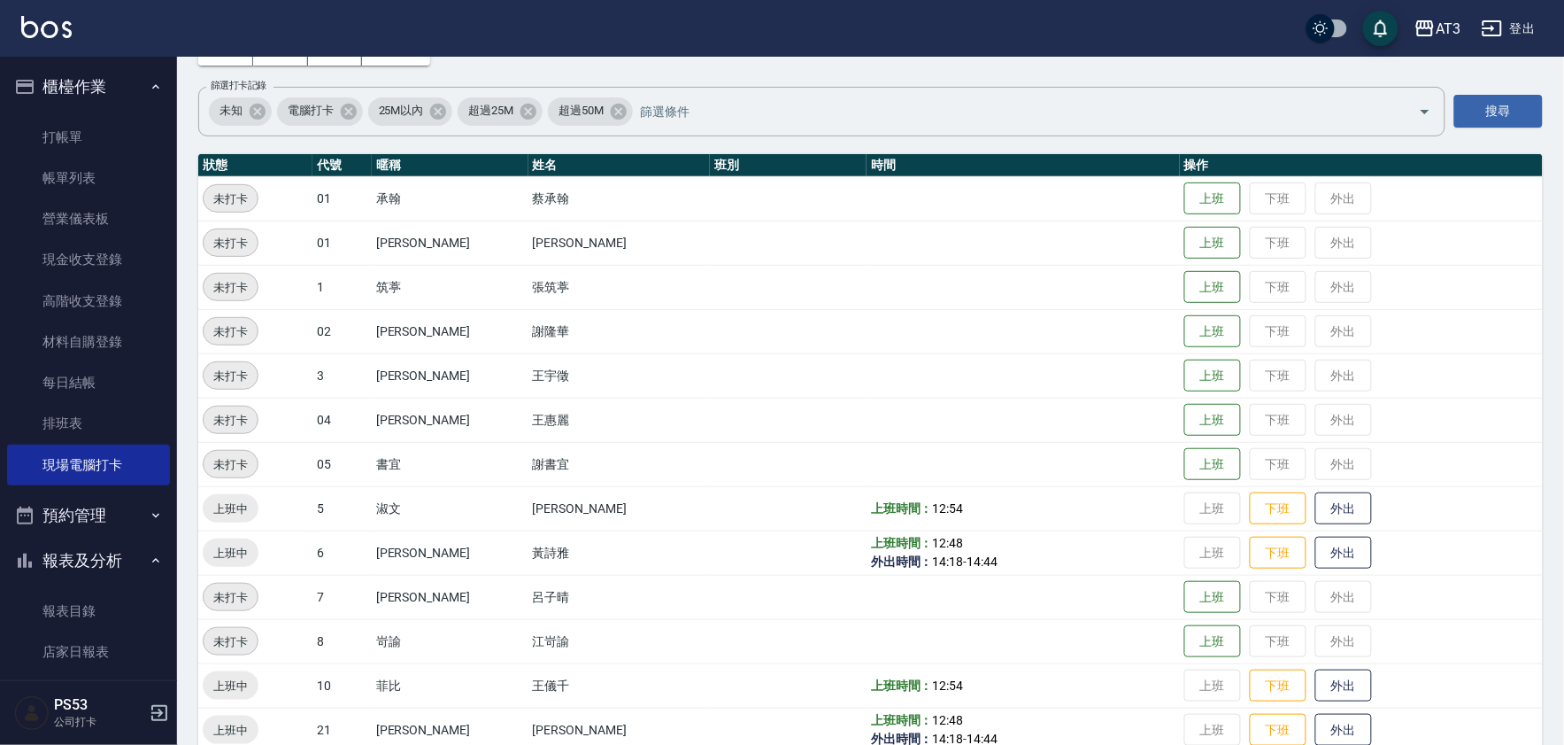
scroll to position [295, 0]
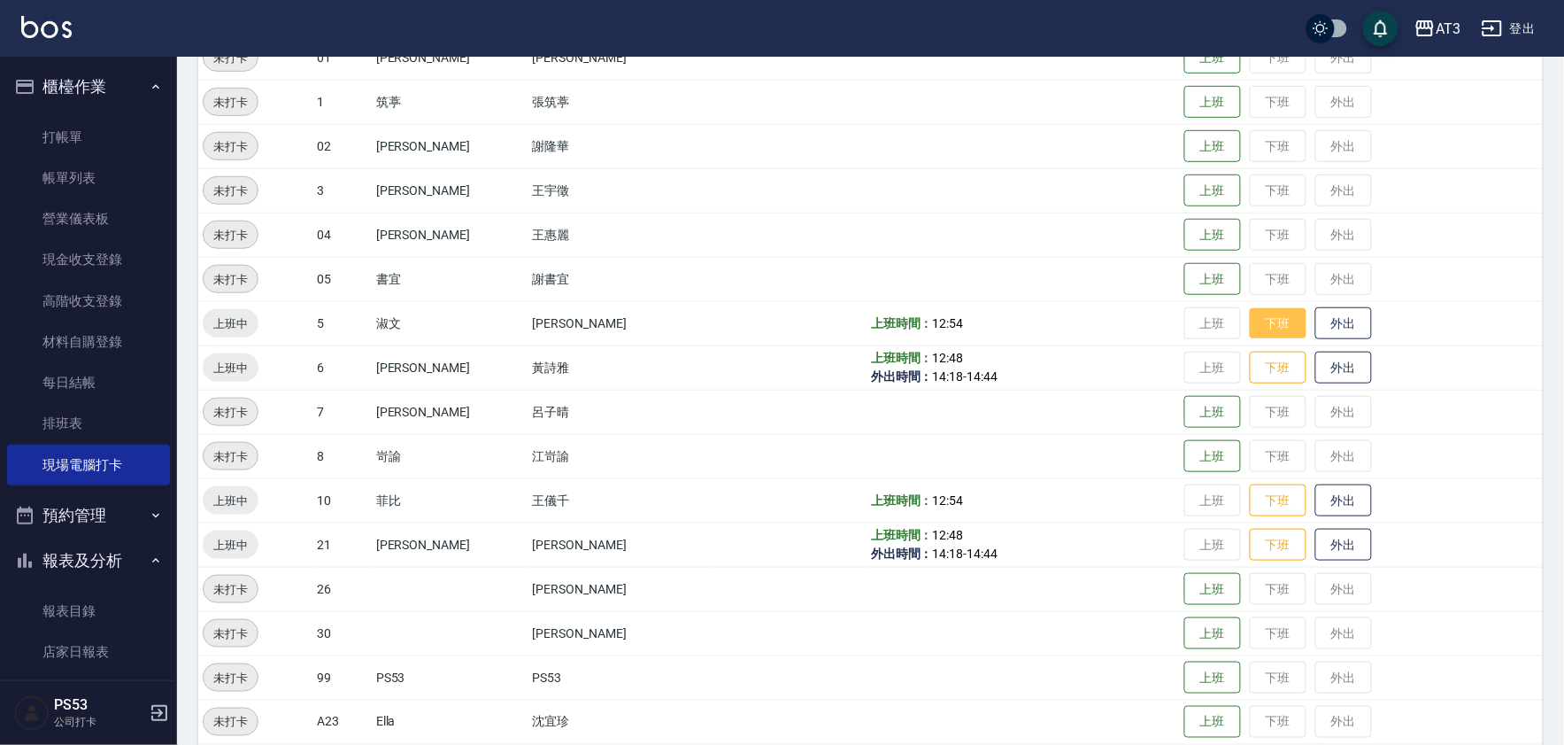
click at [1263, 314] on button "下班" at bounding box center [1278, 323] width 57 height 31
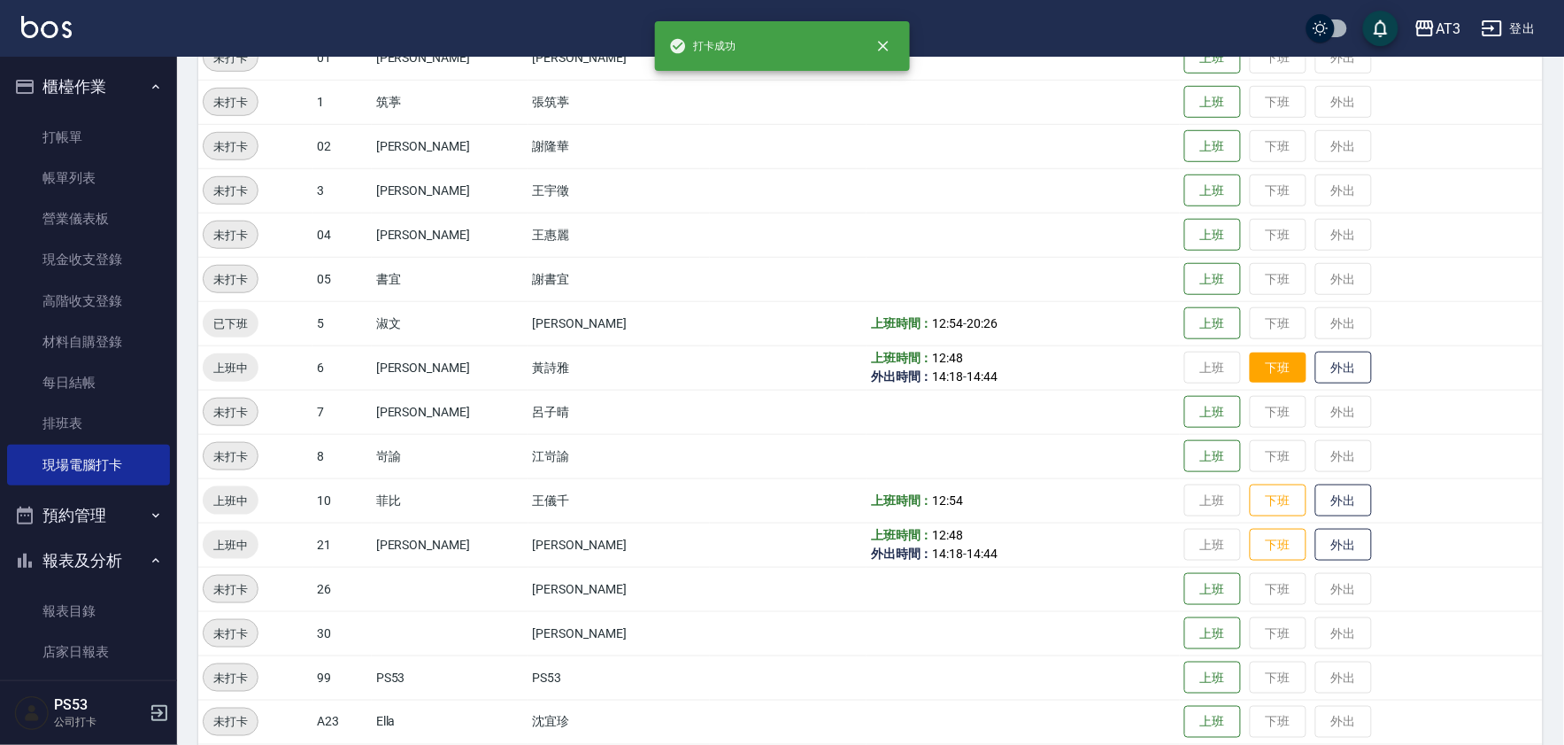
click at [1250, 357] on button "下班" at bounding box center [1278, 367] width 57 height 31
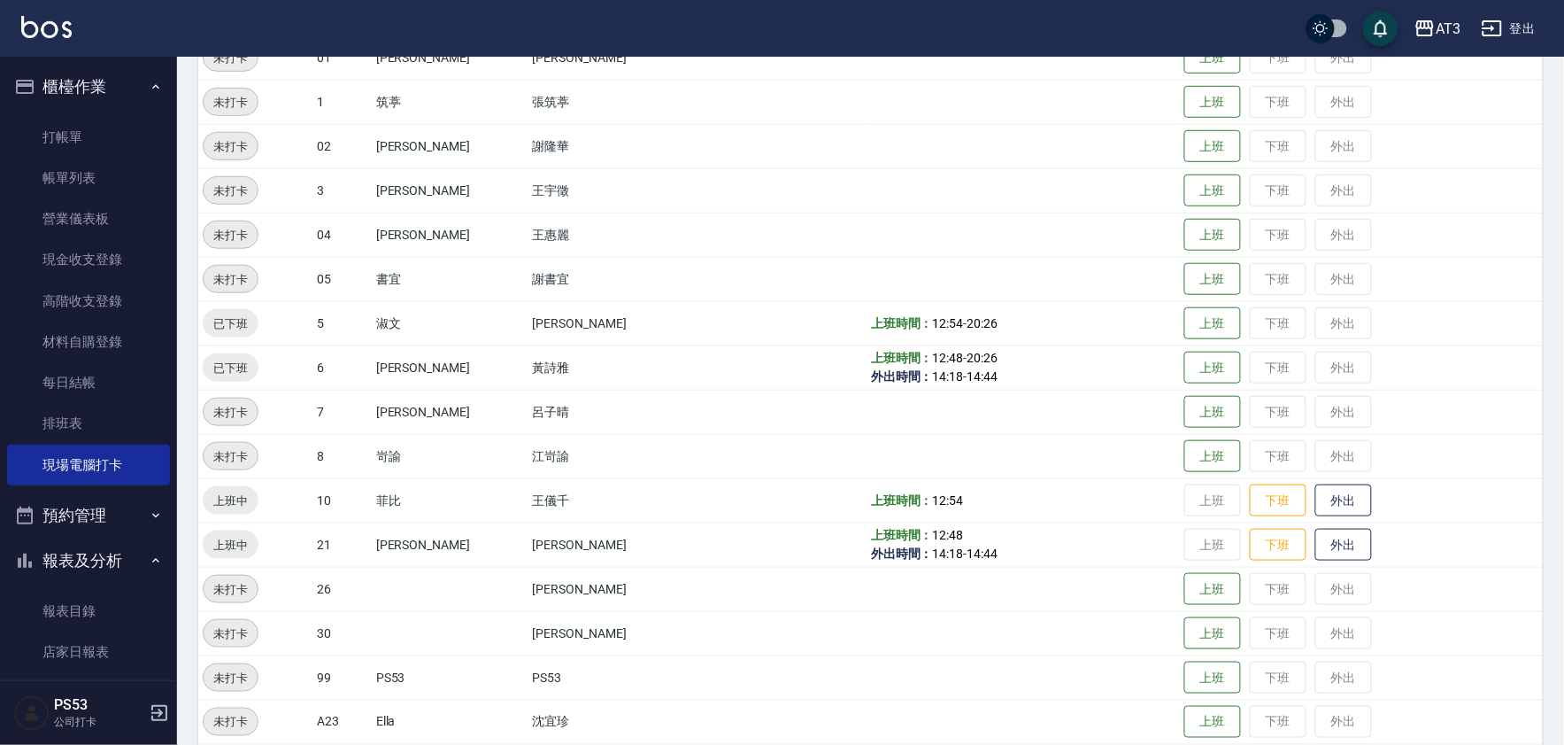
click at [1248, 518] on td "上班 下班 外出" at bounding box center [1361, 500] width 363 height 44
click at [1251, 505] on button "下班" at bounding box center [1278, 500] width 57 height 31
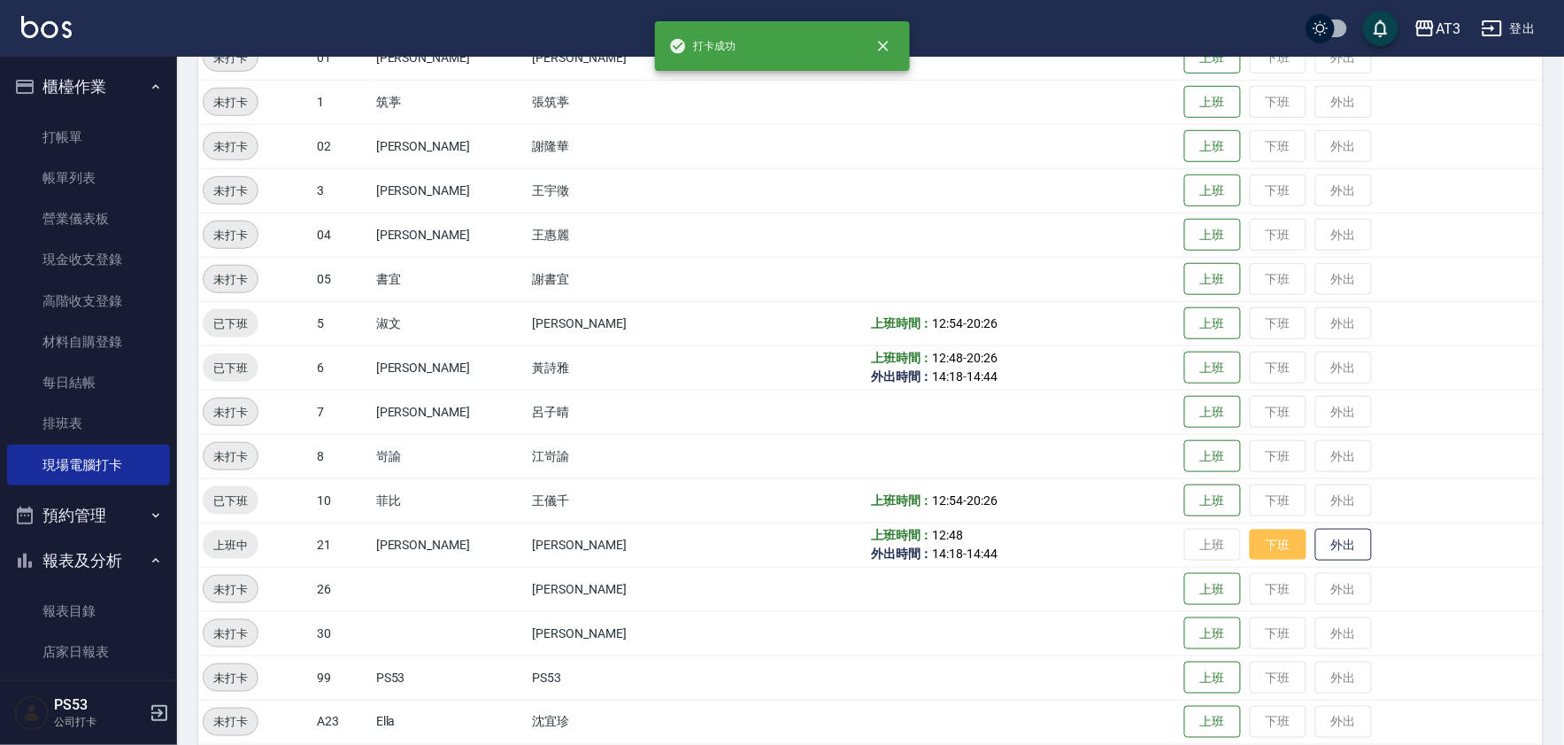
click at [1250, 544] on button "下班" at bounding box center [1278, 544] width 57 height 31
